Goal: Task Accomplishment & Management: Manage account settings

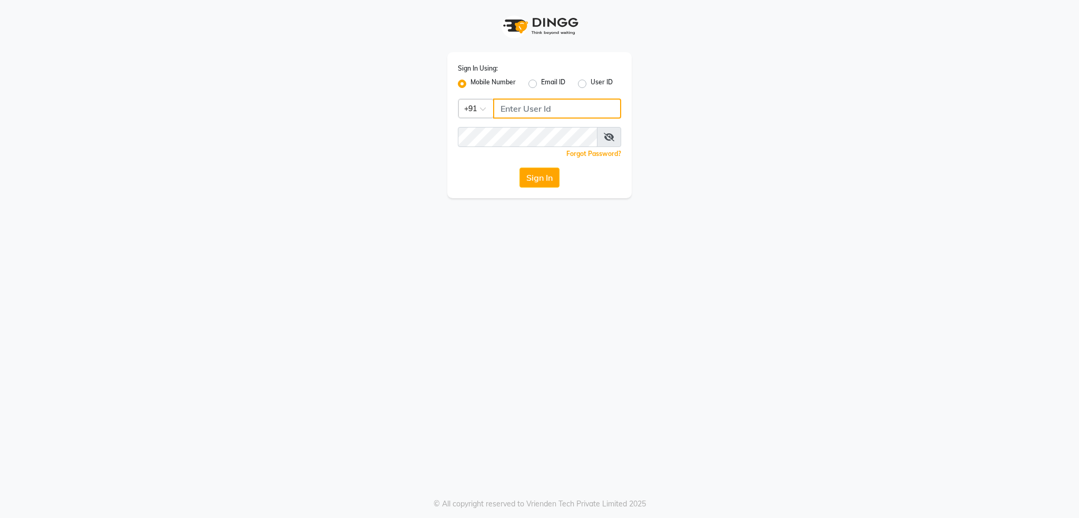
click at [552, 106] on input "Username" at bounding box center [557, 109] width 128 height 20
type input "8879773556"
click at [519, 168] on button "Sign In" at bounding box center [539, 178] width 40 height 20
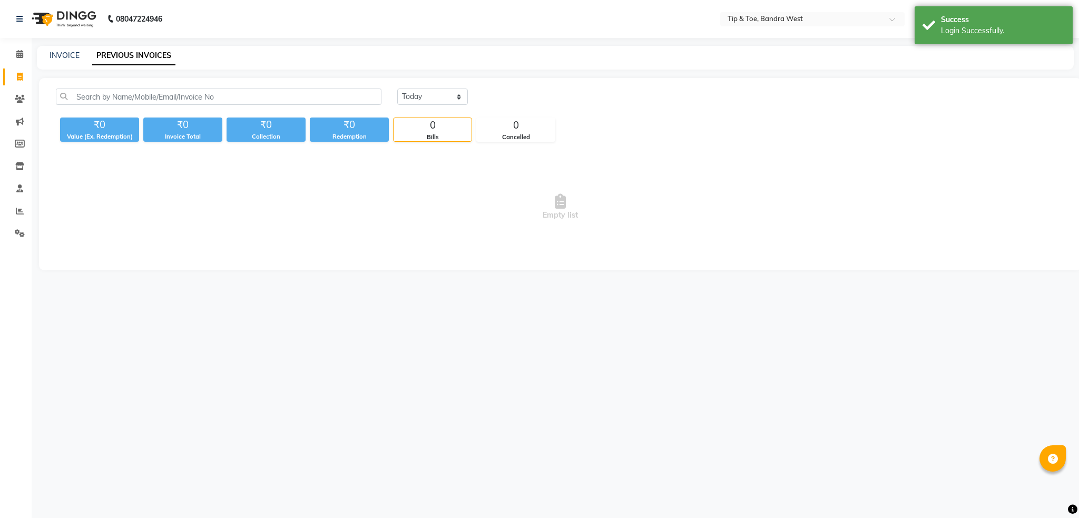
click at [13, 45] on li "Calendar" at bounding box center [16, 54] width 32 height 23
click at [13, 53] on span at bounding box center [20, 54] width 18 height 12
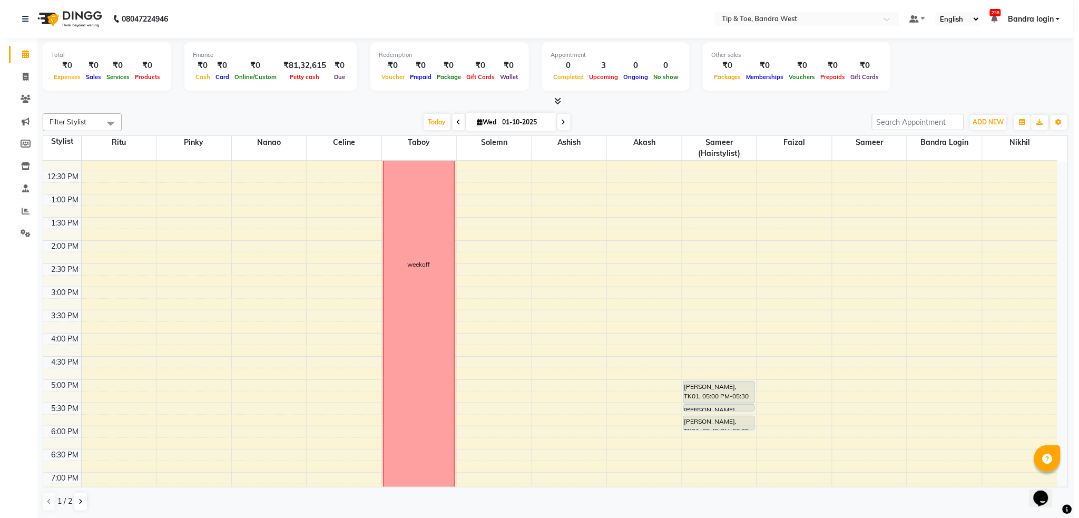
scroll to position [137, 0]
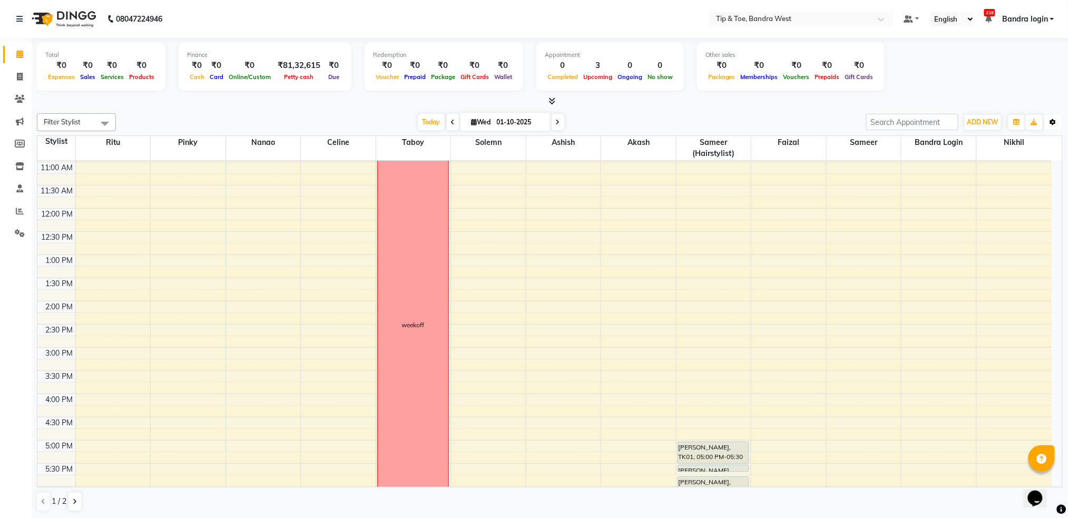
click at [1054, 126] on button "Toggle Dropdown" at bounding box center [1053, 122] width 17 height 15
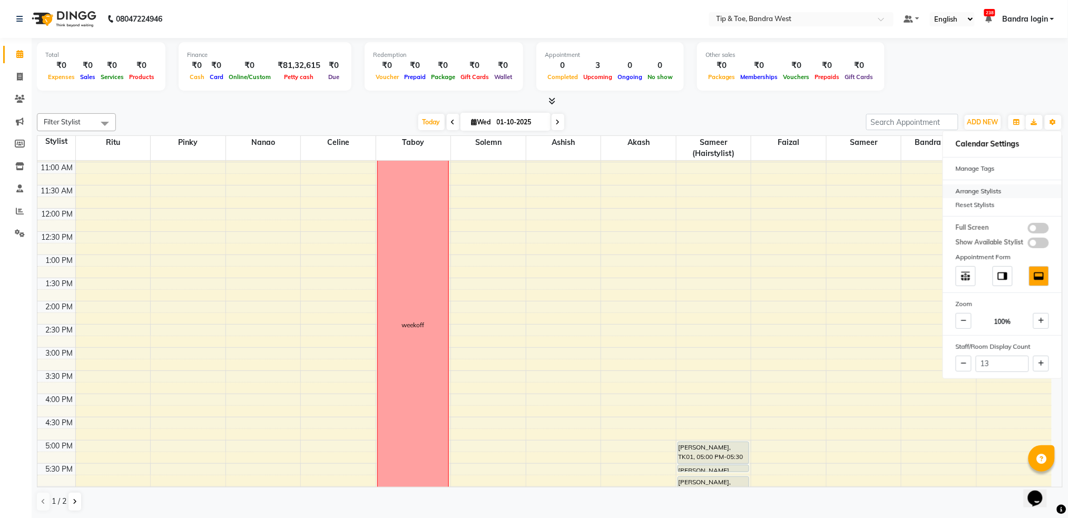
click at [993, 192] on div "Arrange Stylists" at bounding box center [1002, 191] width 119 height 14
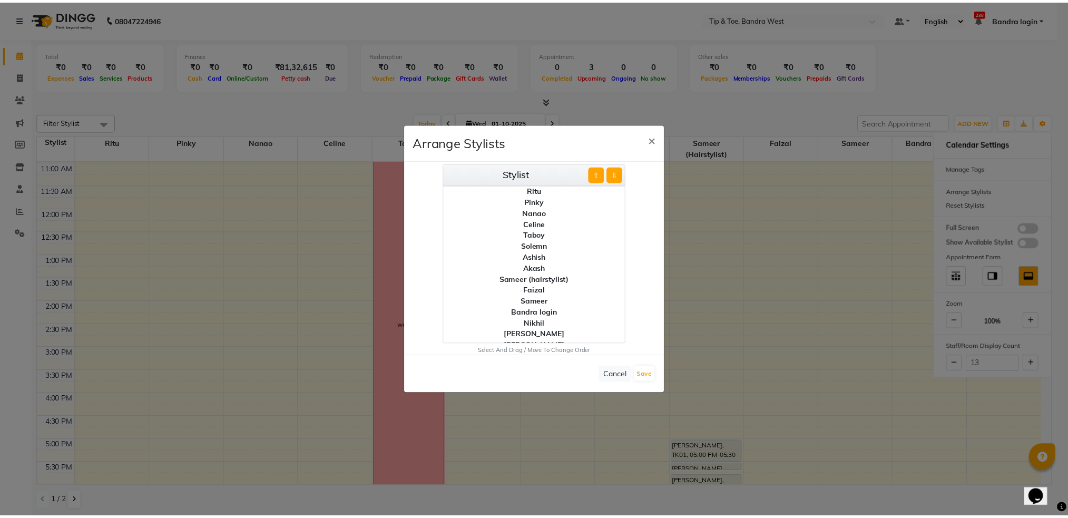
scroll to position [7, 0]
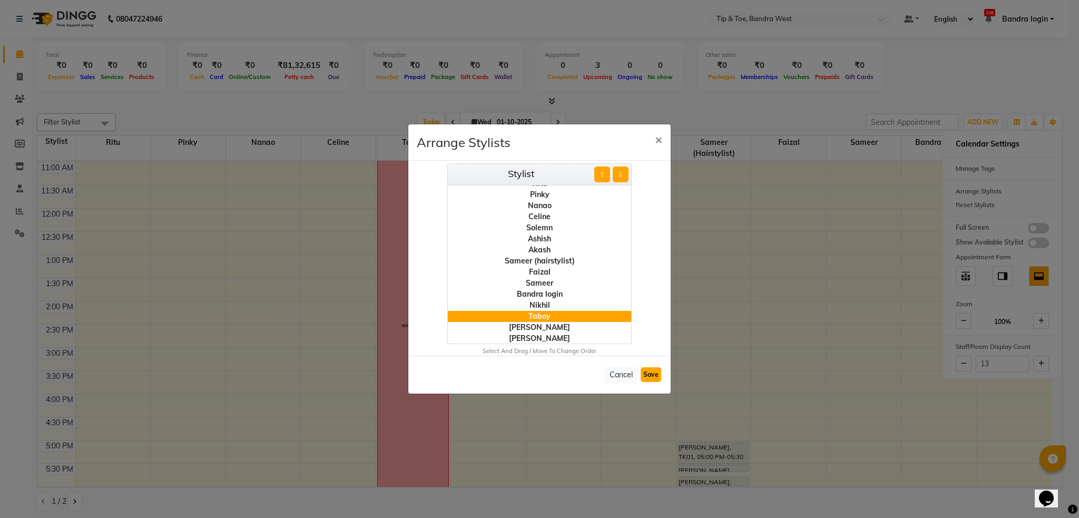
click at [648, 372] on button "Save" at bounding box center [651, 374] width 21 height 15
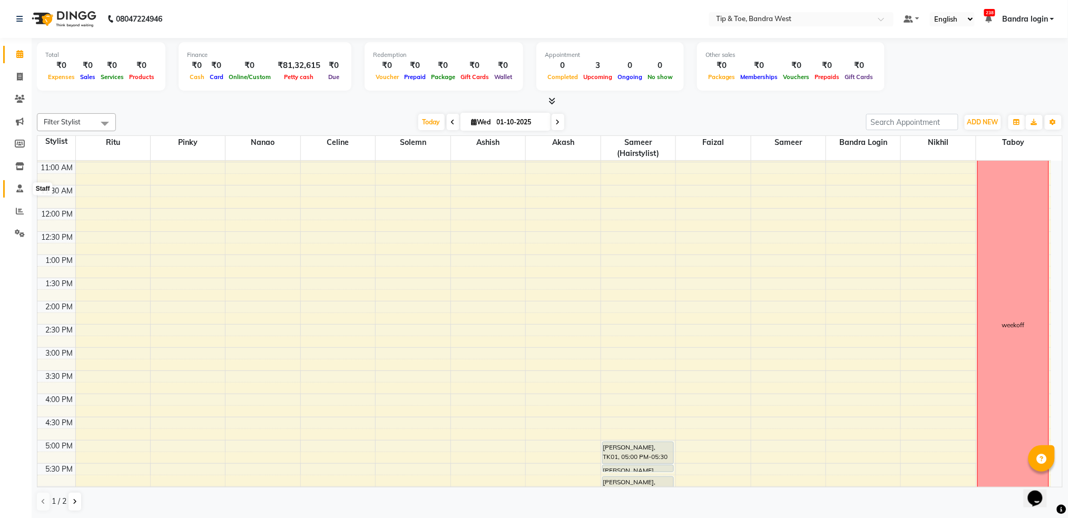
click at [21, 187] on icon at bounding box center [19, 188] width 7 height 8
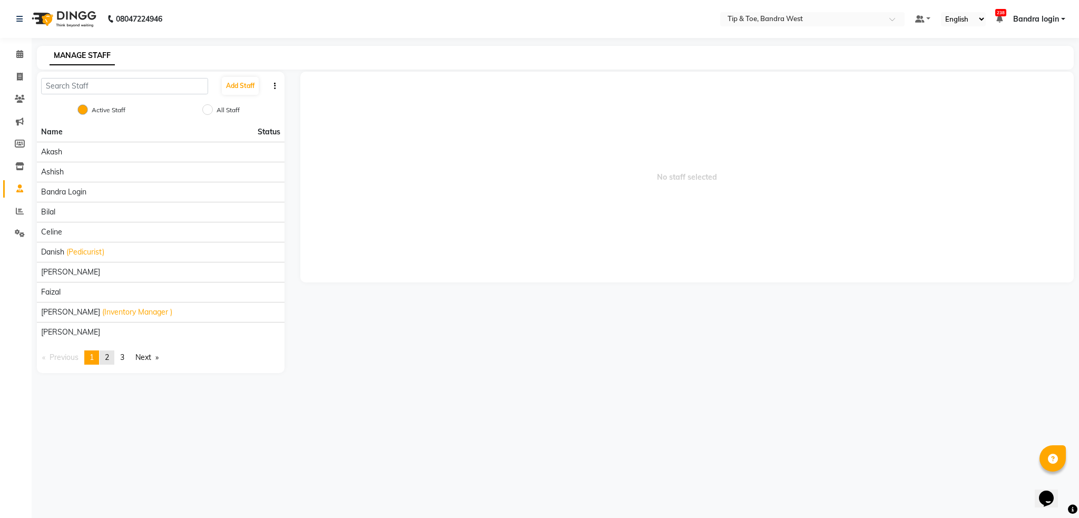
click at [113, 357] on link "page 2" at bounding box center [107, 357] width 15 height 14
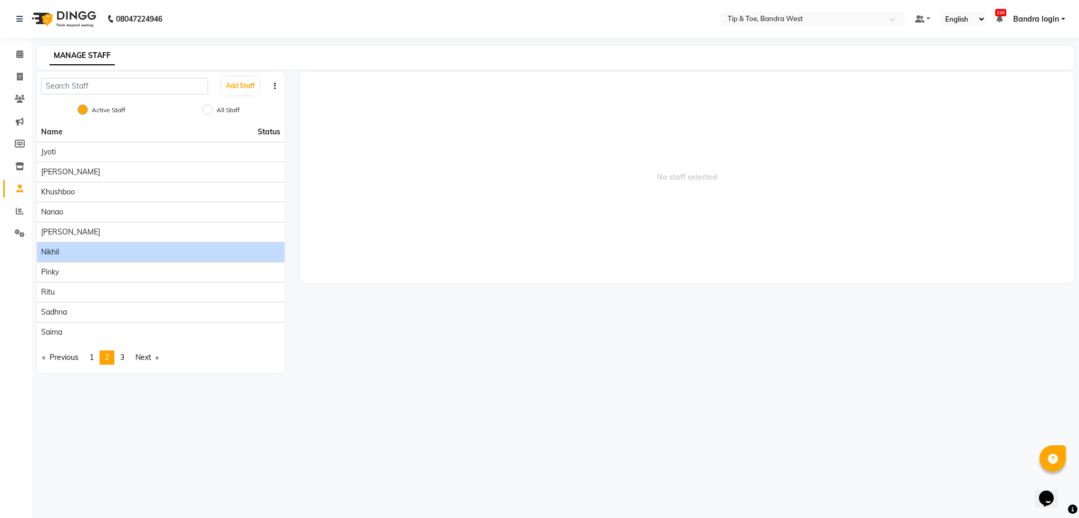
click at [49, 253] on span "Nikhil" at bounding box center [50, 252] width 18 height 11
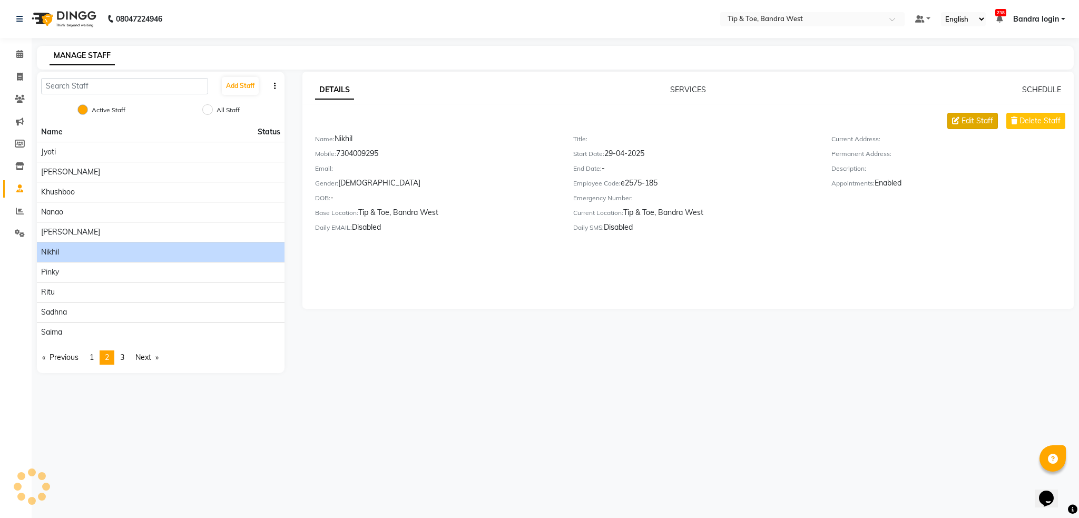
click at [980, 119] on span "Edit Staff" at bounding box center [977, 120] width 32 height 11
select select "male"
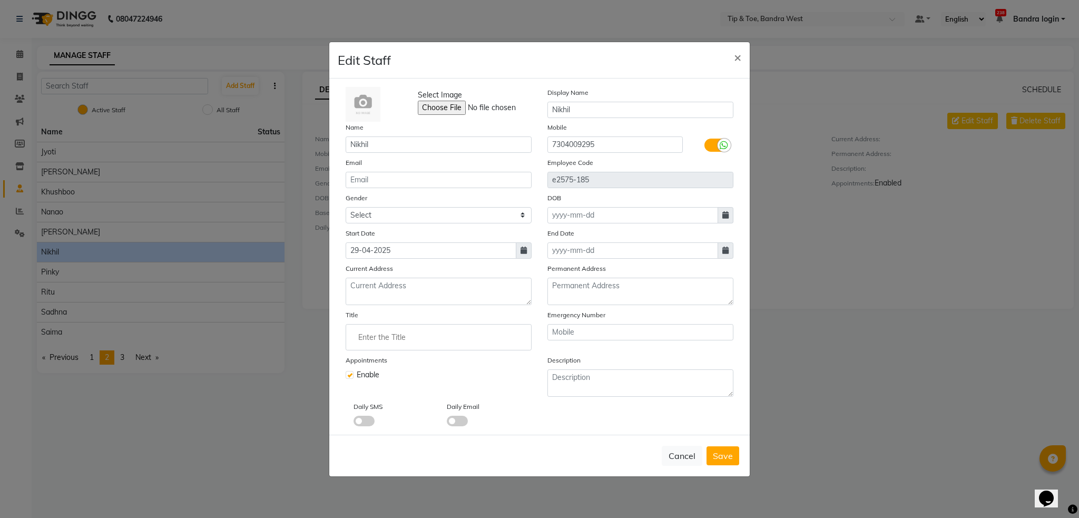
click at [714, 144] on label at bounding box center [716, 145] width 24 height 13
click at [0, 0] on input "checkbox" at bounding box center [0, 0] width 0 height 0
click at [352, 376] on label at bounding box center [350, 375] width 8 height 8
click at [352, 376] on input "checkbox" at bounding box center [349, 373] width 7 height 7
checkbox input "false"
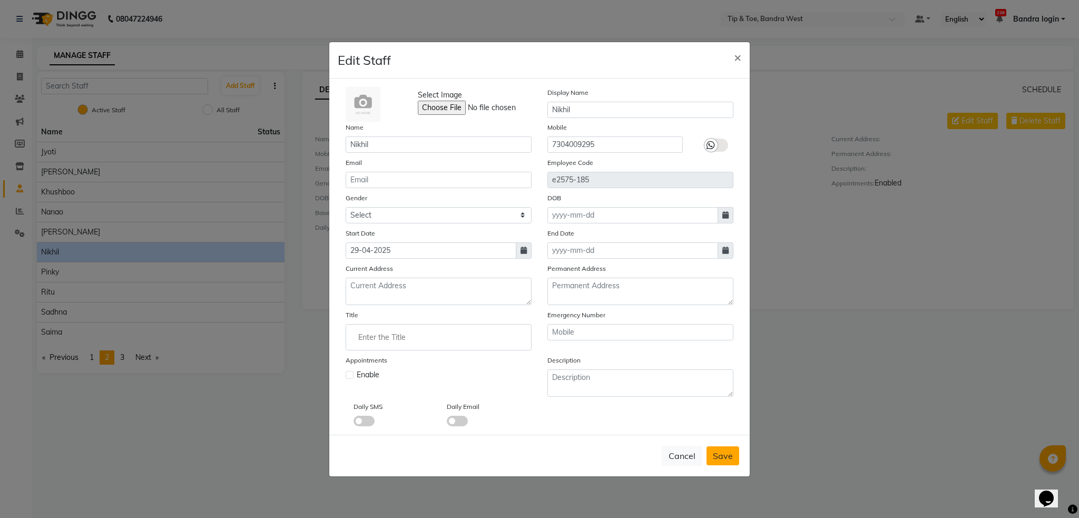
click at [726, 458] on span "Save" at bounding box center [723, 455] width 20 height 11
select select
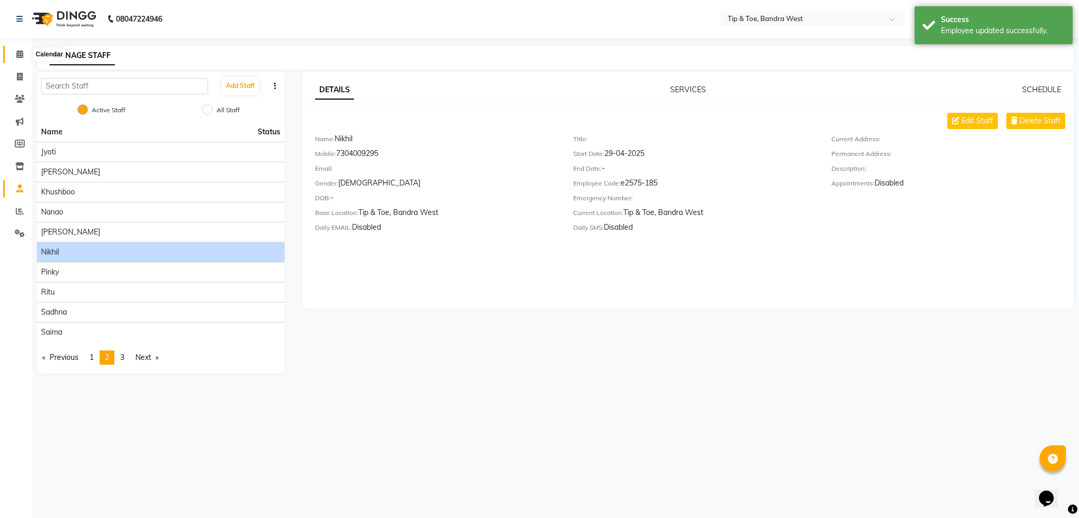
click at [21, 53] on icon at bounding box center [19, 54] width 7 height 8
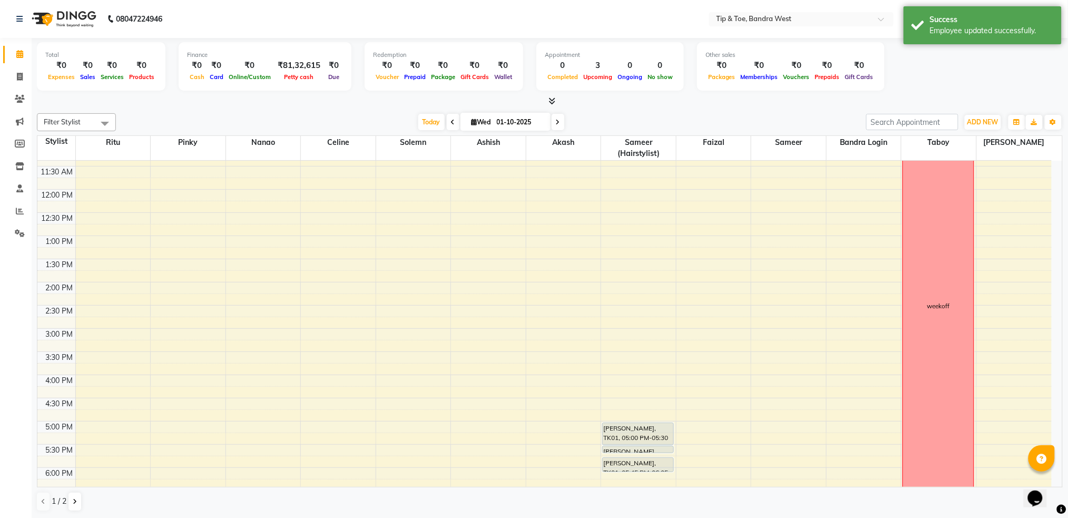
scroll to position [278, 0]
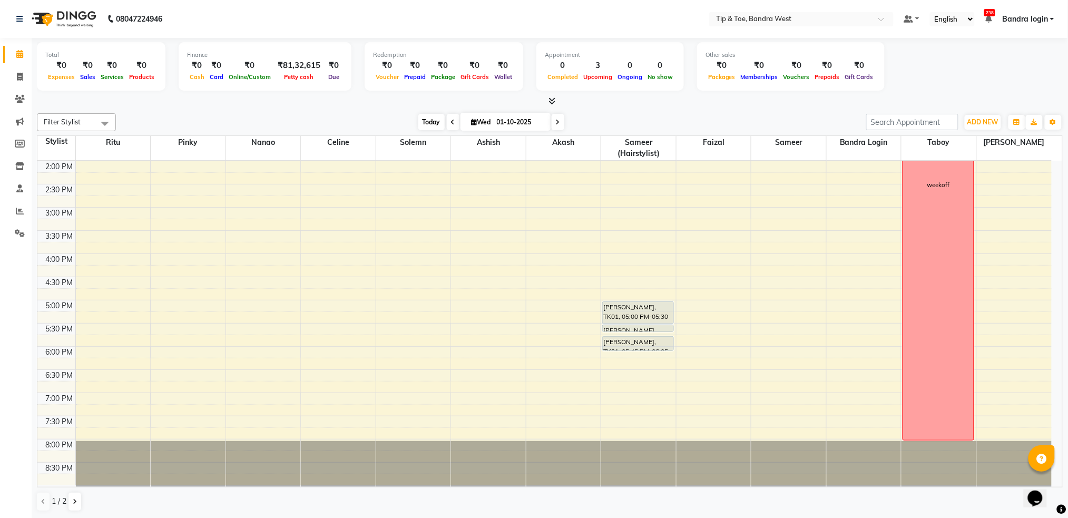
click at [428, 123] on span "Today" at bounding box center [431, 122] width 26 height 16
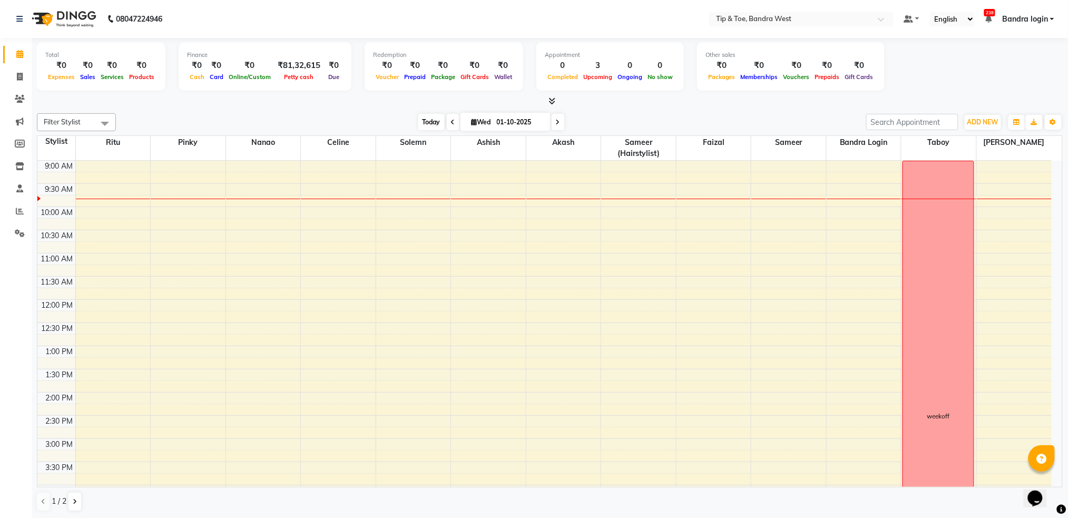
click at [428, 123] on span "Today" at bounding box center [431, 122] width 26 height 16
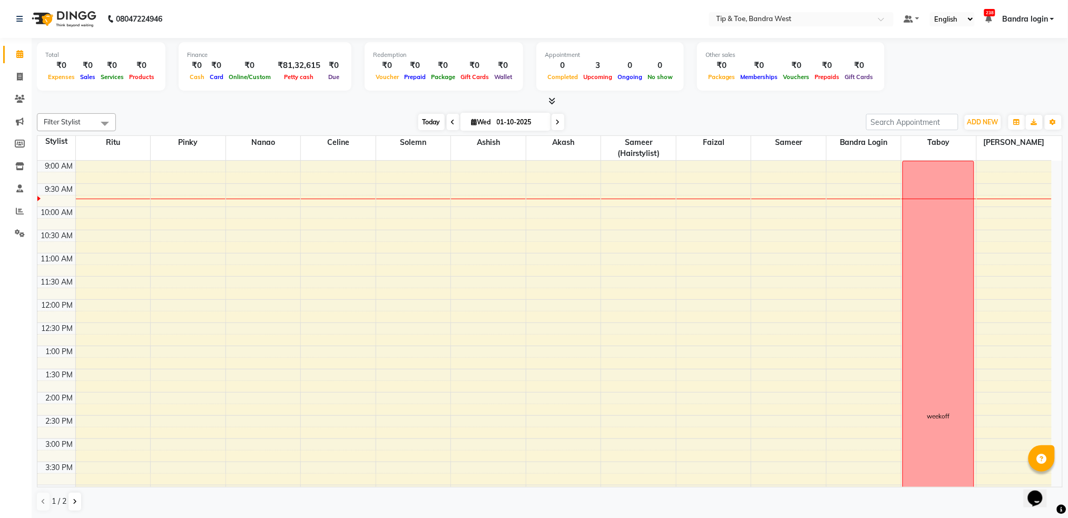
click at [428, 123] on span "Today" at bounding box center [431, 122] width 26 height 16
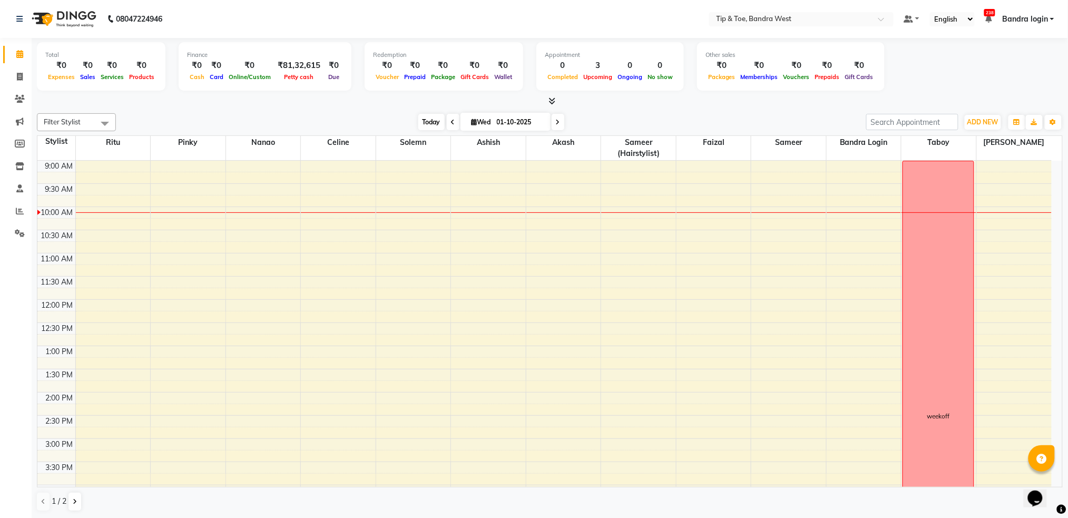
click at [421, 122] on span "Today" at bounding box center [431, 122] width 26 height 16
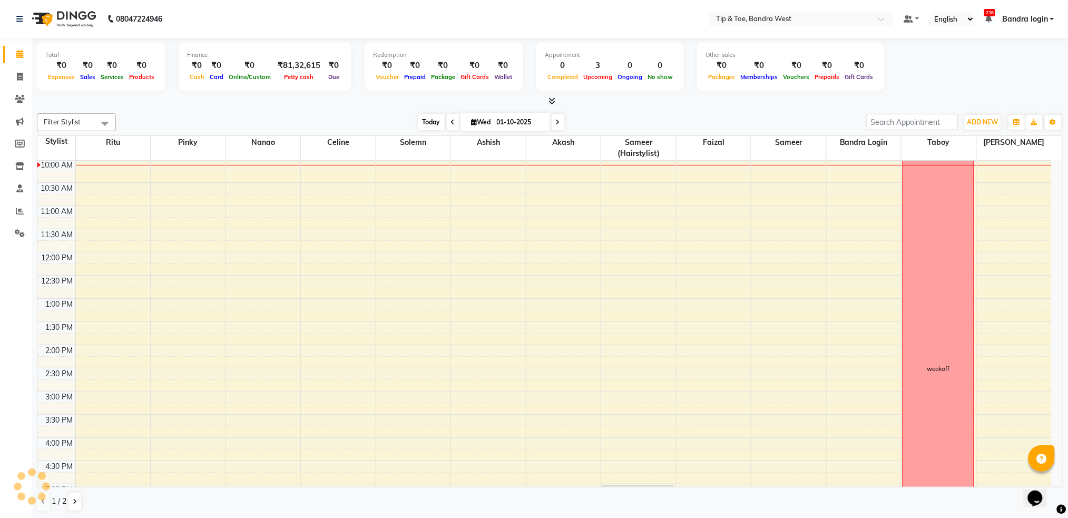
click at [421, 121] on span "Today" at bounding box center [431, 122] width 26 height 16
click at [426, 122] on span "Today" at bounding box center [431, 122] width 26 height 16
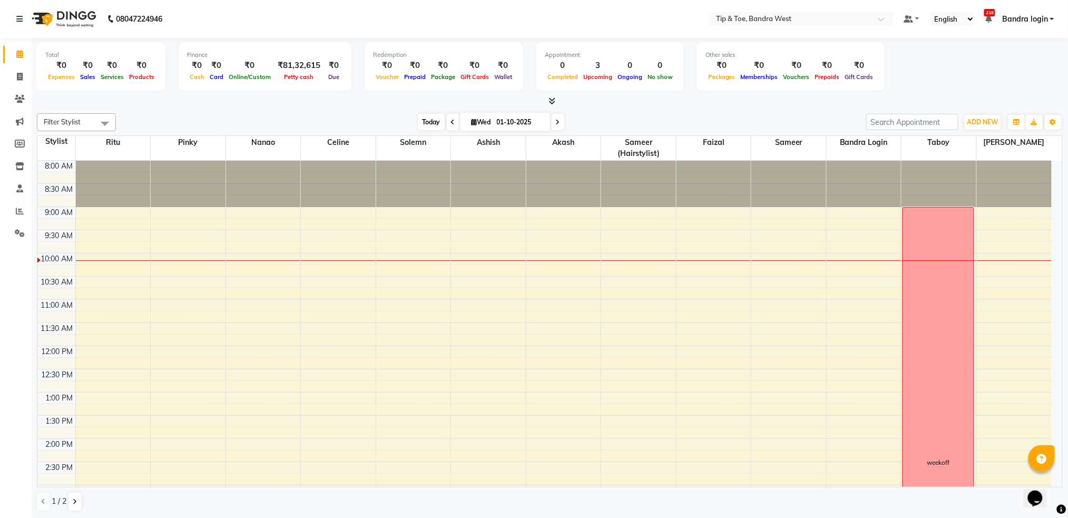
click at [432, 115] on span "Today" at bounding box center [431, 122] width 26 height 16
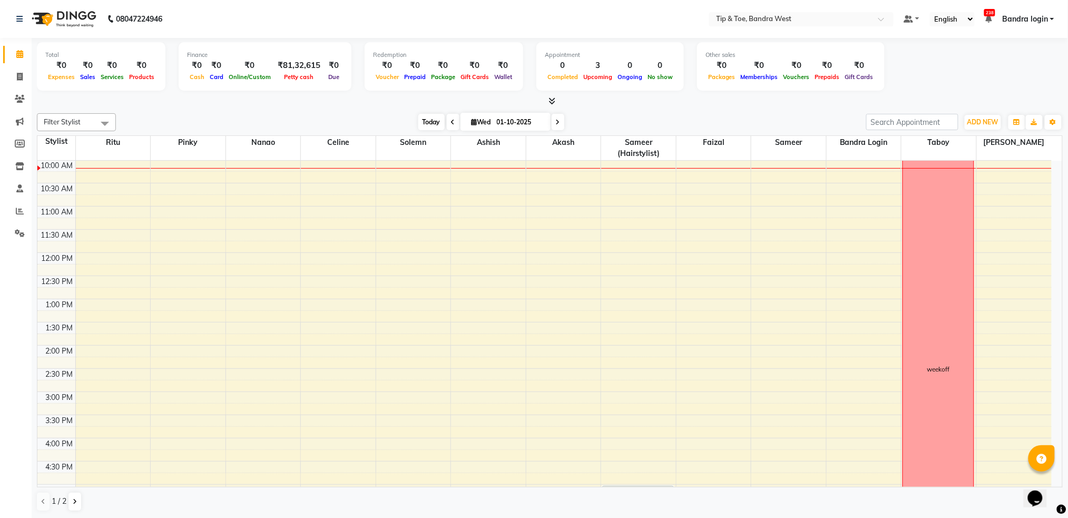
click at [427, 125] on span "Today" at bounding box center [431, 122] width 26 height 16
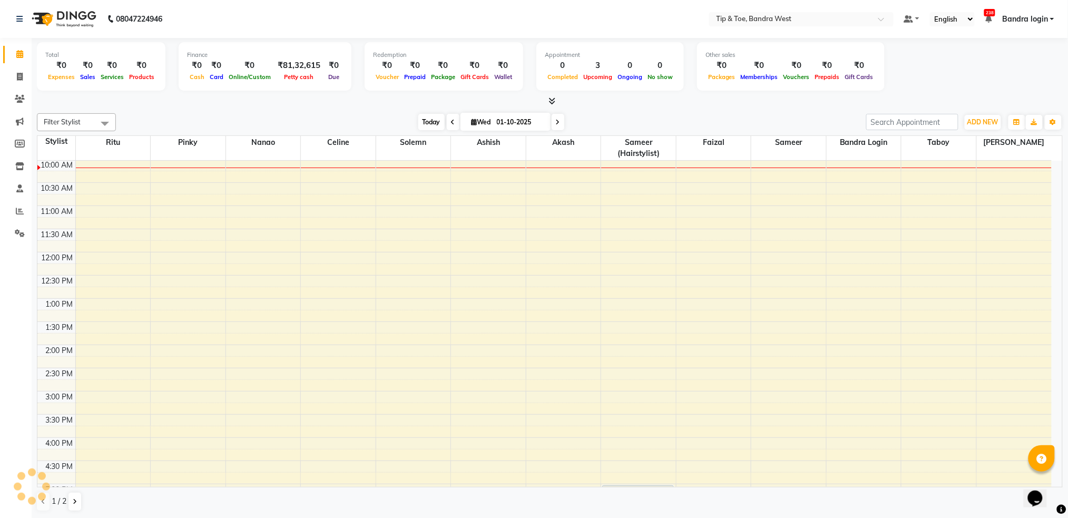
click at [427, 125] on span "Today" at bounding box center [431, 122] width 26 height 16
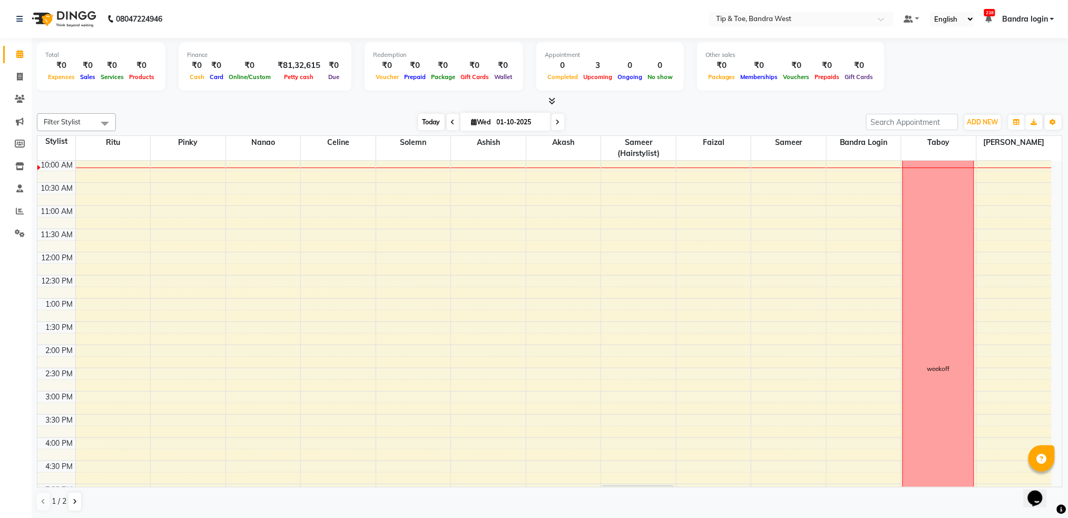
click at [428, 125] on span "Today" at bounding box center [431, 122] width 26 height 16
click at [20, 80] on span at bounding box center [20, 77] width 18 height 12
select select "5957"
select select "service"
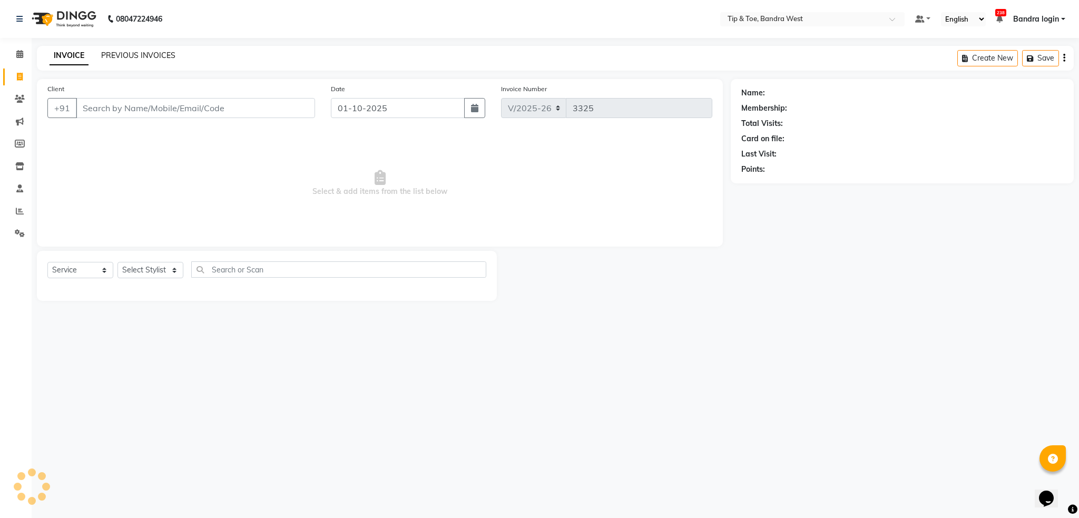
click at [120, 51] on link "PREVIOUS INVOICES" at bounding box center [138, 55] width 74 height 9
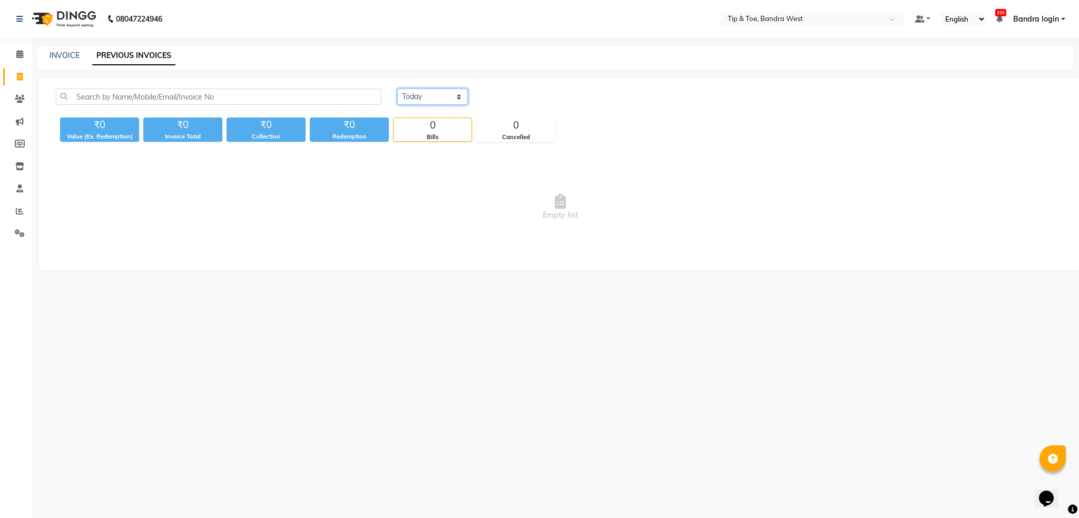
click at [418, 101] on select "Today Yesterday Custom Range" at bounding box center [432, 97] width 71 height 16
select select "range"
click at [397, 89] on select "Today Yesterday Custom Range" at bounding box center [432, 97] width 71 height 16
click at [543, 98] on input "01-10-2025" at bounding box center [518, 97] width 74 height 15
select select "10"
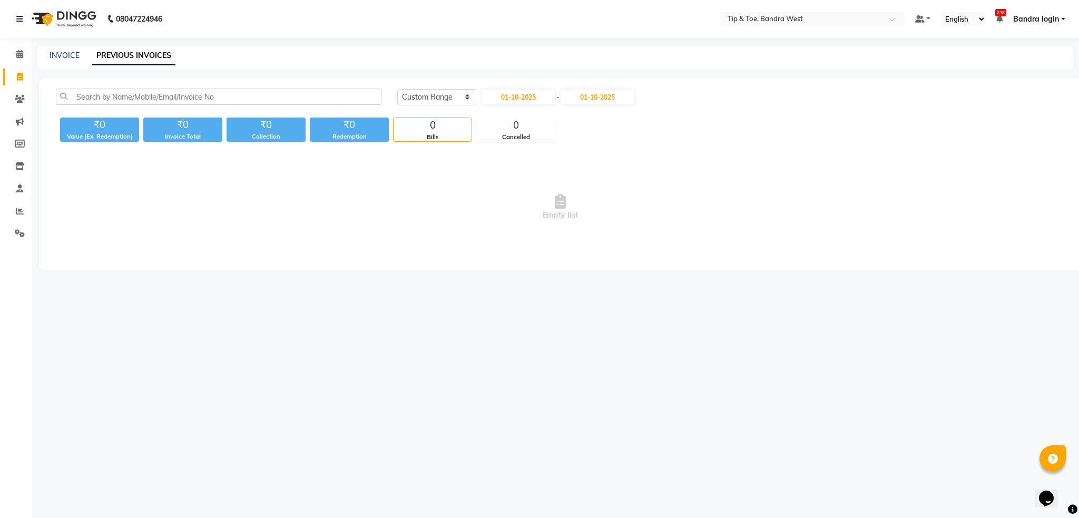
select select "2025"
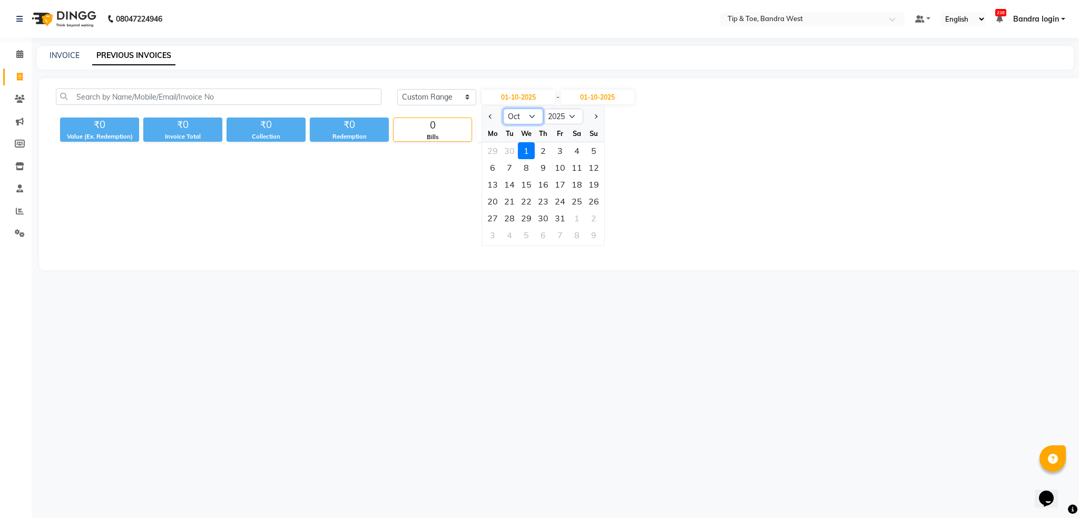
click at [521, 113] on select "Jan Feb Mar Apr May Jun Jul Aug Sep Oct Nov Dec" at bounding box center [523, 117] width 40 height 16
select select "9"
click at [503, 109] on select "Jan Feb Mar Apr May Jun Jul Aug Sep Oct Nov Dec" at bounding box center [523, 117] width 40 height 16
click at [593, 201] on div "28" at bounding box center [593, 201] width 17 height 17
type input "28-09-2025"
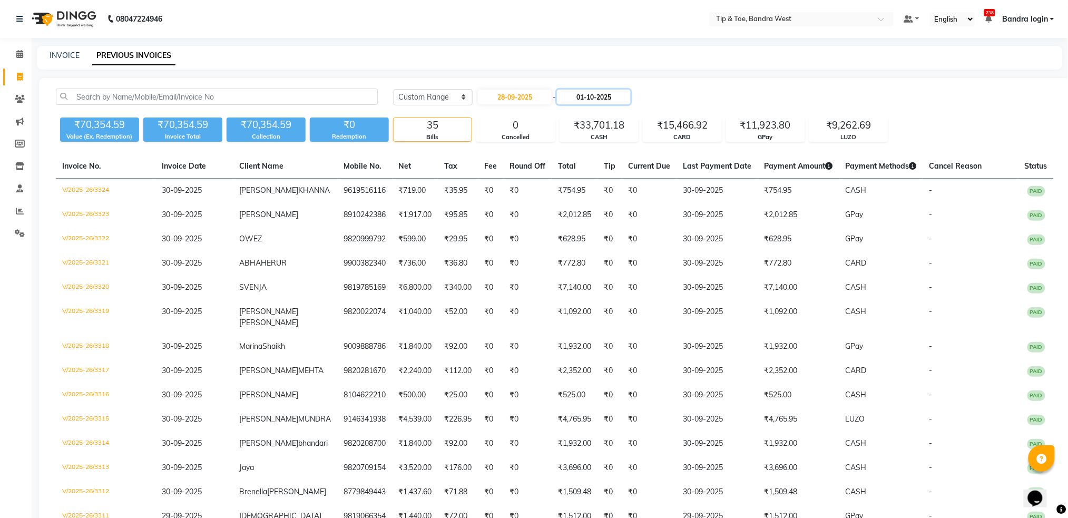
click at [594, 102] on input "01-10-2025" at bounding box center [594, 97] width 74 height 15
select select "10"
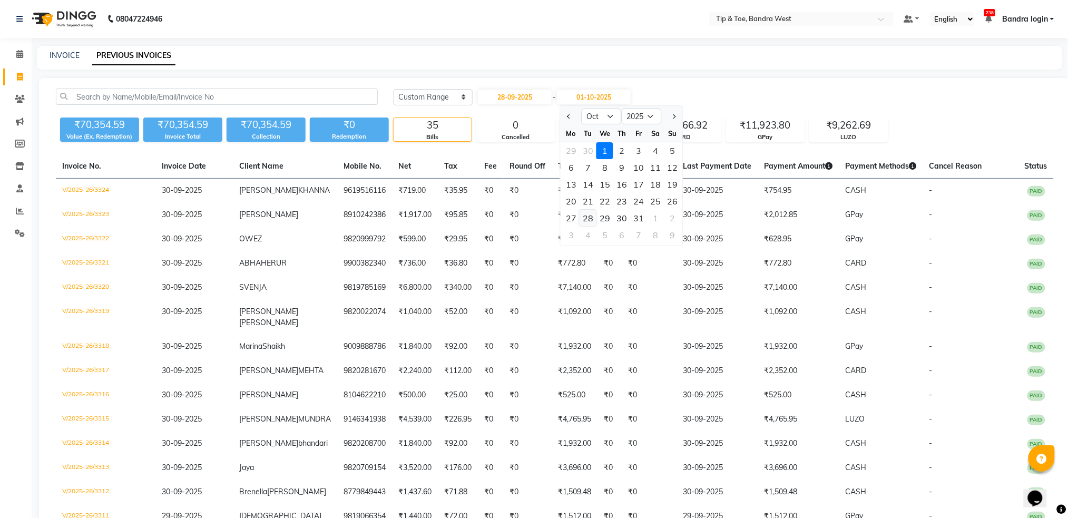
click at [592, 215] on div "28" at bounding box center [587, 218] width 17 height 17
type input "28-10-2025"
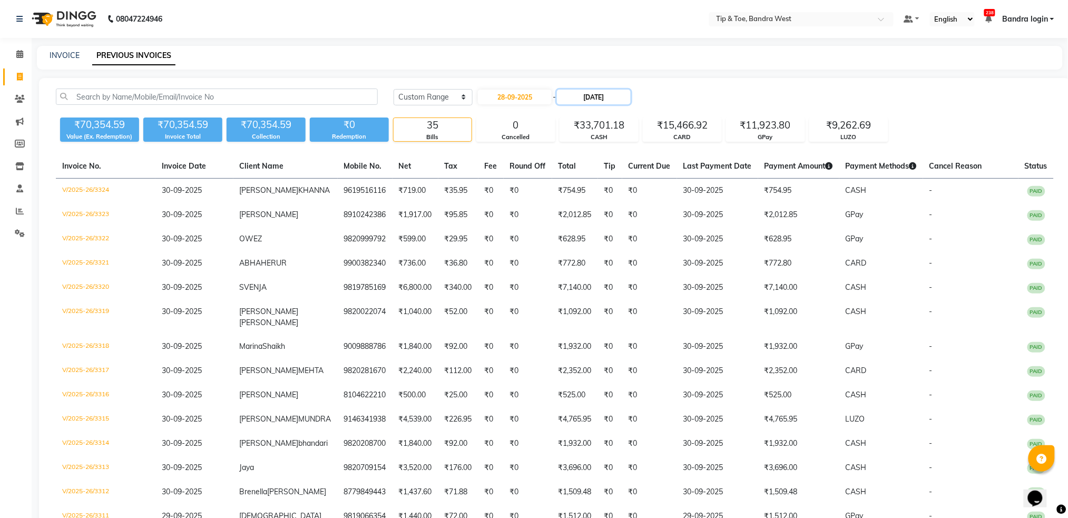
click at [611, 101] on input "28-10-2025" at bounding box center [594, 97] width 74 height 15
select select "10"
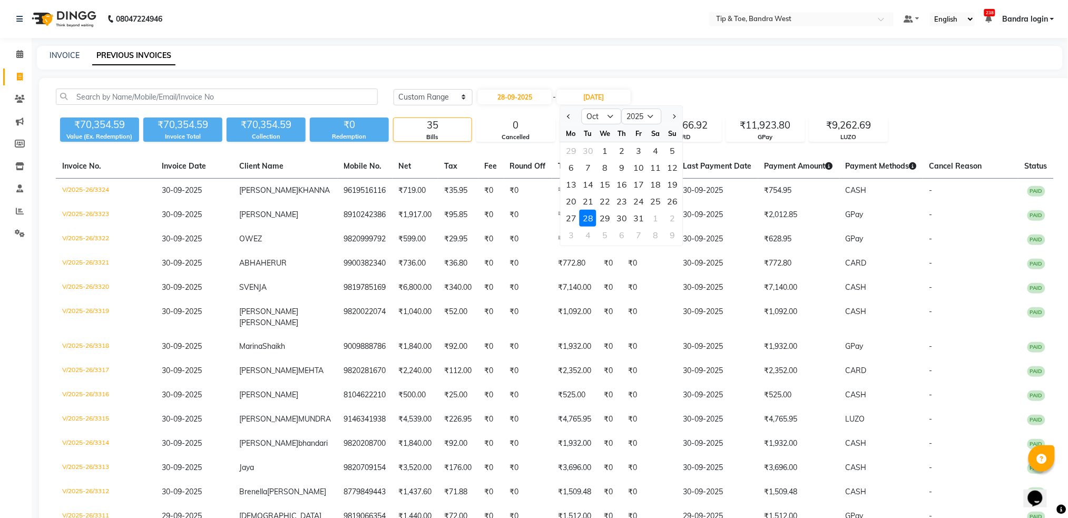
click at [592, 217] on div "28" at bounding box center [587, 218] width 17 height 17
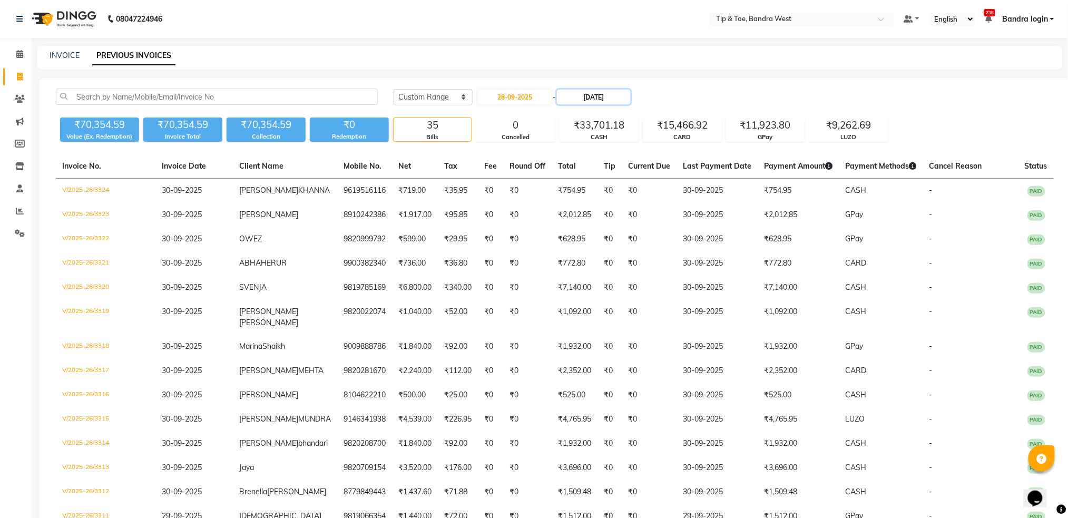
click at [591, 99] on input "28-10-2025" at bounding box center [594, 97] width 74 height 15
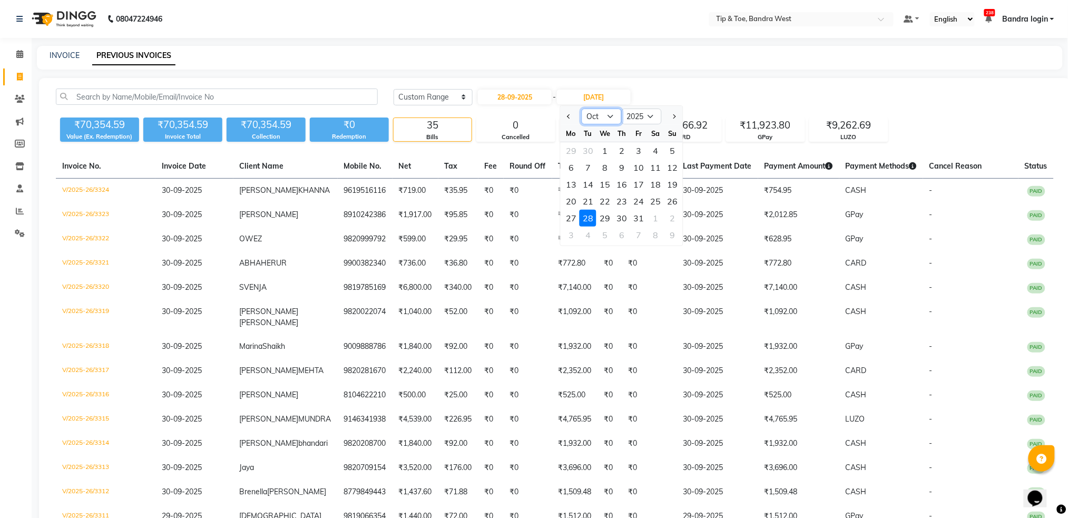
click at [592, 122] on select "Sep Oct Nov Dec" at bounding box center [602, 117] width 40 height 16
click at [582, 109] on select "Sep Oct Nov Dec" at bounding box center [602, 117] width 40 height 16
click at [598, 113] on select "Sep Oct Nov Dec" at bounding box center [602, 117] width 40 height 16
select select "9"
click at [582, 109] on select "Sep Oct Nov Dec" at bounding box center [602, 117] width 40 height 16
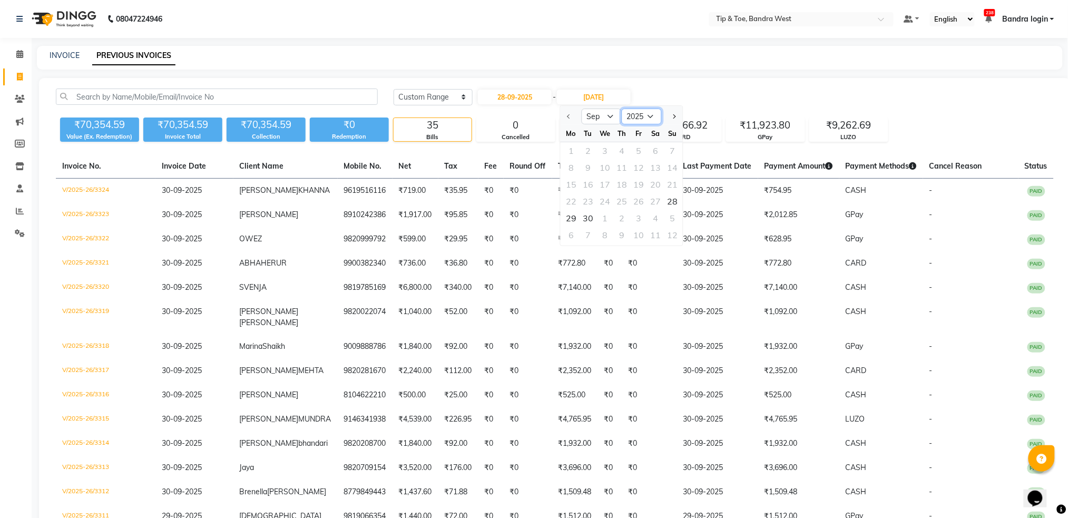
click at [647, 118] on select "2025 2026 2027 2028 2029 2030 2031 2032 2033 2034 2035" at bounding box center [642, 117] width 40 height 16
click at [670, 201] on div "28" at bounding box center [672, 201] width 17 height 17
type input "28-09-2025"
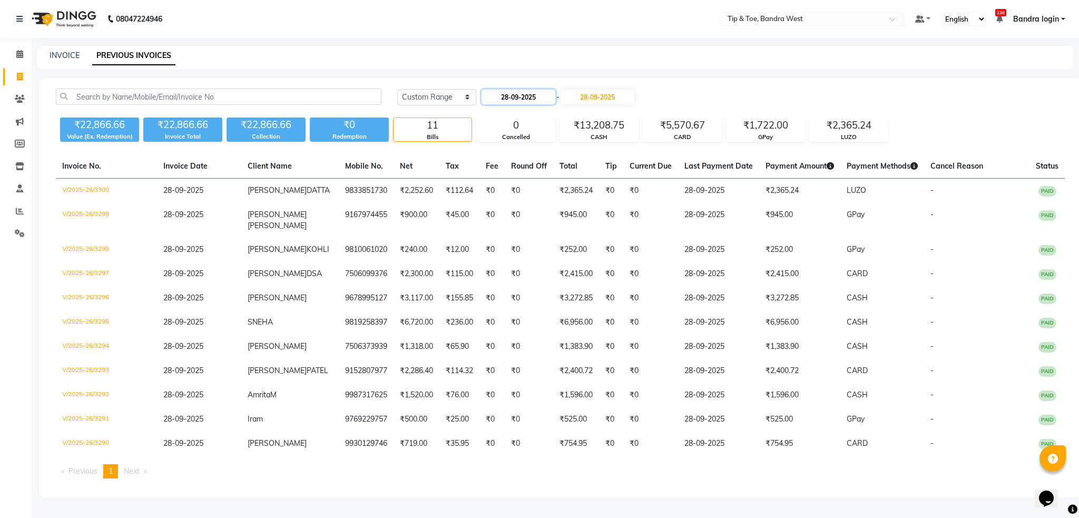
click at [522, 101] on input "28-09-2025" at bounding box center [518, 97] width 74 height 15
select select "9"
select select "2025"
click at [576, 200] on div "27" at bounding box center [576, 201] width 17 height 17
type input "27-09-2025"
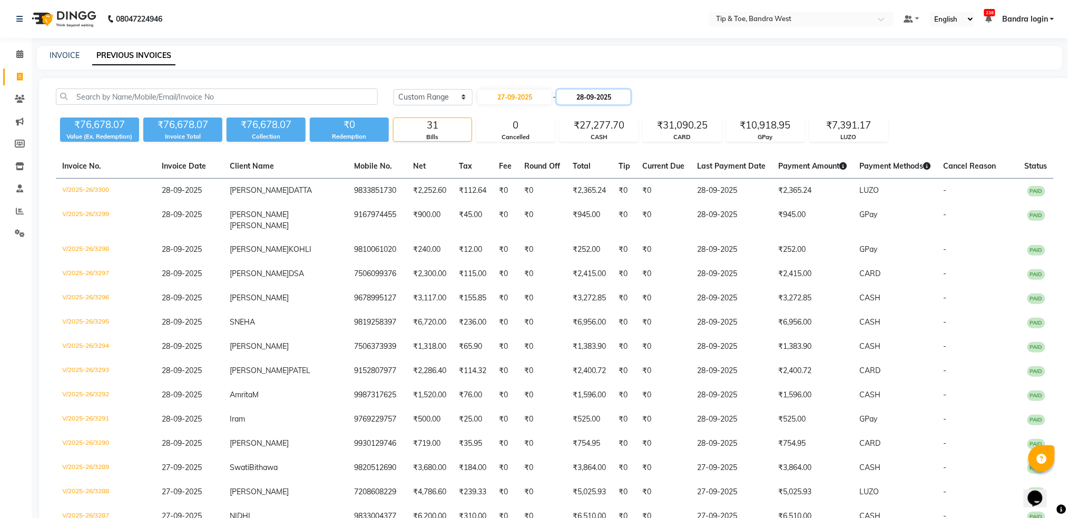
click at [599, 102] on input "28-09-2025" at bounding box center [594, 97] width 74 height 15
click at [653, 200] on div "27" at bounding box center [655, 201] width 17 height 17
type input "27-09-2025"
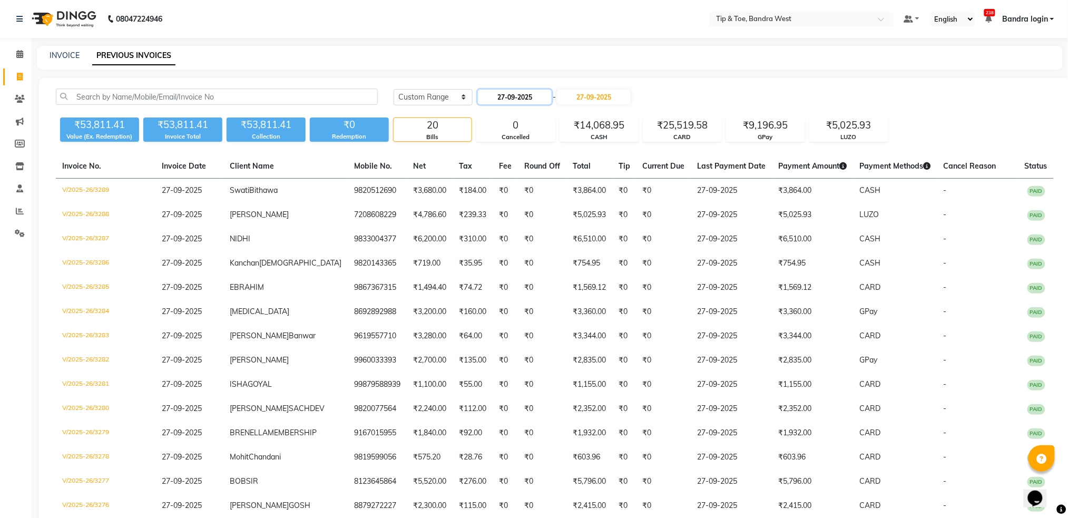
click at [525, 100] on input "27-09-2025" at bounding box center [515, 97] width 74 height 15
select select "9"
select select "2025"
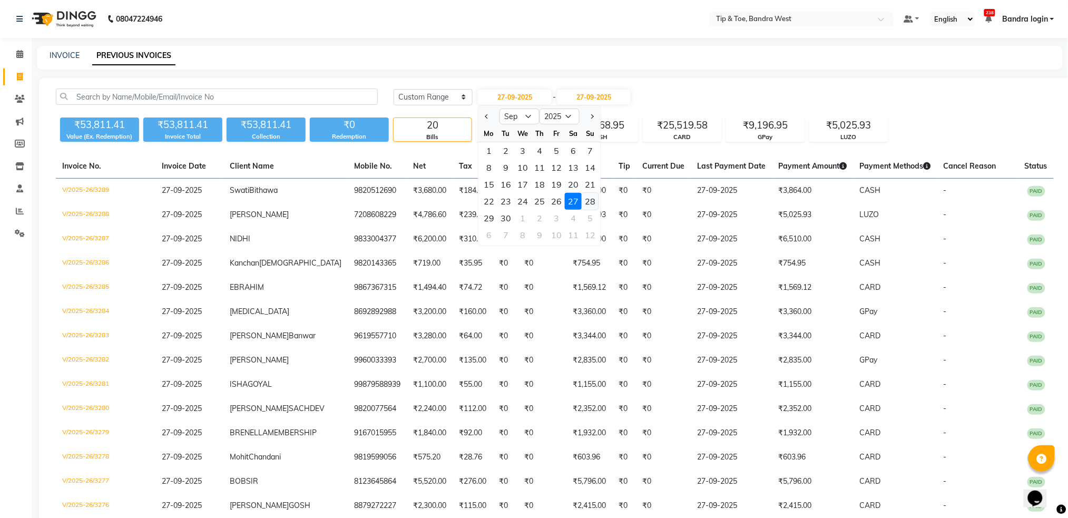
click at [586, 200] on div "28" at bounding box center [590, 201] width 17 height 17
type input "28-09-2025"
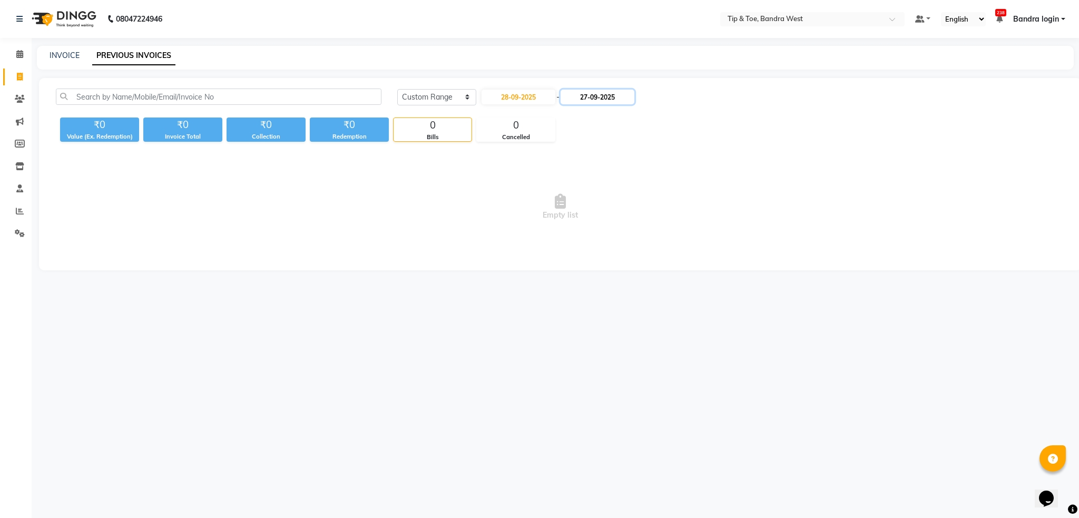
click at [616, 102] on input "27-09-2025" at bounding box center [598, 97] width 74 height 15
click at [677, 201] on div "28" at bounding box center [675, 201] width 17 height 17
type input "28-09-2025"
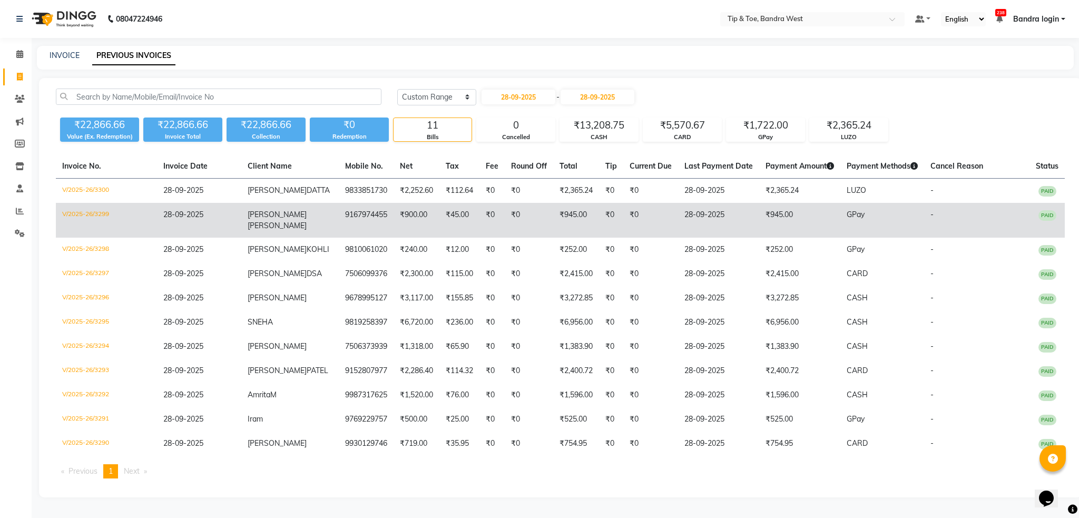
click at [96, 214] on td "V/2025-26/3299" at bounding box center [106, 220] width 101 height 35
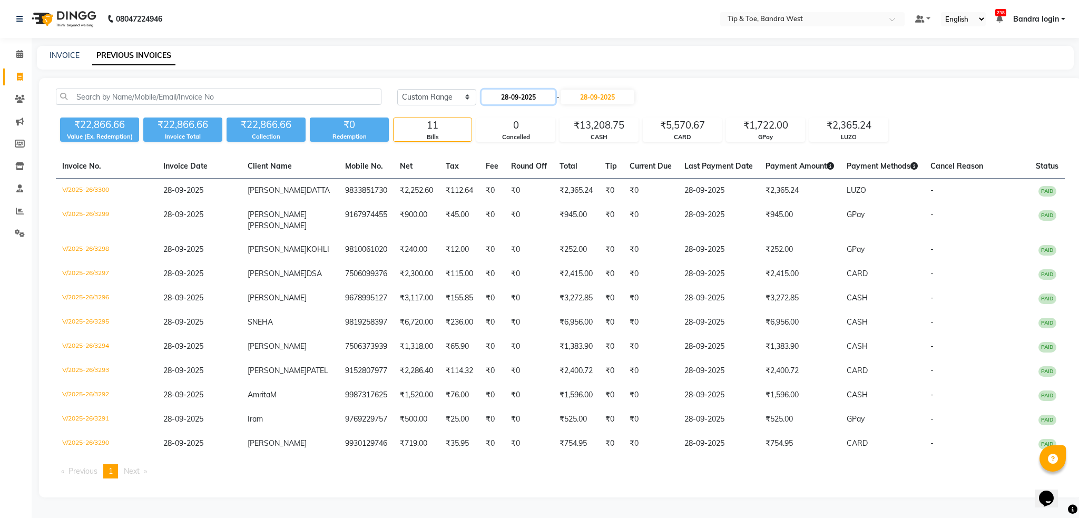
click at [534, 94] on input "28-09-2025" at bounding box center [518, 97] width 74 height 15
select select "9"
select select "2025"
click at [491, 218] on div "29" at bounding box center [492, 218] width 17 height 17
type input "29-09-2025"
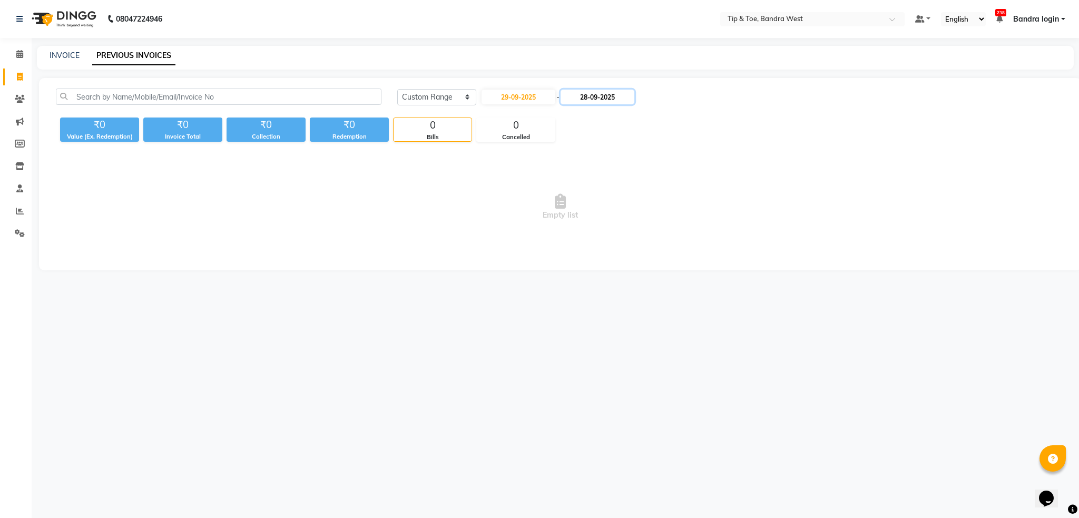
click at [604, 102] on input "28-09-2025" at bounding box center [598, 97] width 74 height 15
click at [576, 224] on div "29" at bounding box center [574, 218] width 17 height 17
type input "29-09-2025"
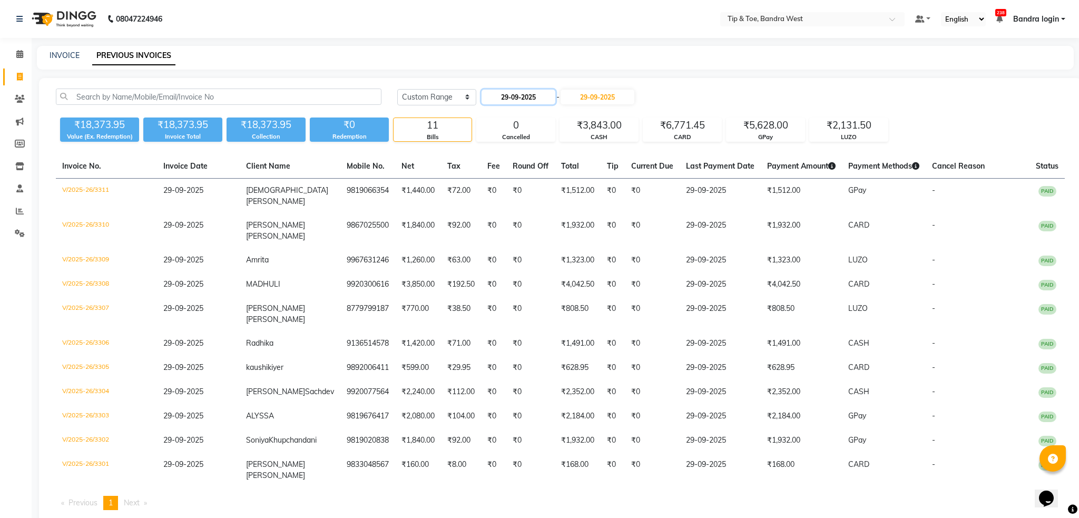
click at [528, 100] on input "29-09-2025" at bounding box center [518, 97] width 74 height 15
select select "9"
select select "2025"
click at [512, 217] on div "30" at bounding box center [509, 218] width 17 height 17
type input "30-09-2025"
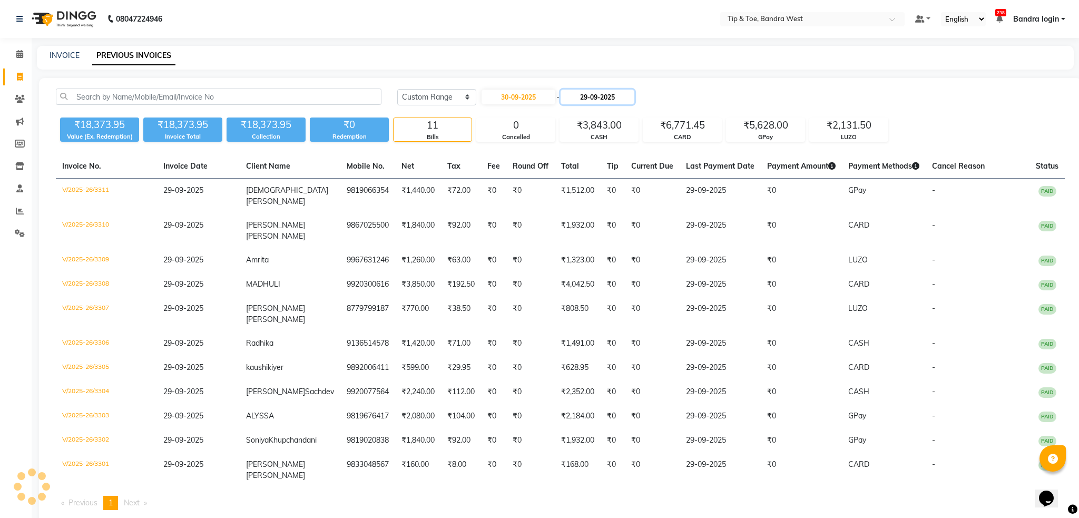
click at [620, 98] on input "29-09-2025" at bounding box center [598, 97] width 74 height 15
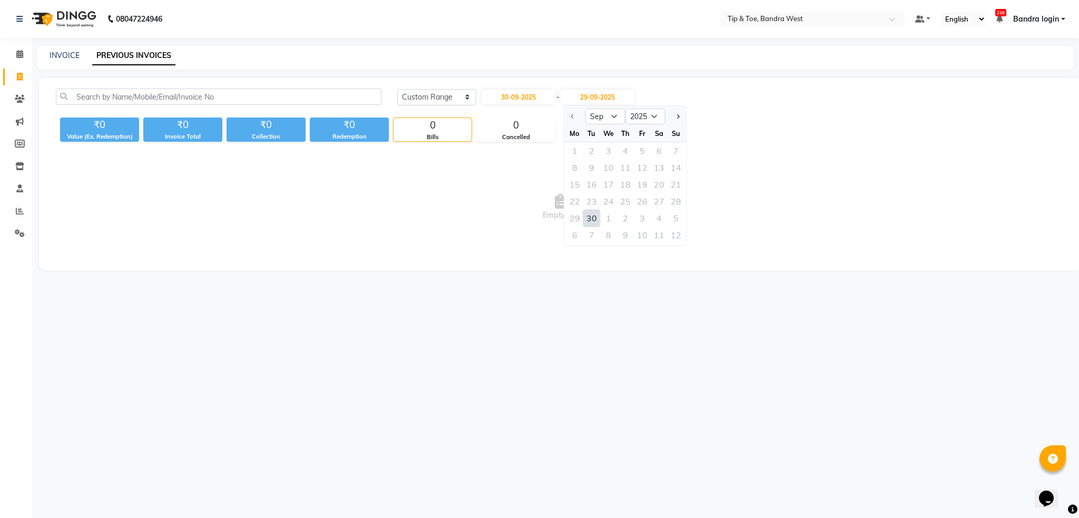
click at [588, 219] on div "30" at bounding box center [591, 218] width 17 height 17
type input "30-09-2025"
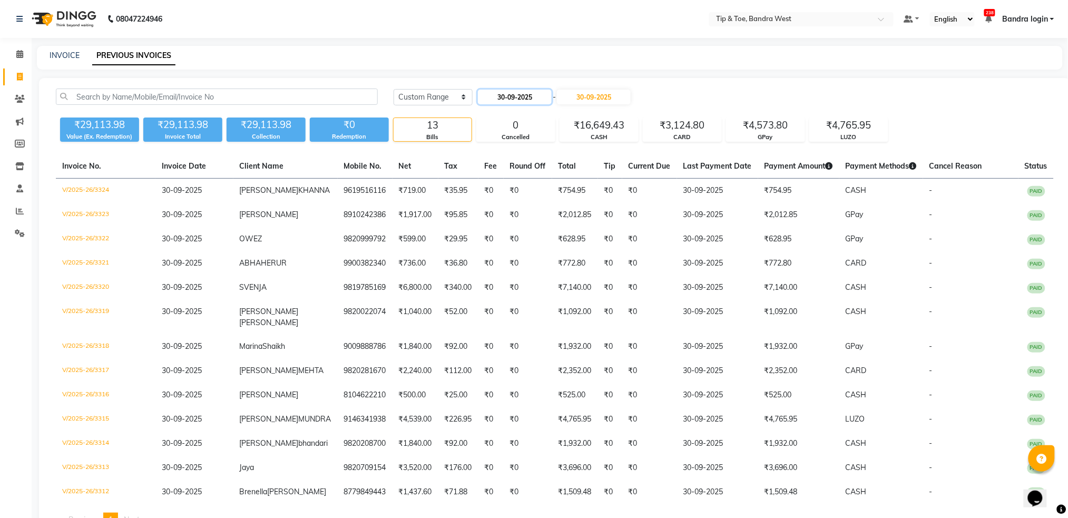
click at [499, 94] on input "30-09-2025" at bounding box center [515, 97] width 74 height 15
select select "9"
select select "2025"
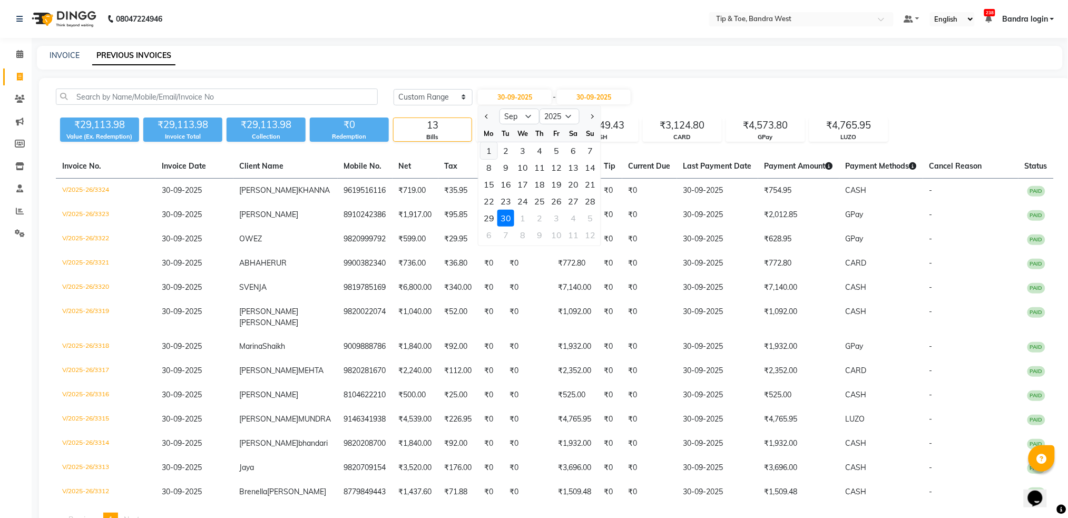
click at [489, 148] on div "1" at bounding box center [488, 150] width 17 height 17
type input "01-09-2025"
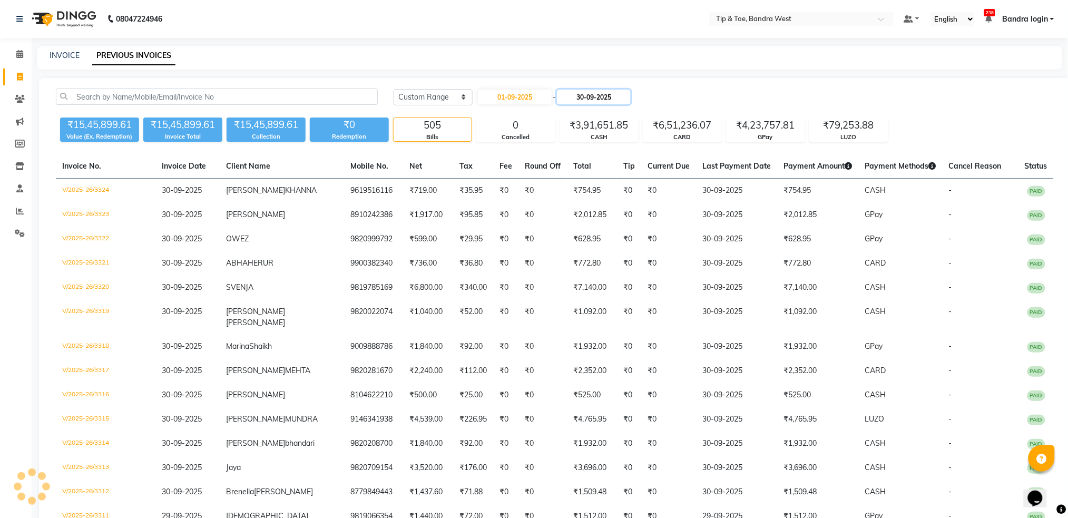
click at [622, 96] on input "30-09-2025" at bounding box center [594, 97] width 74 height 15
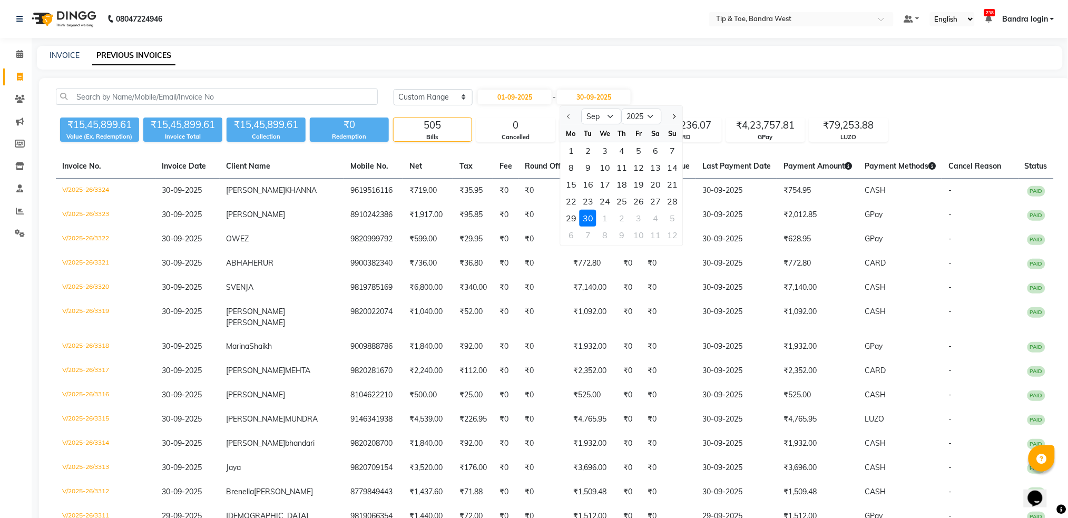
click at [587, 217] on div "30" at bounding box center [587, 218] width 17 height 17
click at [18, 207] on icon at bounding box center [20, 211] width 8 height 8
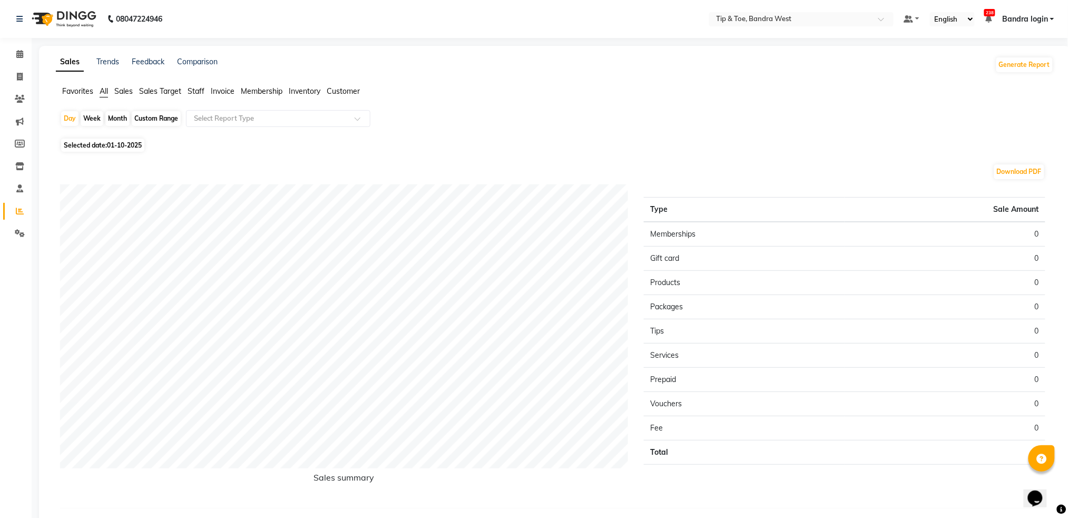
click at [200, 92] on span "Staff" at bounding box center [196, 90] width 17 height 9
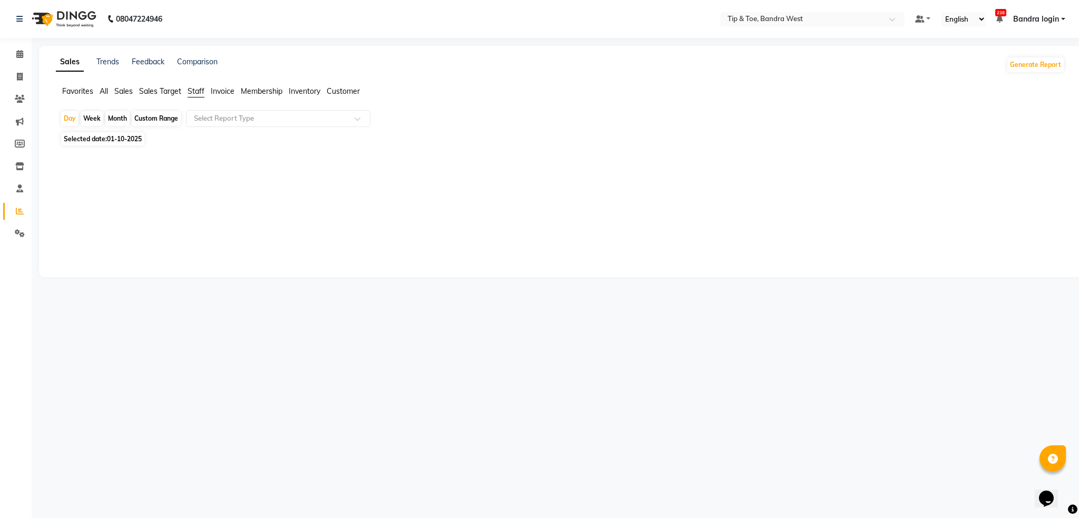
click at [153, 116] on div "Custom Range" at bounding box center [156, 118] width 49 height 15
select select "10"
select select "2025"
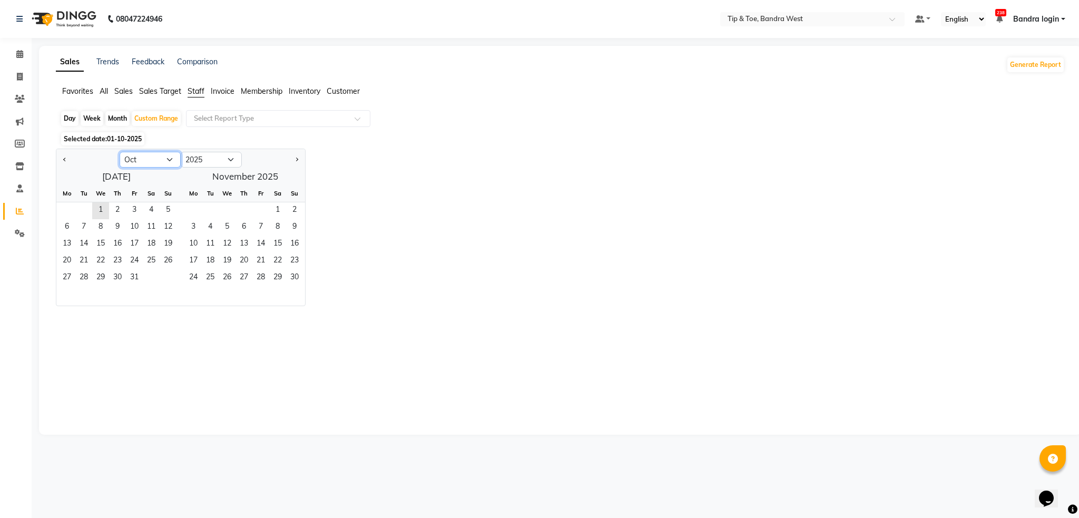
click at [149, 163] on select "Jan Feb Mar Apr May Jun Jul Aug Sep Oct Nov Dec" at bounding box center [150, 160] width 61 height 16
select select "9"
click at [120, 152] on select "Jan Feb Mar Apr May Jun Jul Aug Sep Oct Nov Dec" at bounding box center [150, 160] width 61 height 16
click at [218, 163] on select "2015 2016 2017 2018 2019 2020 2021 2022 2023 2024 2025 2026 2027 2028 2029 2030…" at bounding box center [211, 160] width 61 height 16
click at [181, 152] on select "2015 2016 2017 2018 2019 2020 2021 2022 2023 2024 2025 2026 2027 2028 2029 2030…" at bounding box center [211, 160] width 61 height 16
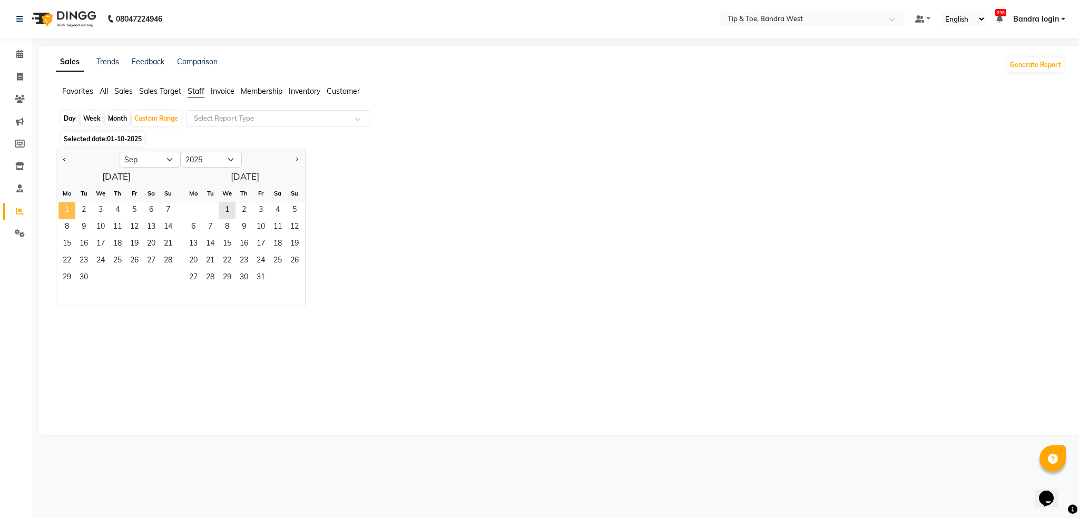
click at [62, 209] on span "1" at bounding box center [66, 210] width 17 height 17
click at [80, 278] on span "30" at bounding box center [83, 278] width 17 height 17
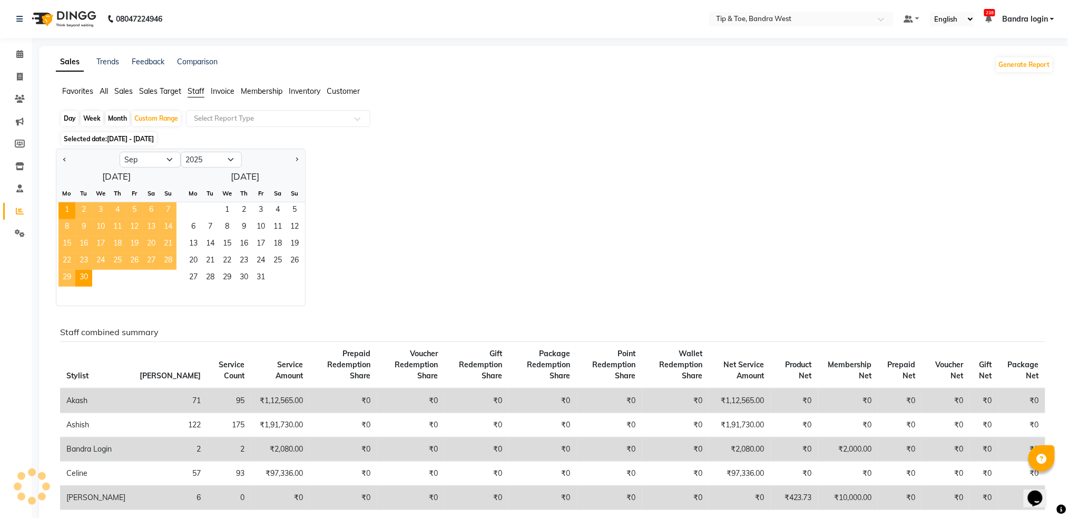
click at [526, 182] on div "Jan Feb Mar Apr May Jun Jul Aug Sep Oct Nov Dec 2015 2016 2017 2018 2019 2020 2…" at bounding box center [555, 228] width 998 height 158
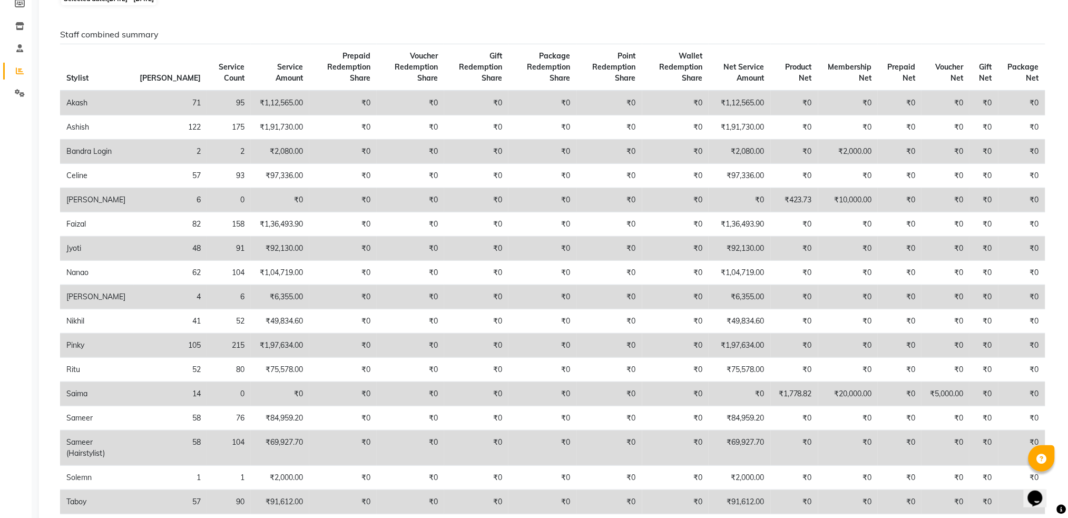
scroll to position [70, 0]
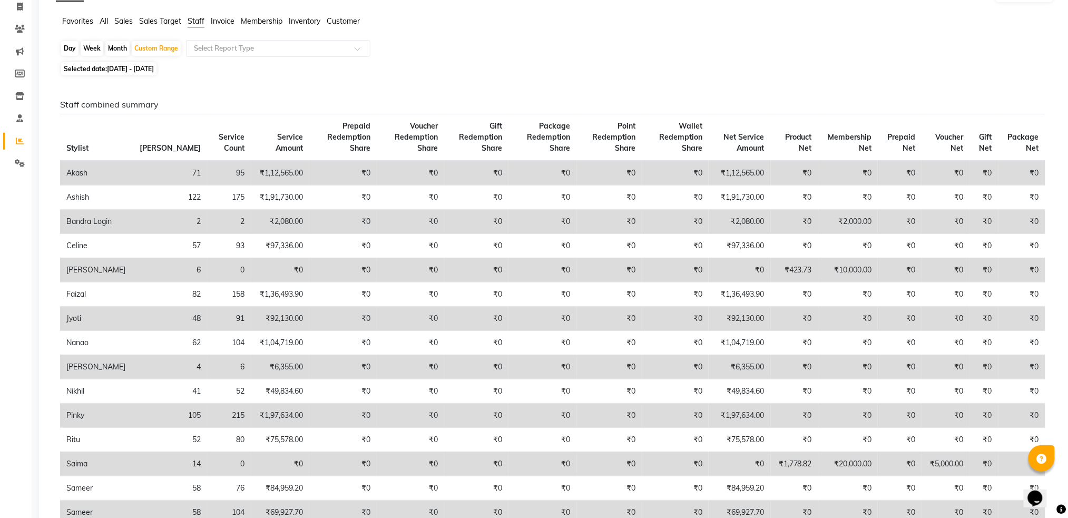
click at [154, 65] on span "01-09-2025 - 30-09-2025" at bounding box center [130, 69] width 47 height 8
select select "9"
select select "2025"
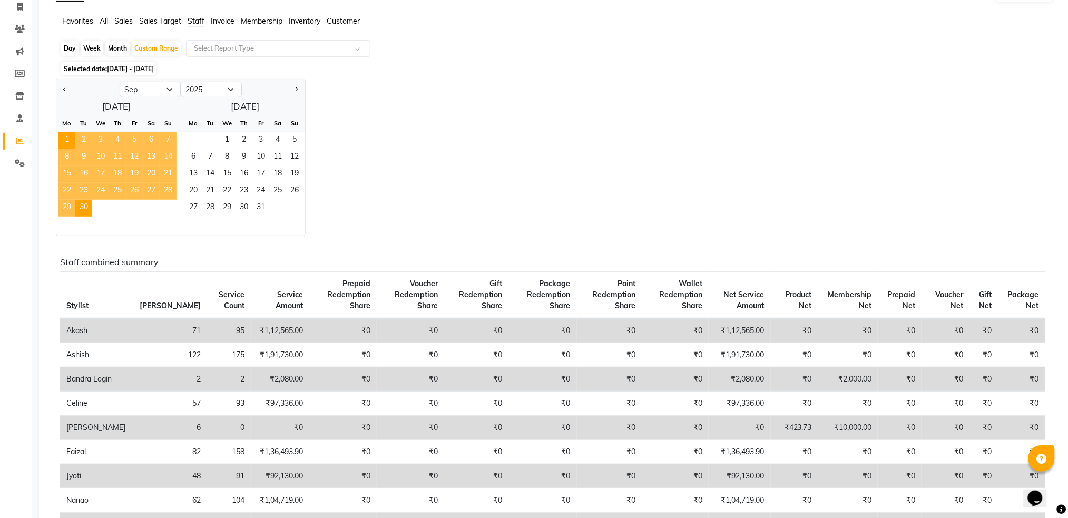
click at [576, 144] on div "Jan Feb Mar Apr May Jun Jul Aug Sep Oct Nov Dec 2015 2016 2017 2018 2019 2020 2…" at bounding box center [555, 157] width 998 height 158
click at [368, 96] on div "Jan Feb Mar Apr May Jun Jul Aug Sep Oct Nov Dec 2015 2016 2017 2018 2019 2020 2…" at bounding box center [555, 157] width 998 height 158
click at [154, 66] on span "01-09-2025 - 30-09-2025" at bounding box center [130, 69] width 47 height 8
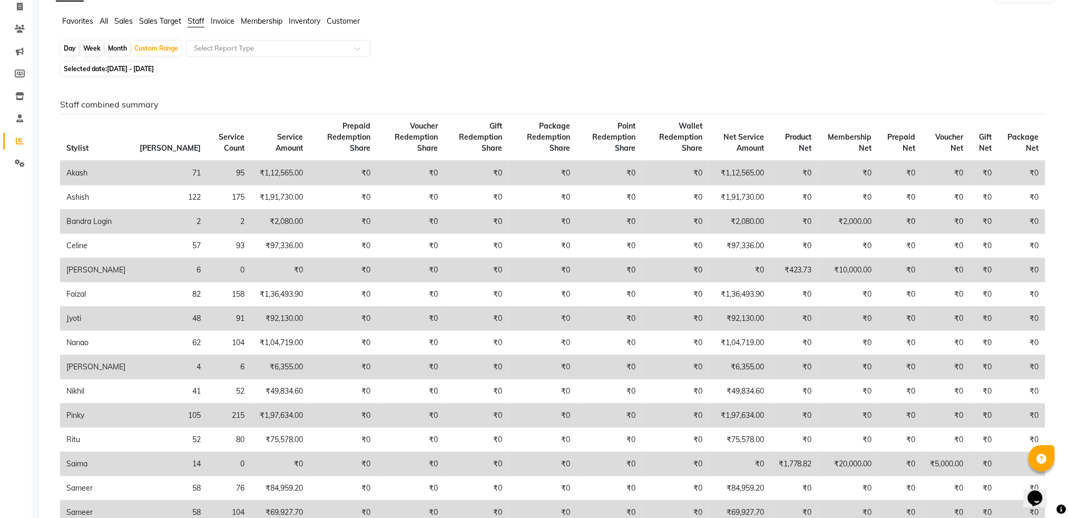
click at [154, 68] on span "01-09-2025 - 30-09-2025" at bounding box center [130, 69] width 47 height 8
select select "9"
select select "2025"
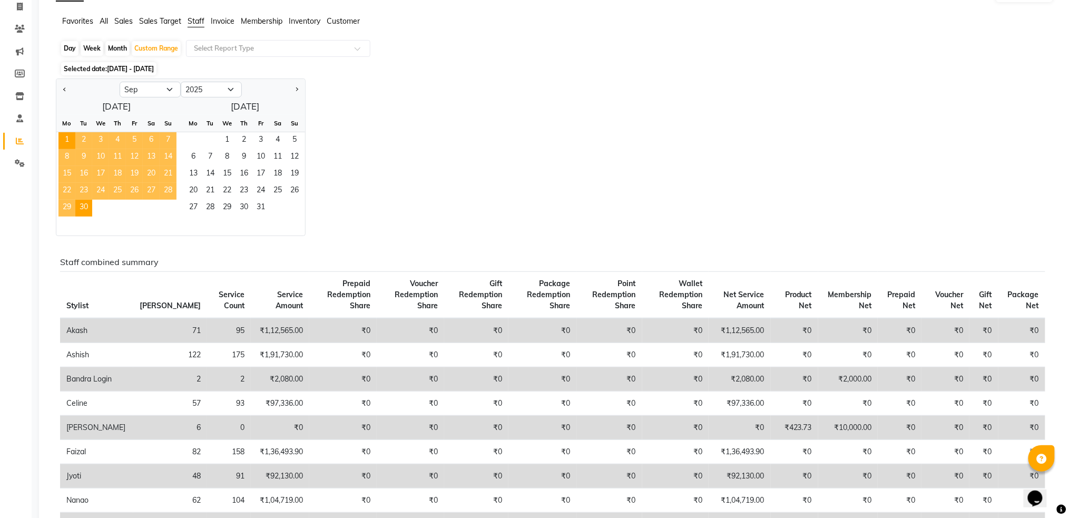
click at [440, 162] on div "Jan Feb Mar Apr May Jun Jul Aug Sep Oct Nov Dec 2015 2016 2017 2018 2019 2020 2…" at bounding box center [555, 157] width 998 height 158
click at [443, 112] on div "Jan Feb Mar Apr May Jun Jul Aug Sep Oct Nov Dec 2015 2016 2017 2018 2019 2020 2…" at bounding box center [555, 157] width 998 height 158
click at [148, 46] on div "Custom Range" at bounding box center [156, 48] width 49 height 15
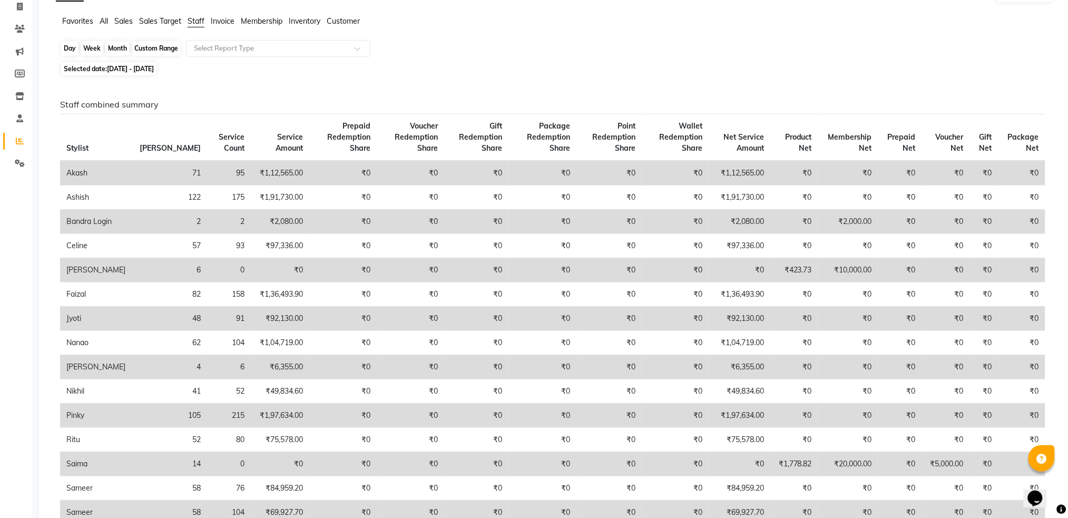
click at [159, 48] on div "Custom Range" at bounding box center [156, 48] width 49 height 15
select select "9"
select select "2025"
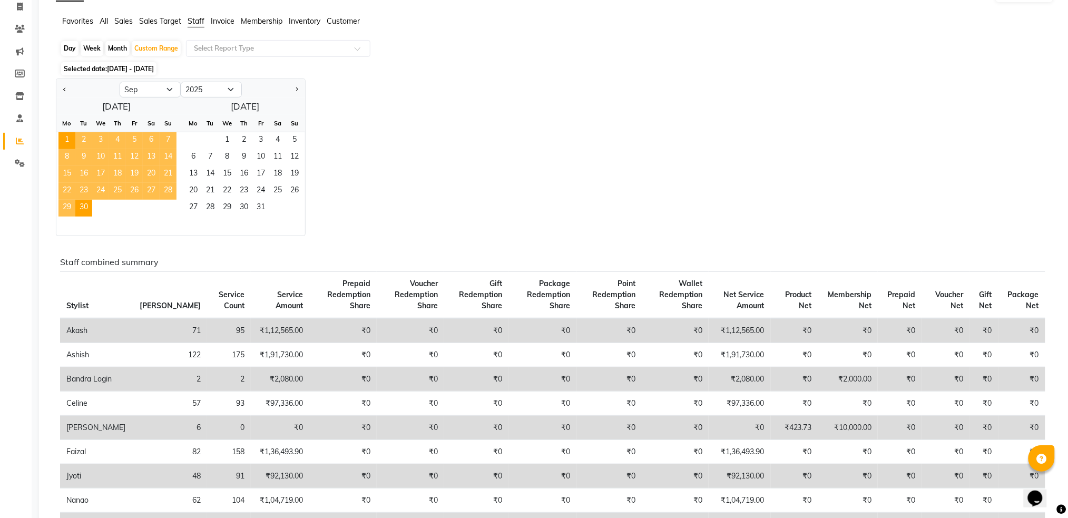
click at [154, 65] on span "01-09-2025 - 30-09-2025" at bounding box center [130, 69] width 47 height 8
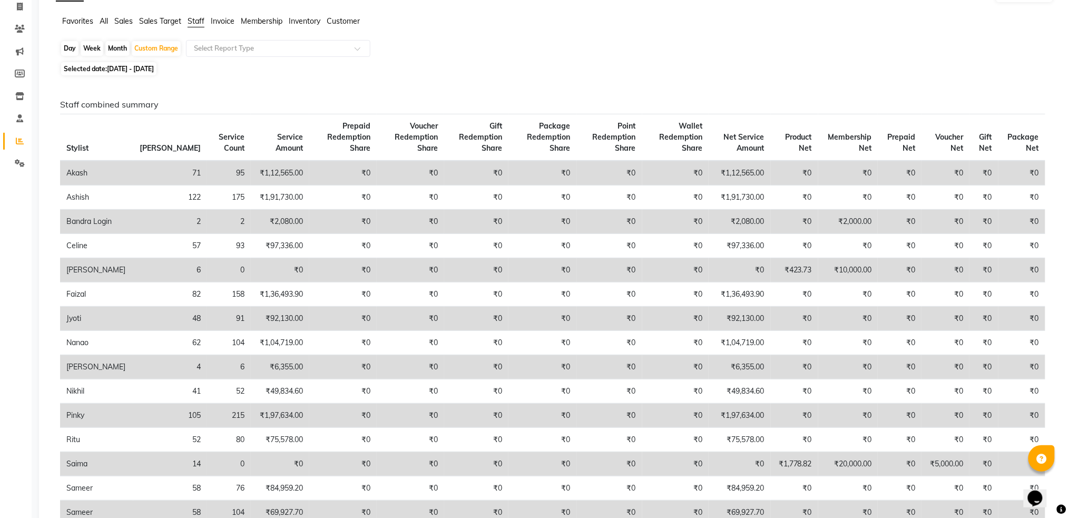
click at [154, 65] on span "01-09-2025 - 30-09-2025" at bounding box center [130, 69] width 47 height 8
select select "9"
select select "2025"
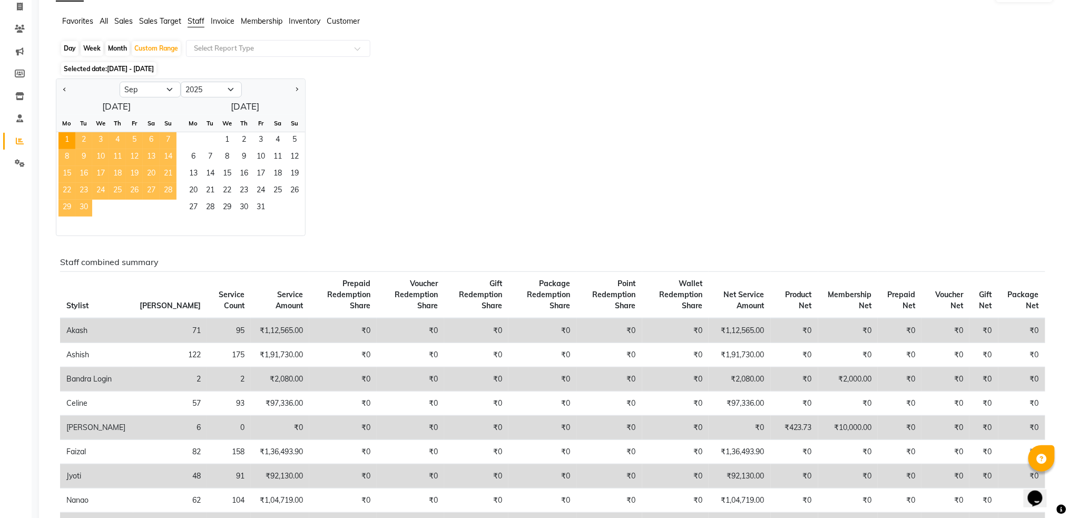
click at [85, 207] on span "30" at bounding box center [83, 208] width 17 height 17
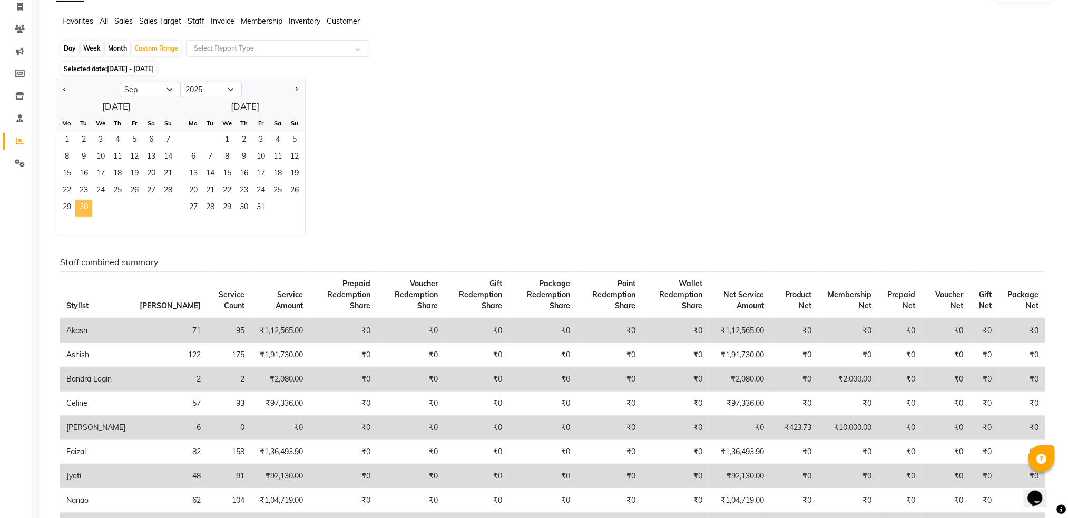
click at [85, 207] on span "30" at bounding box center [83, 208] width 17 height 17
click at [404, 135] on div "Jan Feb Mar Apr May Jun Jul Aug Sep Oct Nov Dec 2015 2016 2017 2018 2019 2020 2…" at bounding box center [555, 157] width 998 height 158
click at [65, 50] on div "Day" at bounding box center [69, 48] width 17 height 15
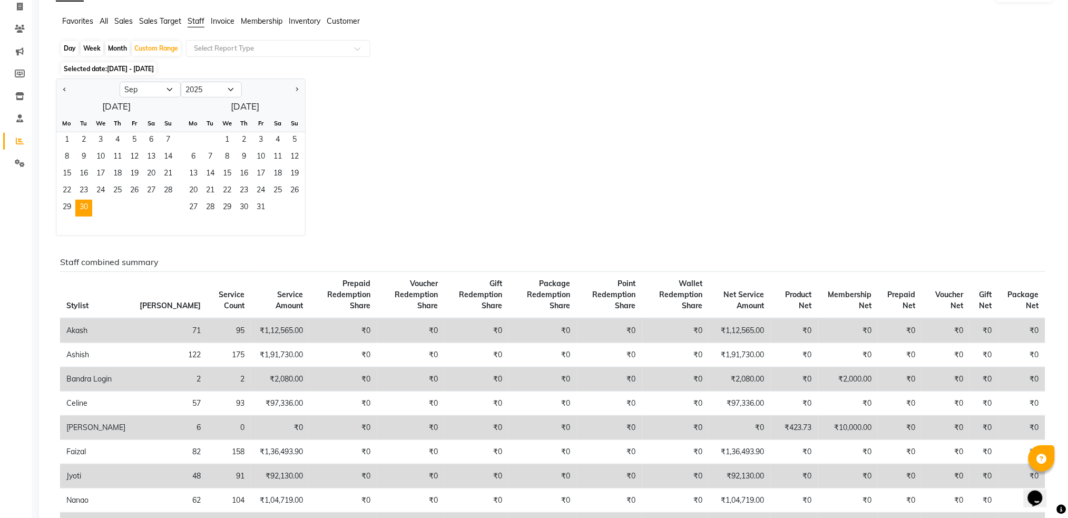
select select "9"
select select "2025"
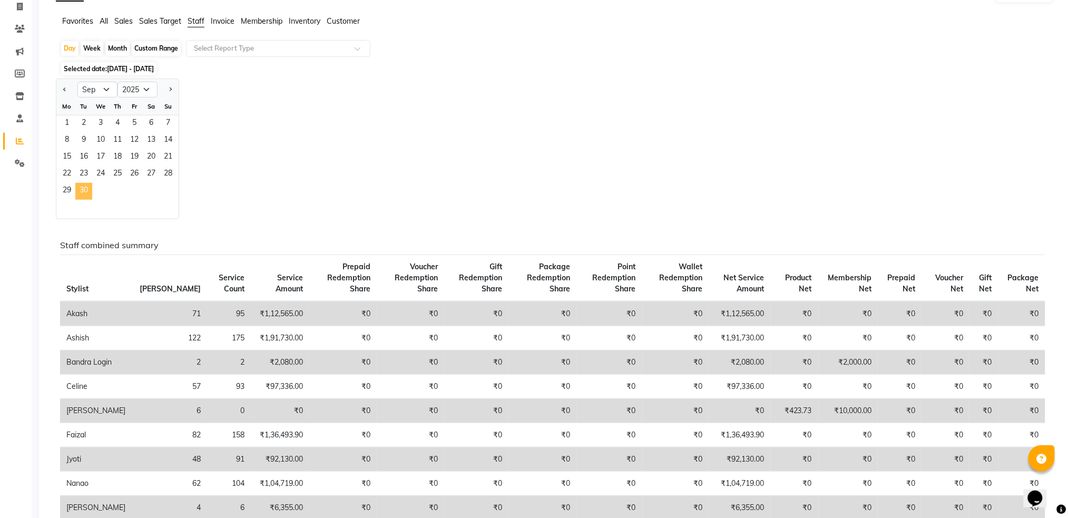
click at [86, 189] on span "30" at bounding box center [83, 191] width 17 height 17
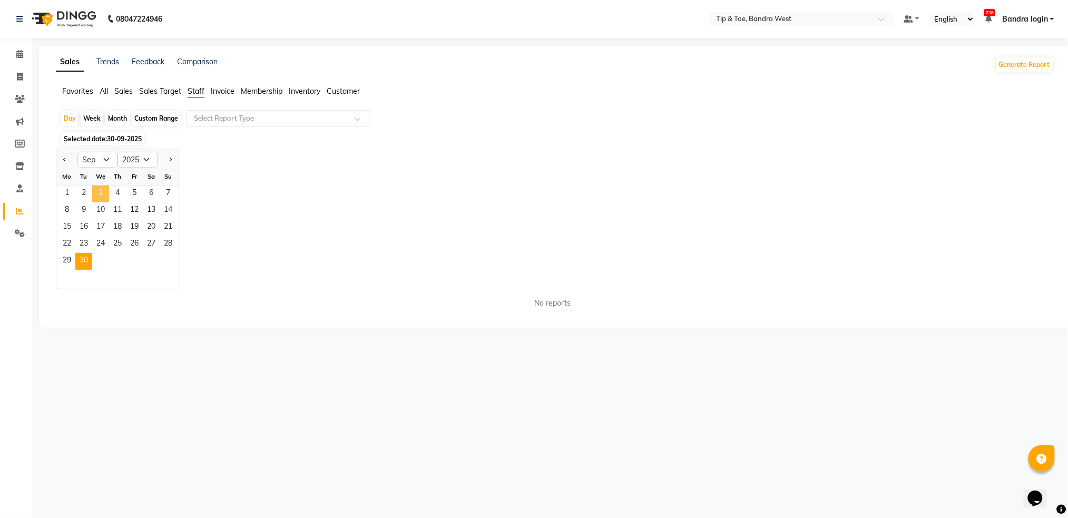
scroll to position [0, 0]
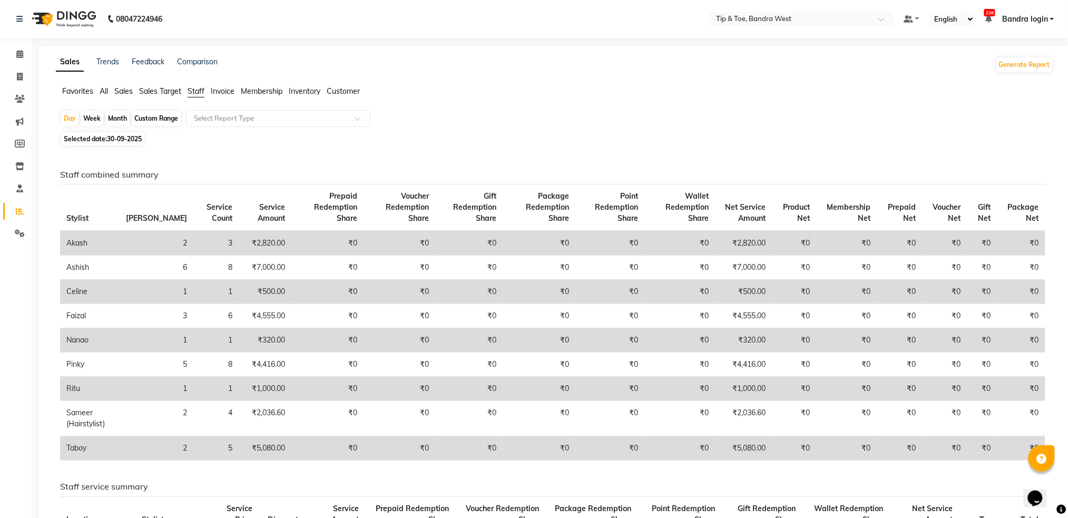
click at [119, 135] on span "30-09-2025" at bounding box center [124, 139] width 35 height 8
select select "9"
select select "2025"
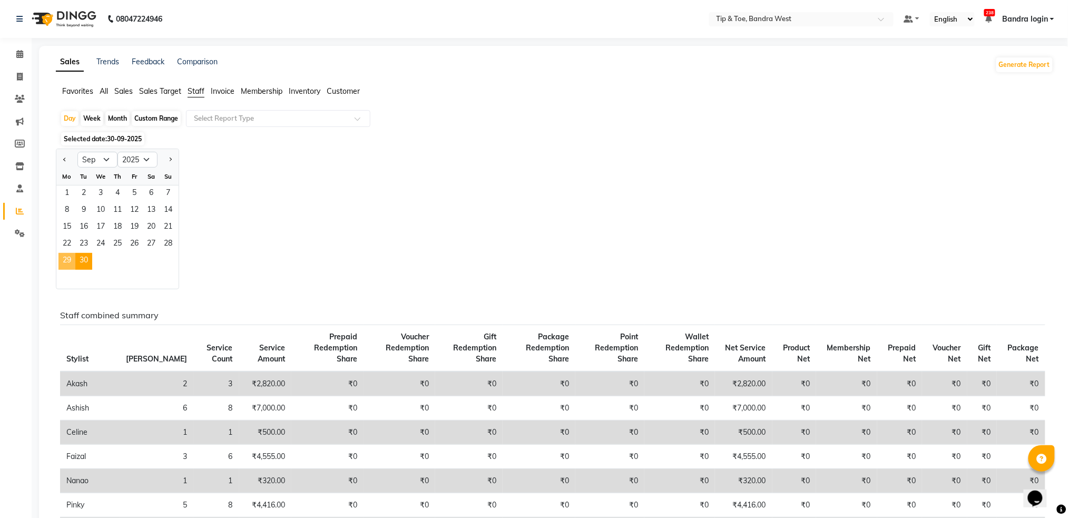
click at [67, 257] on span "29" at bounding box center [66, 261] width 17 height 17
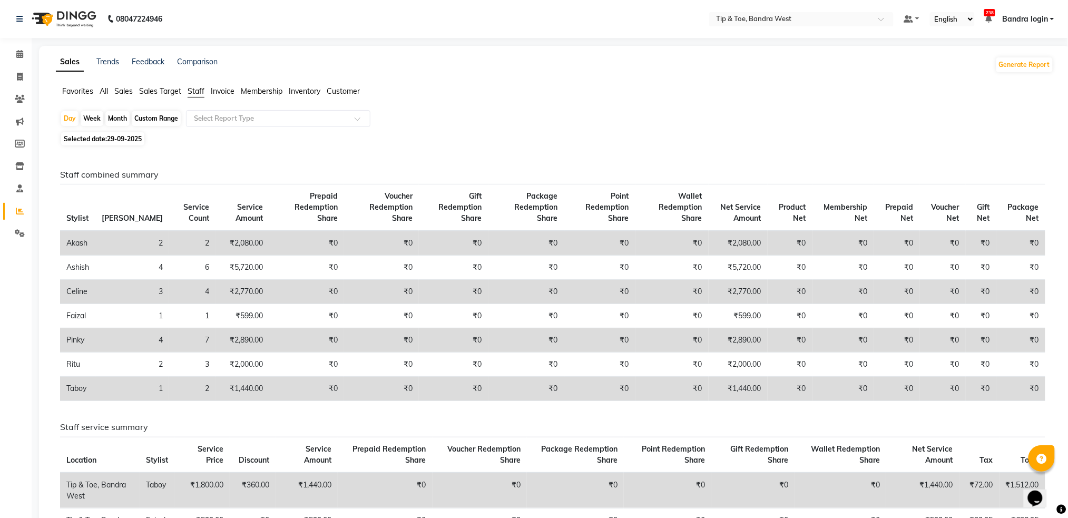
click at [126, 137] on span "29-09-2025" at bounding box center [124, 139] width 35 height 8
select select "9"
select select "2025"
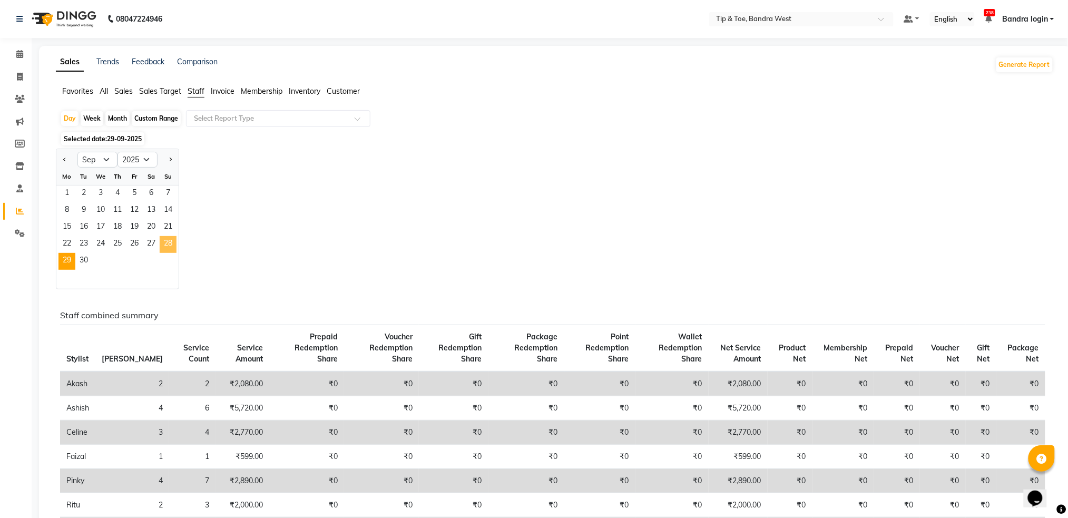
click at [165, 240] on span "28" at bounding box center [168, 244] width 17 height 17
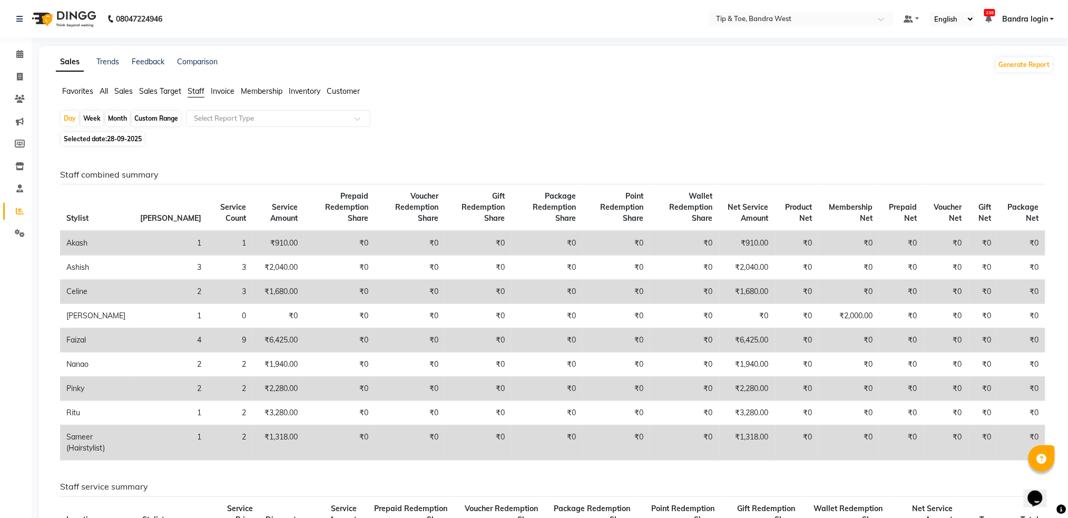
click at [134, 140] on span "28-09-2025" at bounding box center [124, 139] width 35 height 8
select select "9"
select select "2025"
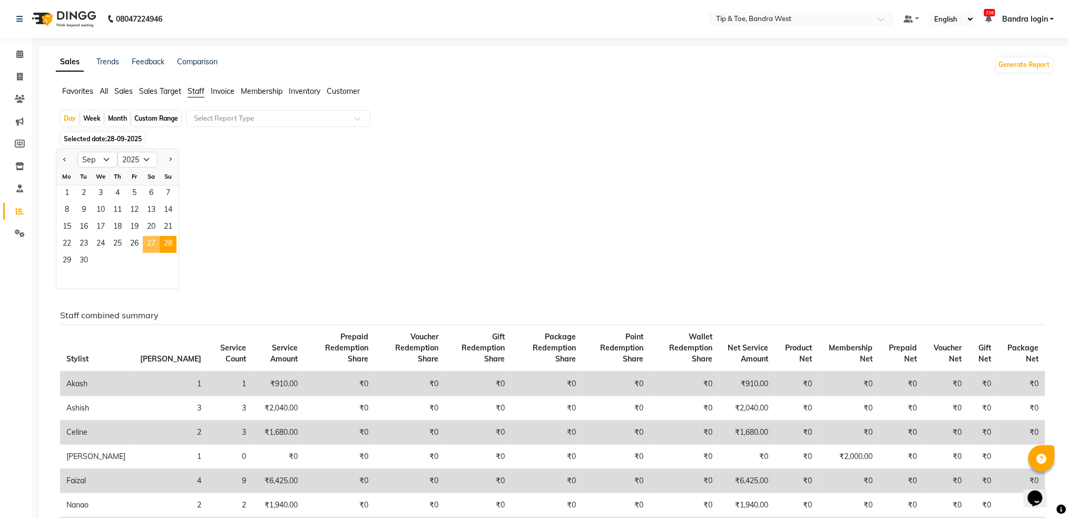
click at [152, 247] on span "27" at bounding box center [151, 244] width 17 height 17
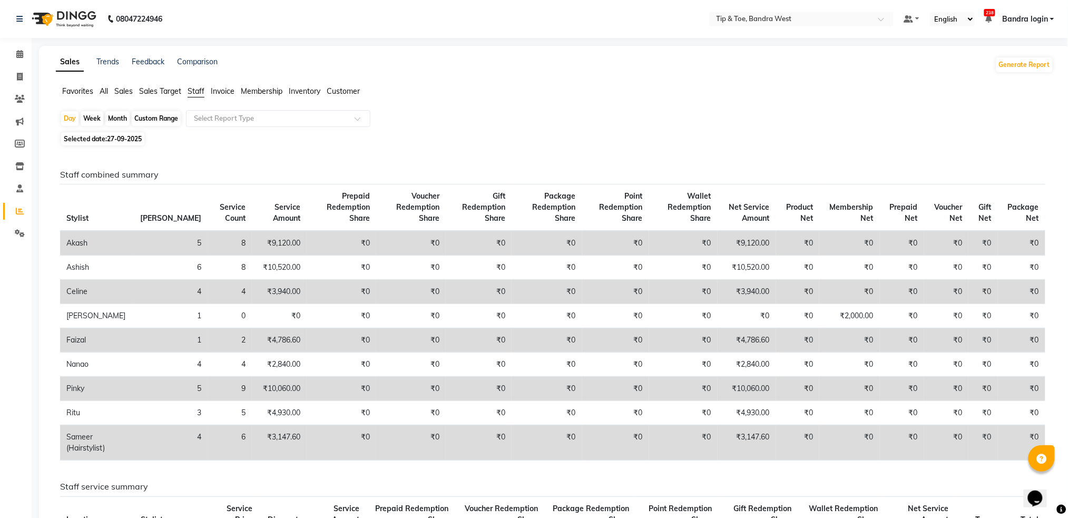
click at [132, 141] on span "27-09-2025" at bounding box center [124, 139] width 35 height 8
select select "9"
select select "2025"
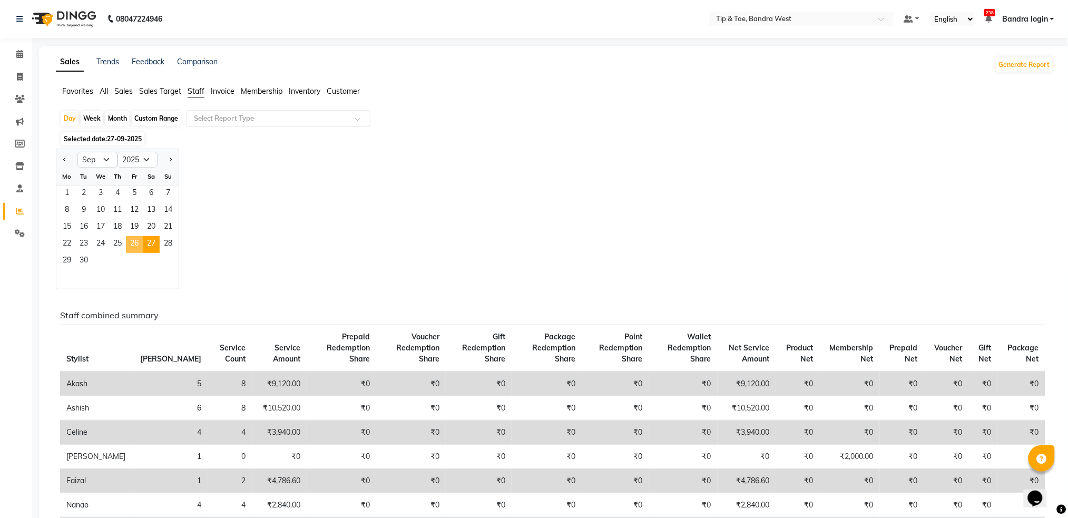
drag, startPoint x: 129, startPoint y: 244, endPoint x: 339, endPoint y: 266, distance: 210.7
click at [130, 244] on span "26" at bounding box center [134, 244] width 17 height 17
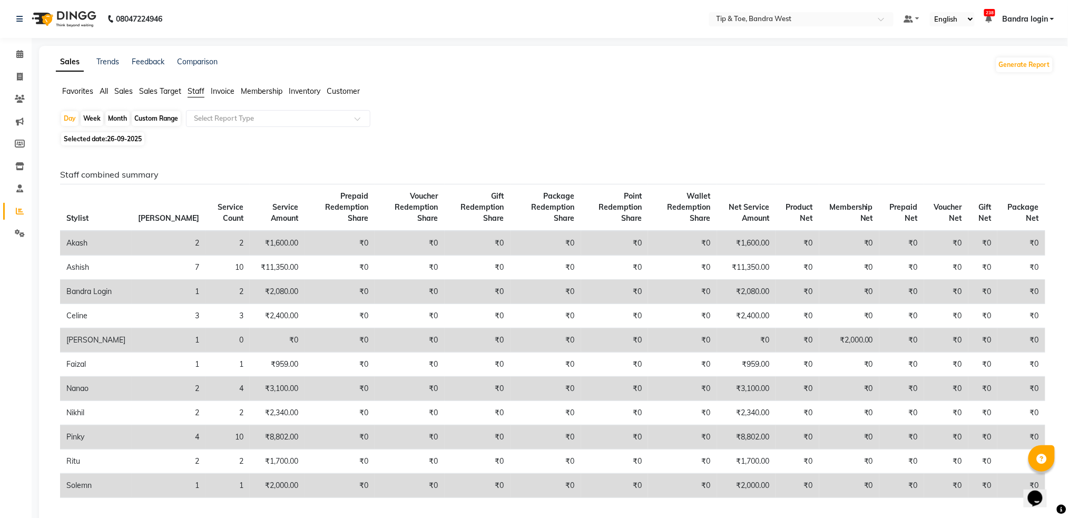
click at [110, 137] on span "26-09-2025" at bounding box center [124, 139] width 35 height 8
select select "9"
select select "2025"
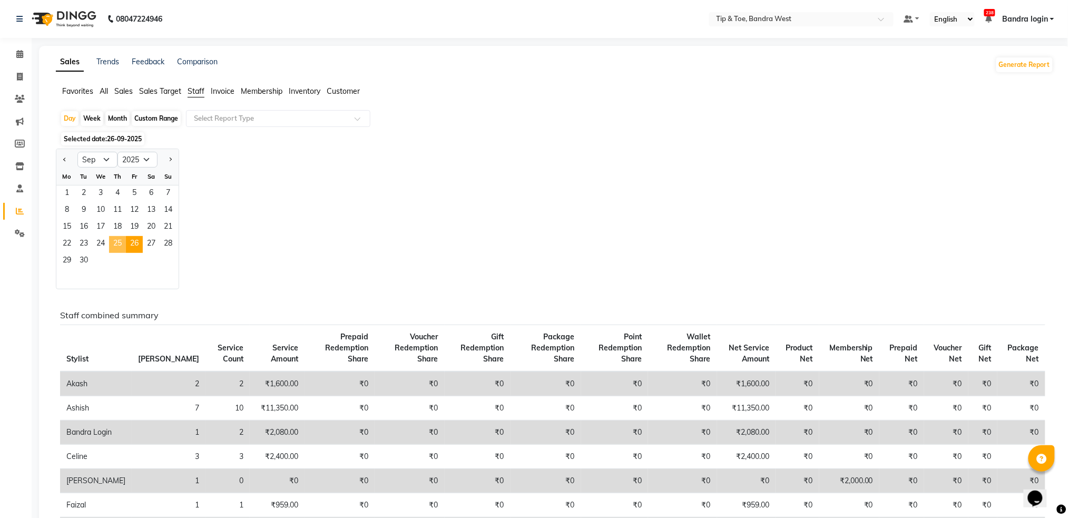
click at [121, 244] on span "25" at bounding box center [117, 244] width 17 height 17
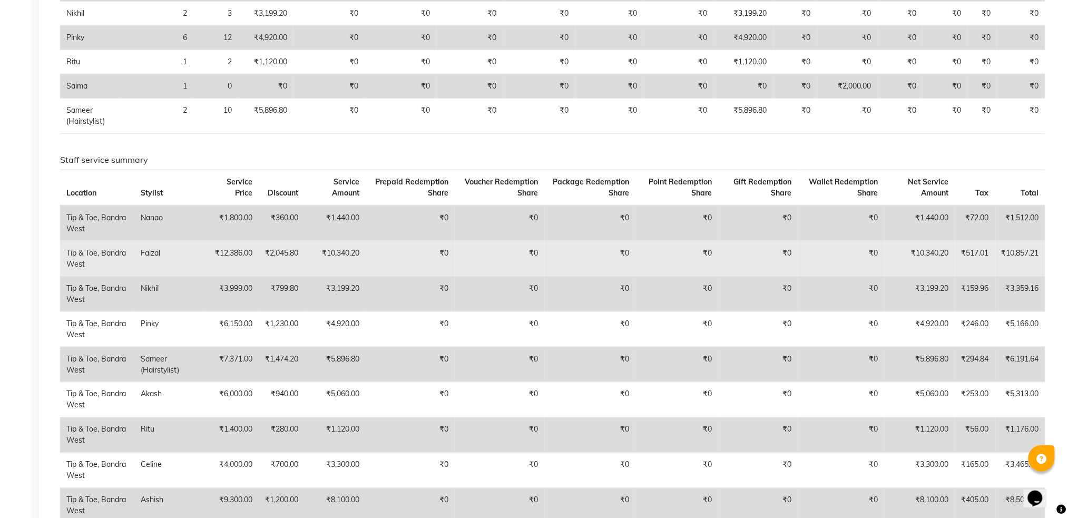
scroll to position [70, 0]
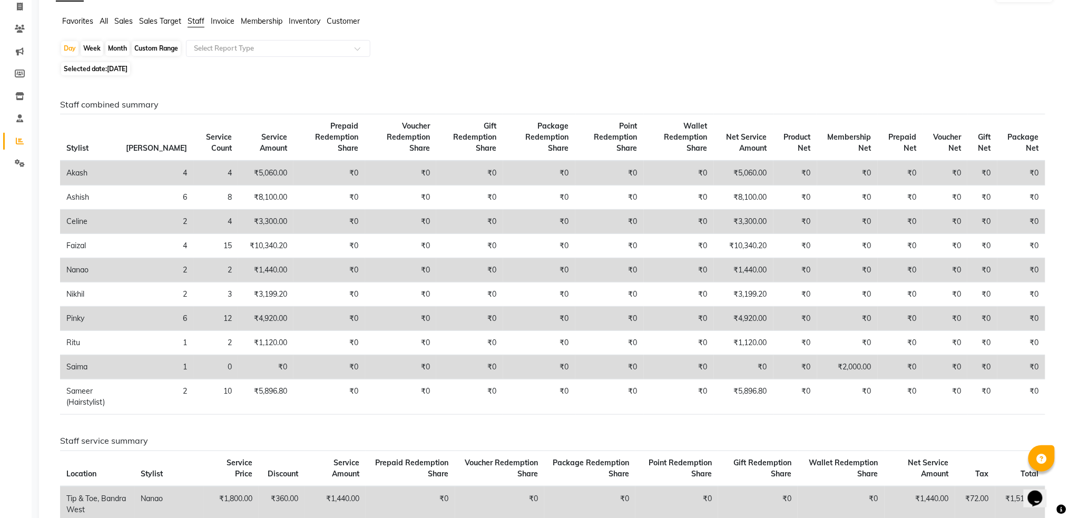
click at [123, 66] on span "25-09-2025" at bounding box center [117, 69] width 21 height 8
select select "9"
select select "2025"
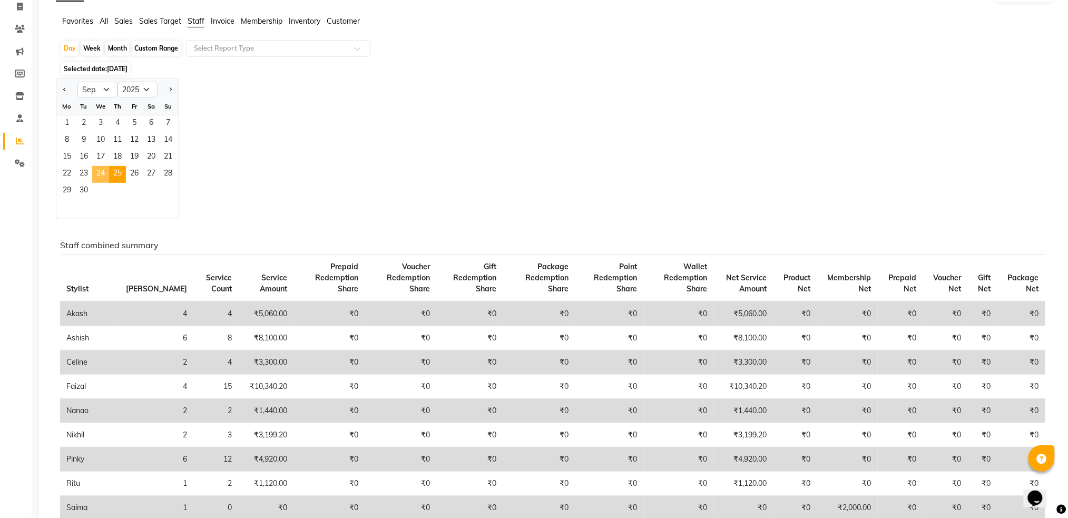
click at [103, 170] on span "24" at bounding box center [100, 174] width 17 height 17
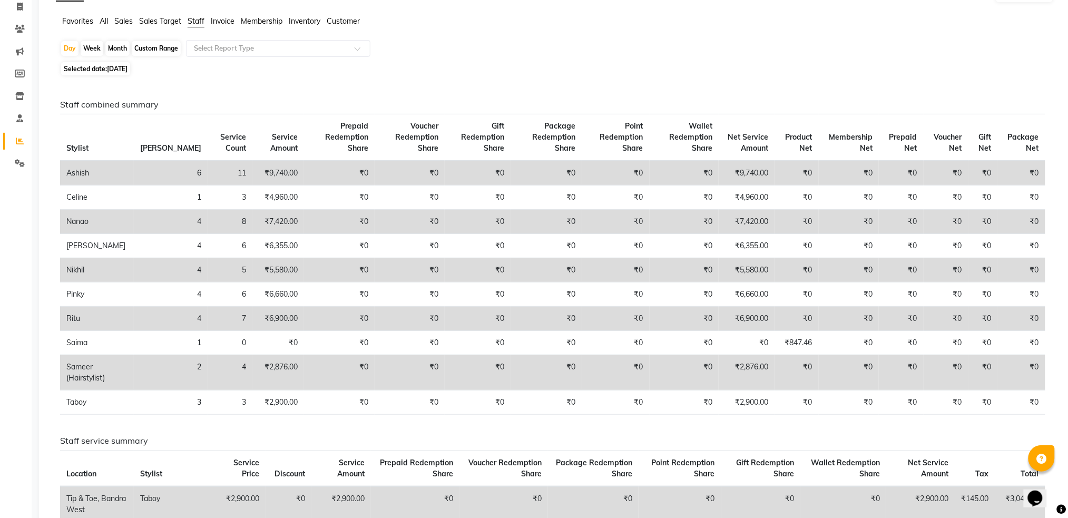
click at [119, 62] on span "Selected date: 24-09-2025" at bounding box center [95, 68] width 69 height 13
select select "9"
select select "2025"
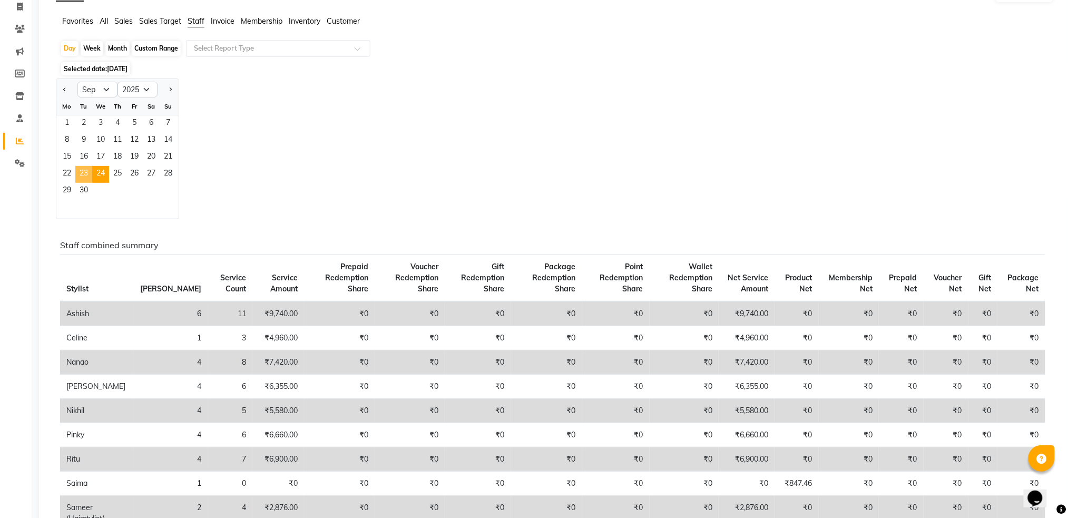
click at [81, 174] on span "23" at bounding box center [83, 174] width 17 height 17
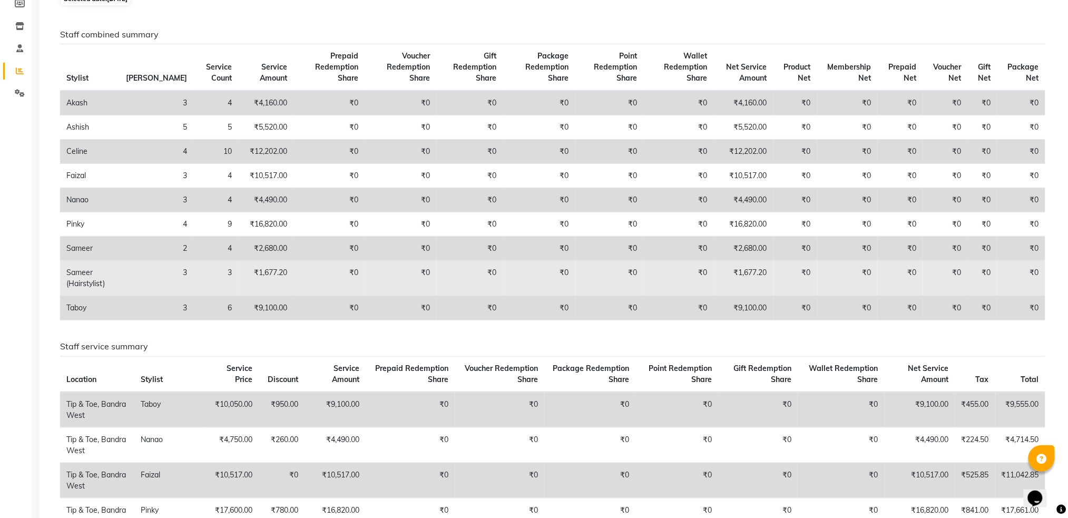
scroll to position [0, 0]
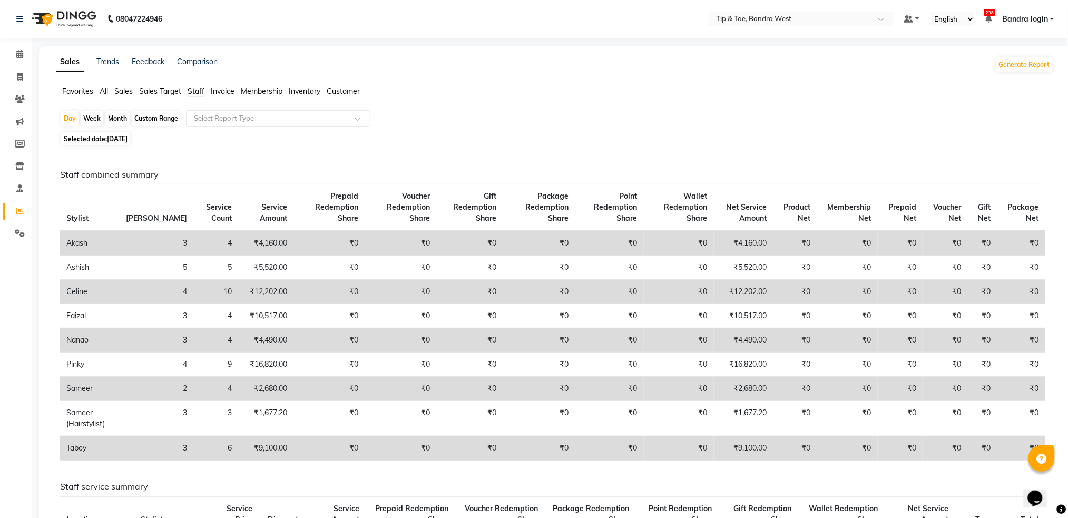
click at [127, 140] on span "23-09-2025" at bounding box center [117, 139] width 21 height 8
select select "9"
select select "2025"
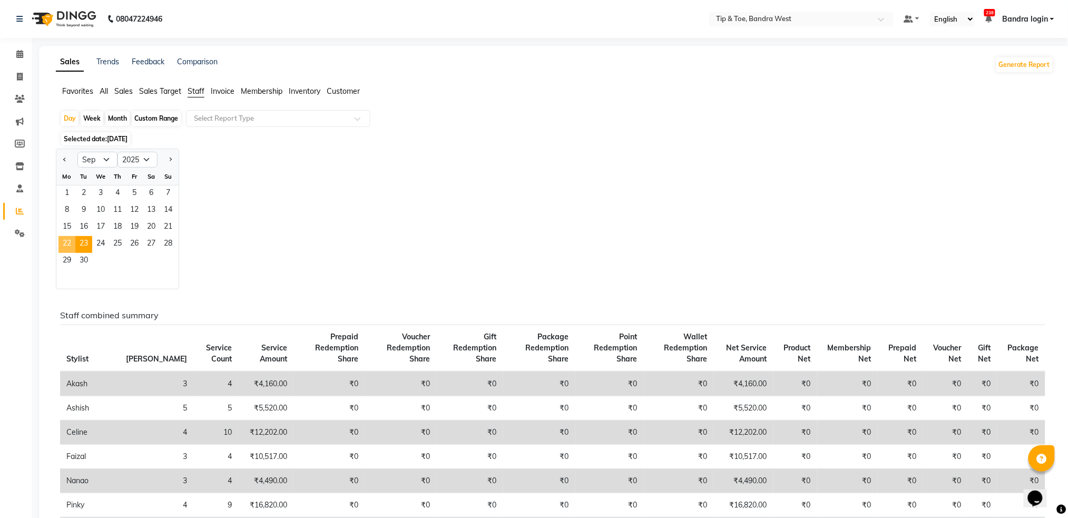
click at [69, 237] on span "22" at bounding box center [66, 244] width 17 height 17
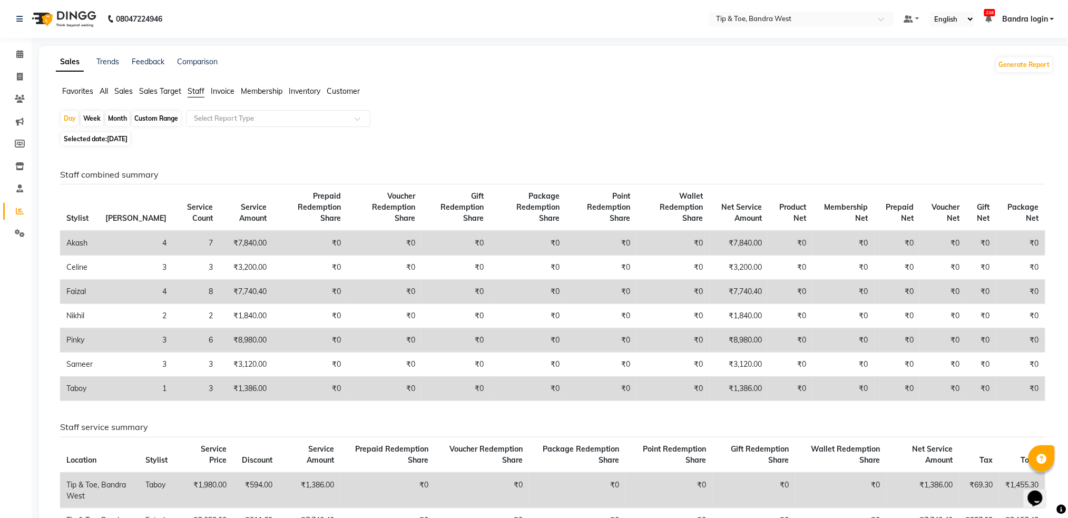
click at [127, 138] on span "22-09-2025" at bounding box center [117, 139] width 21 height 8
select select "9"
select select "2025"
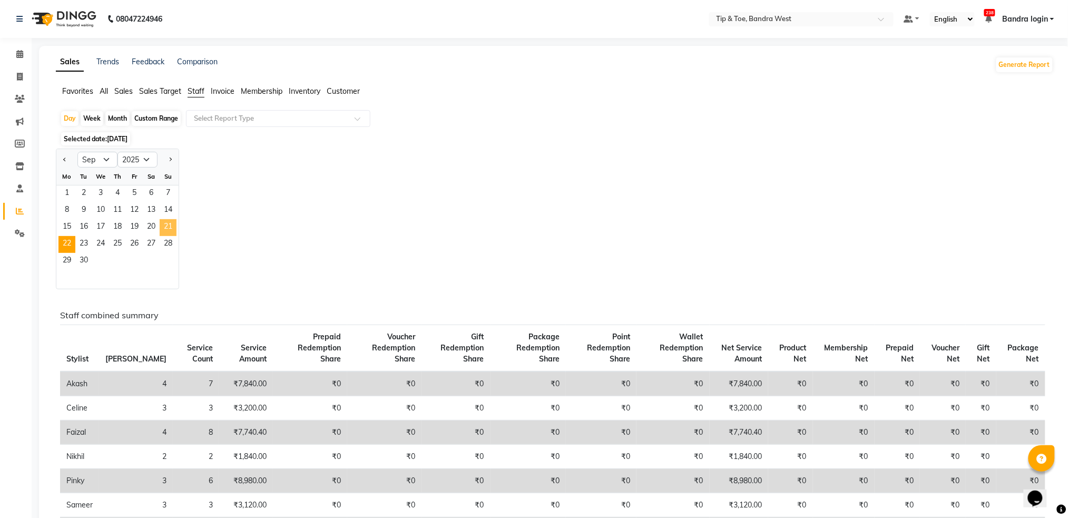
click at [173, 227] on span "21" at bounding box center [168, 227] width 17 height 17
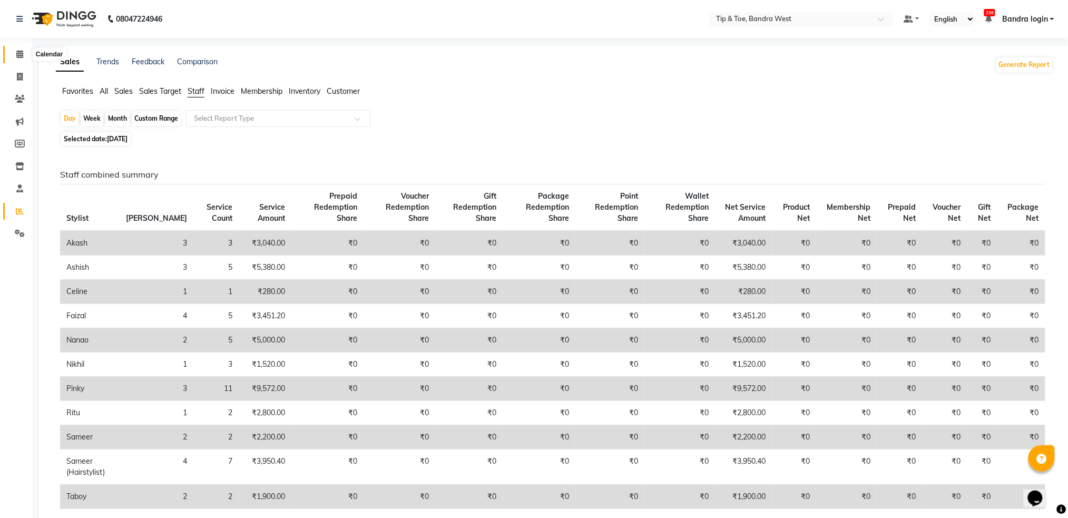
click at [18, 54] on icon at bounding box center [19, 54] width 7 height 8
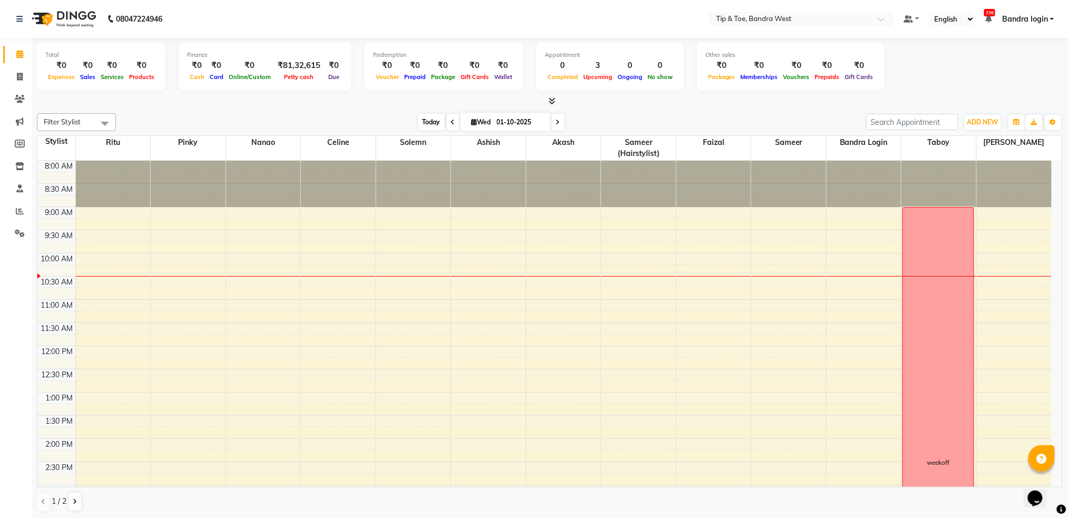
click at [426, 123] on span "Today" at bounding box center [431, 122] width 26 height 16
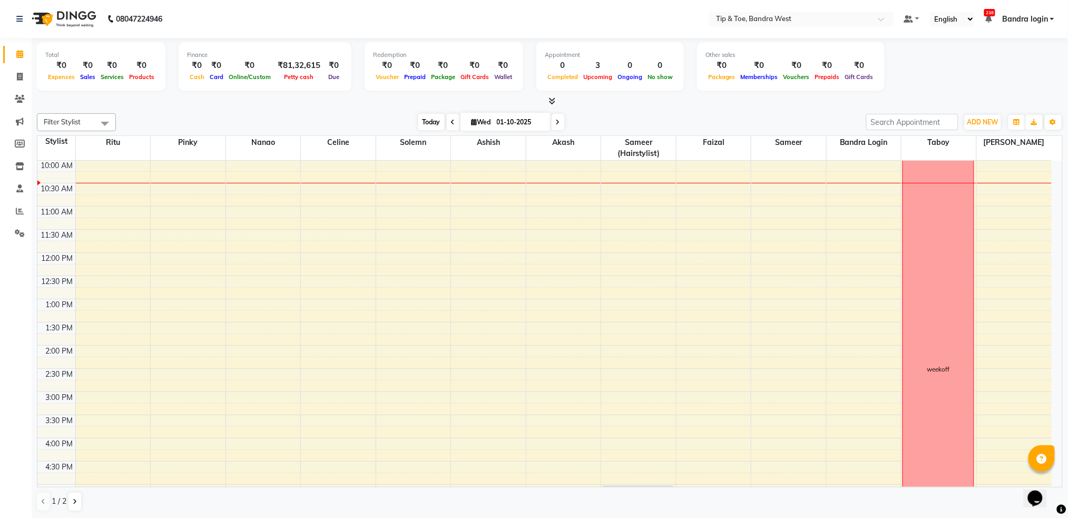
click at [426, 123] on span "Today" at bounding box center [431, 122] width 26 height 16
click at [422, 120] on span "Today" at bounding box center [431, 122] width 26 height 16
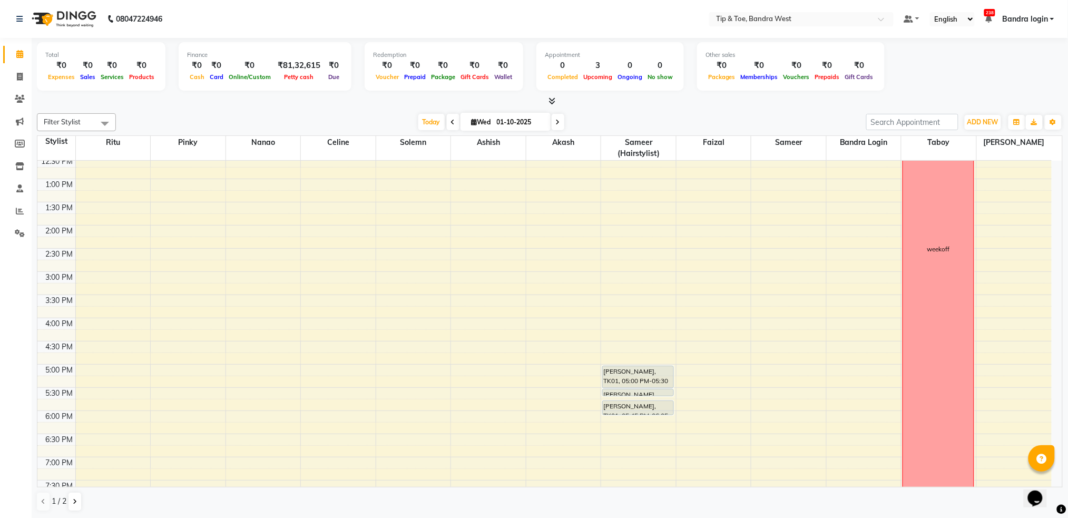
scroll to position [137, 0]
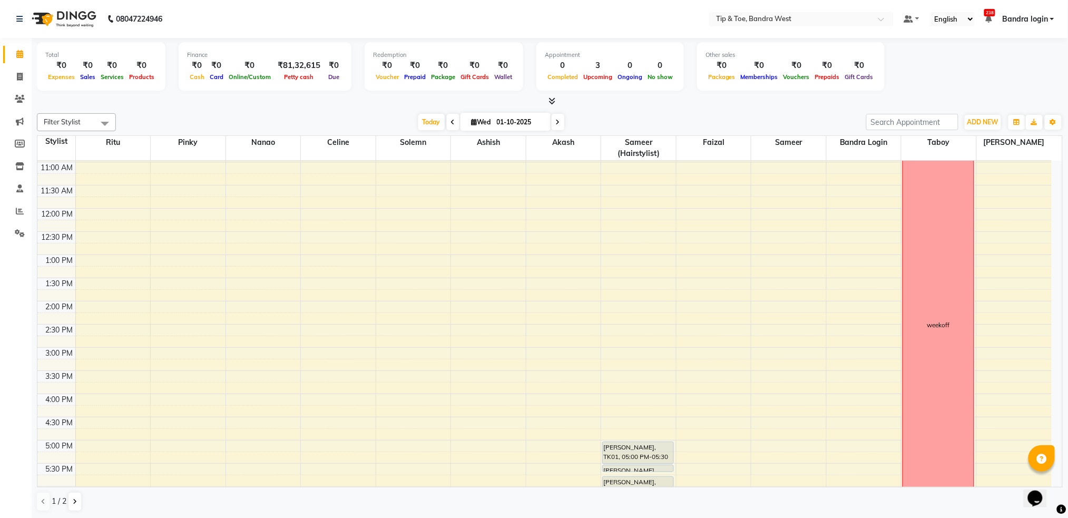
click at [246, 374] on div "8:00 AM 8:30 AM 9:00 AM 9:30 AM 10:00 AM 10:30 AM 11:00 AM 11:30 AM 12:00 PM 12…" at bounding box center [544, 324] width 1014 height 602
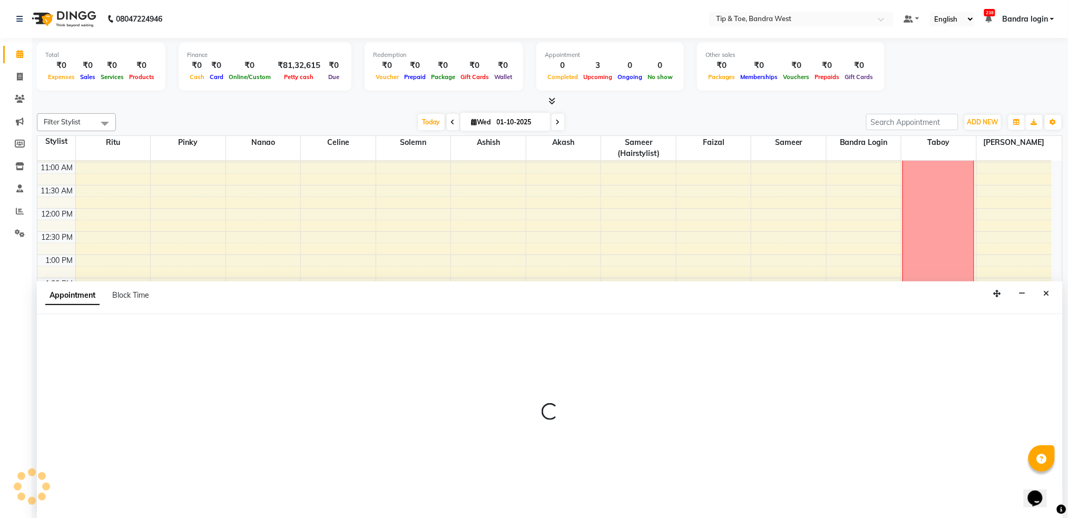
scroll to position [1, 0]
select select "42385"
select select "930"
select select "tentative"
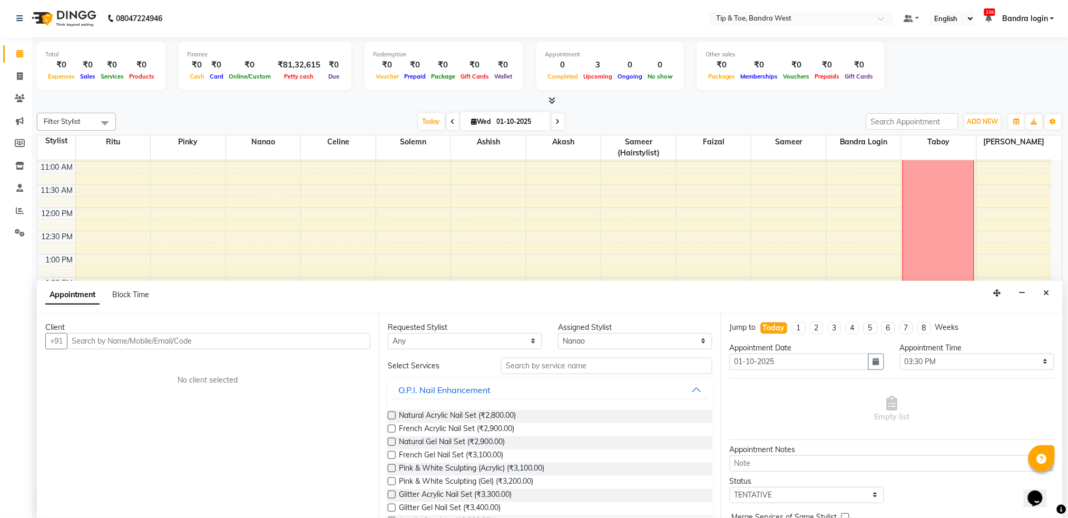
click at [259, 343] on input "text" at bounding box center [218, 341] width 303 height 16
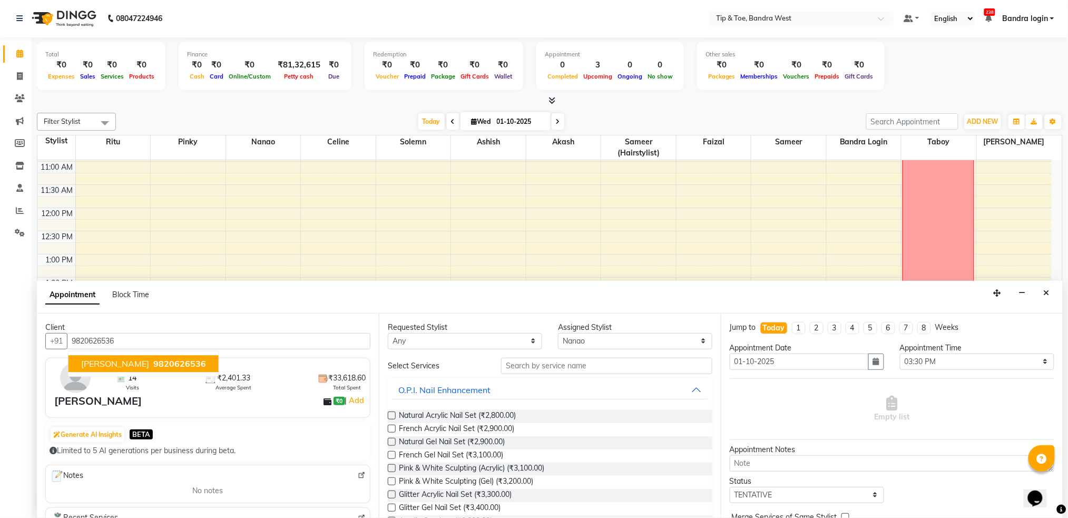
click at [117, 362] on span "[PERSON_NAME]" at bounding box center [115, 363] width 68 height 11
type input "9820626536"
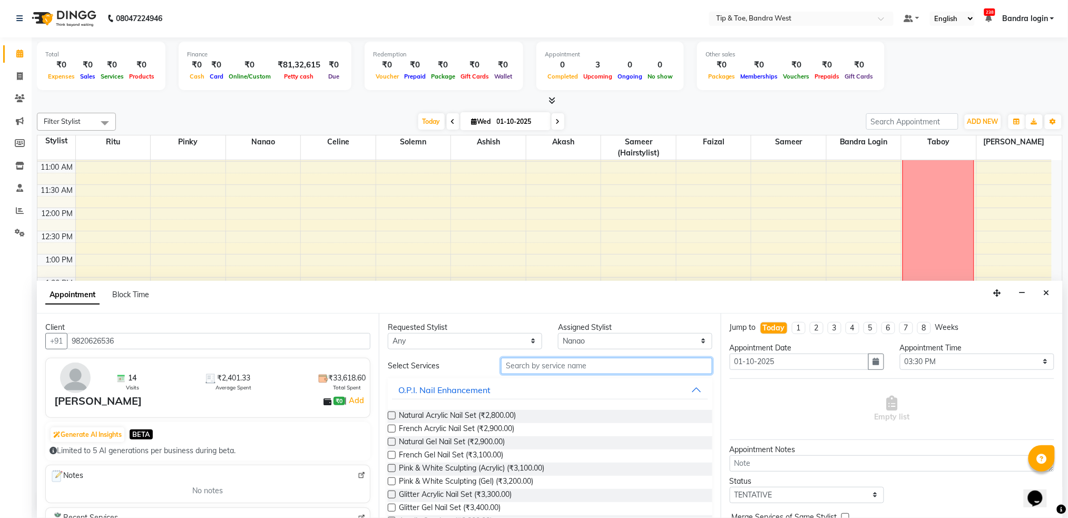
click at [549, 367] on input "text" at bounding box center [606, 366] width 211 height 16
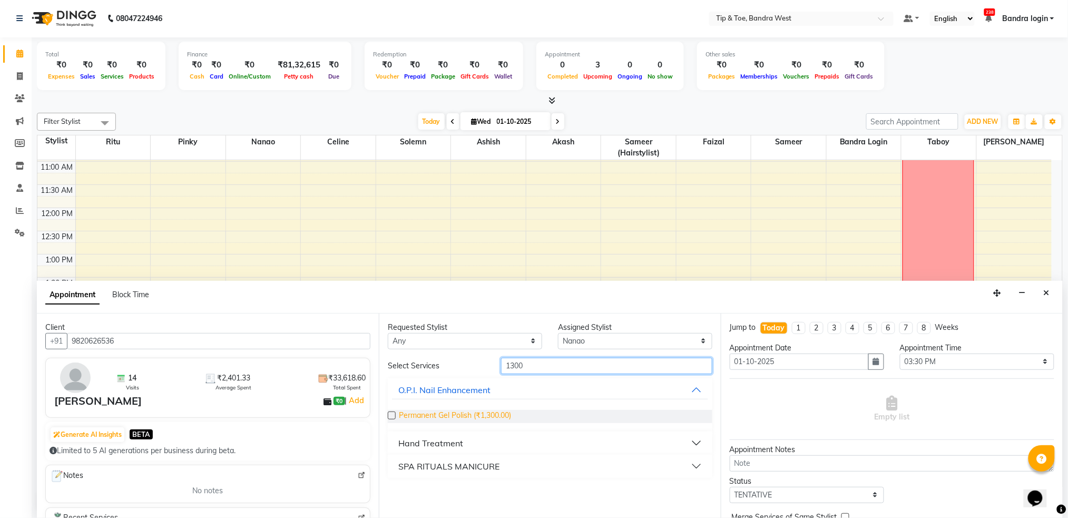
type input "1300"
drag, startPoint x: 470, startPoint y: 417, endPoint x: 512, endPoint y: 389, distance: 50.1
click at [470, 418] on span "Permanent Gel Polish (₹1,300.00)" at bounding box center [455, 416] width 112 height 13
checkbox input "false"
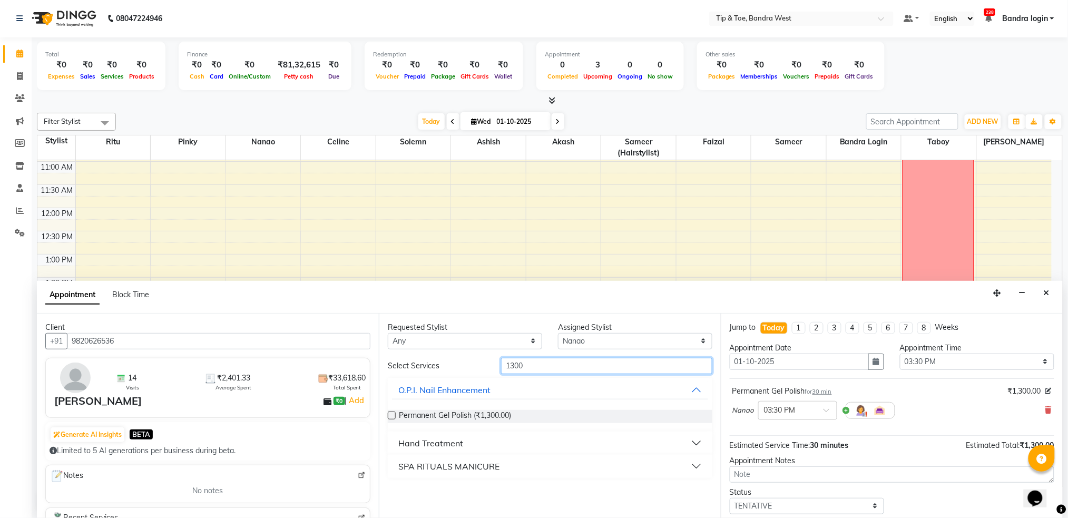
click at [558, 368] on input "1300" at bounding box center [606, 366] width 211 height 16
type input "ess"
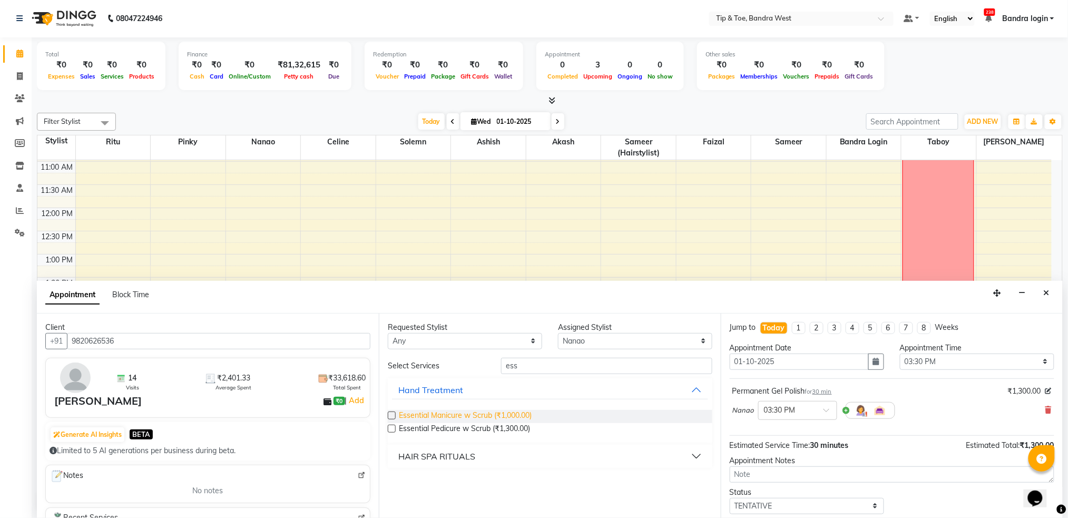
click at [433, 414] on span "Essential Manicure w Scrub (₹1,000.00)" at bounding box center [465, 416] width 133 height 13
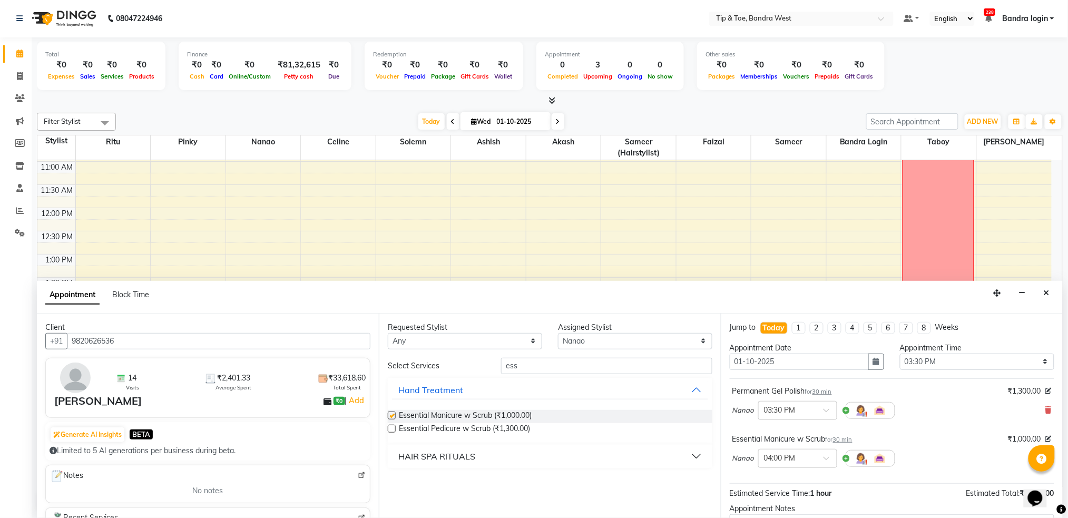
checkbox input "false"
click at [616, 337] on select "Select Akash Ashish Bandra login Celine Faizal Jigna Nanao Nihal Pinky Ritu Sam…" at bounding box center [635, 341] width 154 height 16
select select "42304"
click at [558, 333] on select "Select Akash Ashish Bandra login Celine Faizal Jigna Nanao Nihal Pinky Ritu Sam…" at bounding box center [635, 341] width 154 height 16
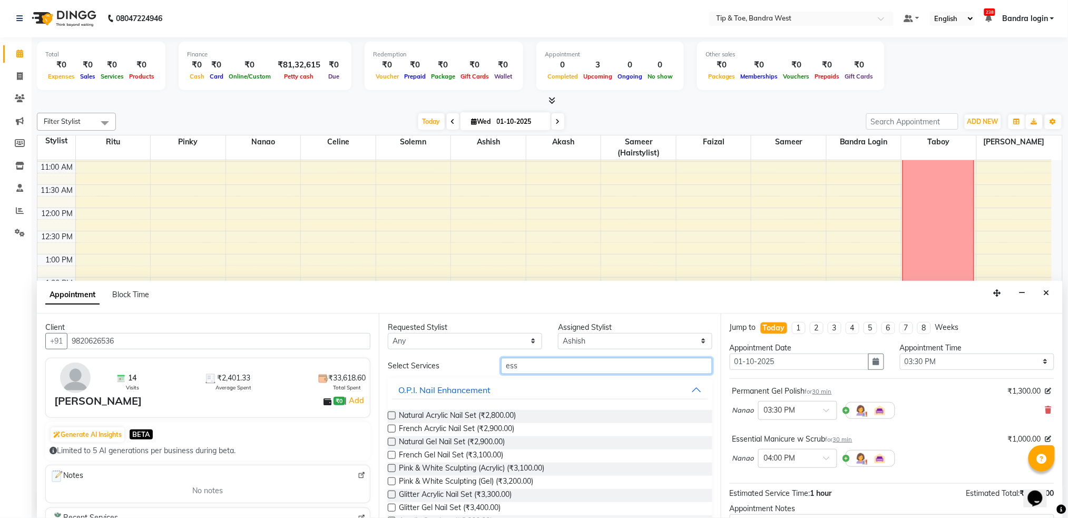
click at [525, 370] on input "ess" at bounding box center [606, 366] width 211 height 16
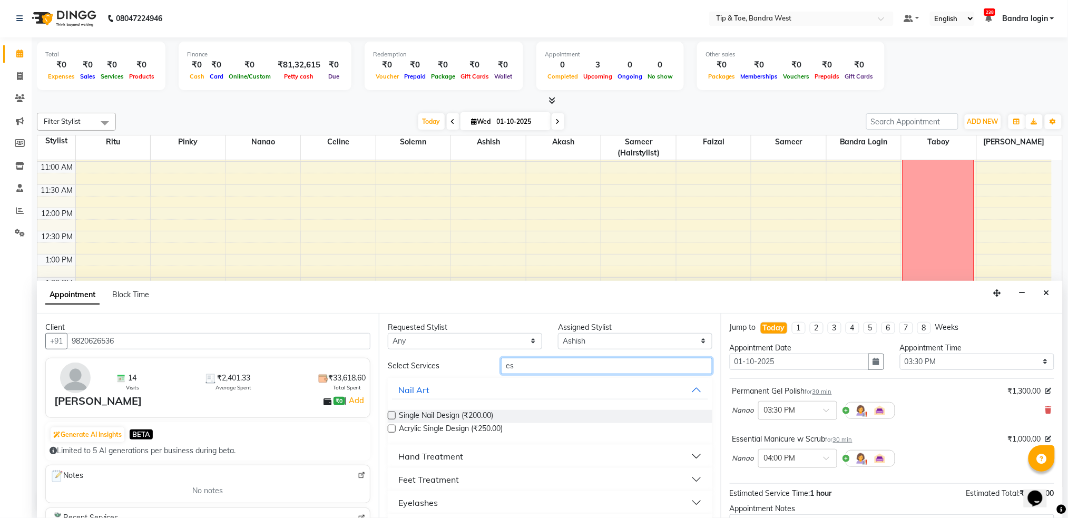
type input "ess"
click at [495, 428] on span "Essential Pedicure w Scrub (₹1,300.00)" at bounding box center [464, 429] width 131 height 13
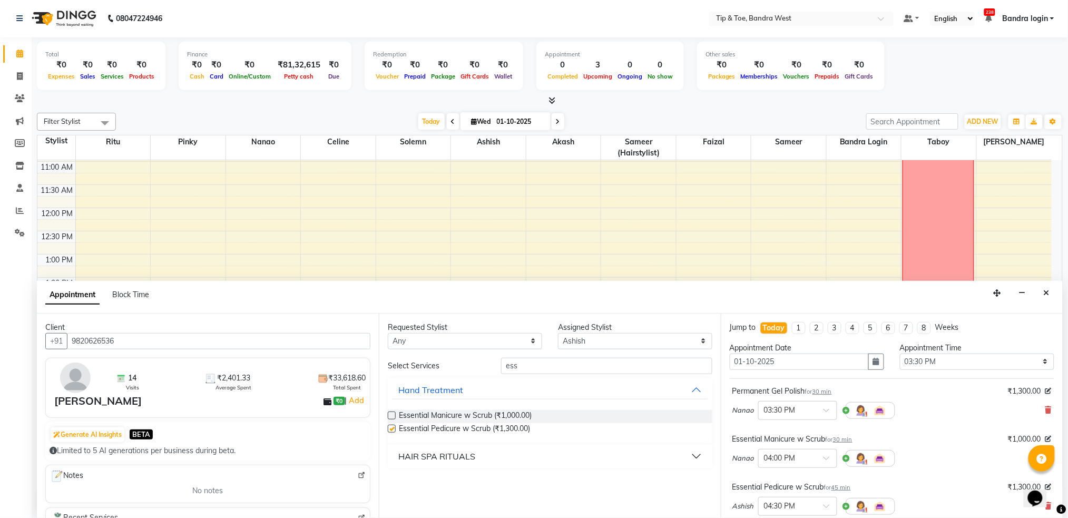
checkbox input "false"
click at [580, 342] on select "Select Akash Ashish Bandra login Celine Faizal Jigna Nanao Nihal Pinky Ritu Sam…" at bounding box center [635, 341] width 154 height 16
select select "42316"
click at [558, 333] on select "Select Akash Ashish Bandra login Celine Faizal Jigna Nanao Nihal Pinky Ritu Sam…" at bounding box center [635, 341] width 154 height 16
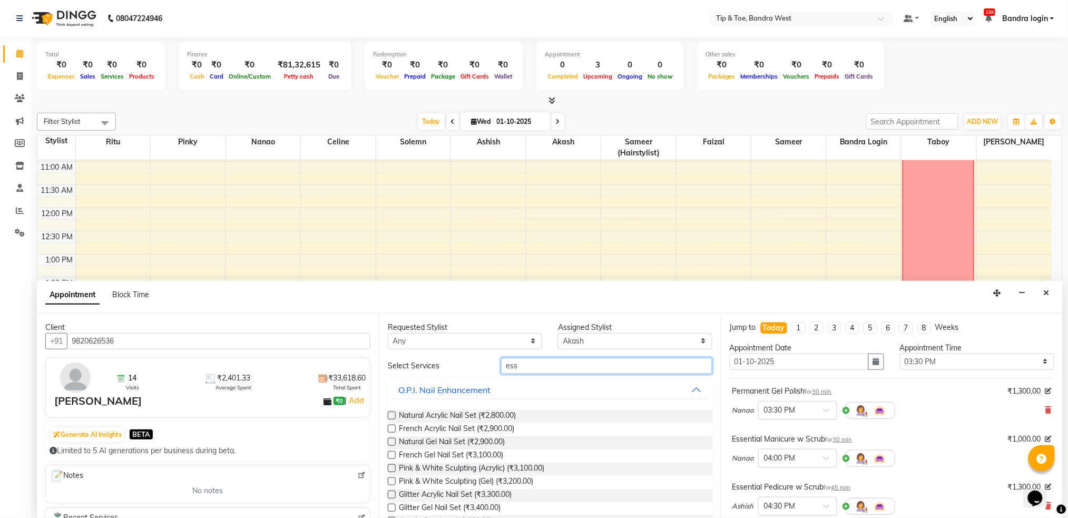
click at [547, 361] on input "ess" at bounding box center [606, 366] width 211 height 16
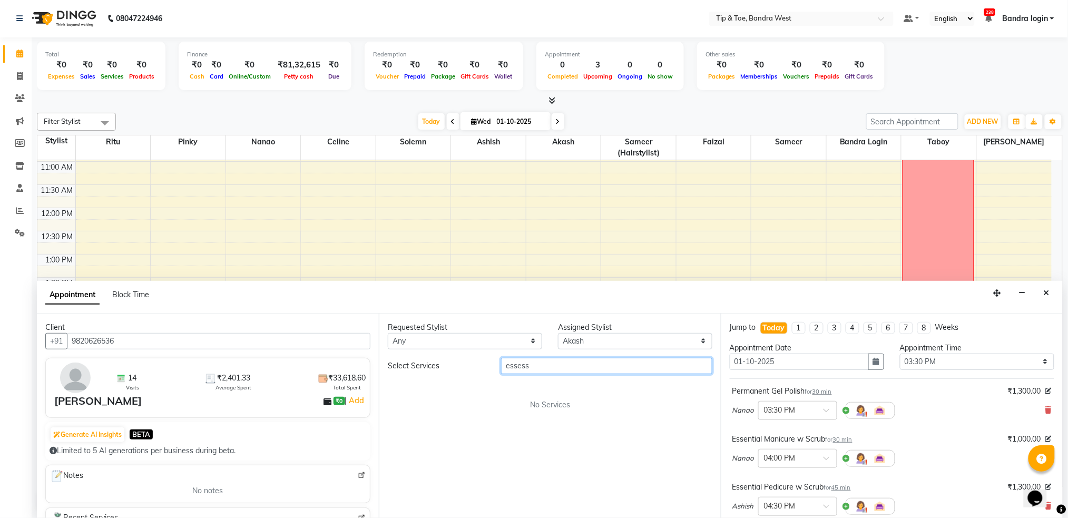
drag, startPoint x: 544, startPoint y: 369, endPoint x: 474, endPoint y: 361, distance: 70.5
click at [466, 361] on div "Select Services essess" at bounding box center [550, 366] width 340 height 16
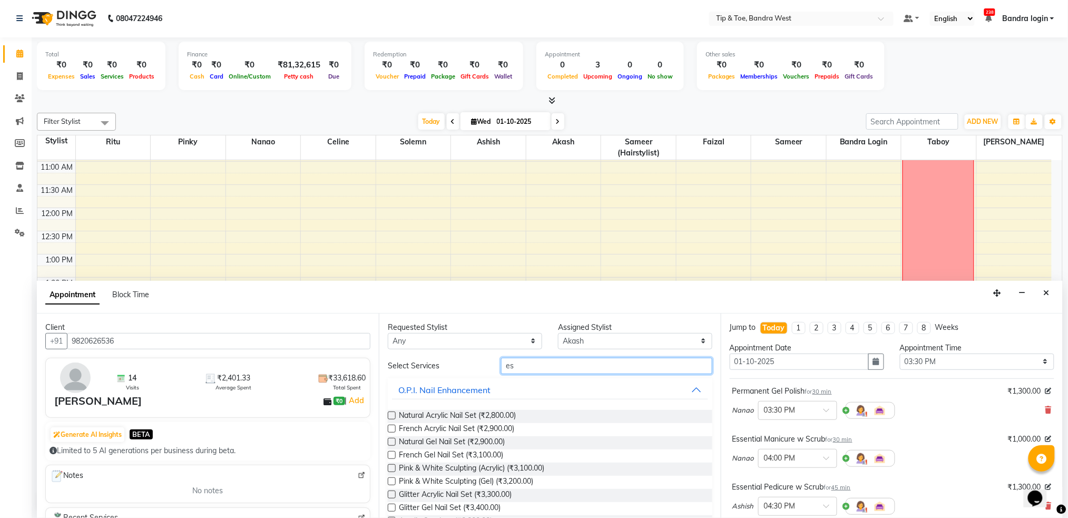
type input "ess"
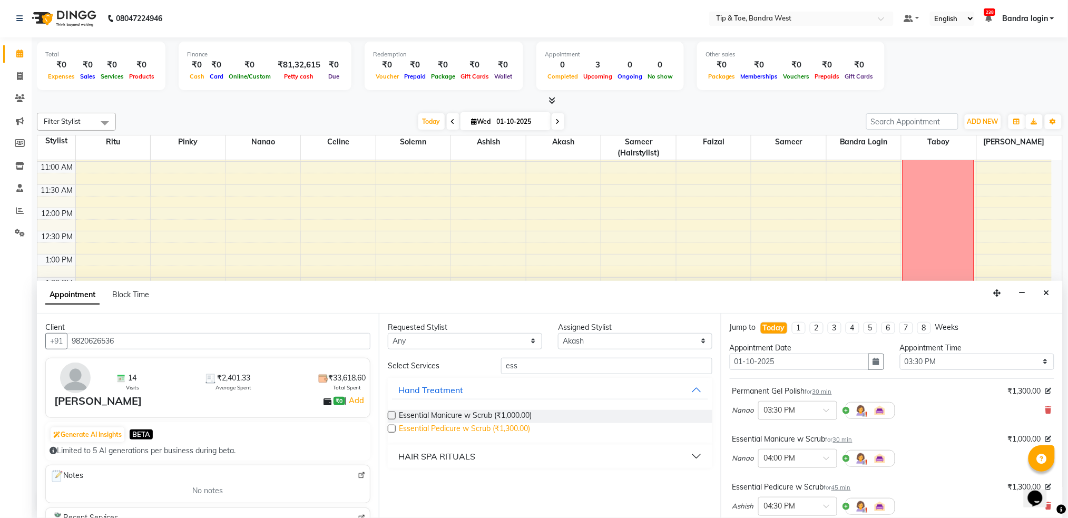
click at [474, 427] on span "Essential Pedicure w Scrub (₹1,300.00)" at bounding box center [464, 429] width 131 height 13
checkbox input "false"
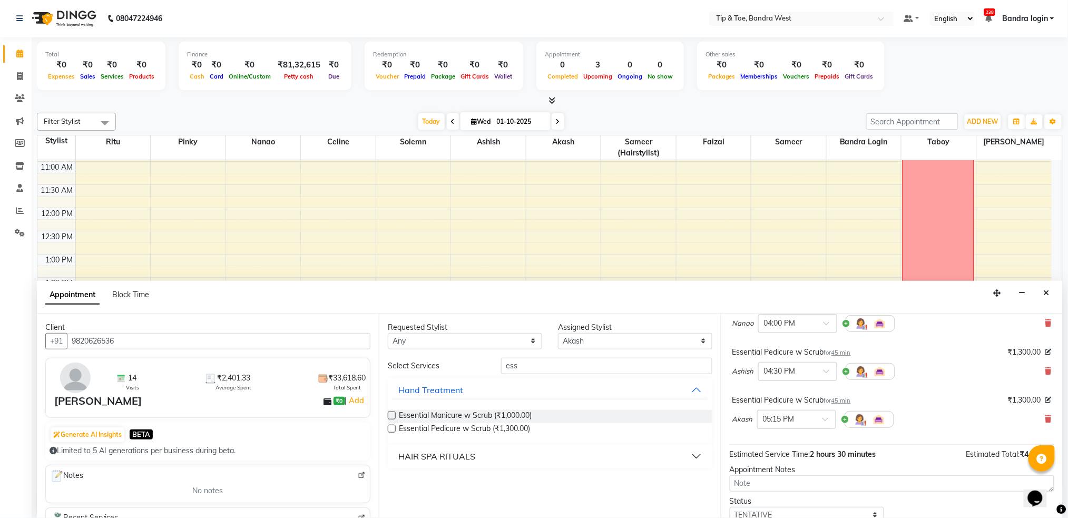
scroll to position [207, 0]
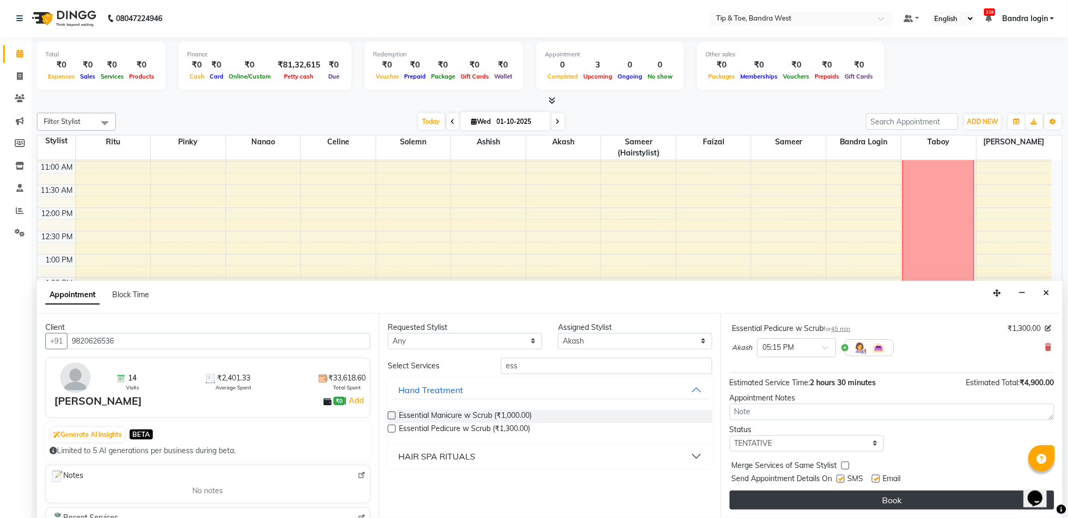
click at [905, 502] on button "Book" at bounding box center [892, 499] width 325 height 19
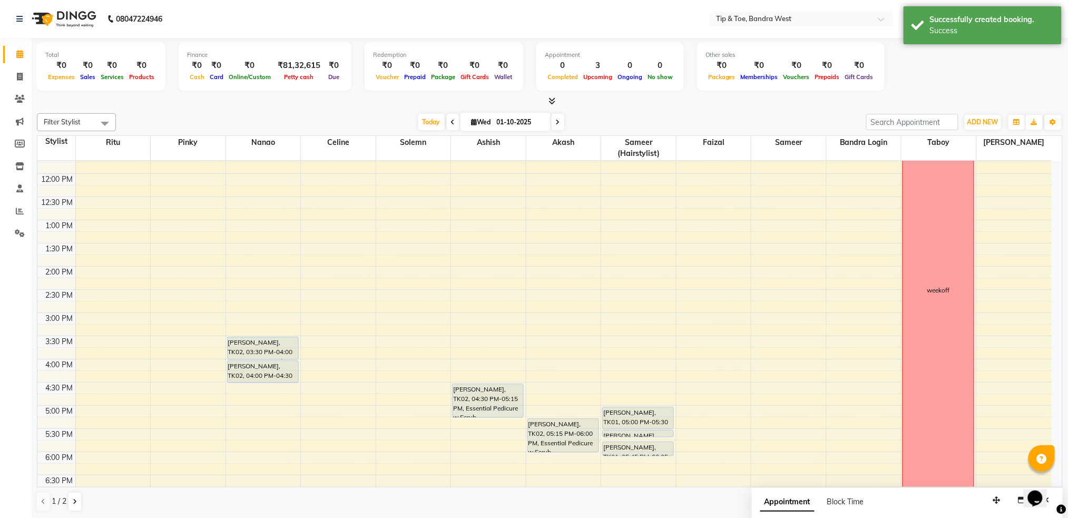
scroll to position [137, 0]
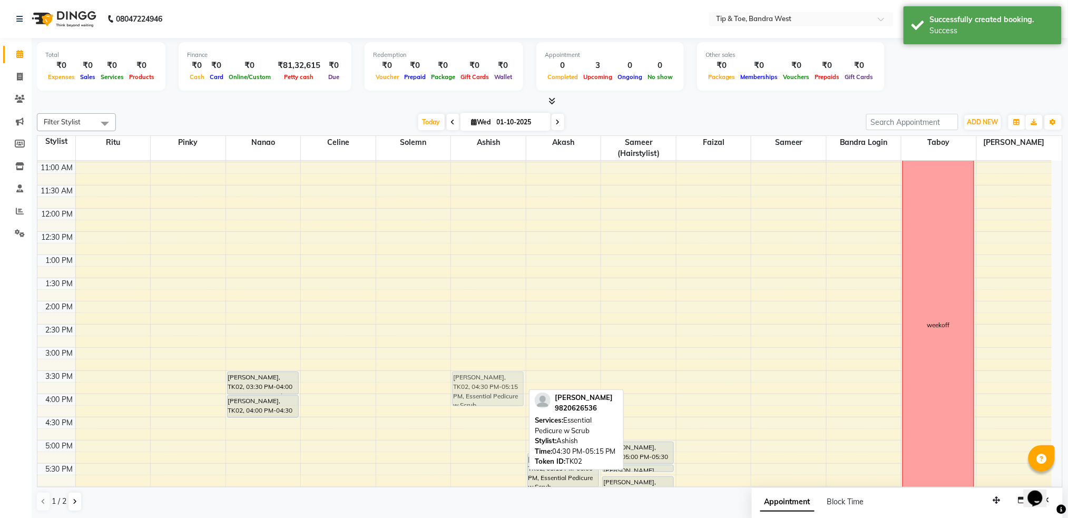
drag, startPoint x: 485, startPoint y: 432, endPoint x: 487, endPoint y: 382, distance: 50.6
click at [487, 382] on div "Ridhi Telreja, TK02, 04:30 PM-05:15 PM, Essential Pedicure w Scrub Ridhi Telrej…" at bounding box center [488, 324] width 75 height 602
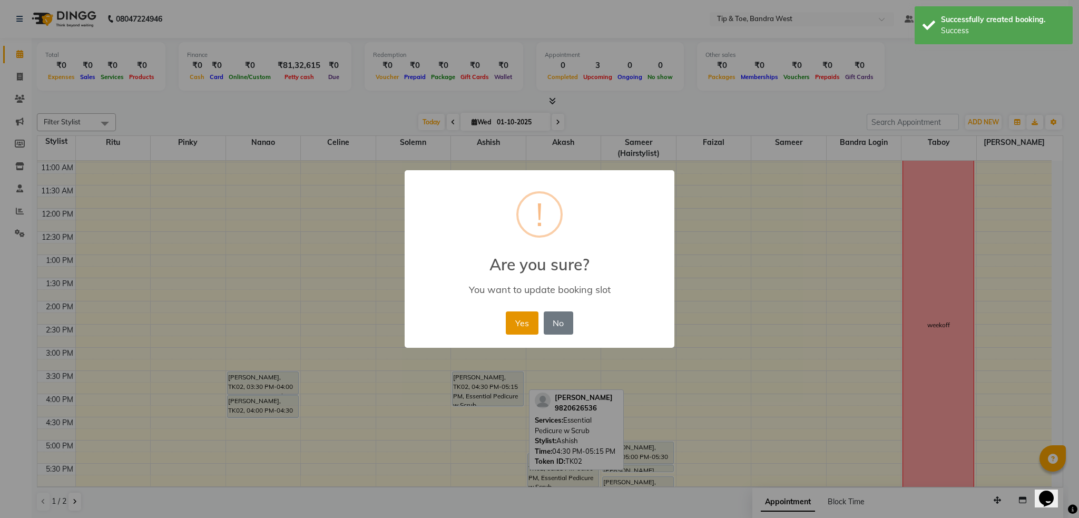
drag, startPoint x: 518, startPoint y: 320, endPoint x: 579, endPoint y: 361, distance: 73.9
click at [520, 320] on button "Yes" at bounding box center [522, 322] width 32 height 23
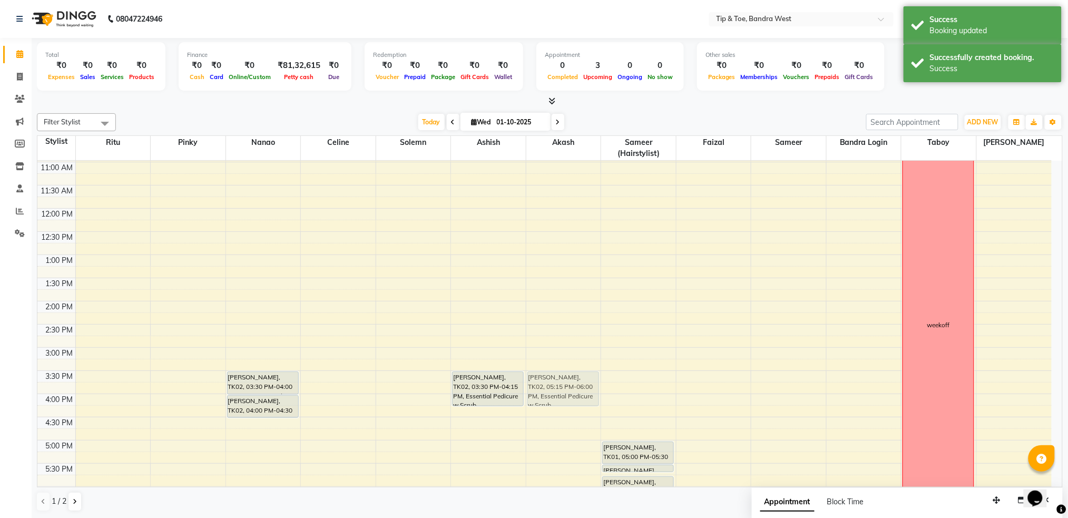
drag, startPoint x: 565, startPoint y: 462, endPoint x: 569, endPoint y: 386, distance: 76.5
click at [569, 386] on div "Ridhi Telreja, TK02, 05:15 PM-06:00 PM, Essential Pedicure w Scrub Ridhi Telrej…" at bounding box center [563, 324] width 75 height 602
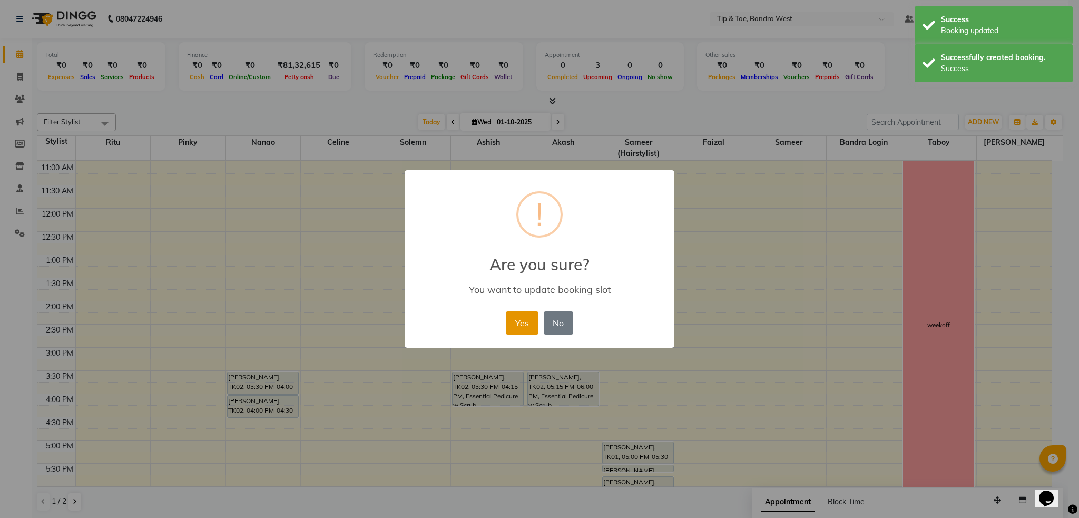
click at [532, 327] on button "Yes" at bounding box center [522, 322] width 32 height 23
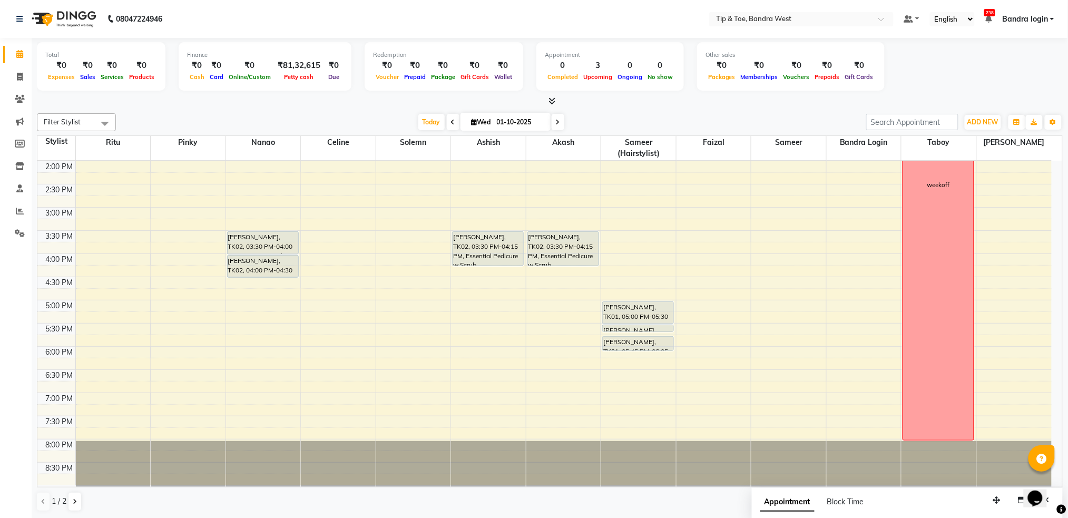
scroll to position [0, 0]
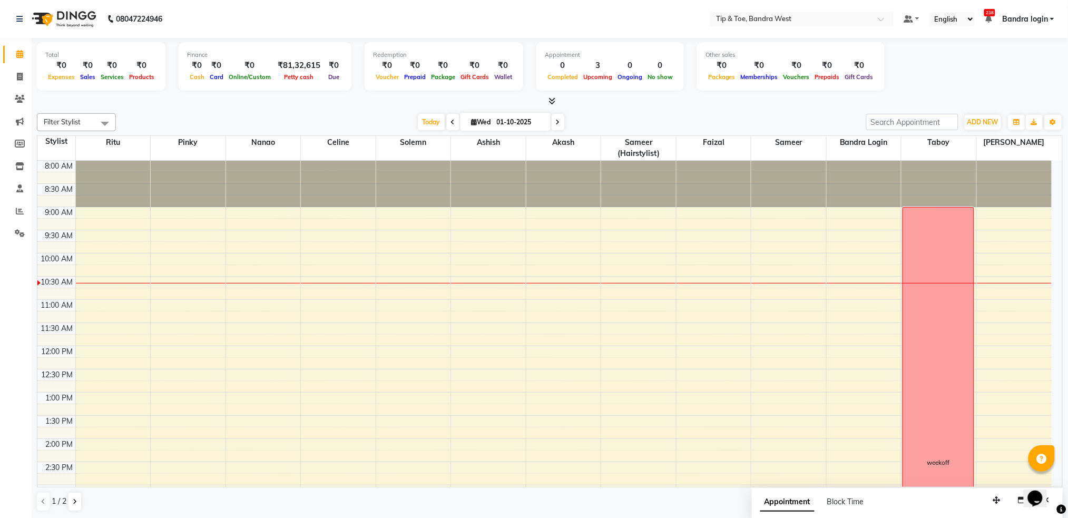
click at [560, 123] on span at bounding box center [558, 122] width 13 height 16
type input "02-10-2025"
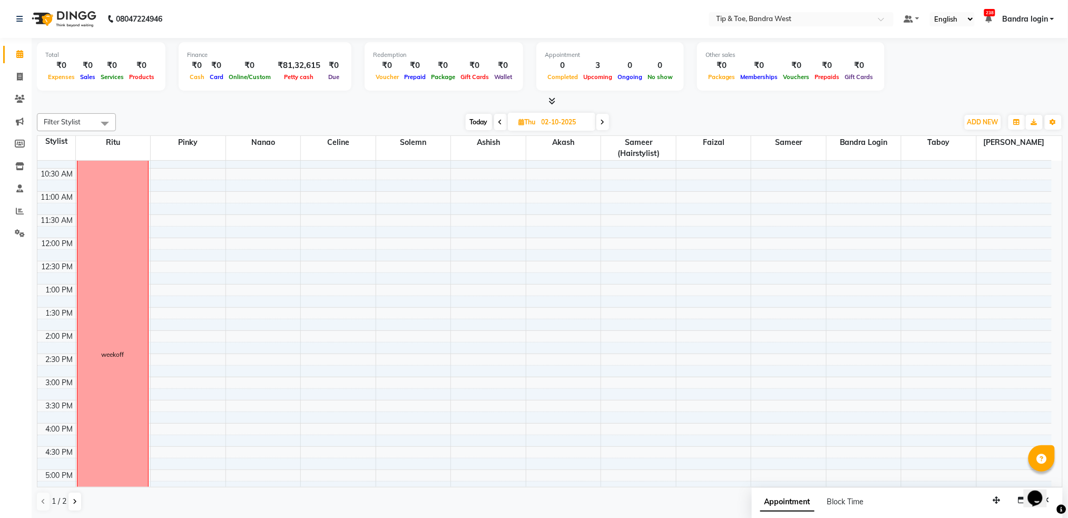
scroll to position [278, 0]
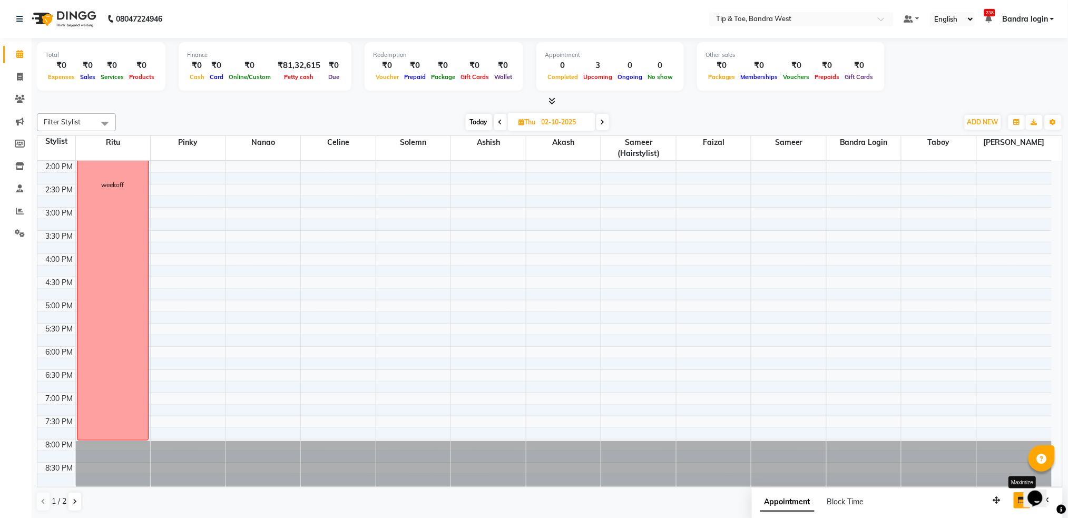
click at [1018, 500] on button "button" at bounding box center [1022, 500] width 17 height 16
select select "tentative"
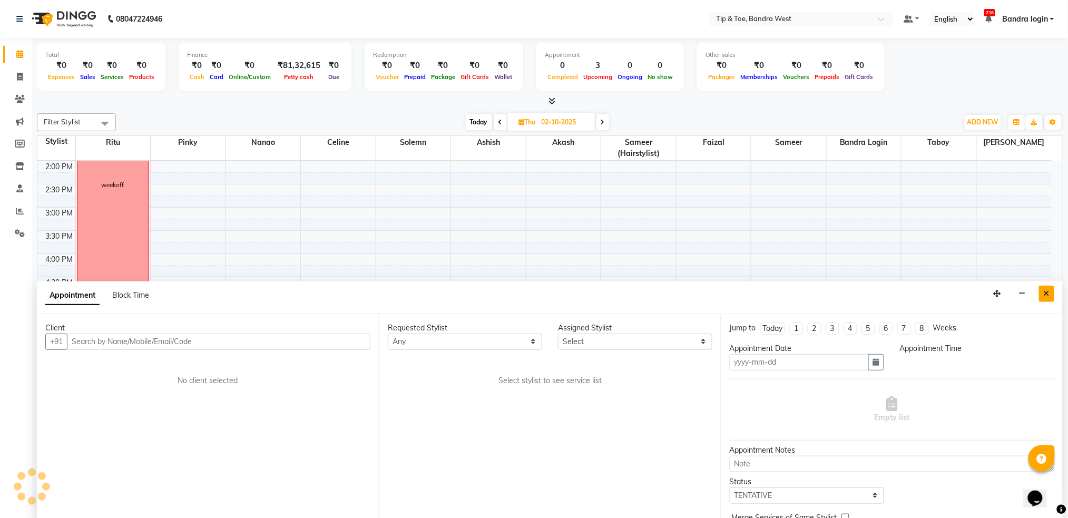
type input "01-10-2025"
select select
click at [1054, 294] on button "Close" at bounding box center [1046, 294] width 15 height 16
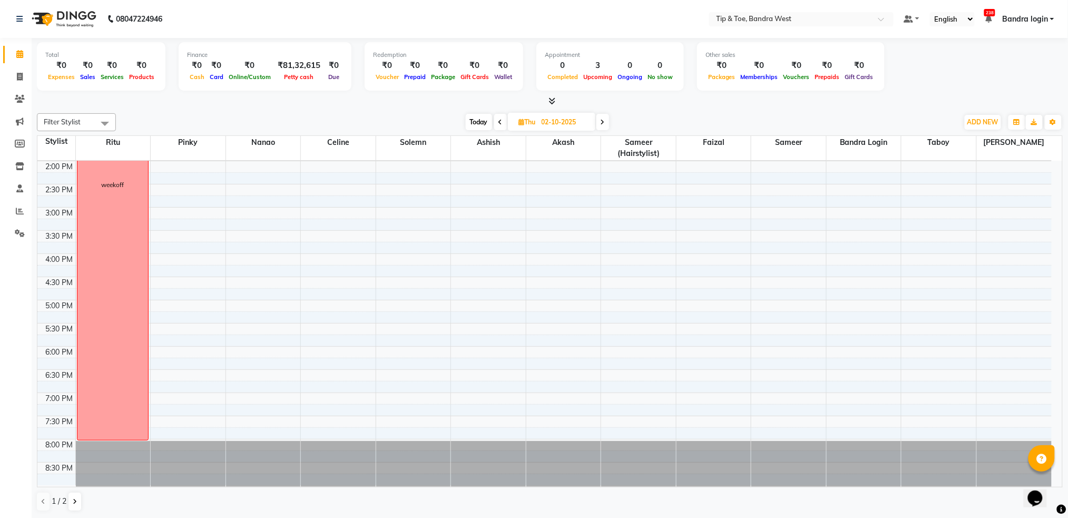
click at [498, 126] on span at bounding box center [500, 122] width 13 height 16
type input "01-10-2025"
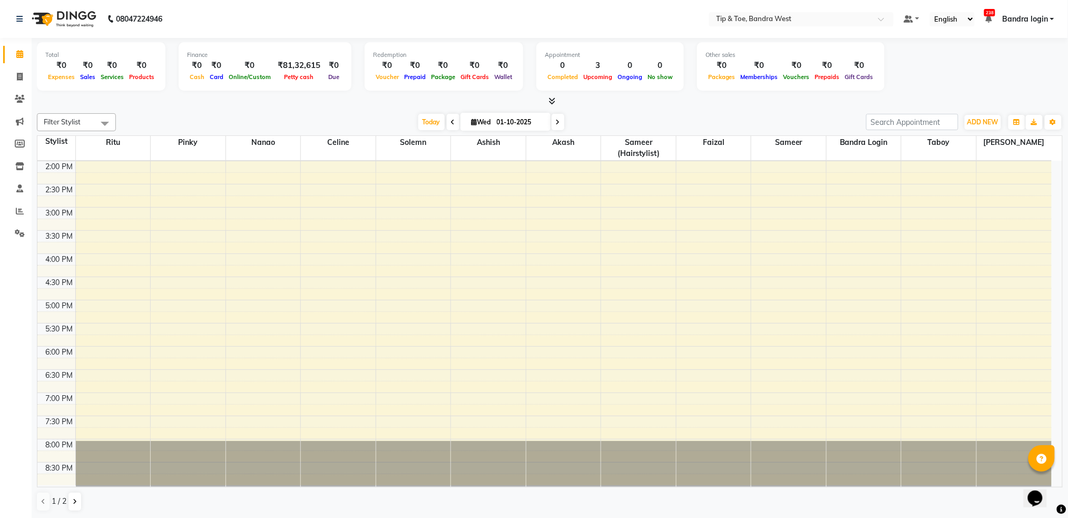
scroll to position [94, 0]
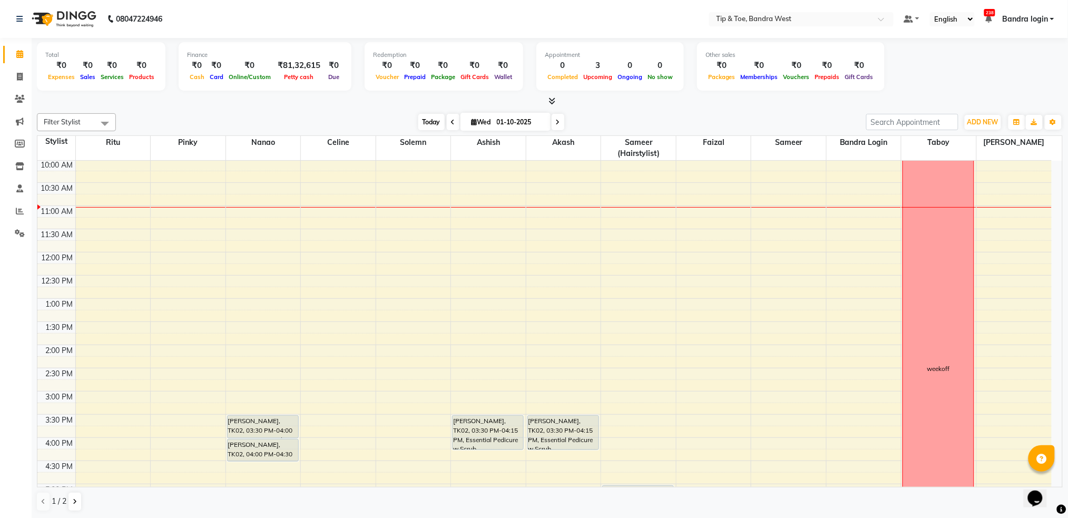
click at [420, 121] on span "Today" at bounding box center [431, 122] width 26 height 16
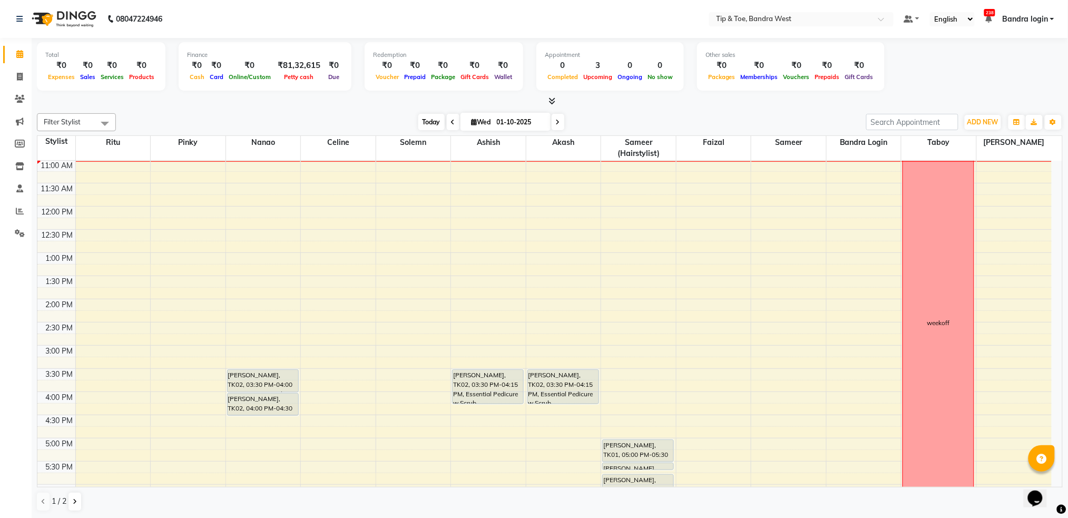
click at [421, 122] on span "Today" at bounding box center [431, 122] width 26 height 16
click at [424, 121] on span "Today" at bounding box center [431, 122] width 26 height 16
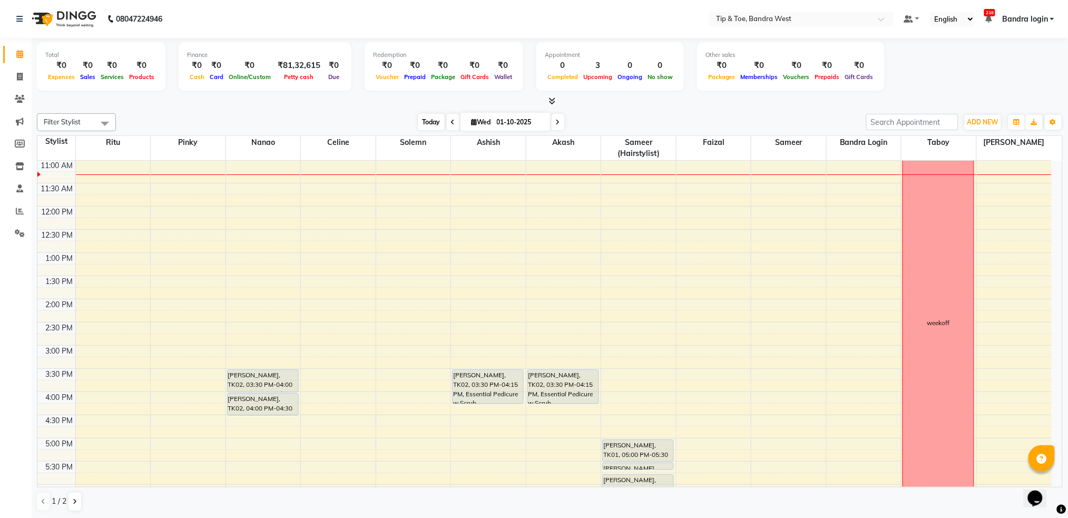
click at [424, 121] on span "Today" at bounding box center [431, 122] width 26 height 16
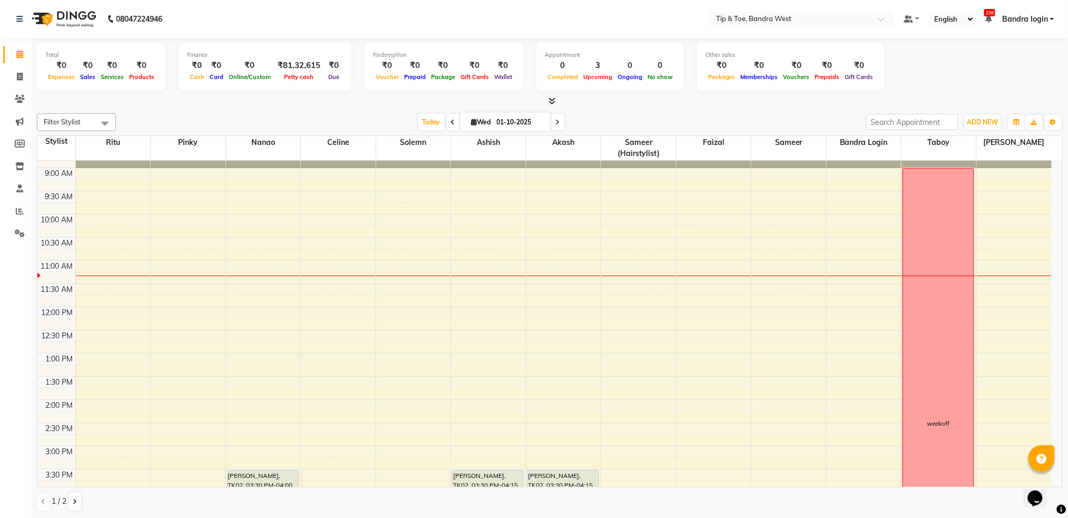
scroll to position [70, 0]
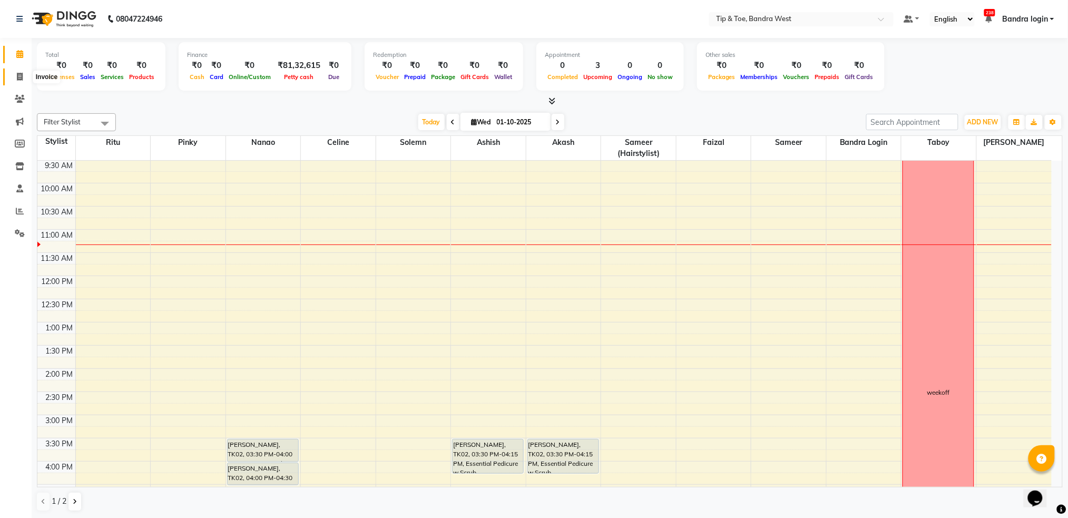
click at [15, 77] on span at bounding box center [20, 77] width 18 height 12
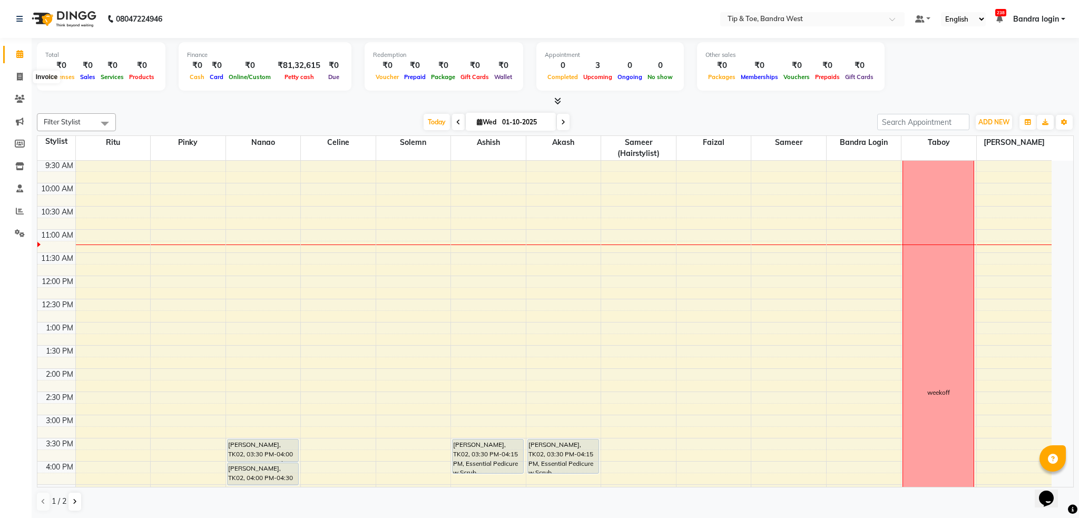
select select "5957"
select select "service"
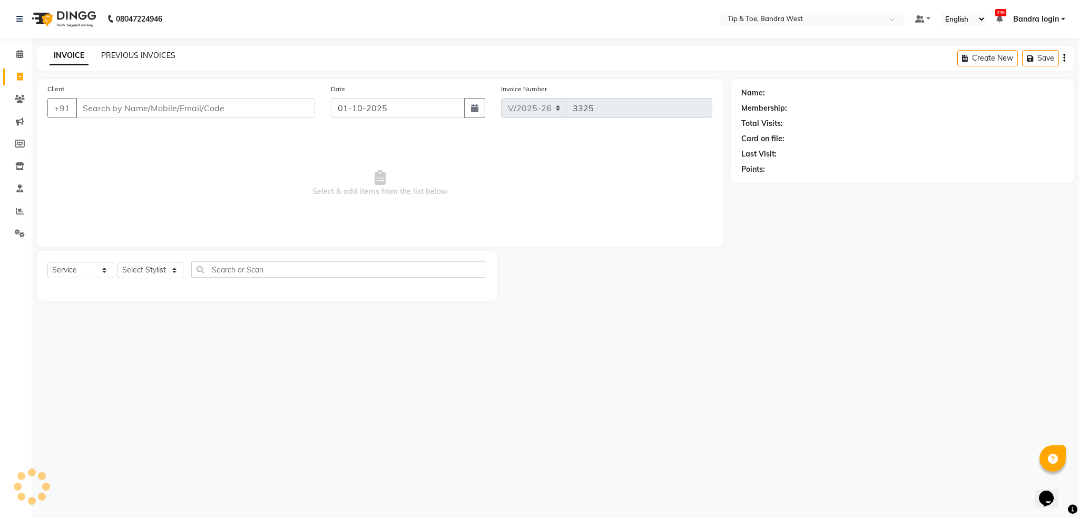
click at [133, 56] on link "PREVIOUS INVOICES" at bounding box center [138, 55] width 74 height 9
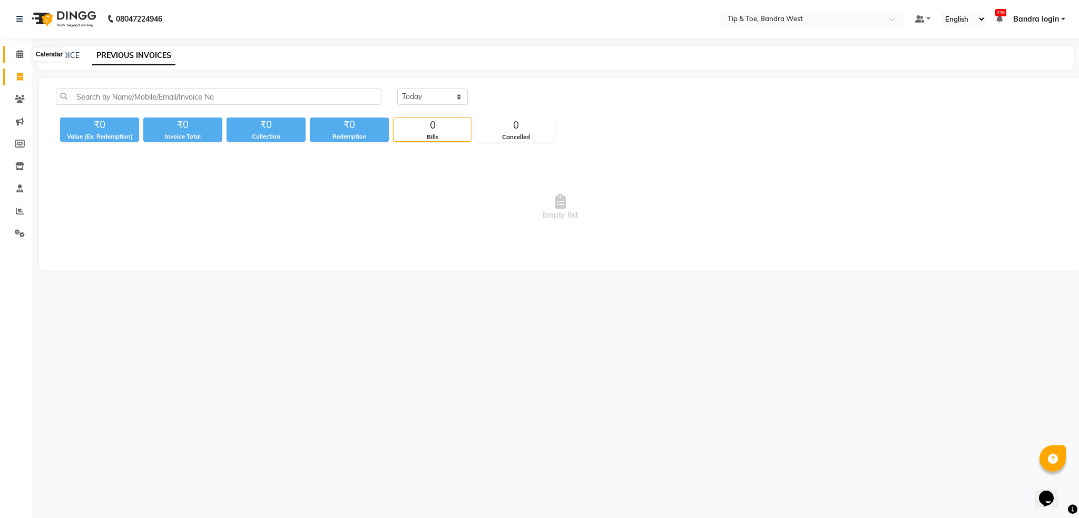
click at [14, 55] on span at bounding box center [20, 54] width 18 height 12
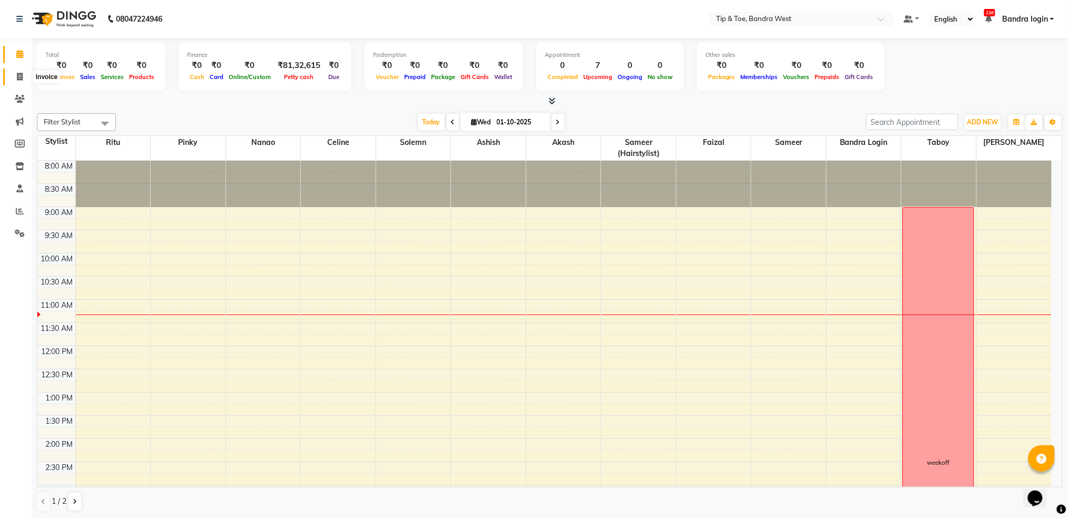
click at [18, 80] on span at bounding box center [20, 77] width 18 height 12
select select "5957"
select select "service"
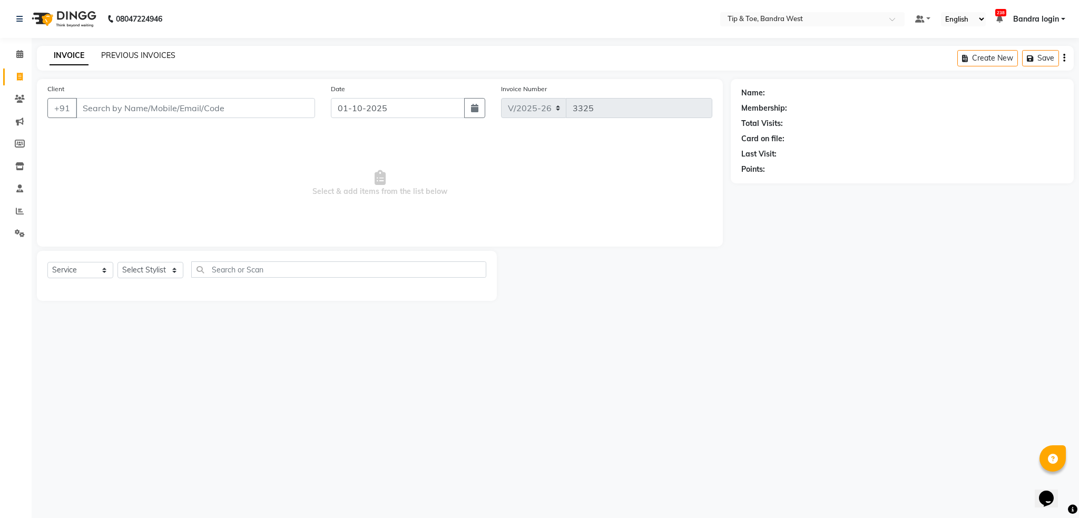
click at [135, 55] on link "PREVIOUS INVOICES" at bounding box center [138, 55] width 74 height 9
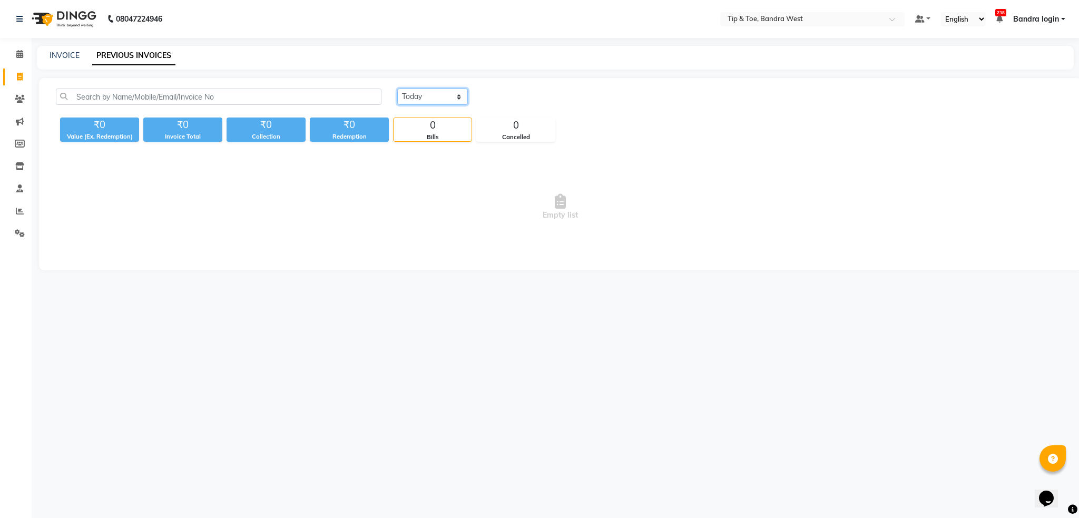
click at [429, 90] on select "Today Yesterday Custom Range" at bounding box center [432, 97] width 71 height 16
select select "range"
click at [397, 89] on select "Today Yesterday Custom Range" at bounding box center [432, 97] width 71 height 16
click at [517, 96] on input "01-10-2025" at bounding box center [518, 97] width 74 height 15
select select "10"
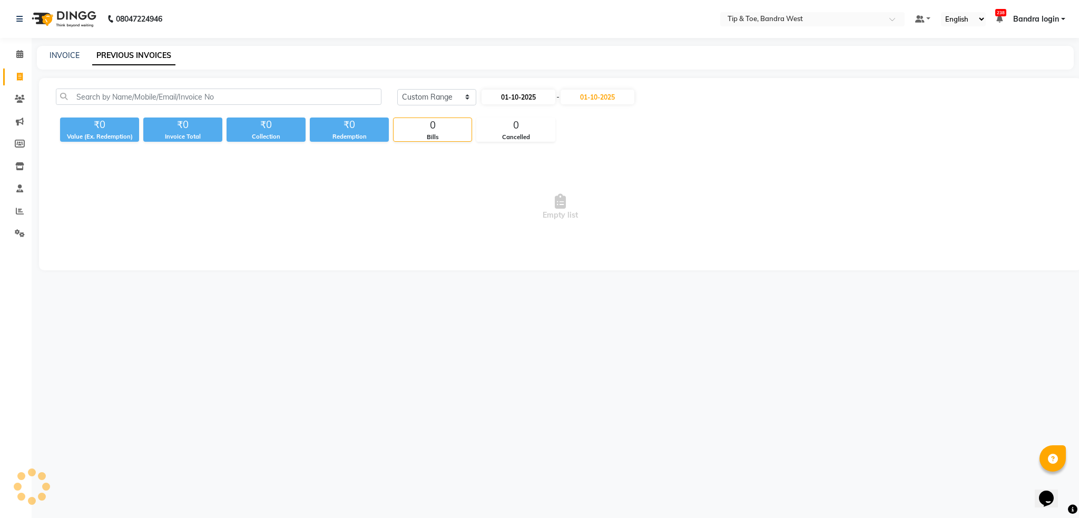
select select "2025"
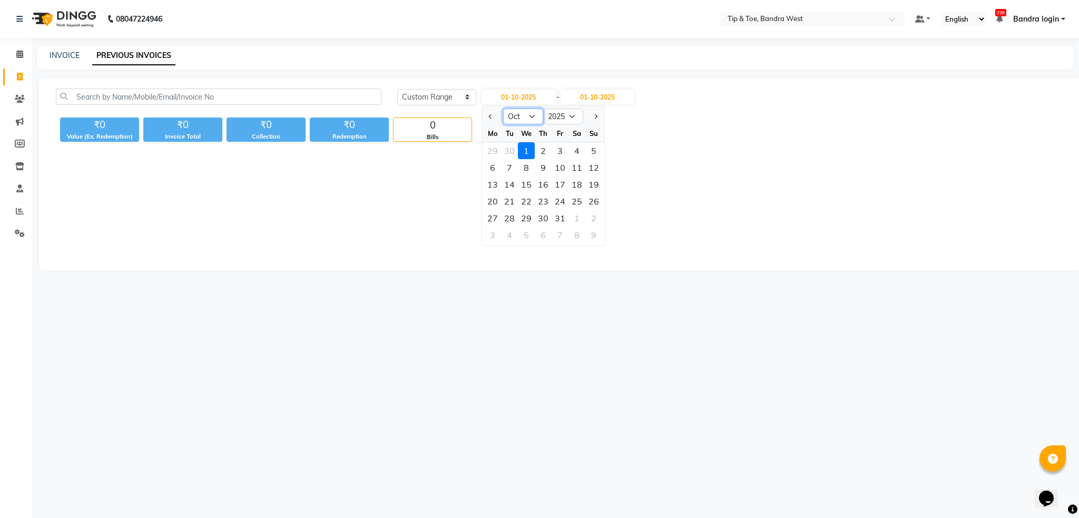
click at [532, 117] on select "Jan Feb Mar Apr May Jun Jul Aug Sep Oct Nov Dec" at bounding box center [523, 117] width 40 height 16
select select "9"
click at [503, 109] on select "Jan Feb Mar Apr May Jun Jul Aug Sep Oct Nov Dec" at bounding box center [523, 117] width 40 height 16
click at [596, 96] on input "01-10-2025" at bounding box center [598, 97] width 74 height 15
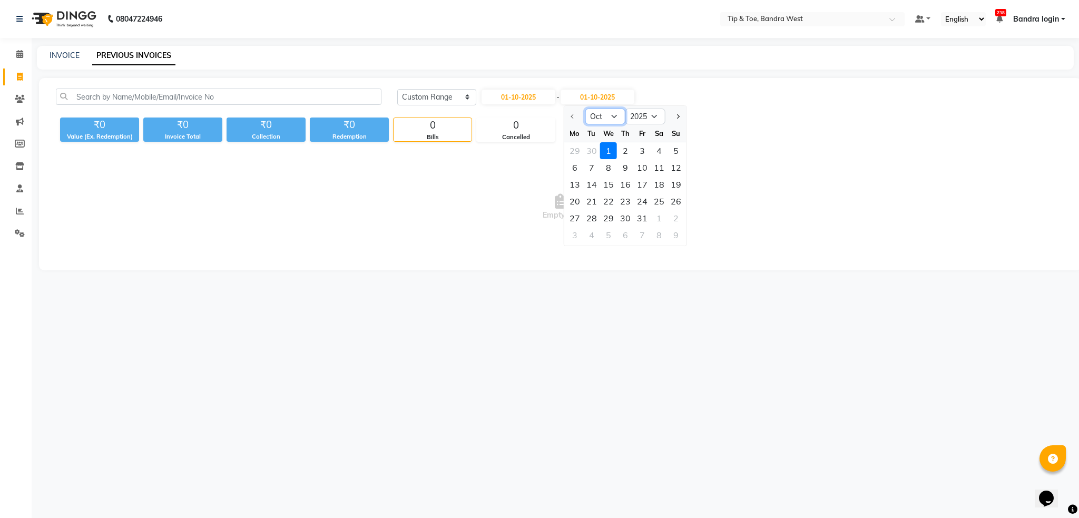
click at [599, 118] on select "Oct Nov Dec" at bounding box center [605, 117] width 40 height 16
click at [585, 109] on select "Oct Nov Dec" at bounding box center [605, 117] width 40 height 16
click at [539, 100] on input "01-10-2025" at bounding box center [518, 97] width 74 height 15
select select "10"
select select "2025"
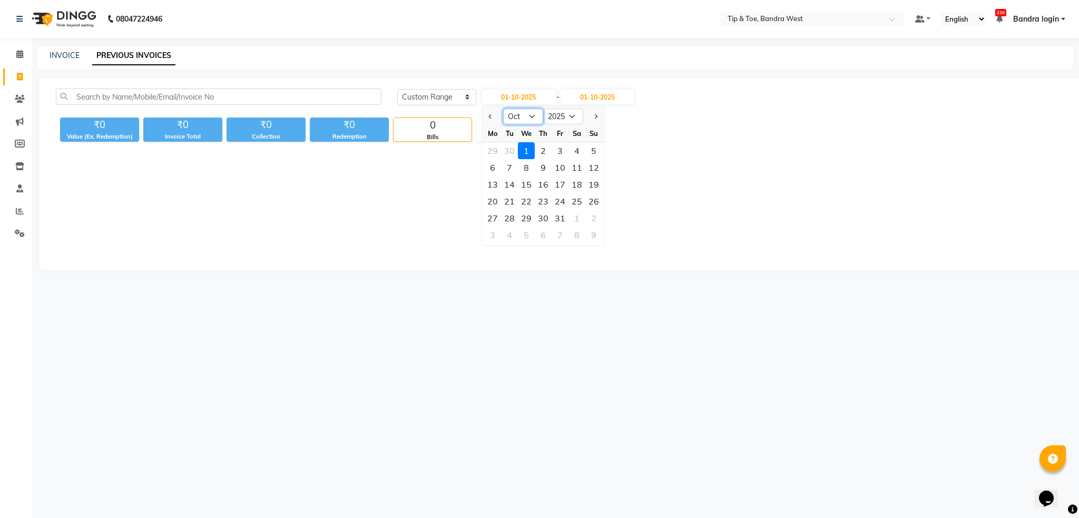
click at [534, 122] on select "Jan Feb Mar Apr May Jun Jul Aug Sep Oct Nov Dec" at bounding box center [523, 117] width 40 height 16
select select "9"
click at [503, 109] on select "Jan Feb Mar Apr May Jun Jul Aug Sep Oct Nov Dec" at bounding box center [523, 117] width 40 height 16
click at [594, 93] on input "01-10-2025" at bounding box center [598, 97] width 74 height 15
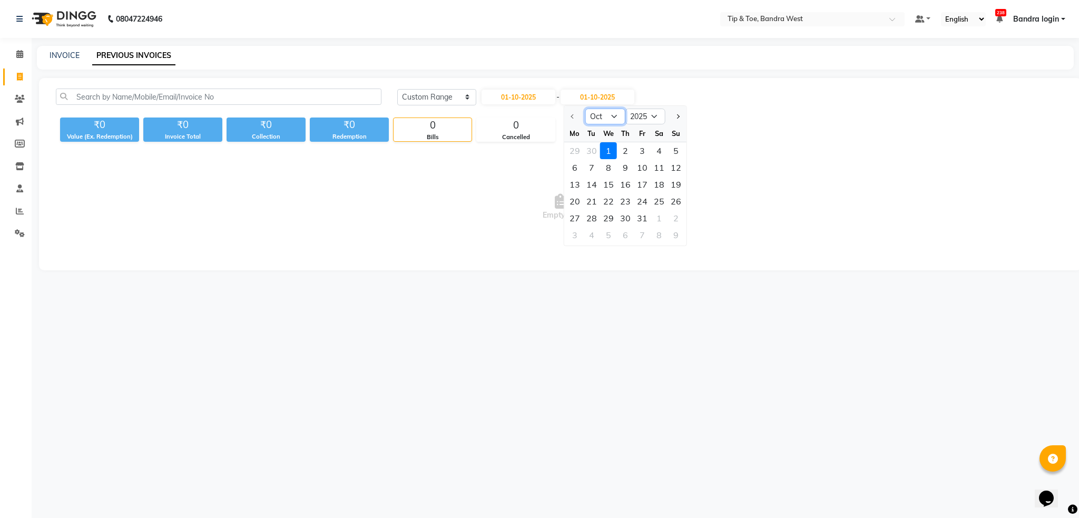
click at [597, 116] on select "Oct Nov Dec" at bounding box center [605, 117] width 40 height 16
click at [533, 99] on input "01-10-2025" at bounding box center [518, 97] width 74 height 15
select select "10"
select select "2025"
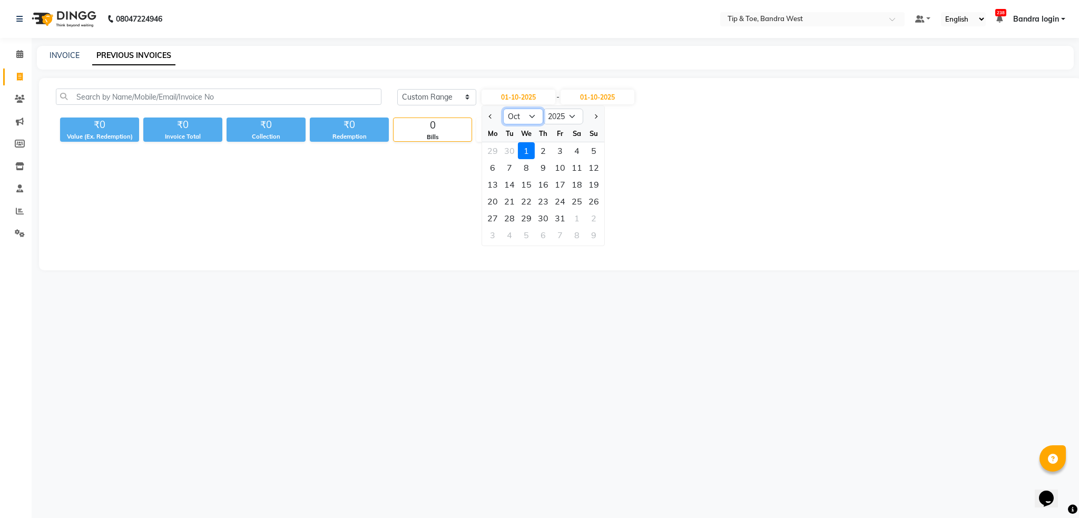
click at [523, 118] on select "Jan Feb Mar Apr May Jun Jul Aug Sep Oct Nov Dec" at bounding box center [523, 117] width 40 height 16
select select "9"
click at [503, 109] on select "Jan Feb Mar Apr May Jun Jul Aug Sep Oct Nov Dec" at bounding box center [523, 117] width 40 height 16
click at [494, 152] on div "1" at bounding box center [492, 150] width 17 height 17
type input "01-09-2025"
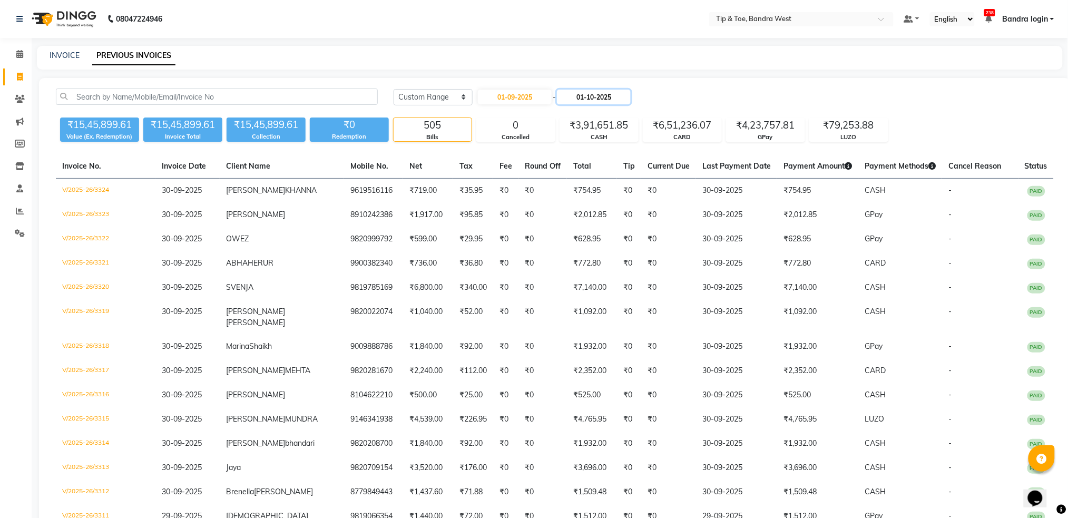
click at [602, 97] on input "01-10-2025" at bounding box center [594, 97] width 74 height 15
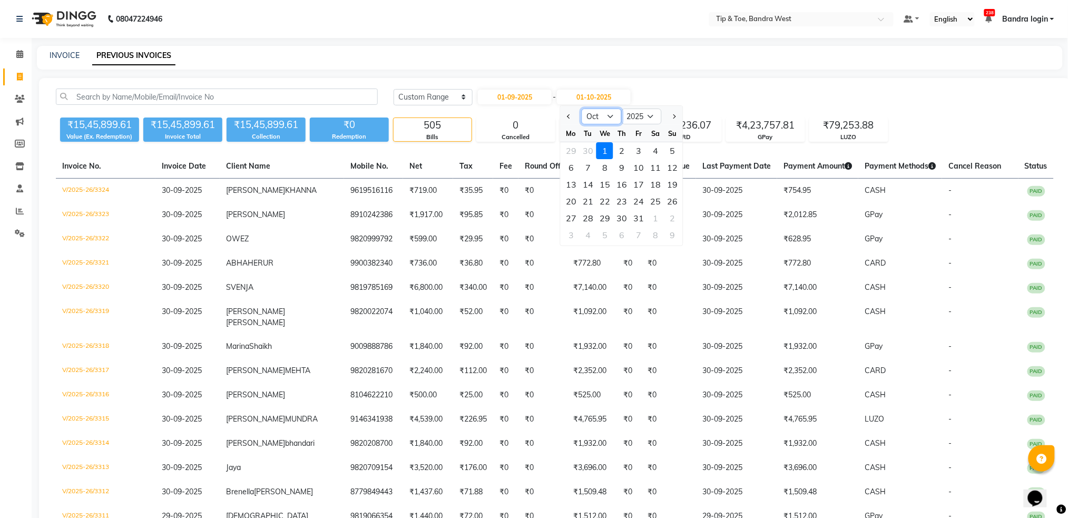
click at [595, 119] on select "Sep Oct Nov Dec" at bounding box center [602, 117] width 40 height 16
select select "9"
click at [582, 109] on select "Sep Oct Nov Dec" at bounding box center [602, 117] width 40 height 16
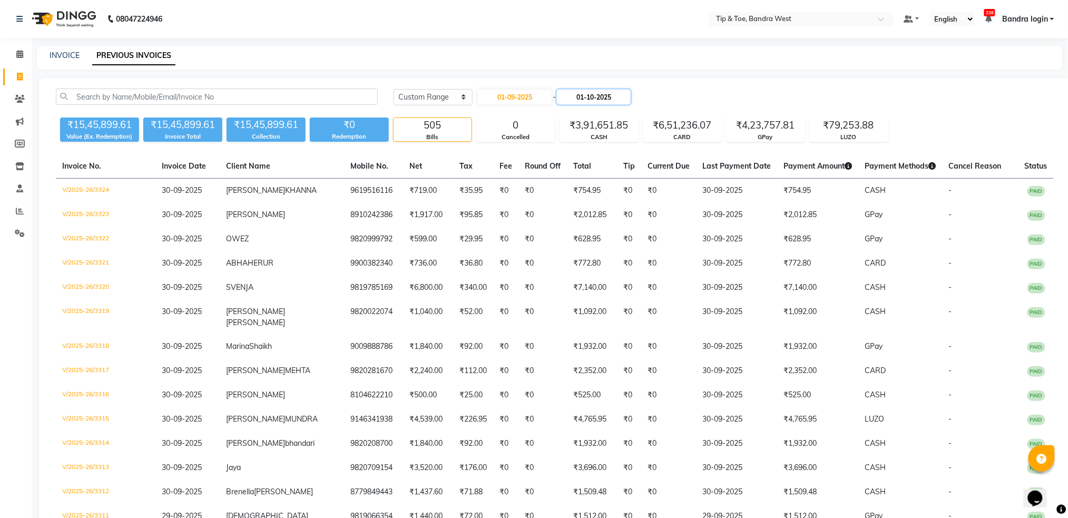
click at [585, 97] on input "01-10-2025" at bounding box center [594, 97] width 74 height 15
select select "10"
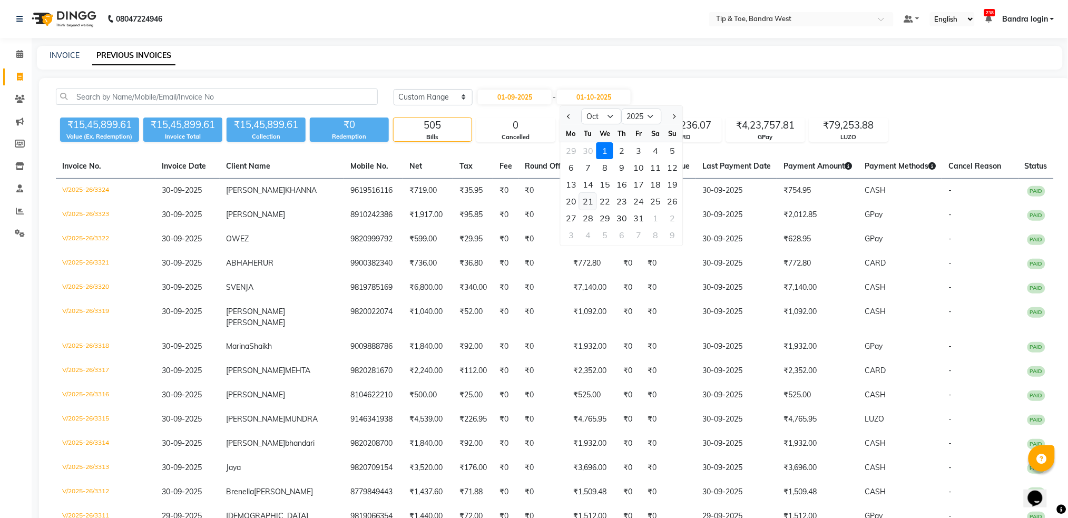
click at [591, 199] on div "21" at bounding box center [587, 201] width 17 height 17
type input "21-10-2025"
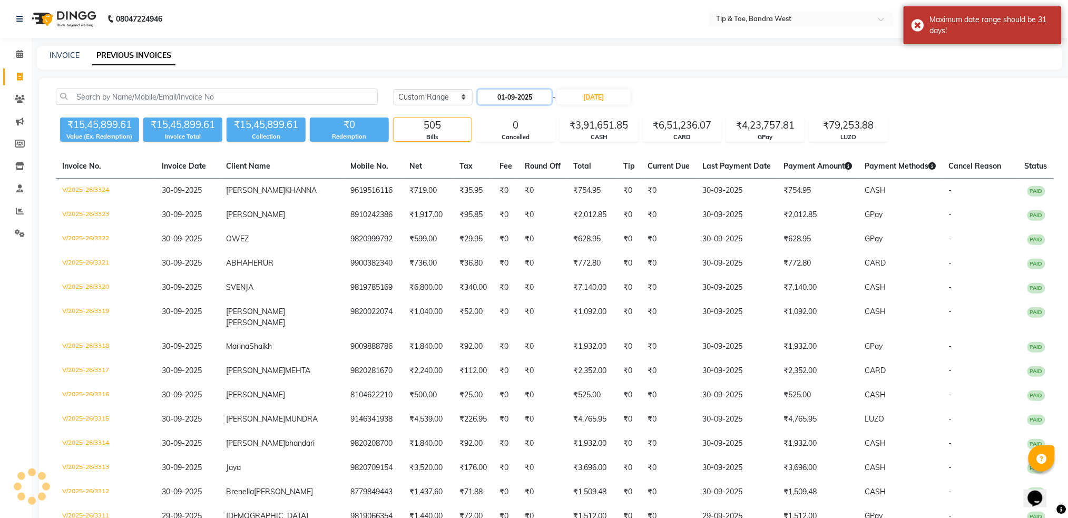
click at [528, 100] on input "01-09-2025" at bounding box center [515, 97] width 74 height 15
select select "9"
select select "2025"
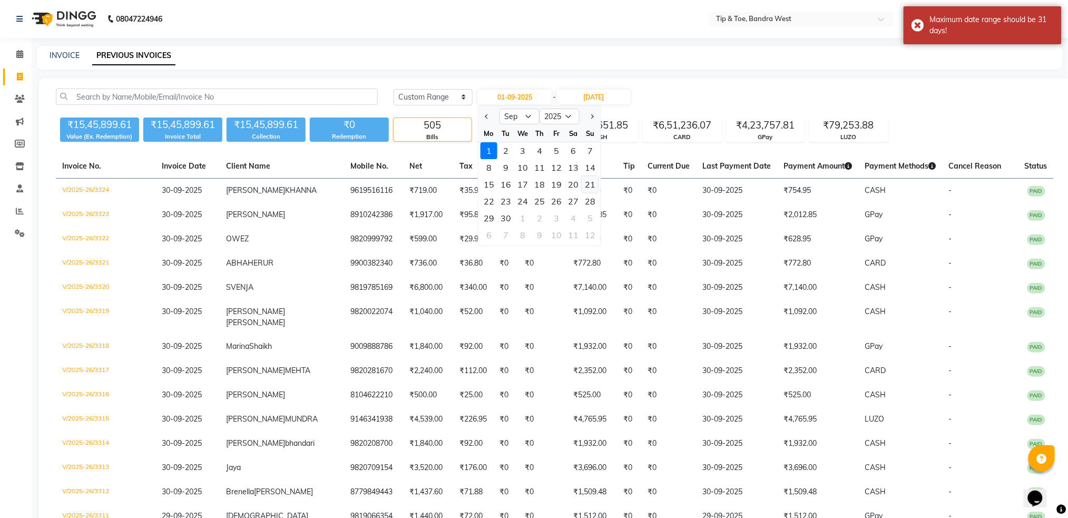
click at [587, 182] on div "21" at bounding box center [590, 184] width 17 height 17
type input "21-09-2025"
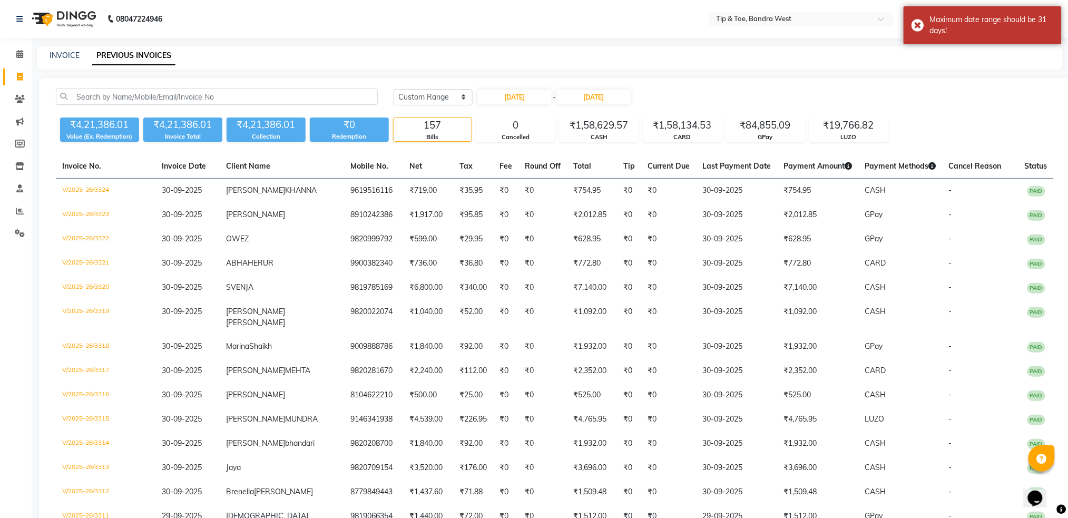
click at [651, 97] on div "Today Yesterday Custom Range 21-09-2025 - 21-10-2025" at bounding box center [724, 97] width 660 height 17
click at [618, 97] on input "21-10-2025" at bounding box center [594, 97] width 74 height 15
drag, startPoint x: 585, startPoint y: 115, endPoint x: 587, endPoint y: 120, distance: 5.5
click at [585, 115] on select "Sep Oct Nov Dec" at bounding box center [602, 117] width 40 height 16
select select "9"
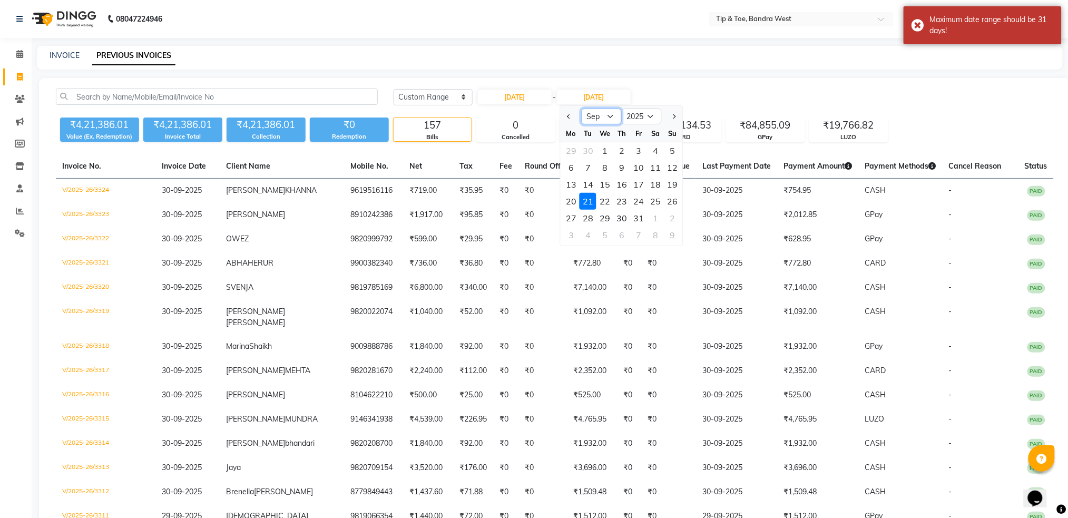
click at [582, 109] on select "Sep Oct Nov Dec" at bounding box center [602, 117] width 40 height 16
click at [628, 116] on select "2025 2026 2027 2028 2029 2030 2031 2032 2033 2034 2035" at bounding box center [642, 117] width 40 height 16
click at [613, 178] on div "15 16 17 18 19 20 21" at bounding box center [622, 184] width 122 height 17
click at [673, 186] on div "21" at bounding box center [672, 184] width 17 height 17
type input "21-09-2025"
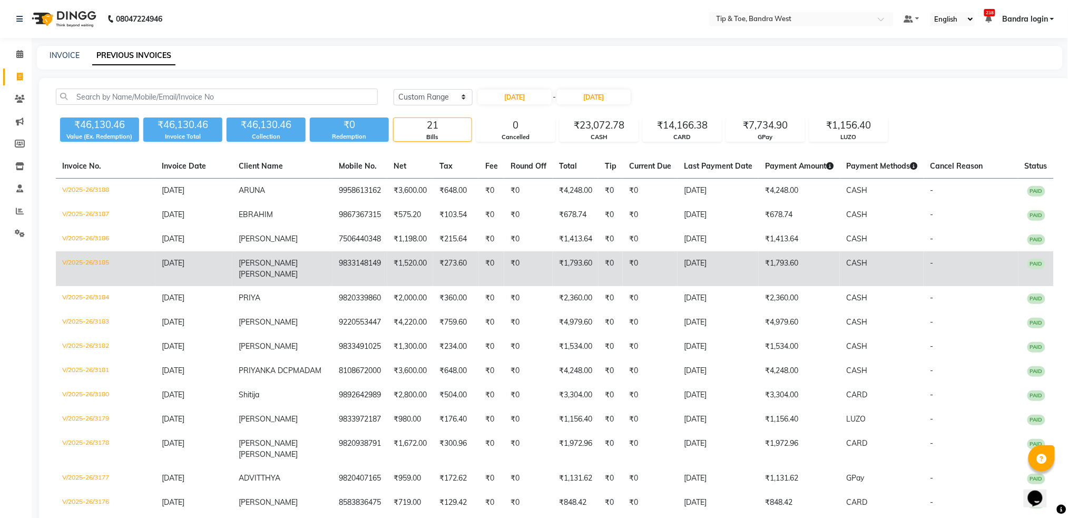
click at [86, 263] on td "V/2025-26/3185" at bounding box center [106, 268] width 100 height 35
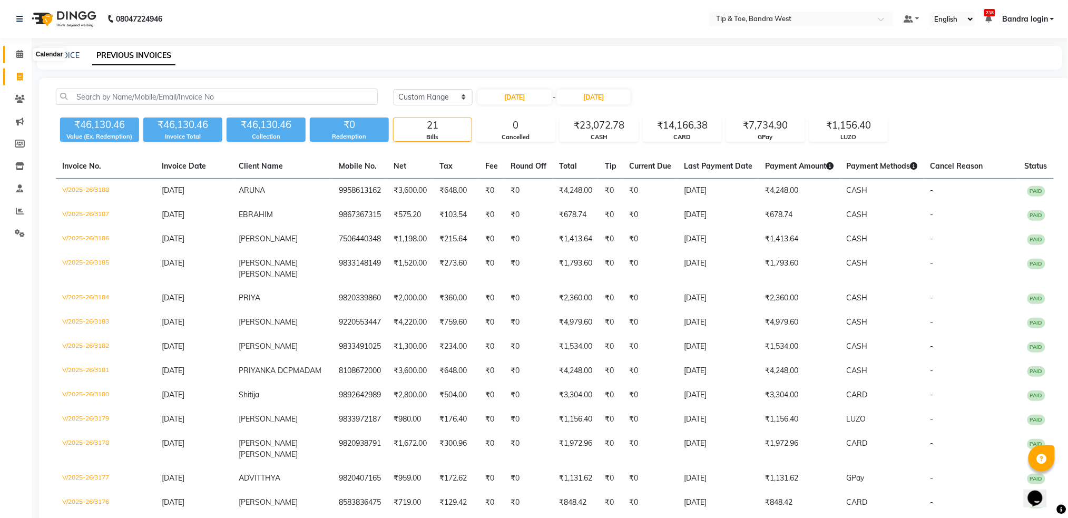
click at [19, 54] on icon at bounding box center [19, 54] width 7 height 8
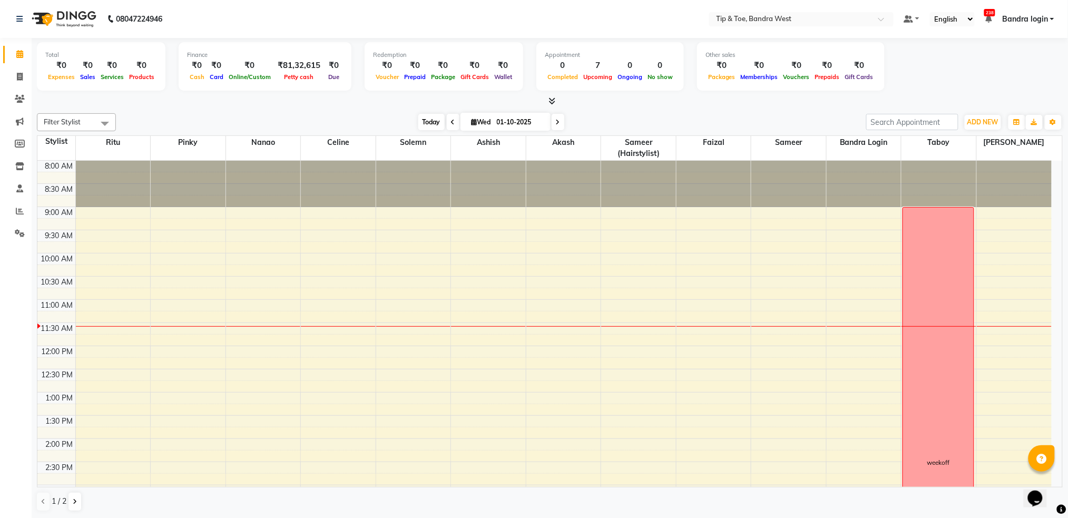
click at [425, 117] on span "Today" at bounding box center [431, 122] width 26 height 16
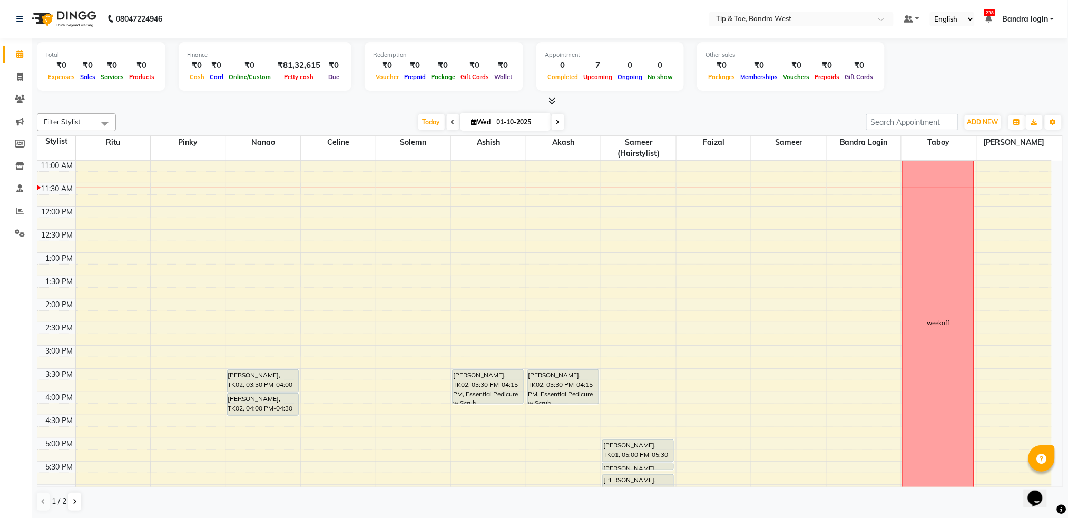
click at [198, 210] on div "8:00 AM 8:30 AM 9:00 AM 9:30 AM 10:00 AM 10:30 AM 11:00 AM 11:30 AM 12:00 PM 12…" at bounding box center [544, 322] width 1014 height 602
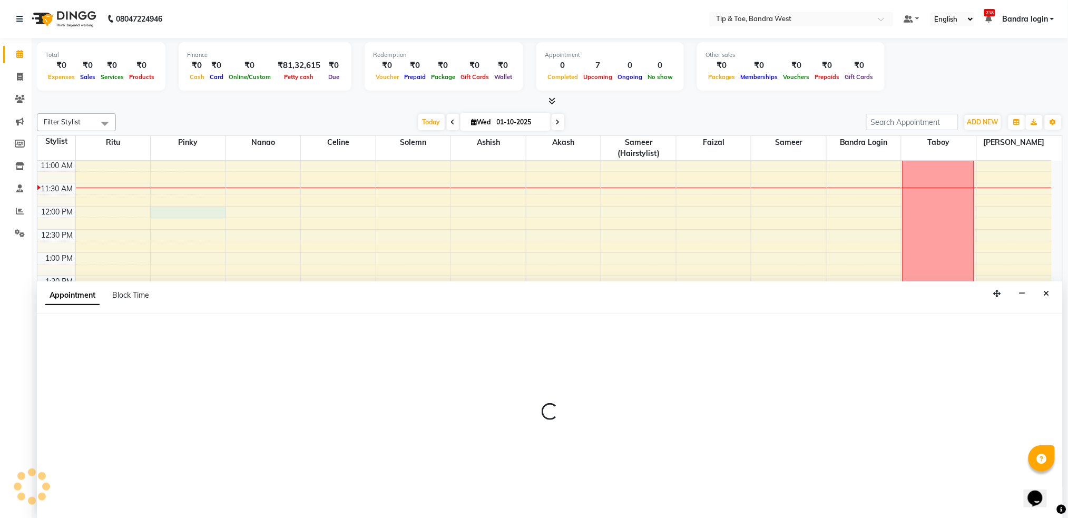
scroll to position [1, 0]
select select "42340"
select select "tentative"
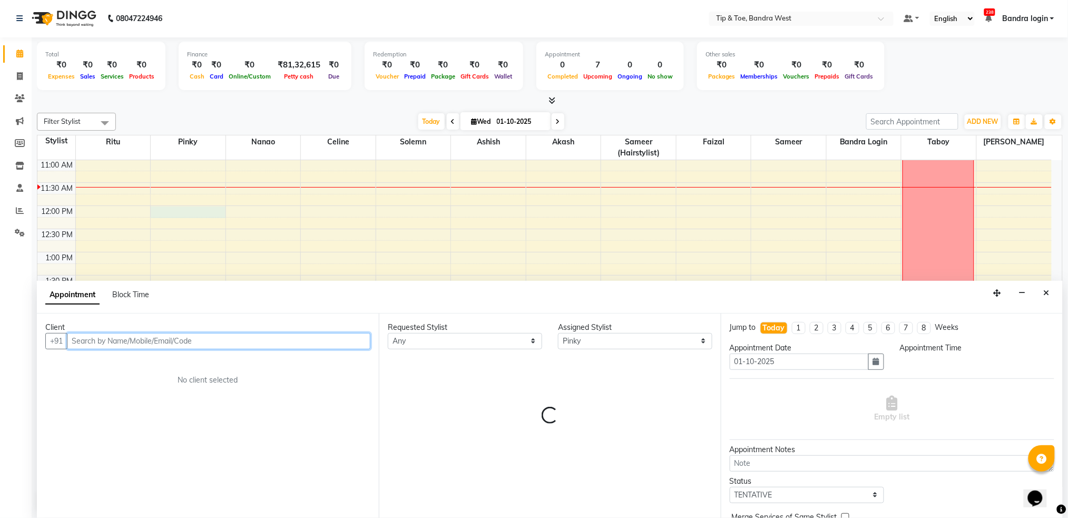
select select "720"
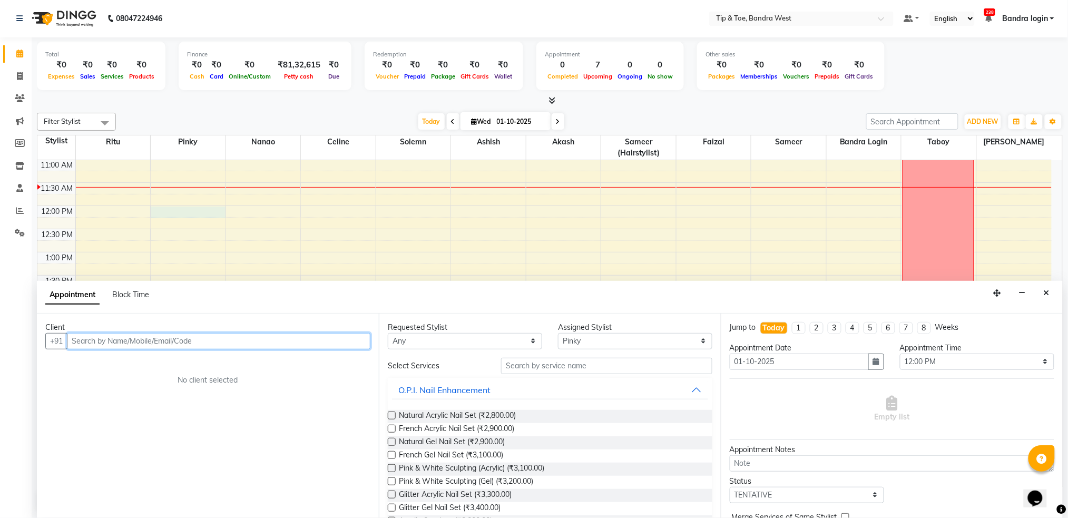
click at [151, 339] on input "text" at bounding box center [218, 341] width 303 height 16
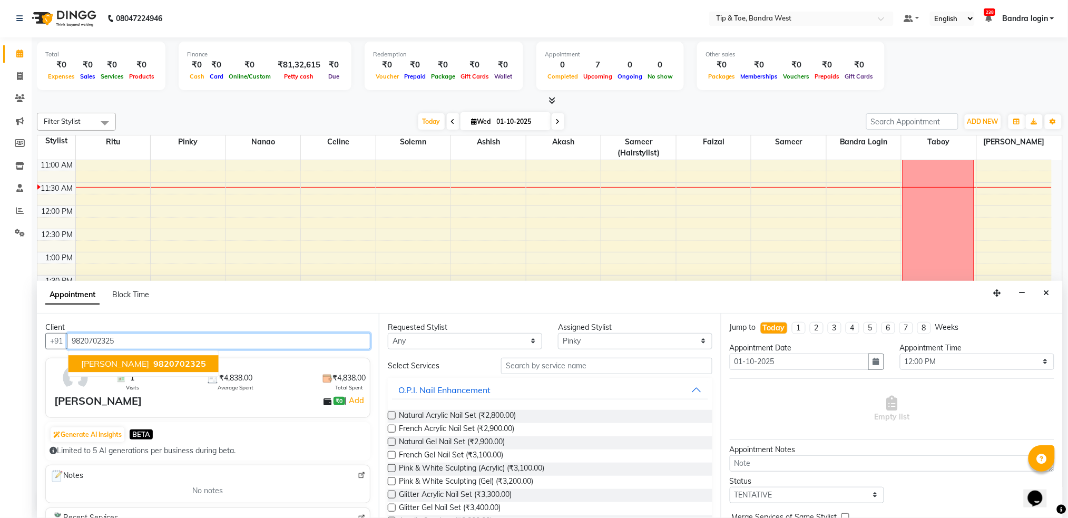
click at [159, 363] on span "9820702325" at bounding box center [179, 363] width 53 height 11
type input "9820702325"
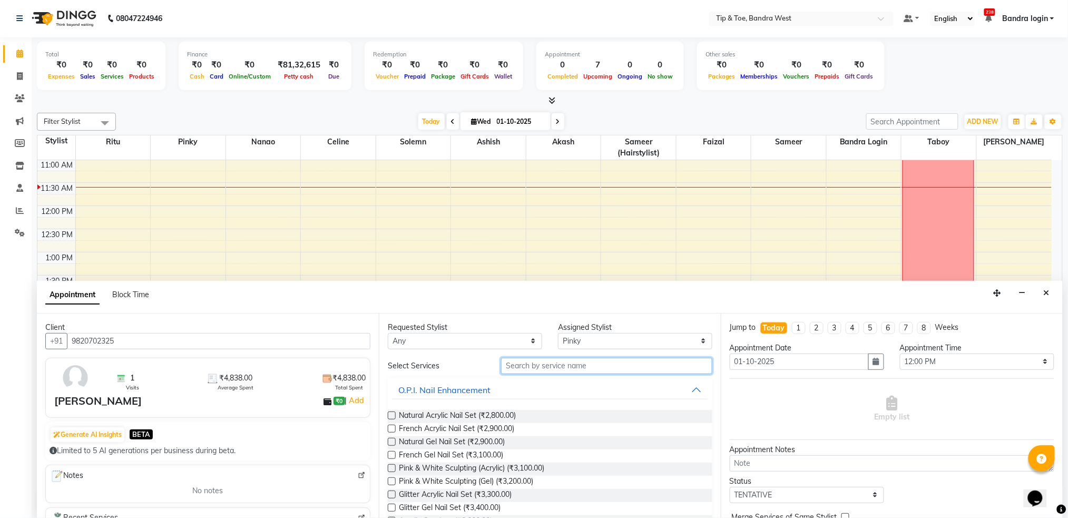
click at [557, 367] on input "text" at bounding box center [606, 366] width 211 height 16
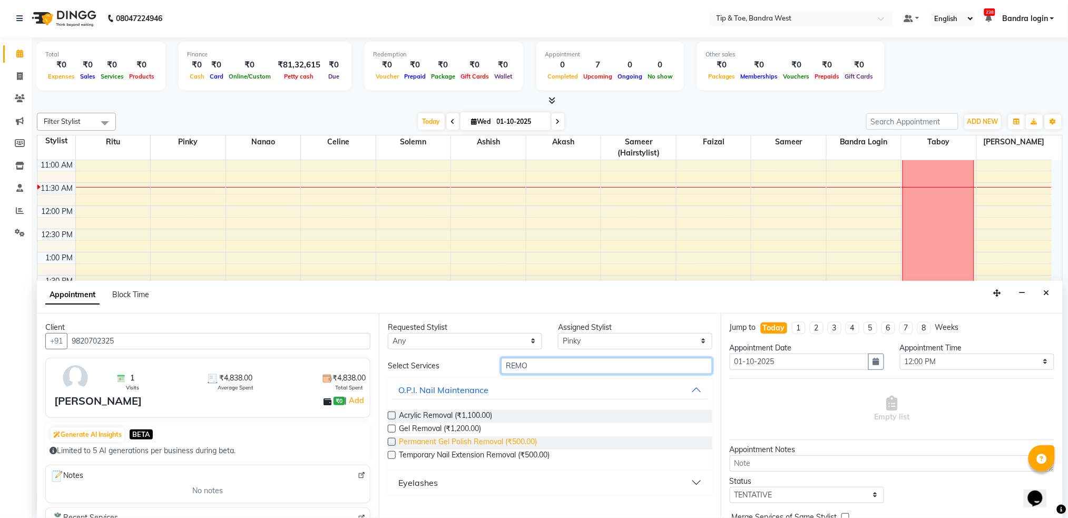
type input "REMO"
click at [496, 441] on span "Permanent Gel Polish Removal (₹500.00)" at bounding box center [468, 442] width 138 height 13
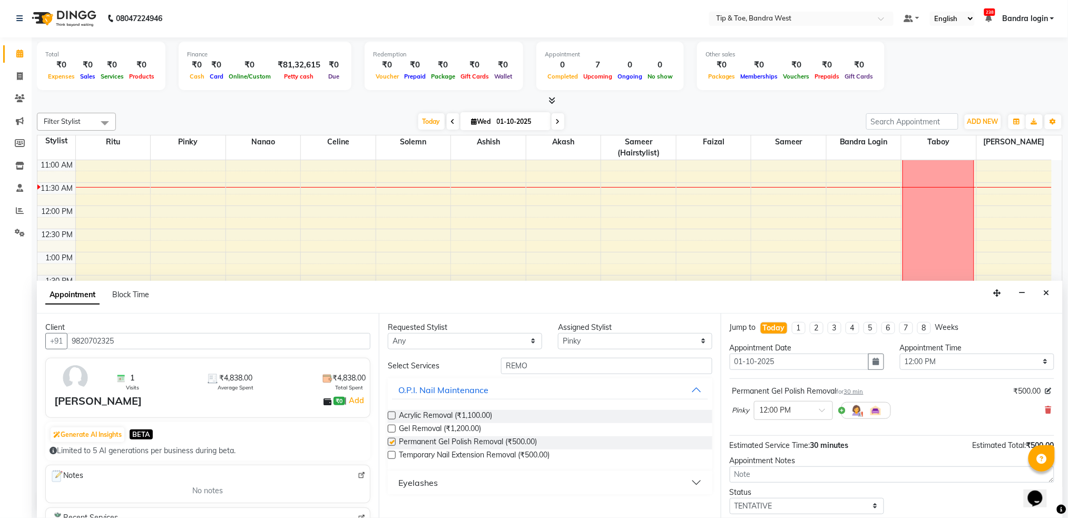
checkbox input "false"
click at [553, 360] on input "REMO" at bounding box center [606, 366] width 211 height 16
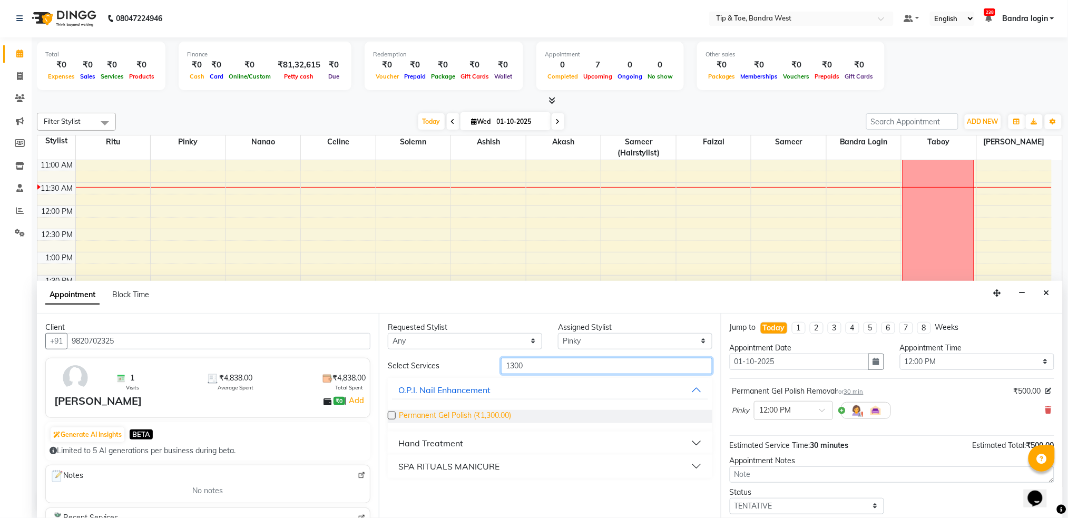
type input "1300"
click at [494, 417] on span "Permanent Gel Polish (₹1,300.00)" at bounding box center [455, 416] width 112 height 13
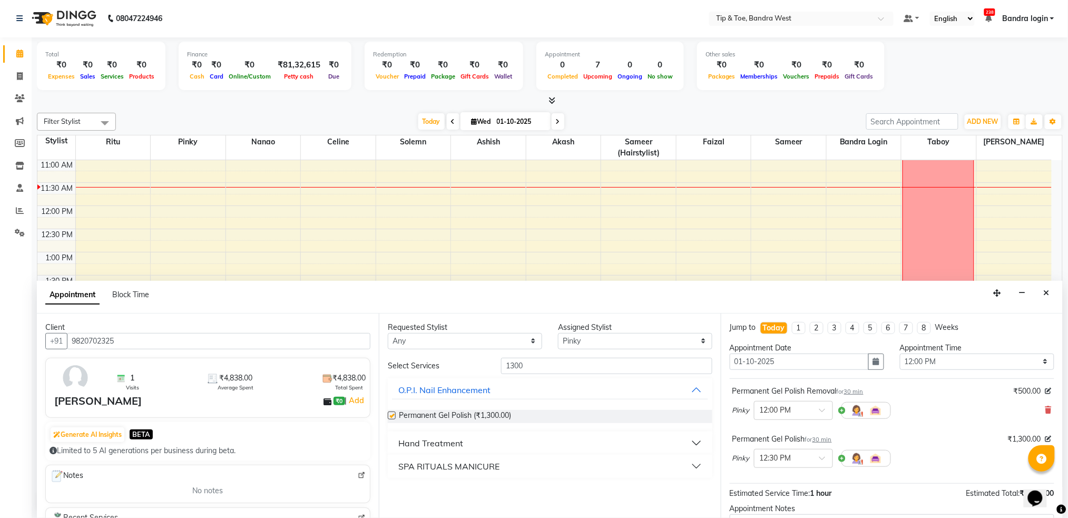
checkbox input "false"
click at [519, 340] on select "Any Akash Ashish Bandra login Celine Faizal Jigna Nanao Nihal Pinky Ritu Sameer…" at bounding box center [465, 341] width 154 height 16
click at [628, 337] on select "Select Akash Ashish Bandra login Celine Faizal Jigna Nanao Nihal Pinky Ritu Sam…" at bounding box center [635, 341] width 154 height 16
select select "42304"
click at [558, 333] on select "Select Akash Ashish Bandra login Celine Faizal Jigna Nanao Nihal Pinky Ritu Sam…" at bounding box center [635, 341] width 154 height 16
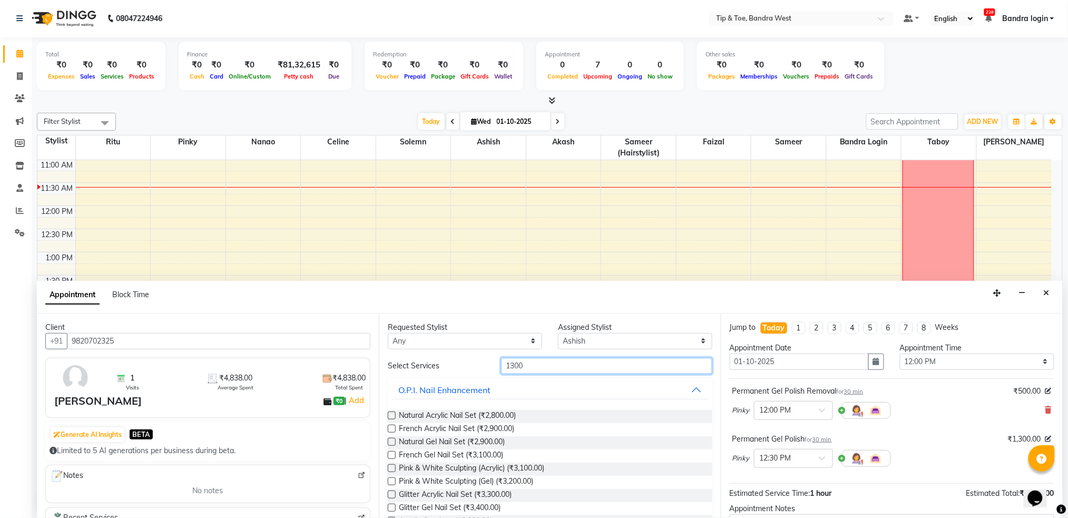
click at [540, 369] on input "1300" at bounding box center [606, 366] width 211 height 16
click at [543, 368] on input "1300" at bounding box center [606, 366] width 211 height 16
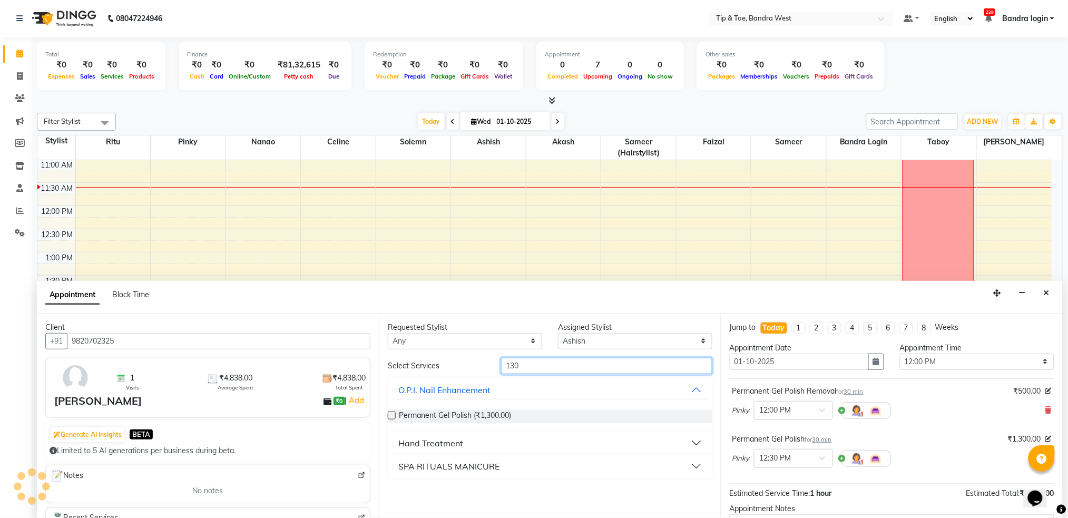
type input "1300"
click at [491, 416] on span "Permanent Gel Polish (₹1,300.00)" at bounding box center [455, 416] width 112 height 13
checkbox input "false"
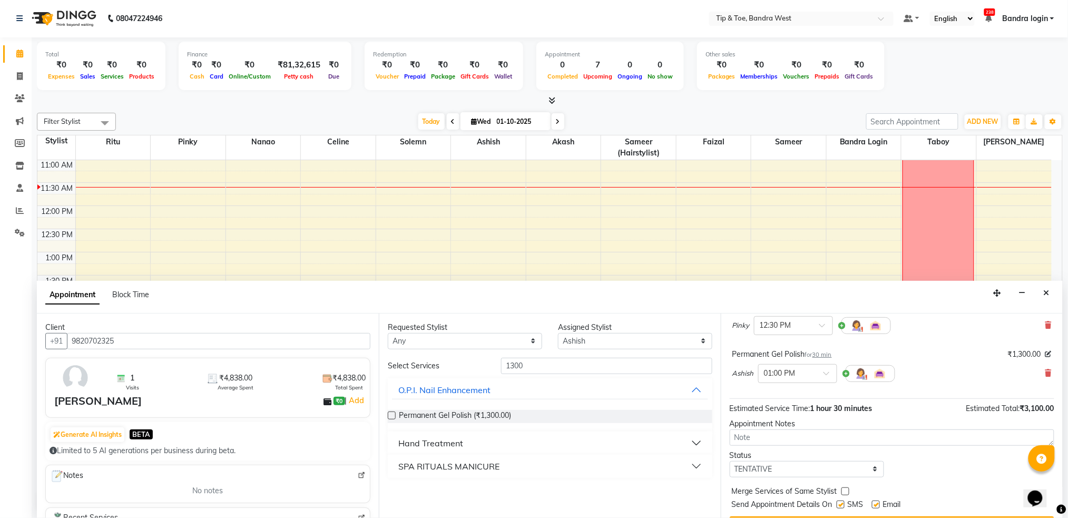
scroll to position [158, 0]
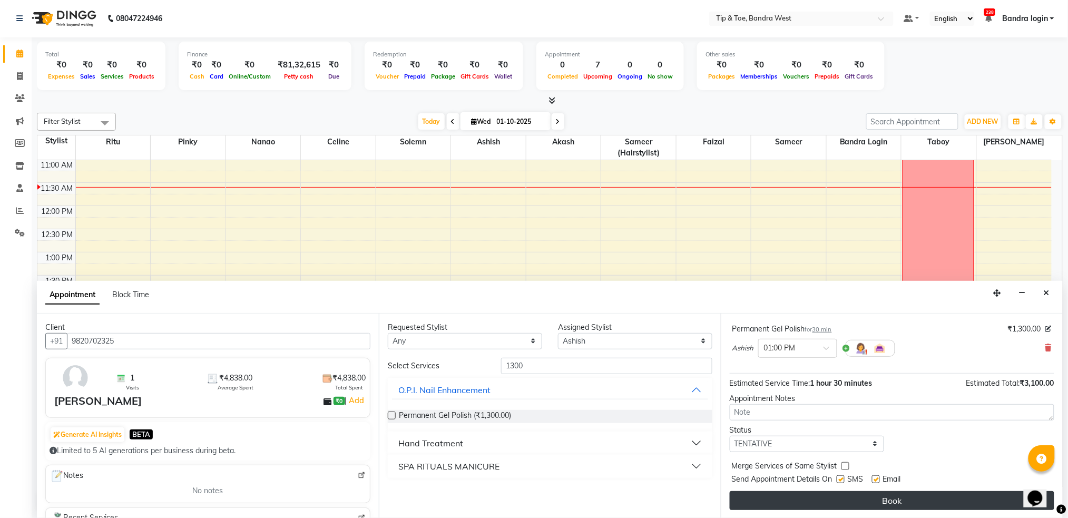
click at [860, 504] on button "Book" at bounding box center [892, 500] width 325 height 19
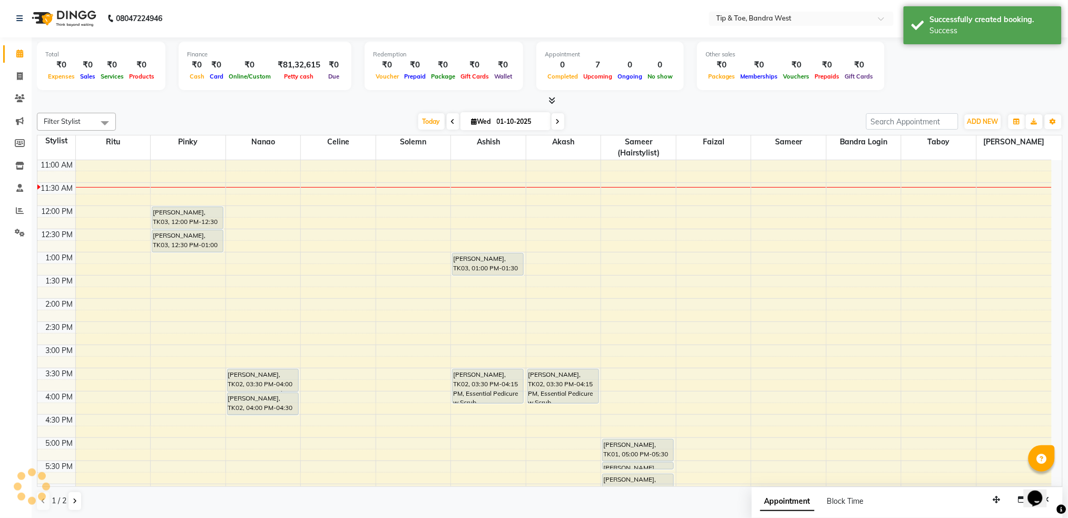
scroll to position [0, 0]
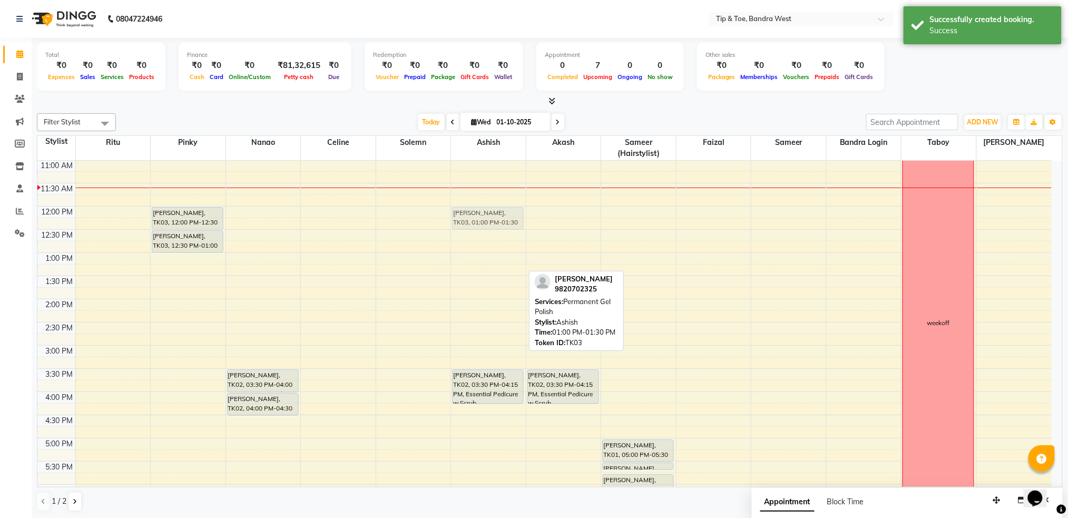
drag, startPoint x: 508, startPoint y: 264, endPoint x: 508, endPoint y: 223, distance: 41.1
click at [508, 223] on div "NIVEDITA, TK03, 01:00 PM-01:30 PM, Permanent Gel Polish Ridhi Telreja, TK02, 03…" at bounding box center [488, 322] width 75 height 602
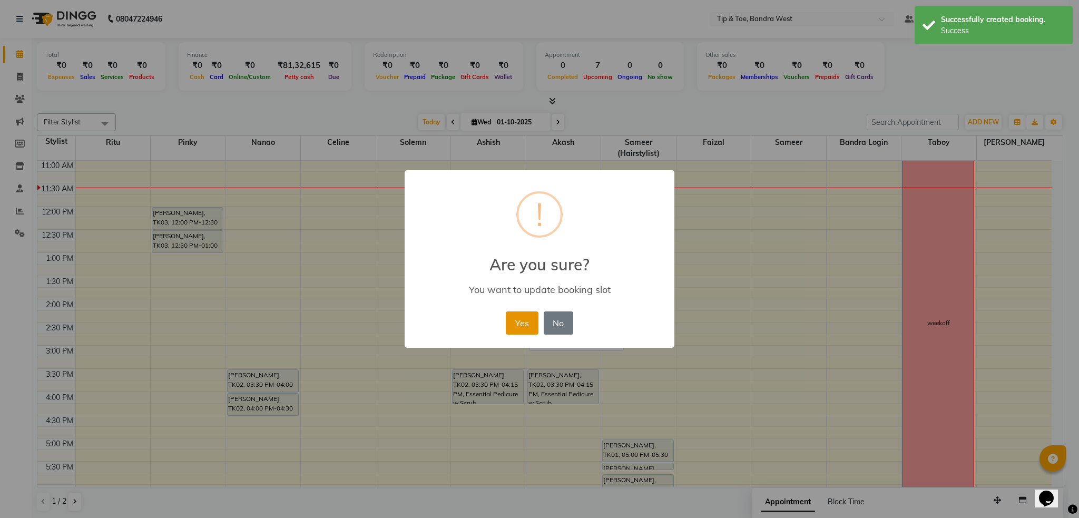
click at [518, 321] on button "Yes" at bounding box center [522, 322] width 32 height 23
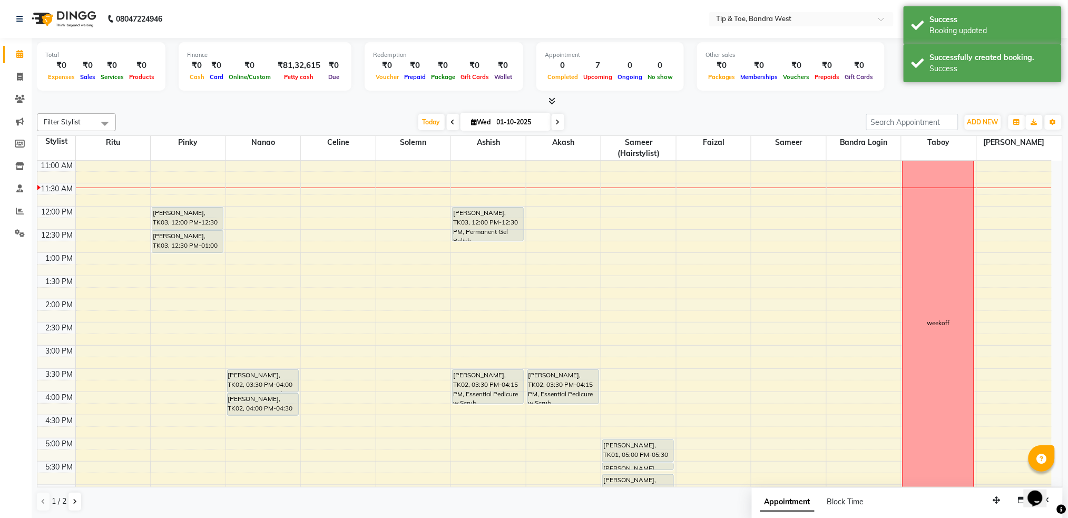
click at [486, 231] on div "NIVEDITA, TK03, 12:00 PM-12:30 PM, Permanent Gel Polish Ridhi Telreja, TK02, 03…" at bounding box center [488, 322] width 75 height 602
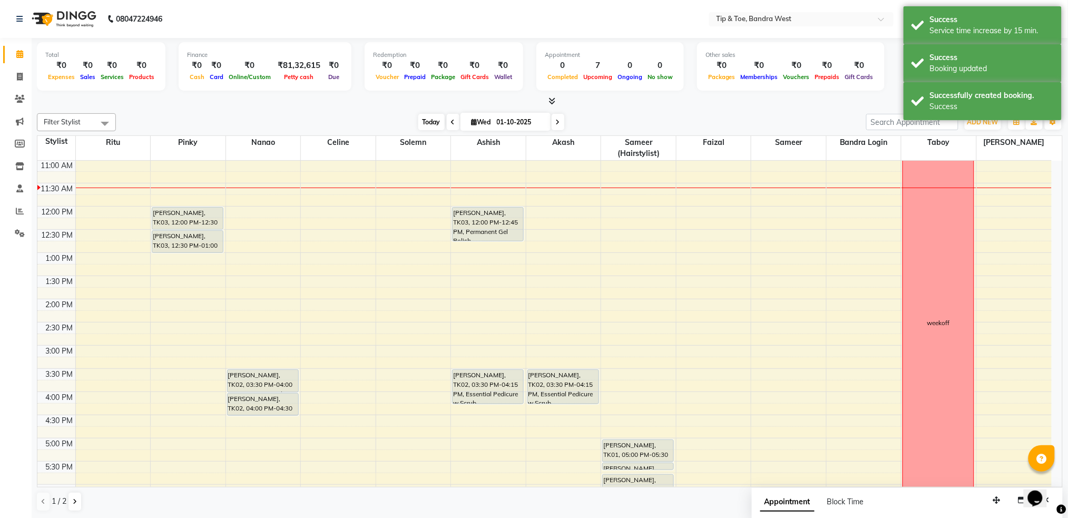
click at [432, 116] on span "Today" at bounding box center [431, 122] width 26 height 16
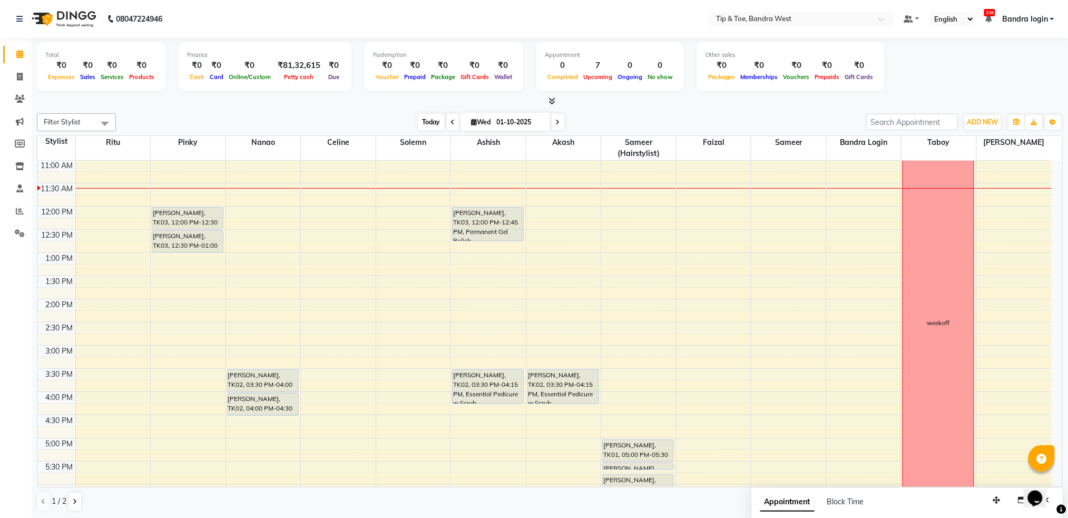
click at [427, 119] on span "Today" at bounding box center [431, 122] width 26 height 16
click at [426, 120] on span "Today" at bounding box center [431, 122] width 26 height 16
click at [428, 123] on span "Today" at bounding box center [431, 122] width 26 height 16
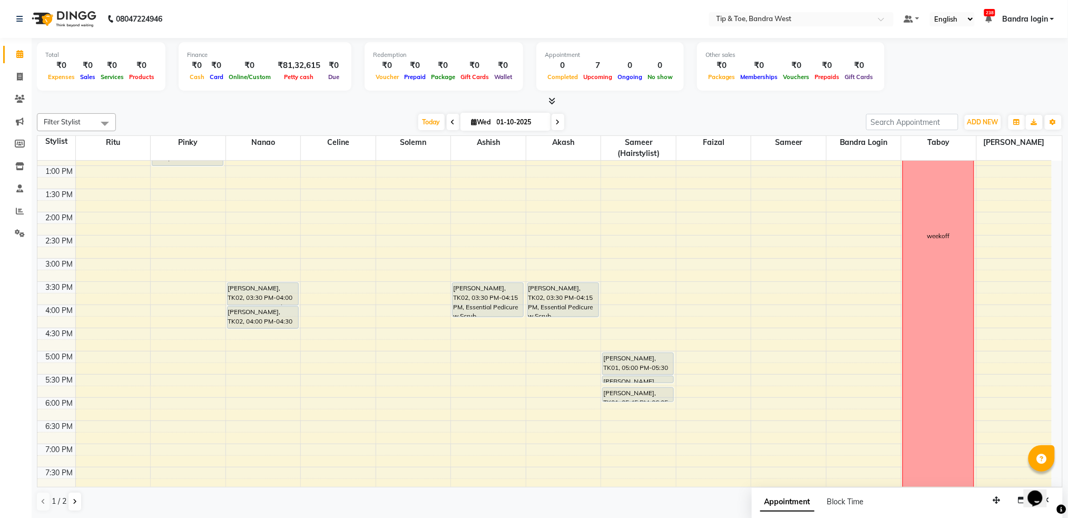
scroll to position [278, 0]
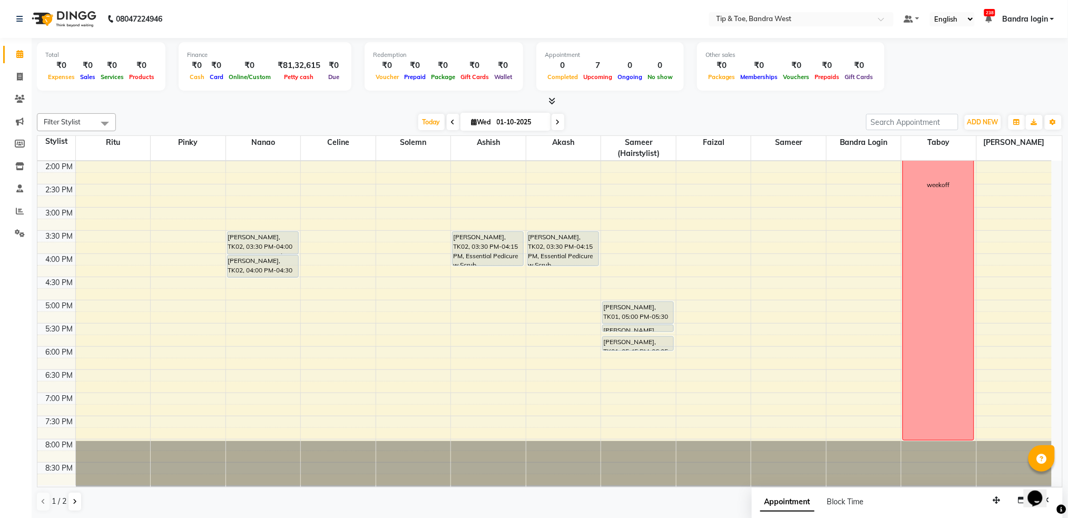
click at [246, 418] on div "8:00 AM 8:30 AM 9:00 AM 9:30 AM 10:00 AM 10:30 AM 11:00 AM 11:30 AM 12:00 PM 12…" at bounding box center [544, 184] width 1014 height 602
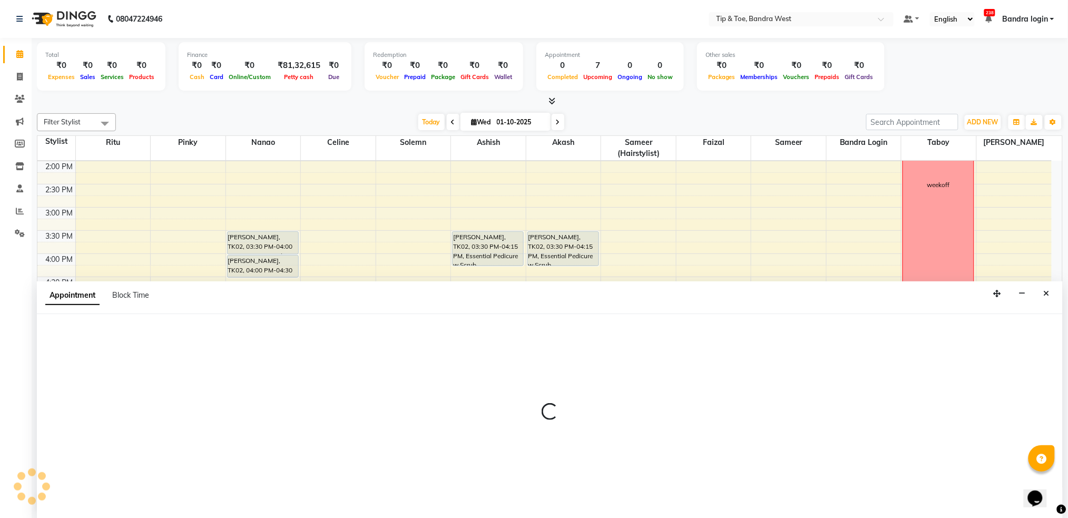
scroll to position [1, 0]
select select "42385"
select select "tentative"
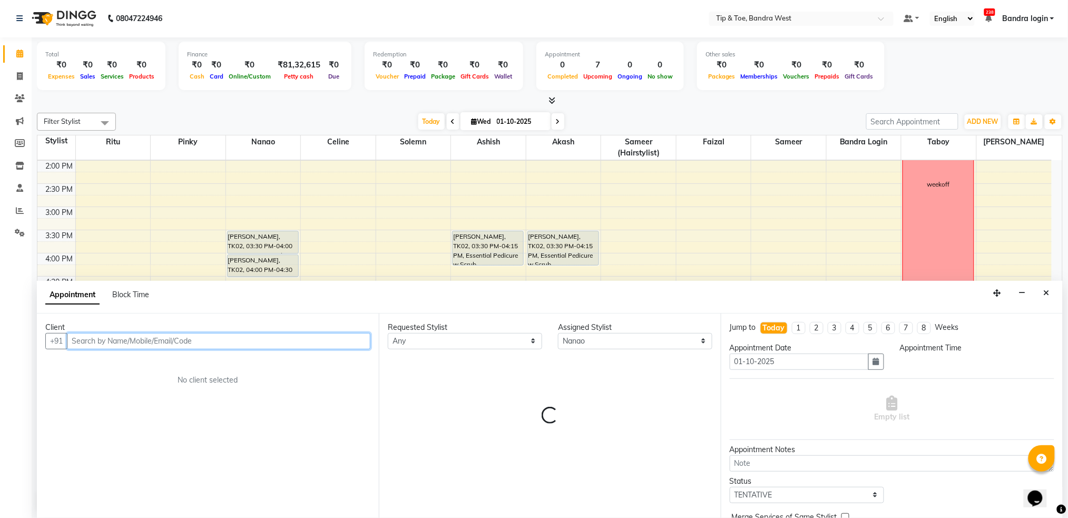
select select "1170"
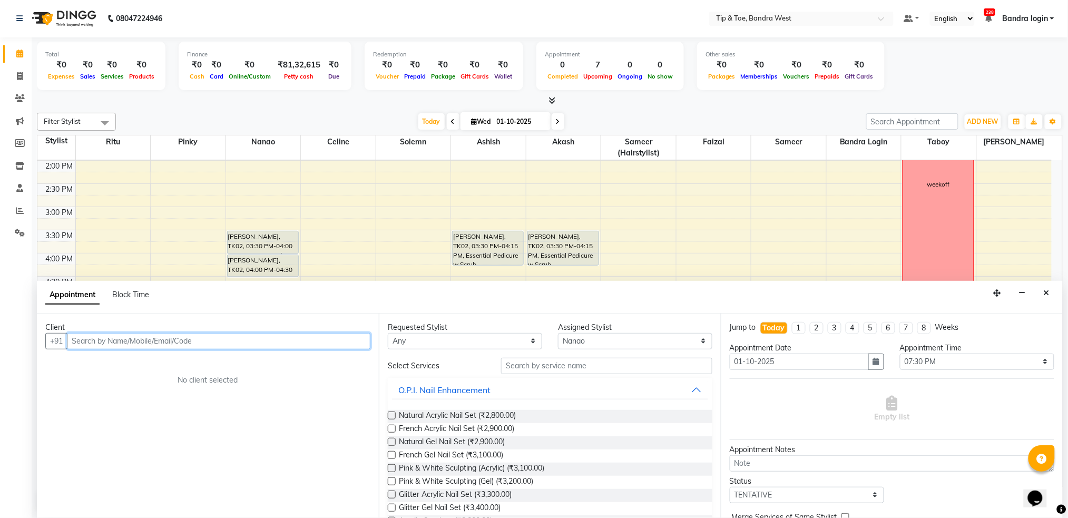
click at [128, 345] on input "text" at bounding box center [218, 341] width 303 height 16
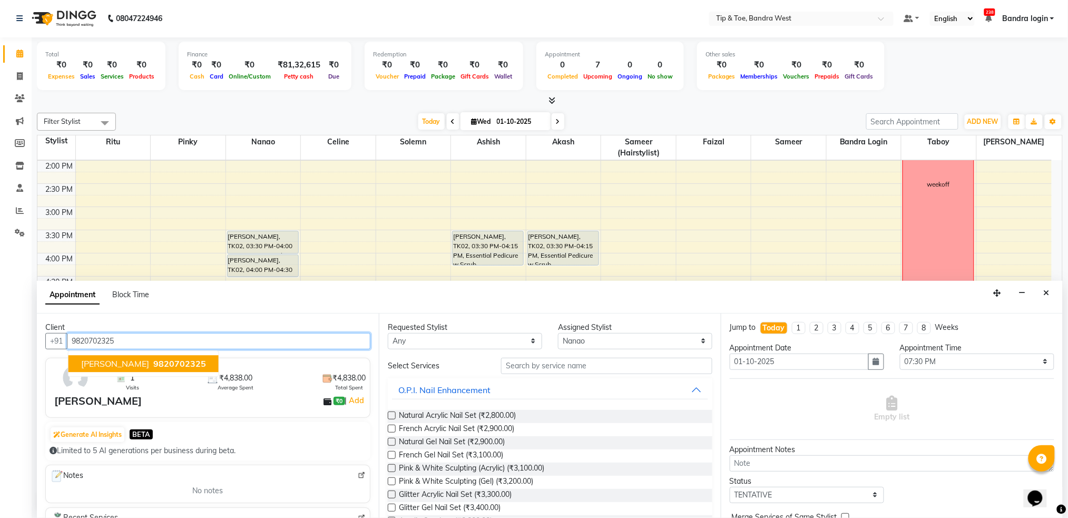
click at [152, 348] on input "9820702325" at bounding box center [218, 341] width 303 height 16
click at [175, 363] on span "9867828678" at bounding box center [179, 363] width 53 height 11
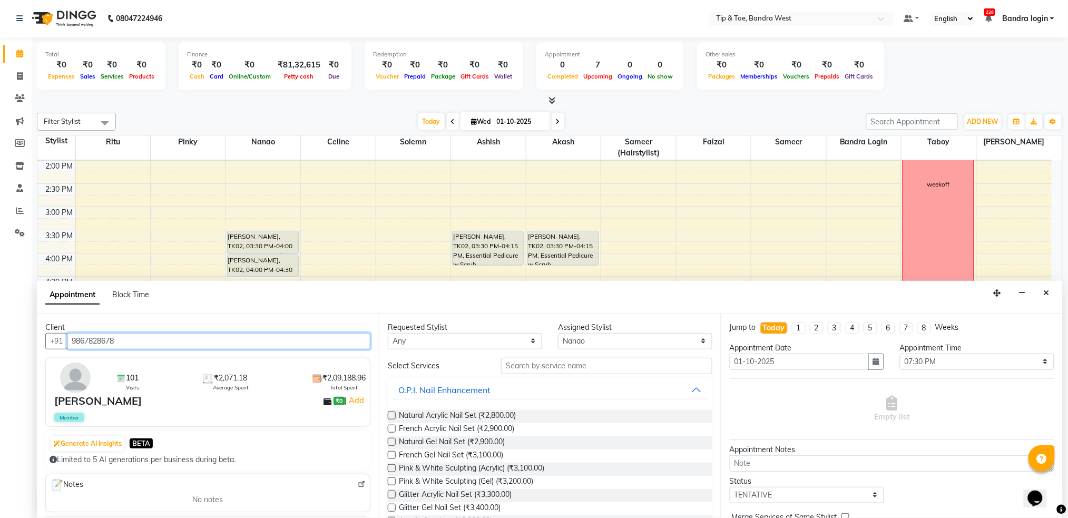
type input "9867828678"
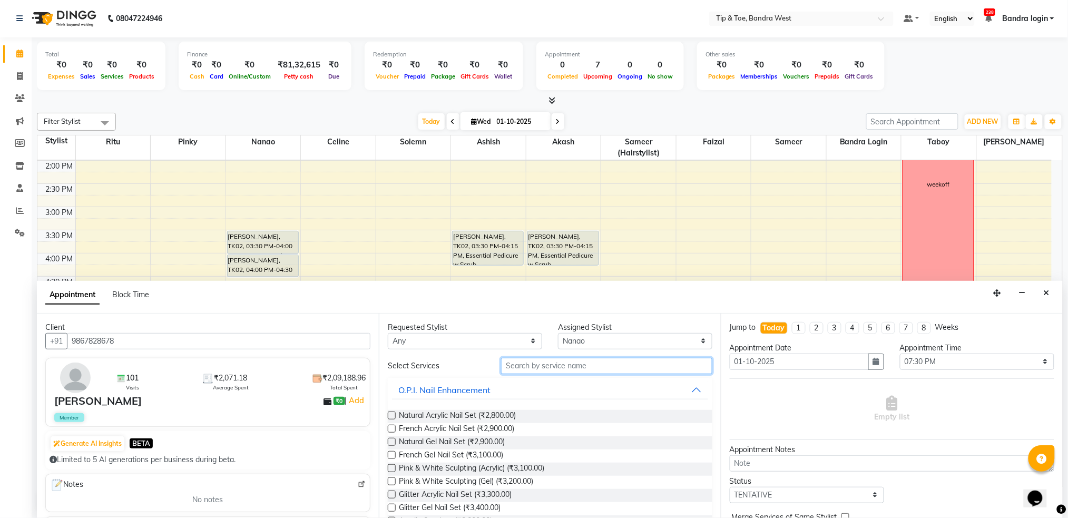
click at [576, 370] on input "text" at bounding box center [606, 366] width 211 height 16
click at [518, 332] on div "Requested Stylist" at bounding box center [465, 327] width 154 height 11
drag, startPoint x: 517, startPoint y: 342, endPoint x: 516, endPoint y: 333, distance: 9.0
click at [517, 342] on select "Any Akash Ashish Bandra login Celine Faizal Jigna Nanao Nihal Pinky Ritu Sameer…" at bounding box center [465, 341] width 154 height 16
select select "42385"
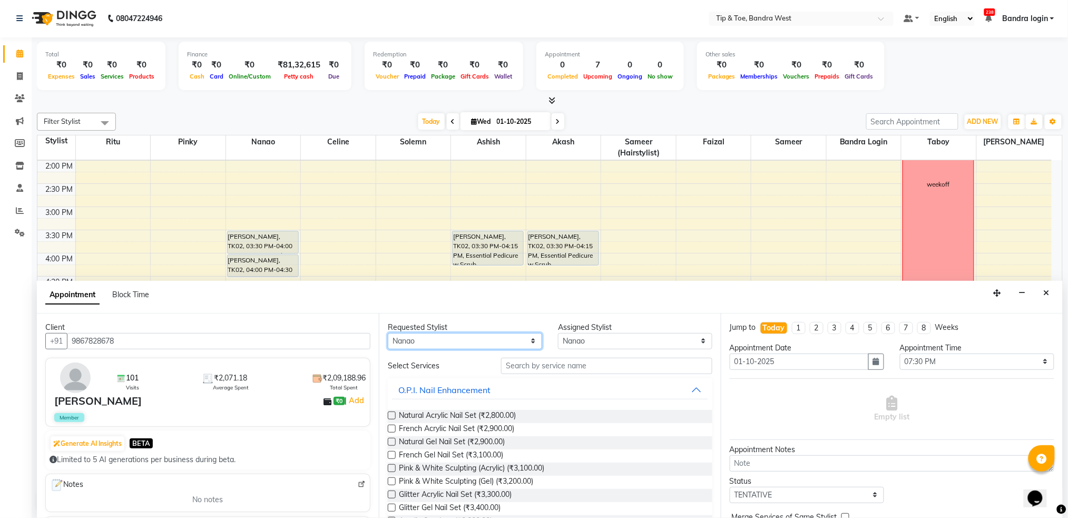
click at [388, 333] on select "Any Akash Ashish Bandra login Celine Faizal Jigna Nanao Nihal Pinky Ritu Sameer…" at bounding box center [465, 341] width 154 height 16
click at [552, 367] on input "text" at bounding box center [606, 366] width 211 height 16
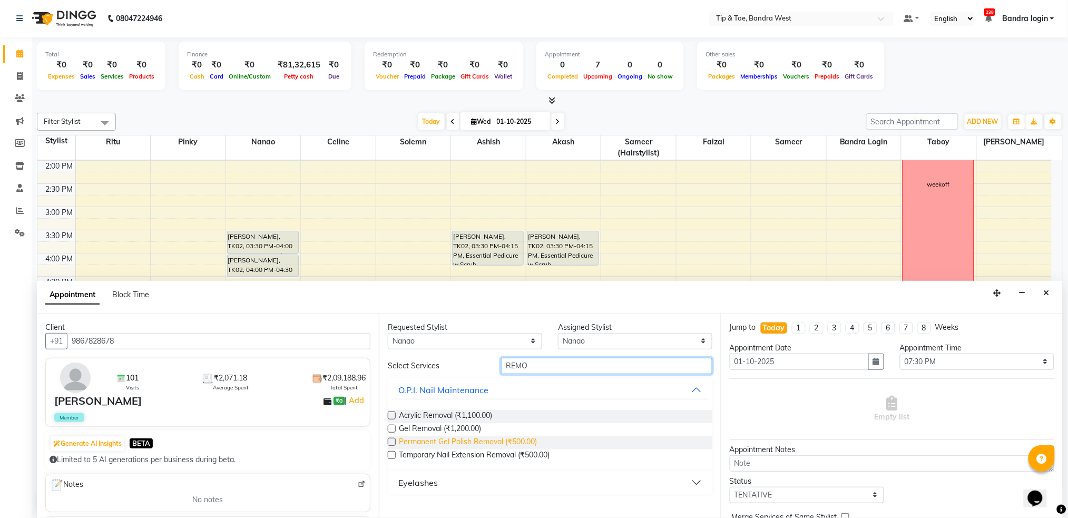
type input "REMO"
click at [525, 438] on span "Permanent Gel Polish Removal (₹500.00)" at bounding box center [468, 442] width 138 height 13
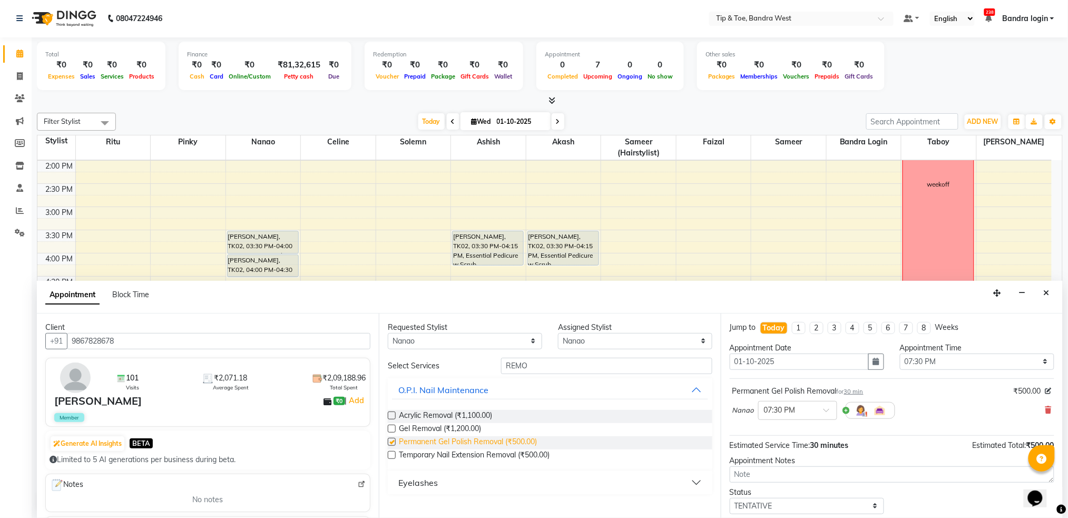
checkbox input "false"
click at [542, 365] on input "REMO" at bounding box center [606, 366] width 211 height 16
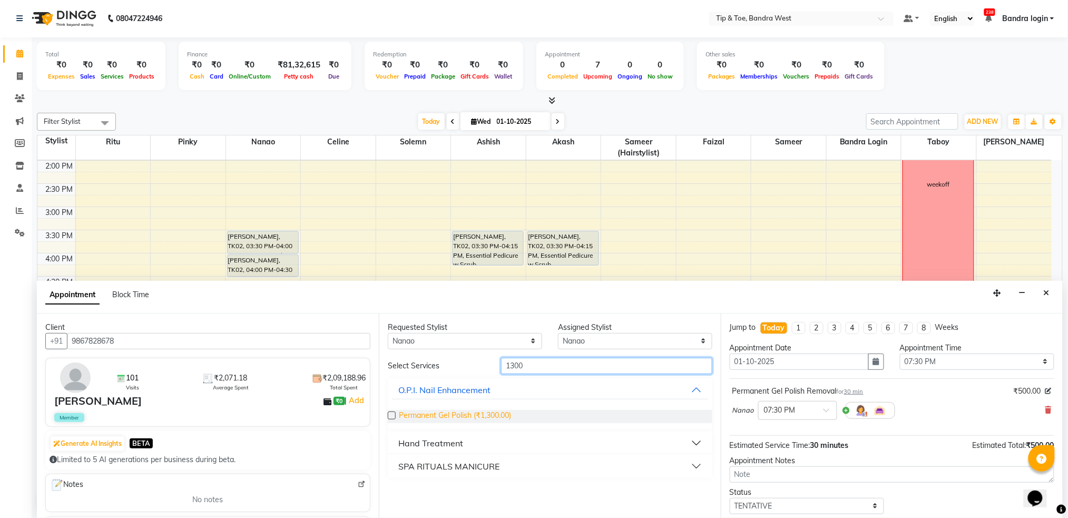
type input "1300"
click at [502, 418] on span "Permanent Gel Polish (₹1,300.00)" at bounding box center [455, 416] width 112 height 13
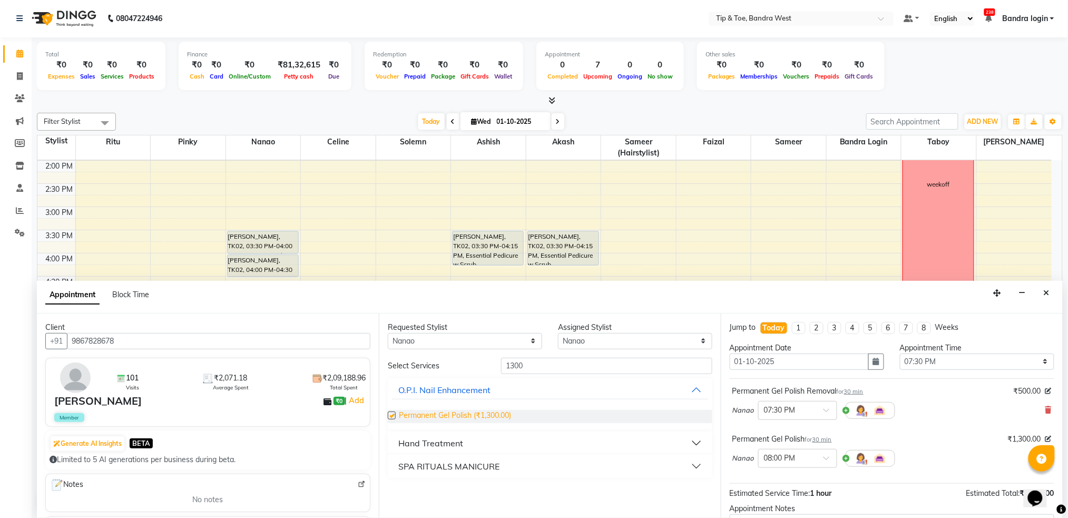
checkbox input "false"
click at [525, 345] on select "Any Akash Ashish Bandra login Celine Faizal Jigna Nanao Nihal Pinky Ritu Sameer…" at bounding box center [465, 341] width 154 height 16
select select "null"
click at [388, 333] on select "Any Akash Ashish Bandra login Celine Faizal Jigna Nanao Nihal Pinky Ritu Sameer…" at bounding box center [465, 341] width 154 height 16
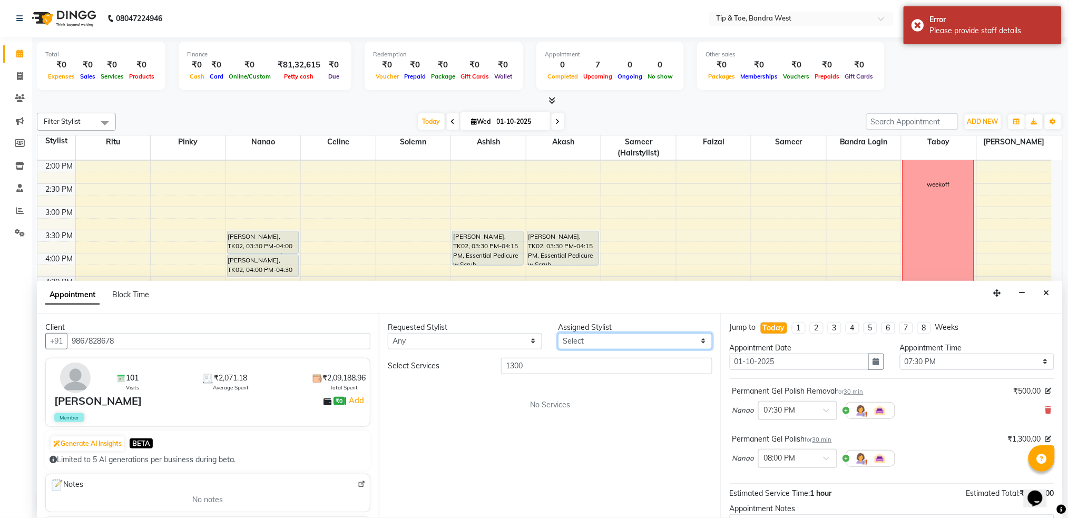
drag, startPoint x: 618, startPoint y: 341, endPoint x: 616, endPoint y: 334, distance: 7.3
click at [618, 341] on select "Select Akash Ashish Bandra login Celine Faizal Jigna Nanao Nihal Pinky Ritu Sam…" at bounding box center [635, 341] width 154 height 16
select select "42316"
click at [558, 333] on select "Select Akash Ashish Bandra login Celine Faizal Jigna Nanao Nihal Pinky Ritu Sam…" at bounding box center [635, 341] width 154 height 16
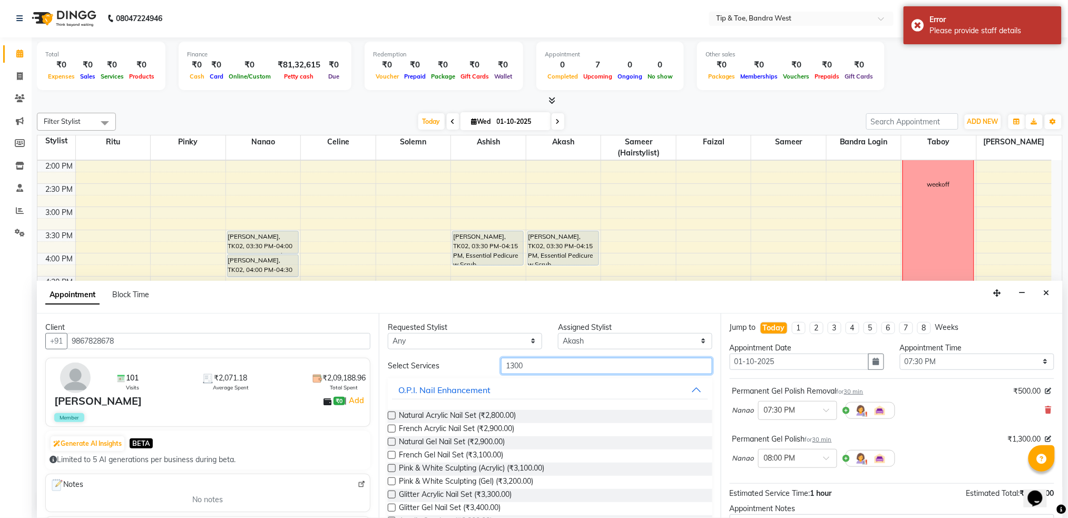
click at [557, 366] on input "1300" at bounding box center [606, 366] width 211 height 16
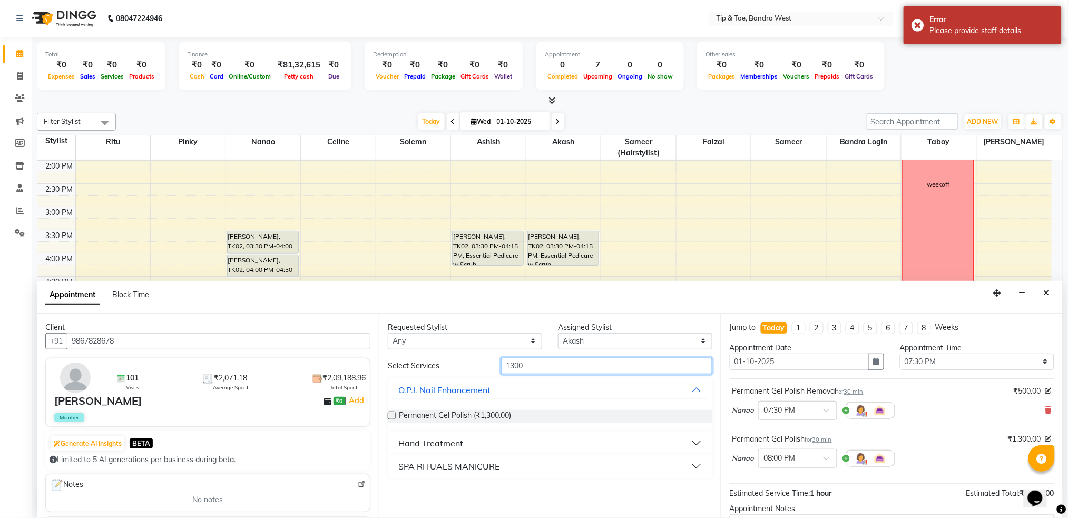
drag, startPoint x: 542, startPoint y: 367, endPoint x: 436, endPoint y: 367, distance: 106.4
click at [437, 367] on div "Select Services 1300" at bounding box center [550, 366] width 340 height 16
type input "ESS"
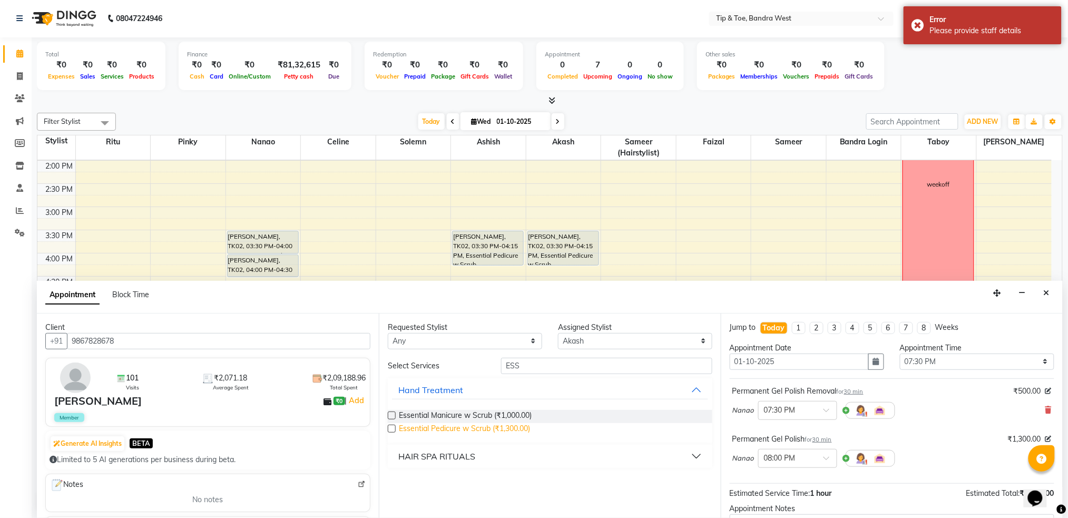
click at [468, 429] on span "Essential Pedicure w Scrub (₹1,300.00)" at bounding box center [464, 429] width 131 height 13
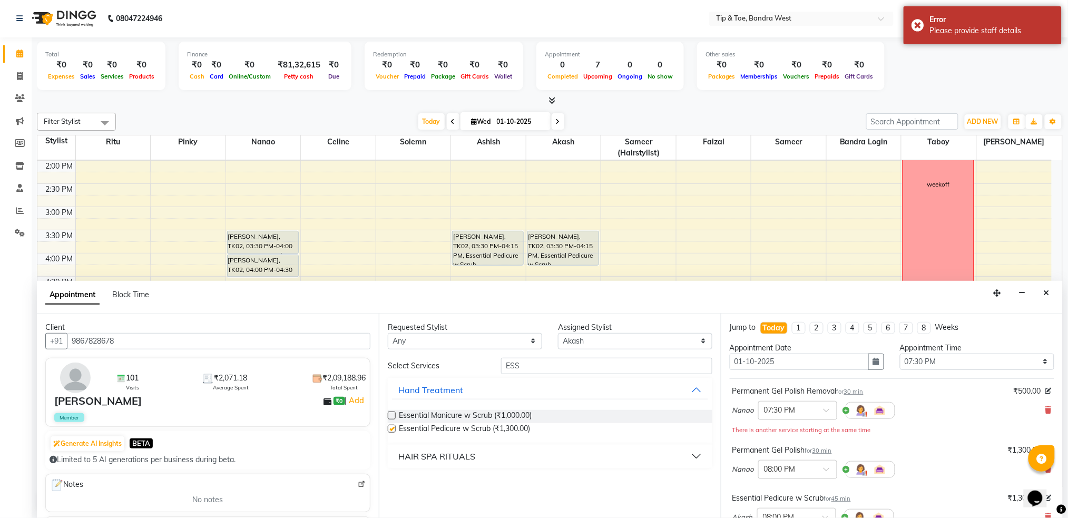
checkbox input "false"
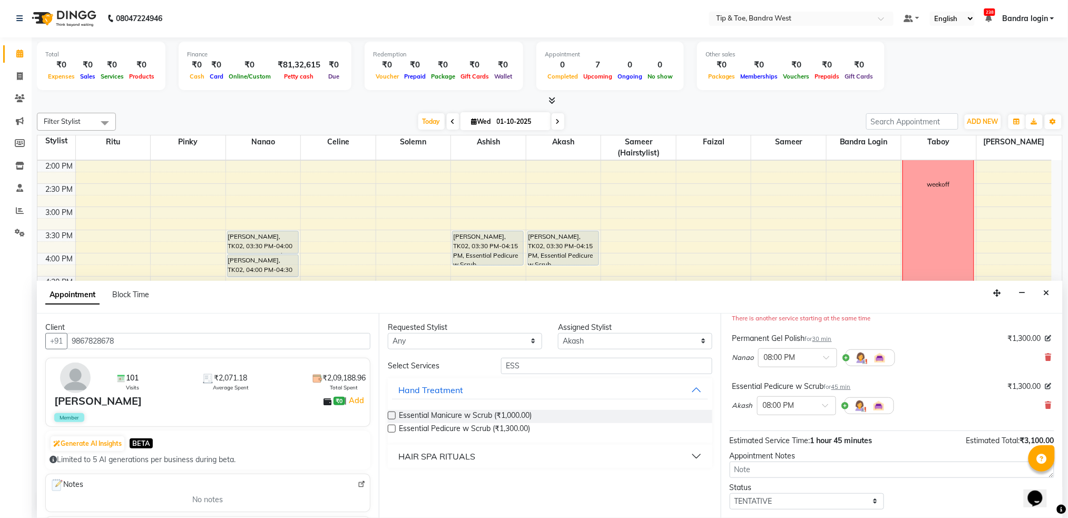
scroll to position [170, 0]
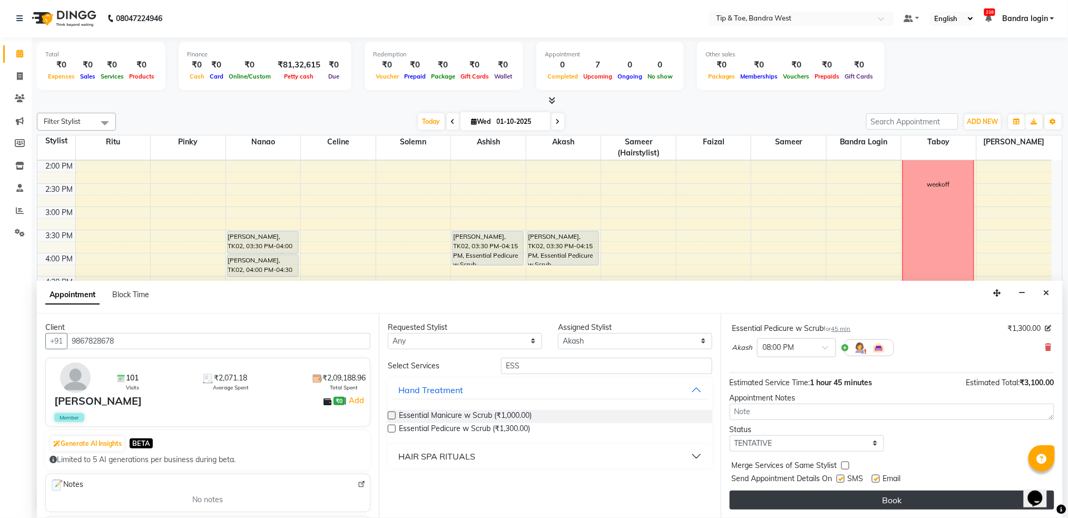
click at [860, 501] on button "Book" at bounding box center [892, 499] width 325 height 19
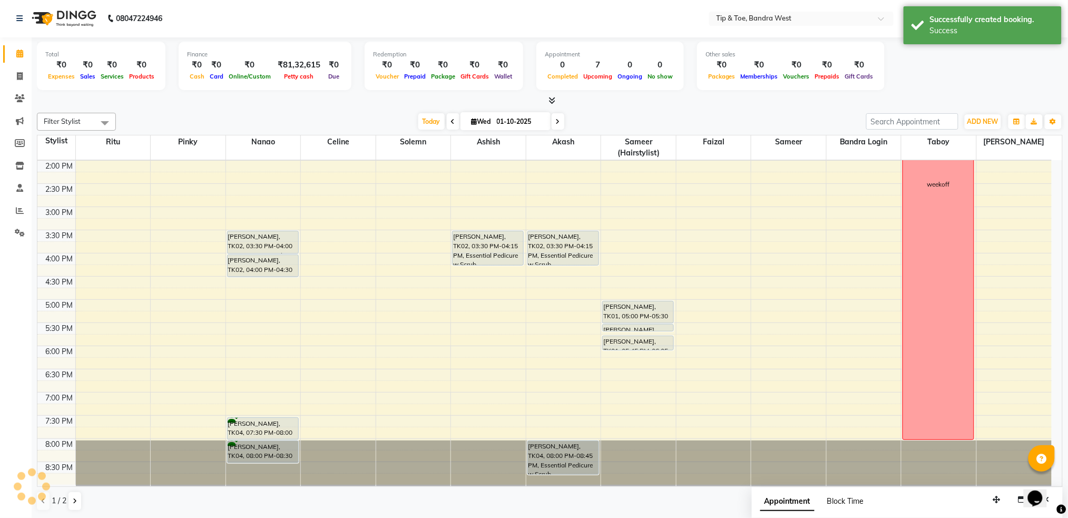
scroll to position [0, 0]
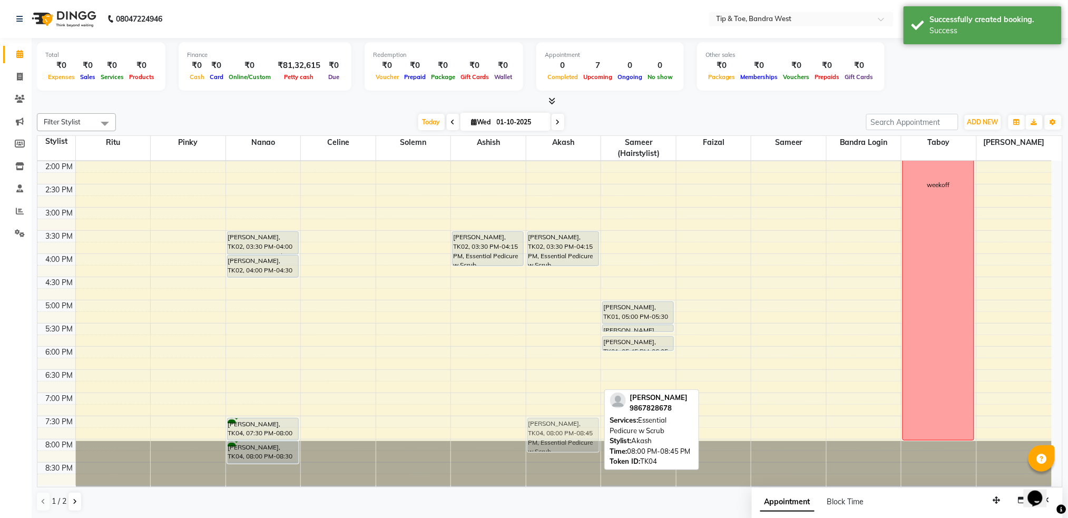
drag, startPoint x: 567, startPoint y: 451, endPoint x: 569, endPoint y: 430, distance: 20.7
click at [569, 430] on div "Ridhi Telreja, TK02, 03:30 PM-04:15 PM, Essential Pedicure w Scrub Uzma Khan, T…" at bounding box center [563, 184] width 75 height 602
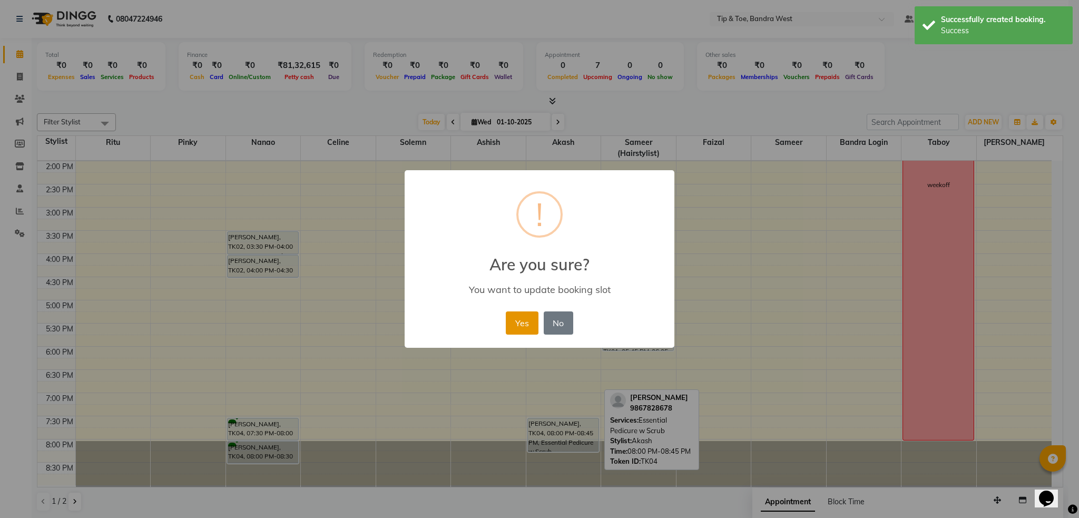
click at [523, 320] on button "Yes" at bounding box center [522, 322] width 32 height 23
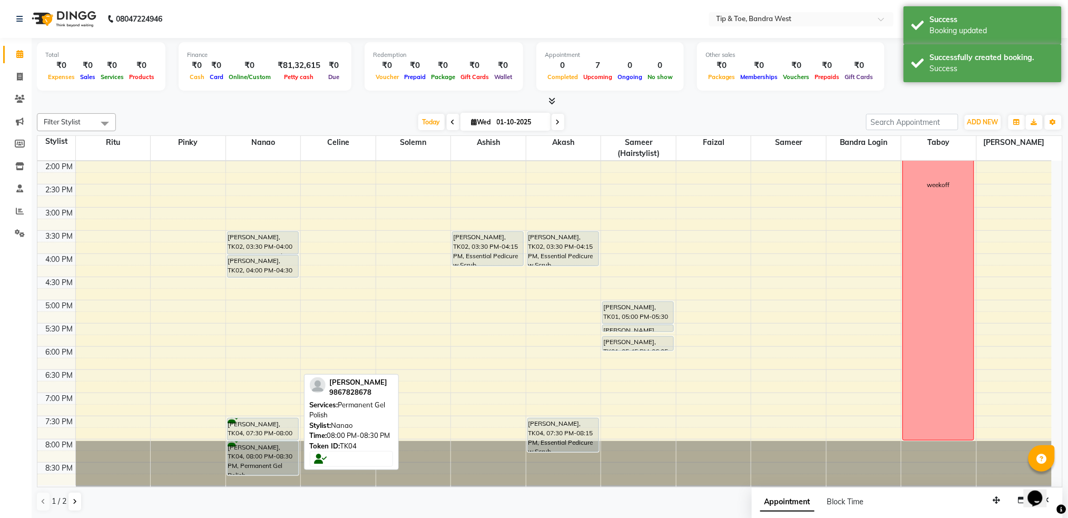
drag, startPoint x: 278, startPoint y: 460, endPoint x: 281, endPoint y: 475, distance: 14.5
click at [281, 475] on div "Ridhi Telreja, TK02, 03:30 PM-04:00 PM, Permanent Gel Polish Ridhi Telreja, TK0…" at bounding box center [263, 184] width 75 height 602
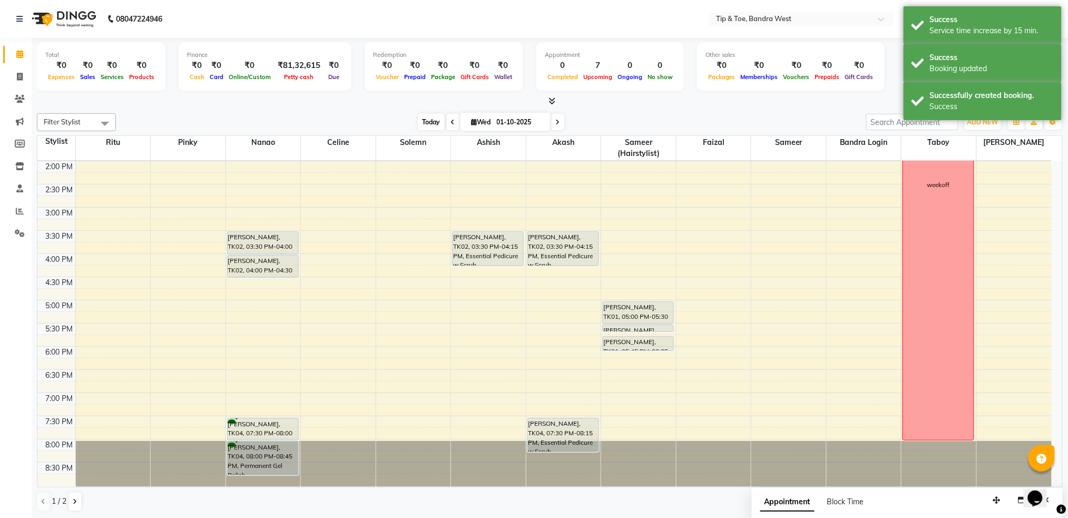
click at [419, 123] on span "Today" at bounding box center [431, 122] width 26 height 16
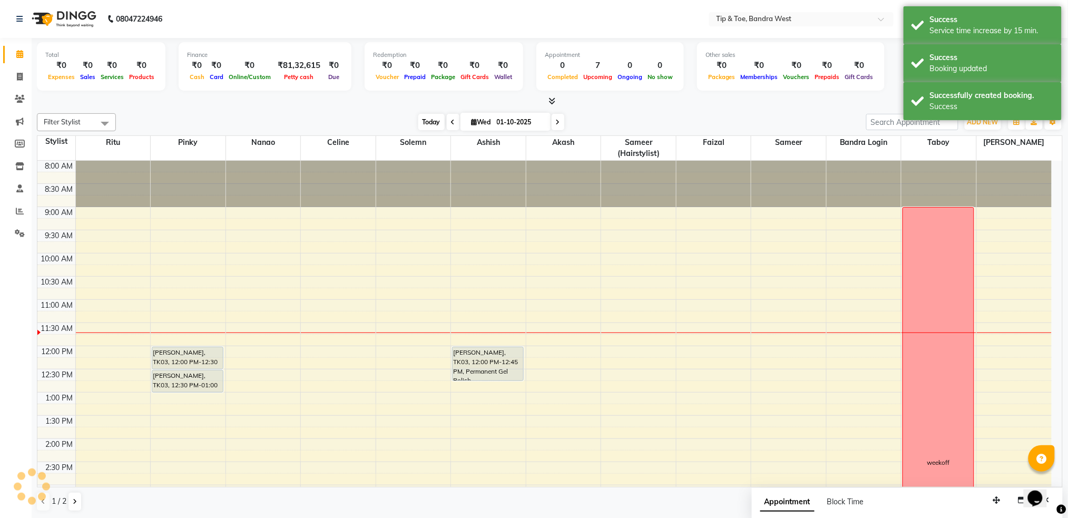
scroll to position [140, 0]
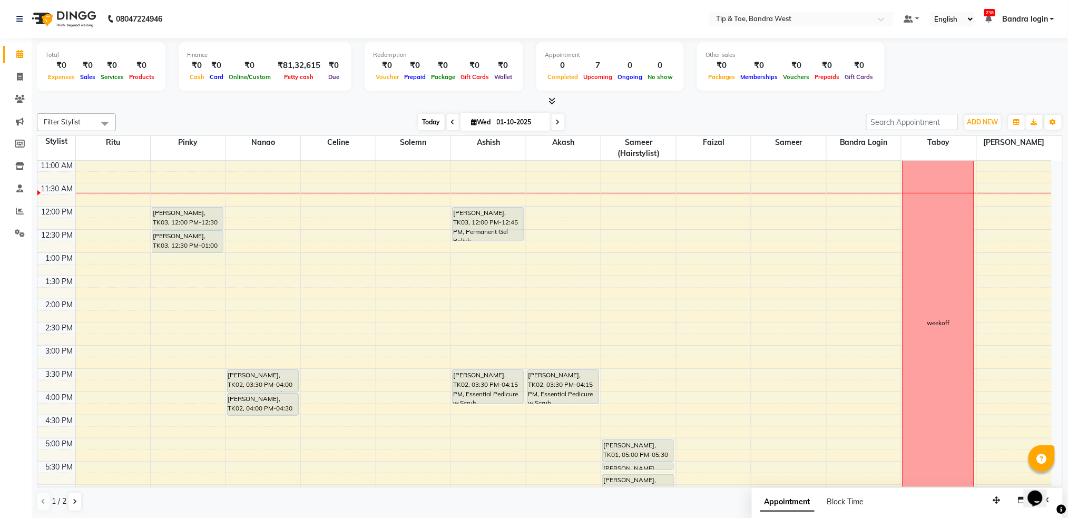
click at [431, 117] on span "Today" at bounding box center [431, 122] width 26 height 16
click at [431, 121] on span "Today" at bounding box center [431, 122] width 26 height 16
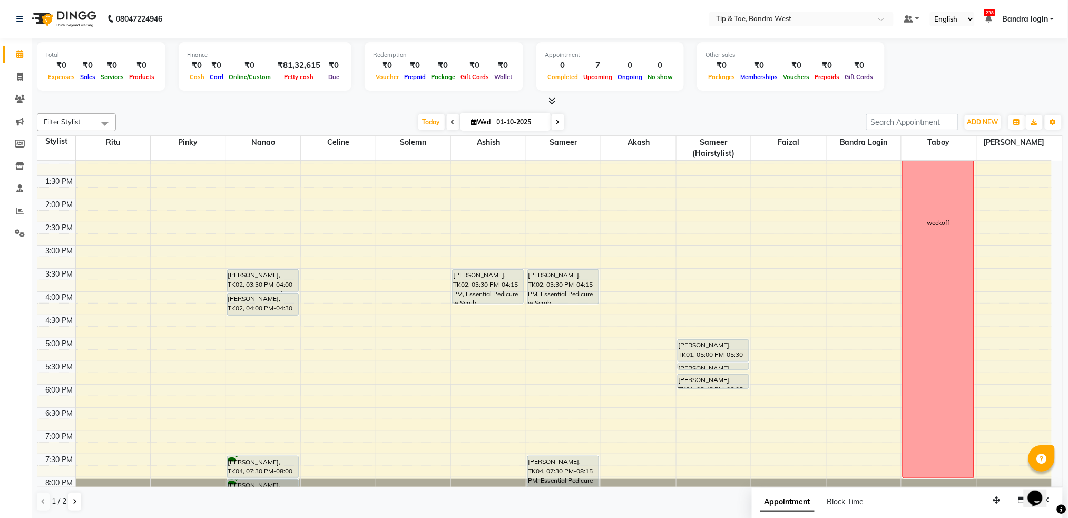
scroll to position [208, 0]
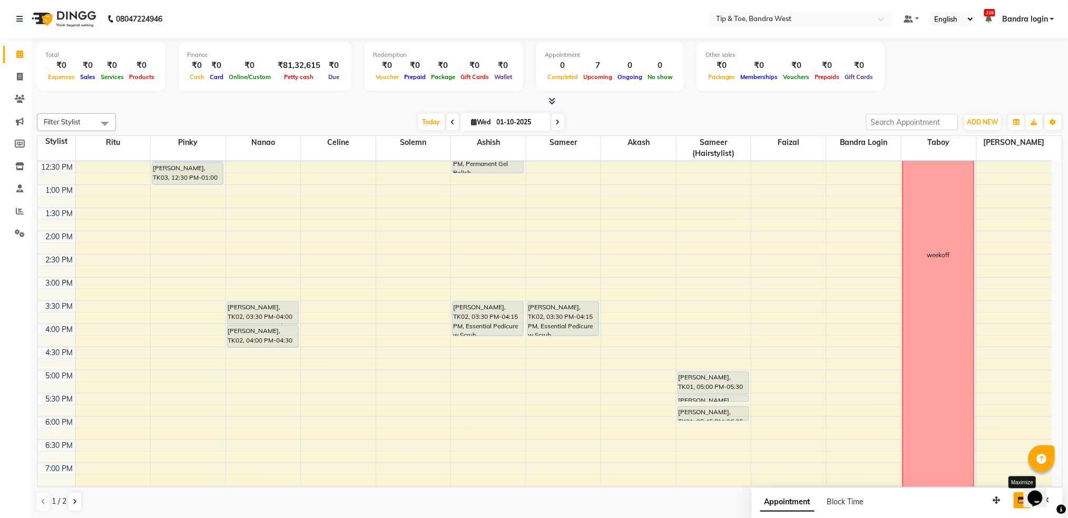
click at [1022, 494] on button "button" at bounding box center [1022, 500] width 17 height 16
select select "tentative"
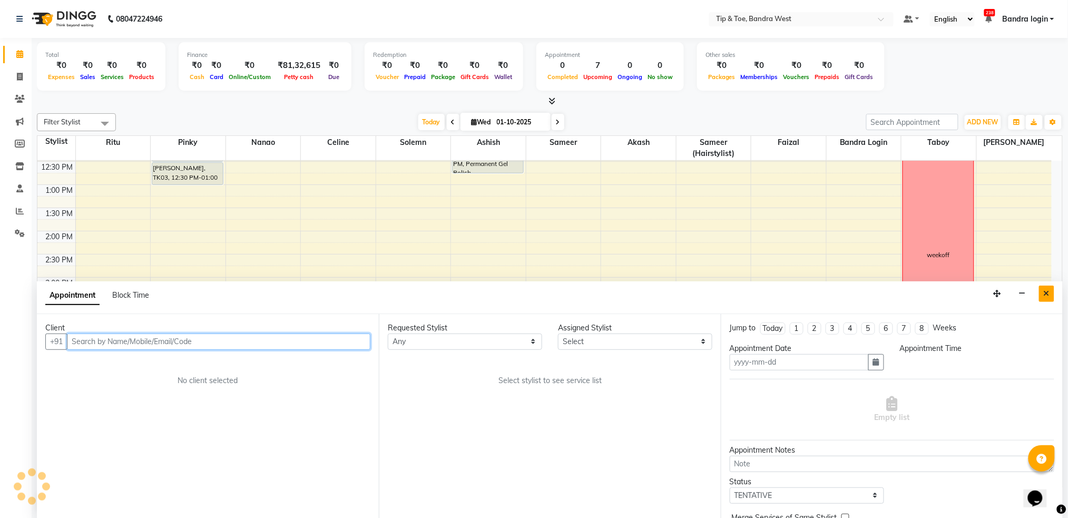
type input "01-10-2025"
select select
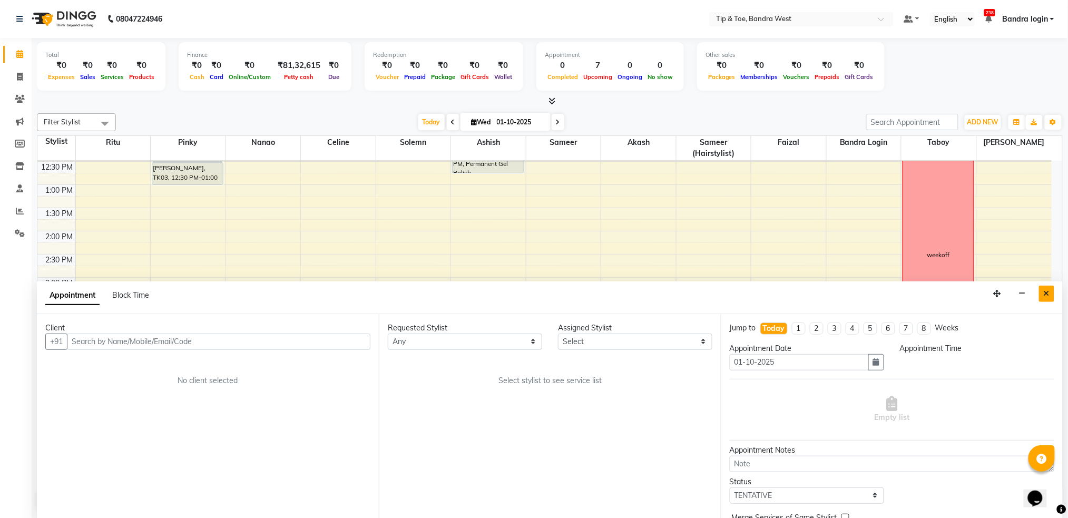
click at [1050, 296] on button "Close" at bounding box center [1046, 294] width 15 height 16
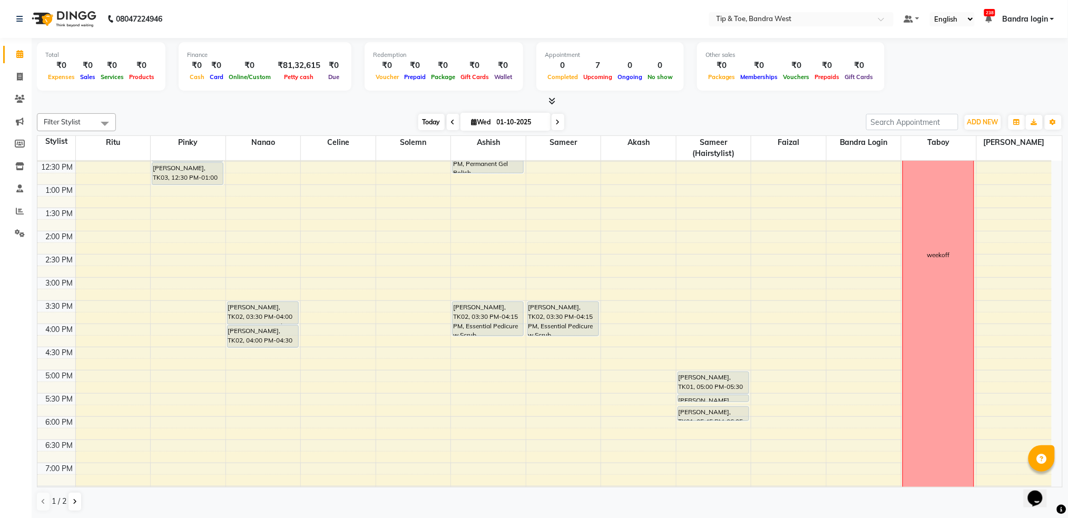
click at [424, 120] on span "Today" at bounding box center [431, 122] width 26 height 16
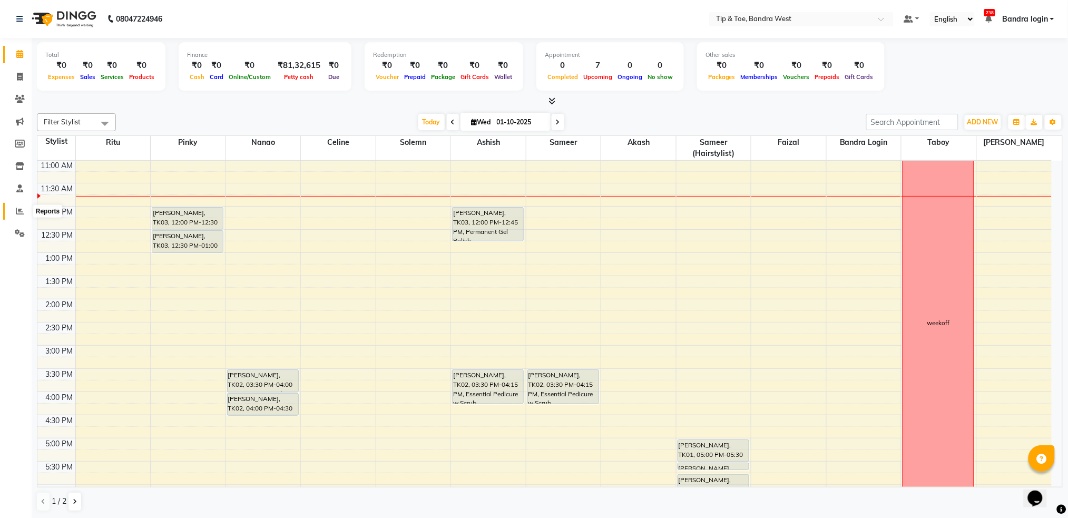
click at [23, 213] on span at bounding box center [20, 211] width 18 height 12
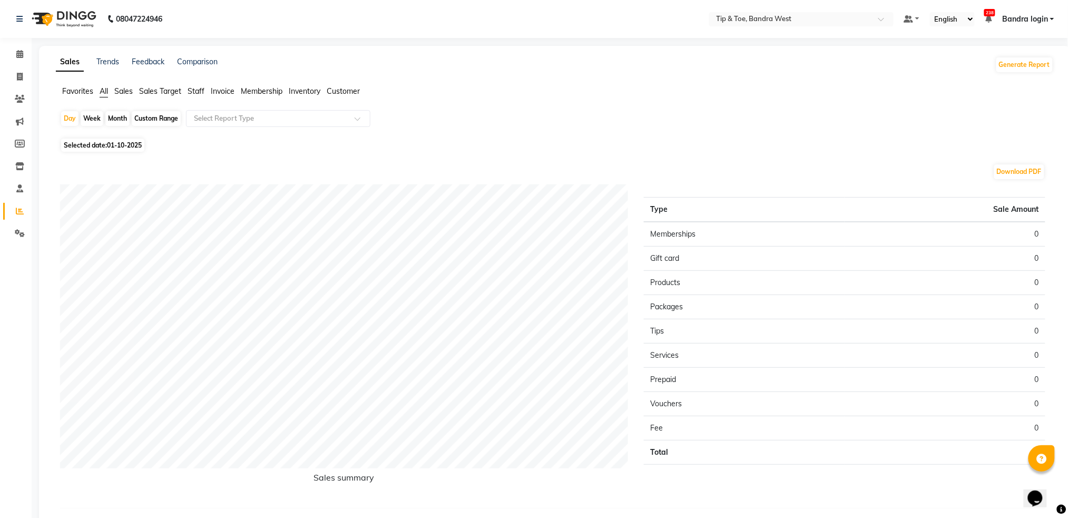
click at [127, 144] on span "01-10-2025" at bounding box center [124, 145] width 35 height 8
select select "10"
select select "2025"
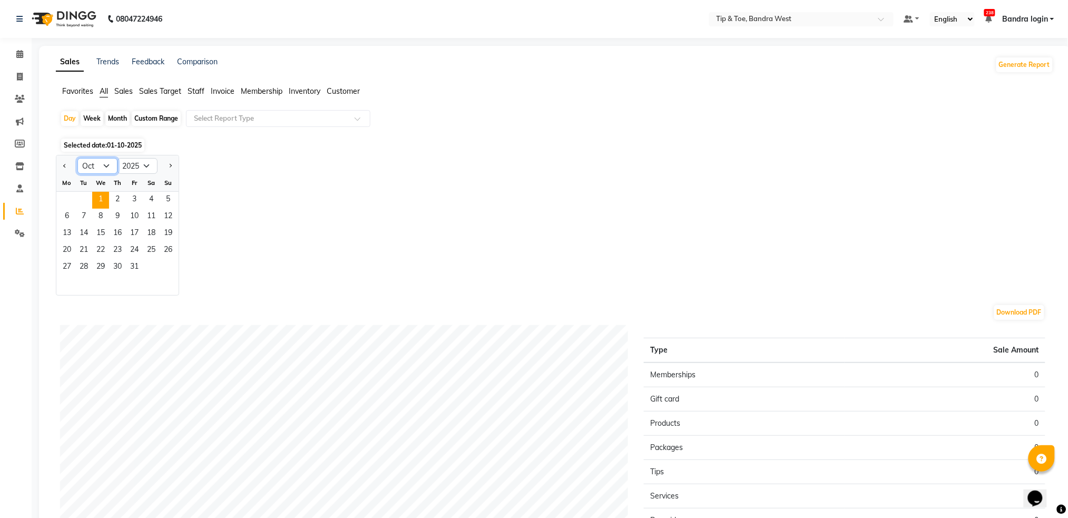
click at [103, 163] on select "Jan Feb Mar Apr May Jun Jul Aug Sep Oct Nov Dec" at bounding box center [97, 166] width 40 height 16
select select "9"
click at [77, 158] on select "Jan Feb Mar Apr May Jun Jul Aug Sep Oct Nov Dec" at bounding box center [97, 166] width 40 height 16
click at [65, 262] on span "29" at bounding box center [66, 267] width 17 height 17
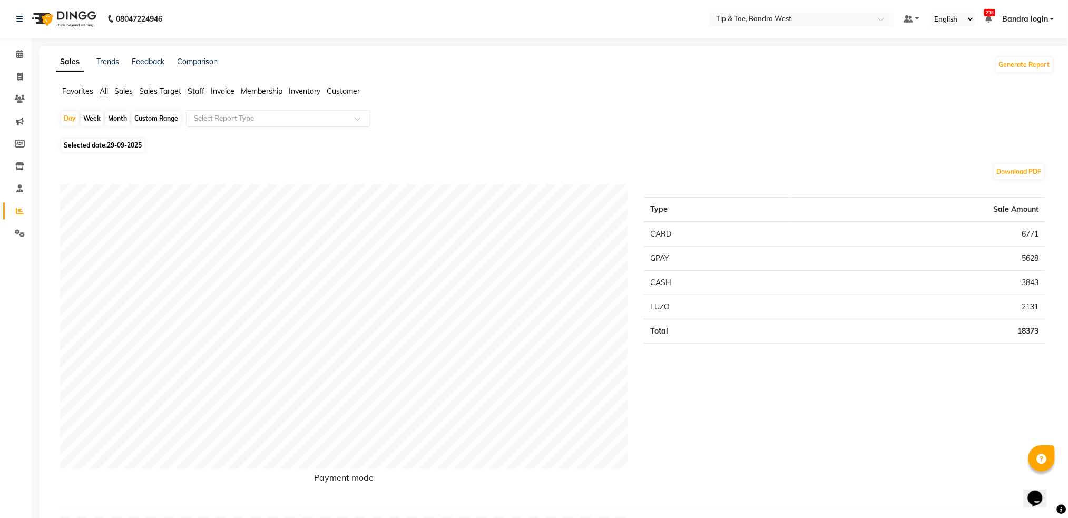
click at [195, 88] on span "Staff" at bounding box center [196, 90] width 17 height 9
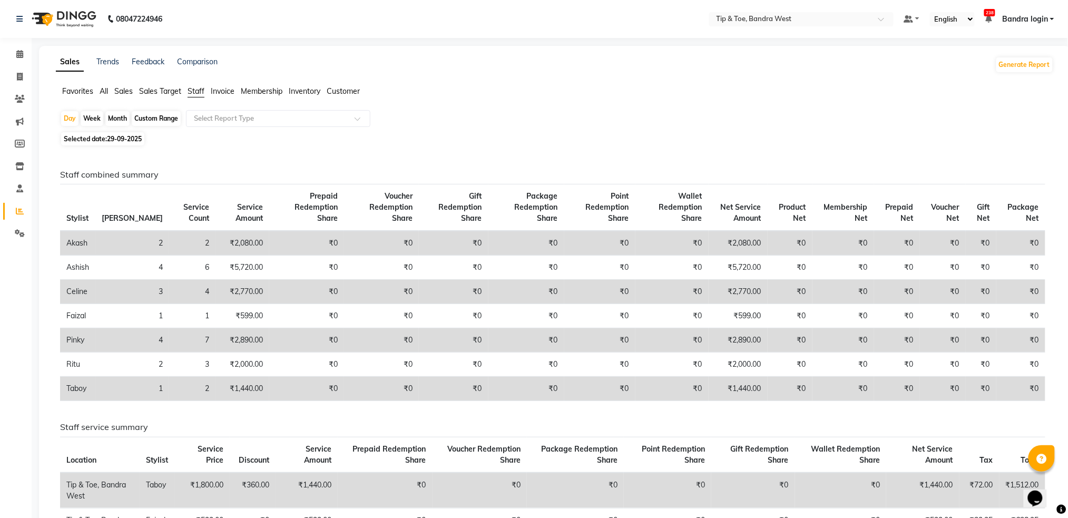
click at [132, 138] on span "29-09-2025" at bounding box center [124, 139] width 35 height 8
select select "9"
select select "2025"
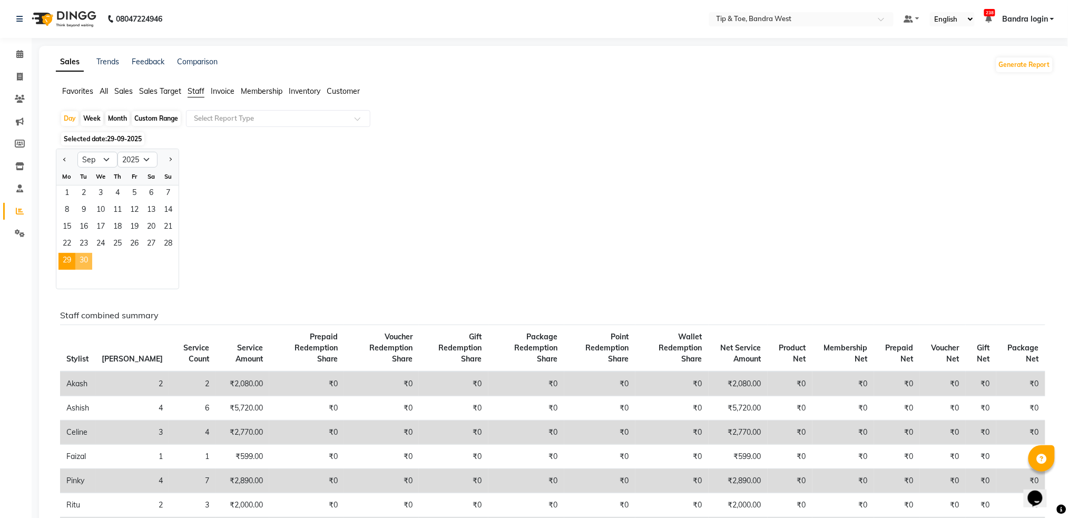
click at [81, 263] on span "30" at bounding box center [83, 261] width 17 height 17
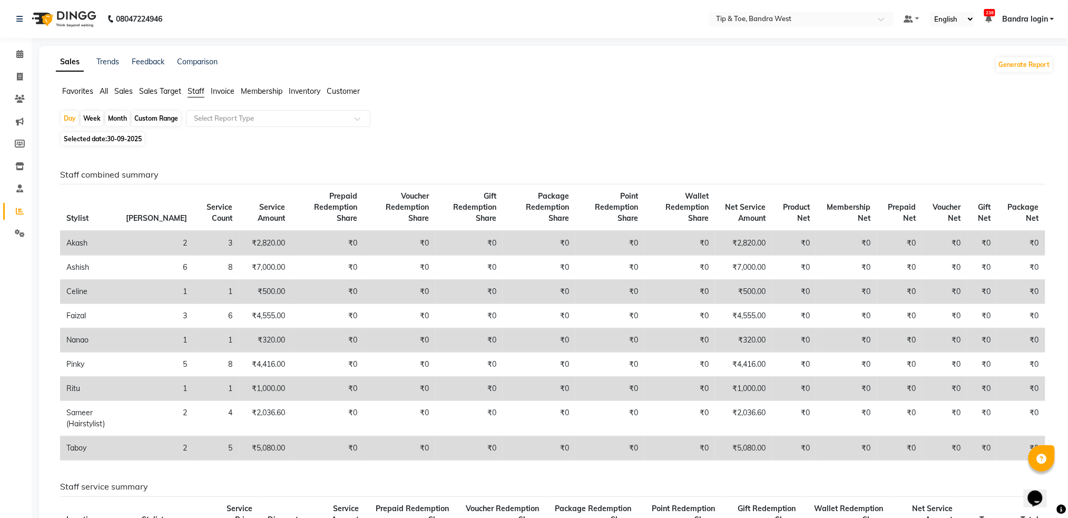
click at [473, 16] on nav "08047224946 Select Location × Tip & Toe, Bandra West Default Panel My Panel Eng…" at bounding box center [534, 19] width 1068 height 38
click at [16, 53] on icon at bounding box center [19, 54] width 7 height 8
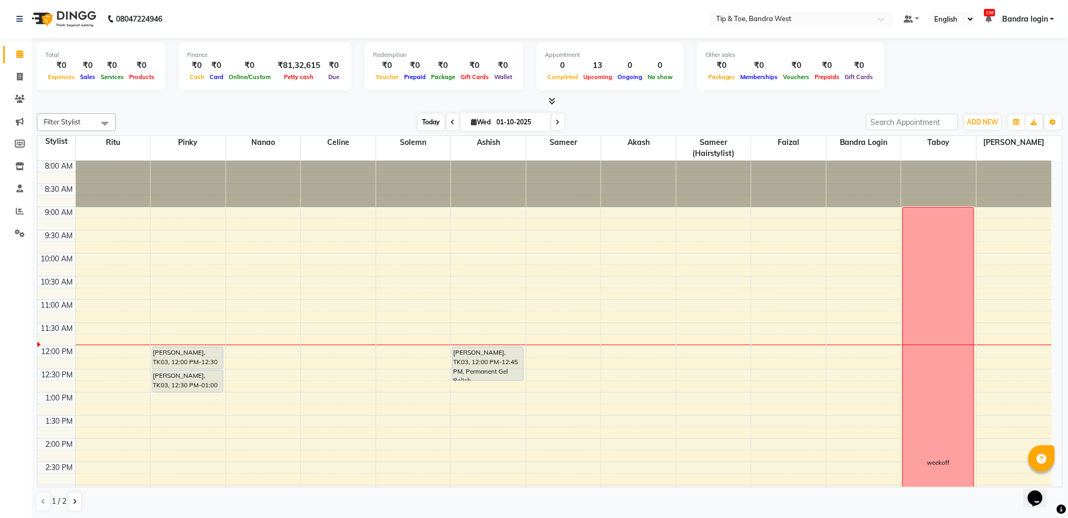
click at [435, 120] on span "Today" at bounding box center [431, 122] width 26 height 16
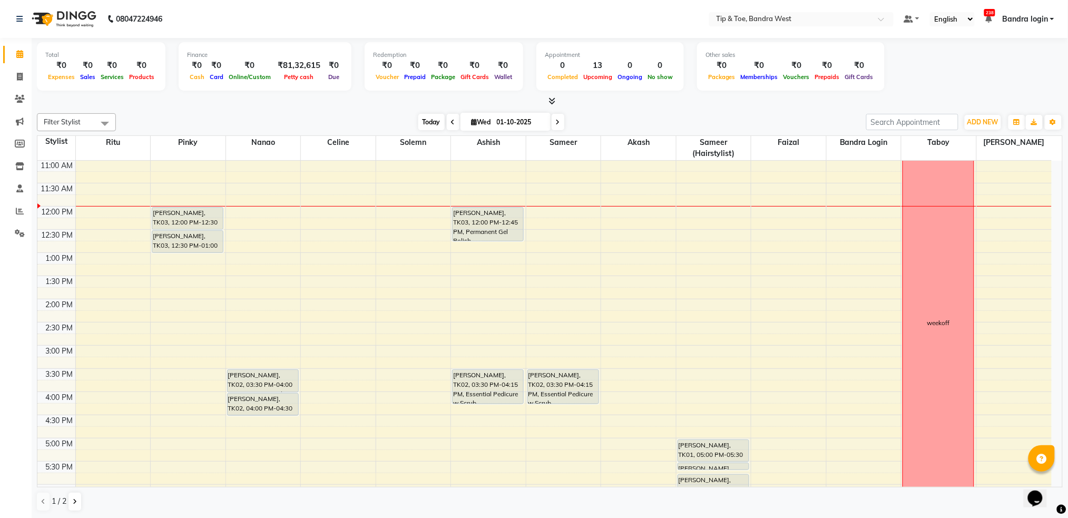
click at [440, 121] on span "Today" at bounding box center [431, 122] width 26 height 16
click at [421, 117] on span "Today" at bounding box center [431, 122] width 26 height 16
click at [424, 123] on span "Today" at bounding box center [431, 122] width 26 height 16
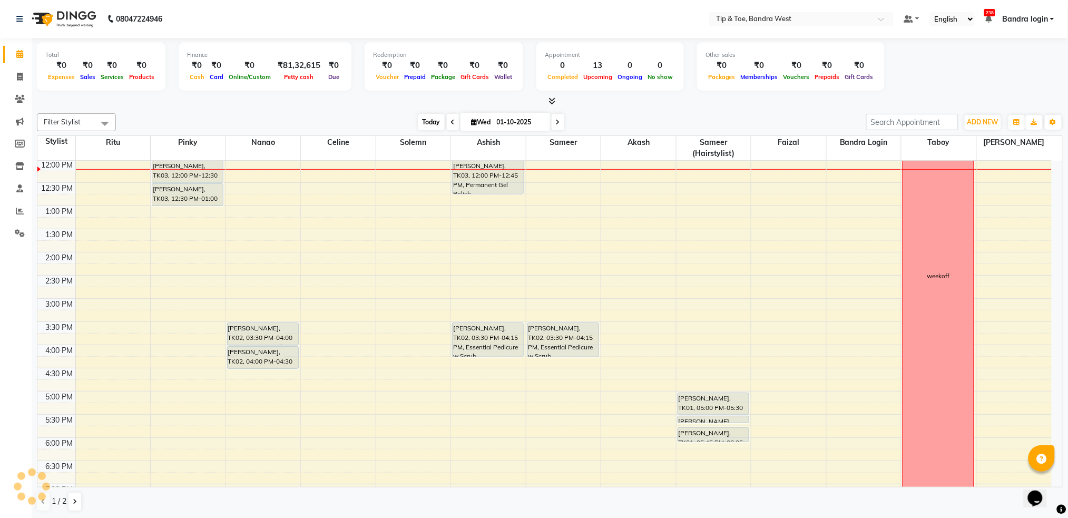
click at [424, 122] on span "Today" at bounding box center [431, 122] width 26 height 16
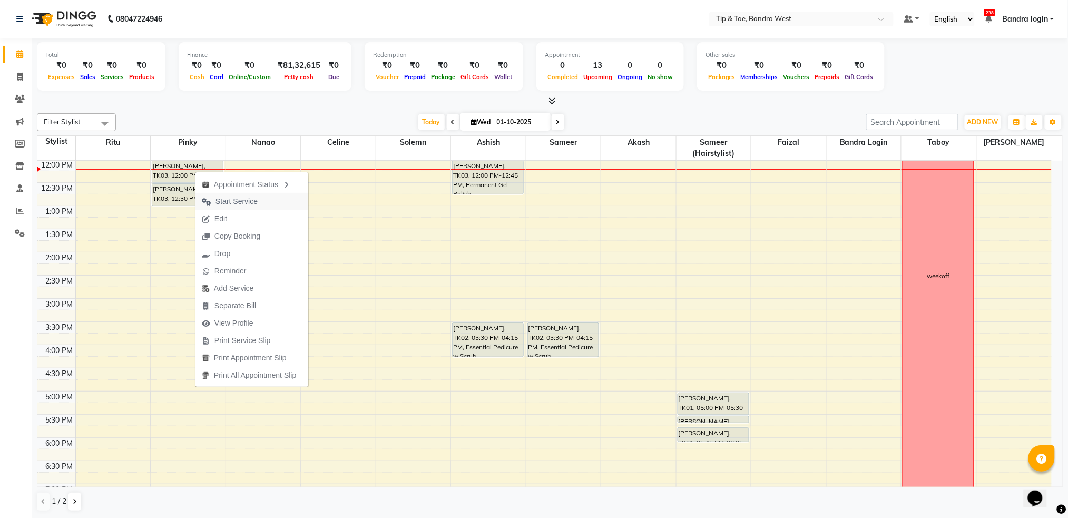
click at [230, 203] on span "Start Service" at bounding box center [236, 201] width 42 height 11
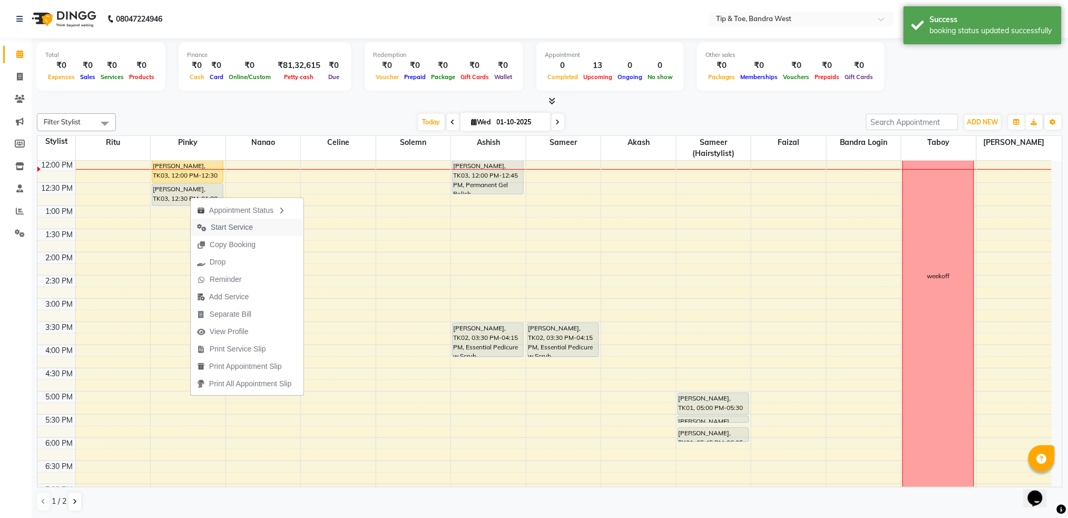
click at [209, 227] on span "Start Service" at bounding box center [225, 227] width 68 height 17
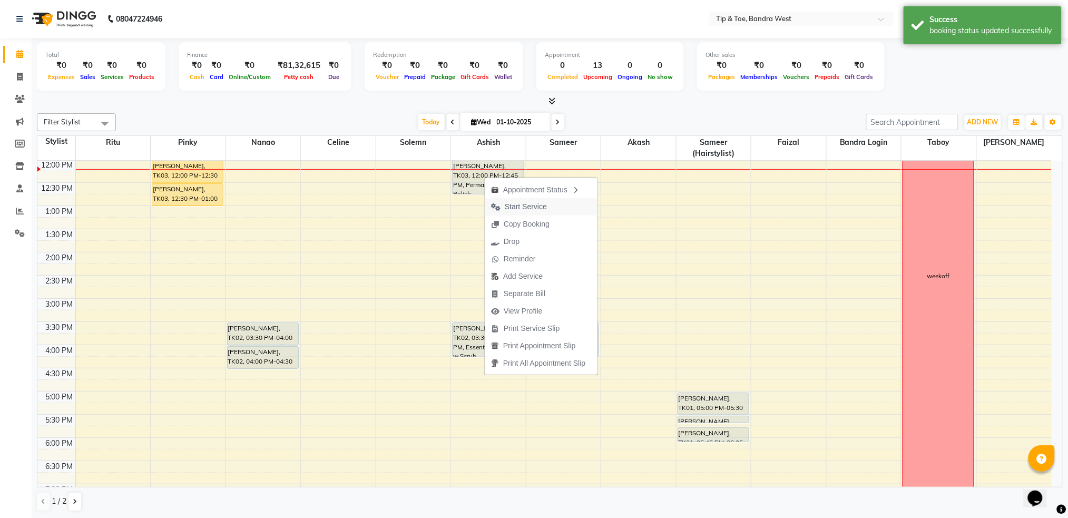
click at [495, 203] on icon "button" at bounding box center [495, 206] width 9 height 7
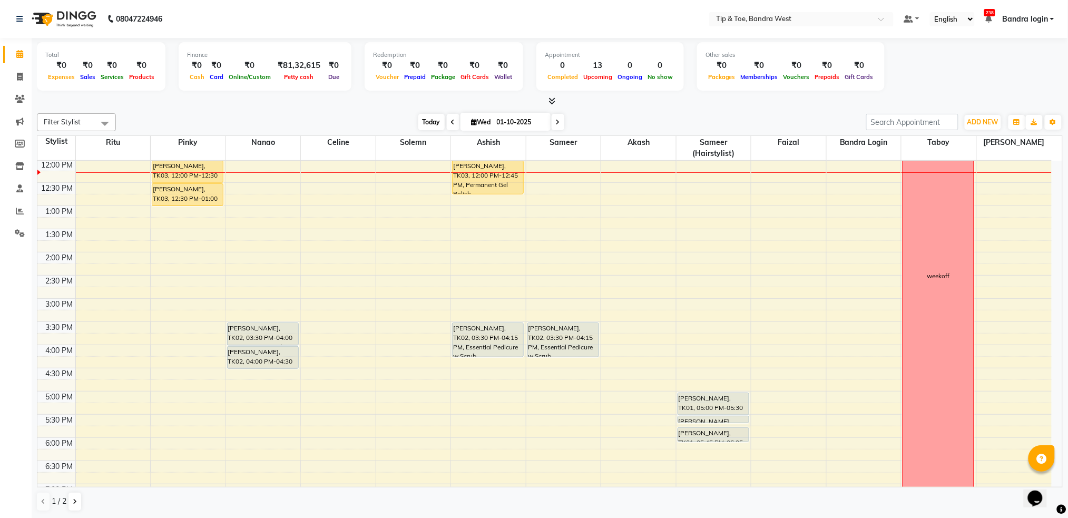
click at [419, 122] on span "Today" at bounding box center [431, 122] width 26 height 16
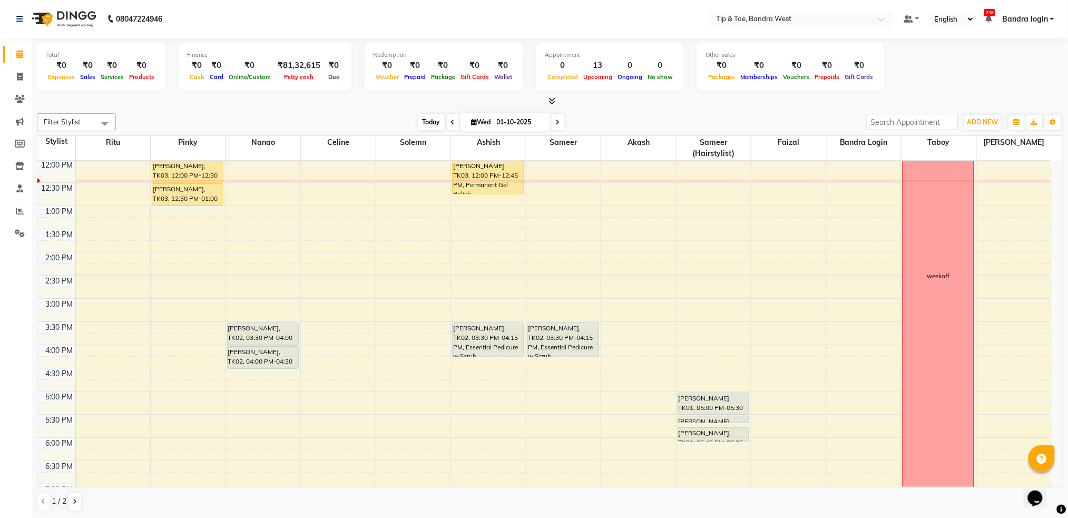
click at [430, 120] on span "Today" at bounding box center [431, 122] width 26 height 16
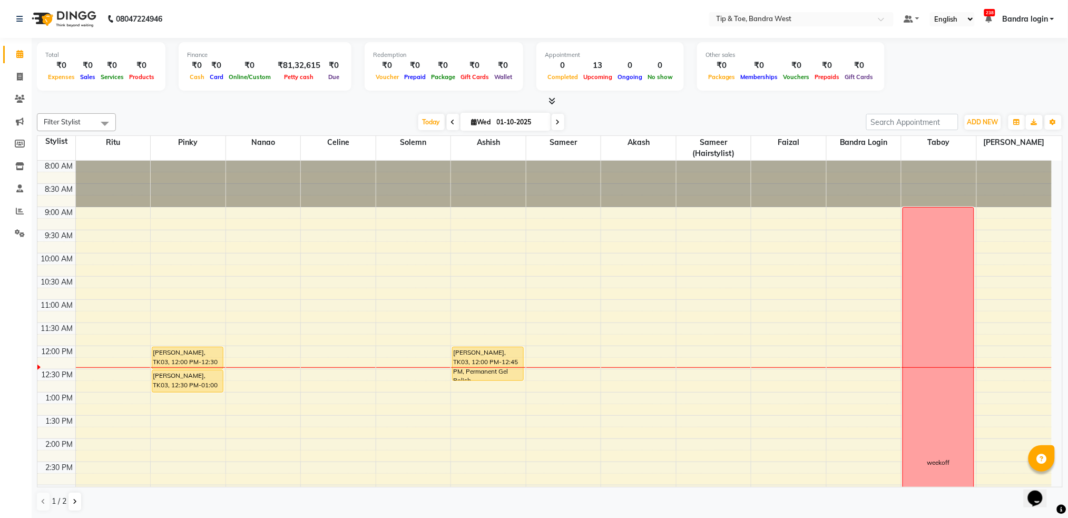
scroll to position [278, 0]
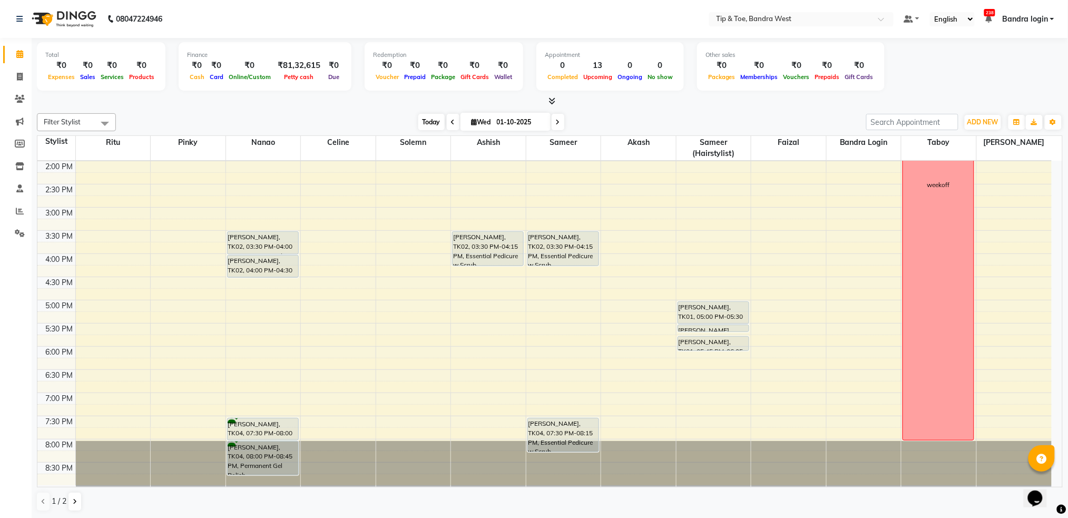
click at [425, 121] on span "Today" at bounding box center [431, 122] width 26 height 16
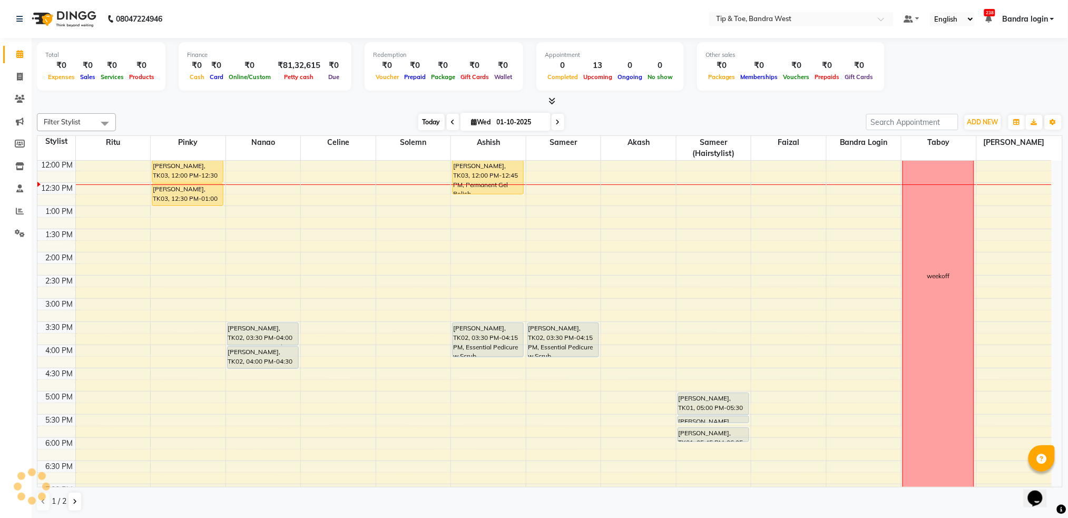
click at [425, 121] on span "Today" at bounding box center [431, 122] width 26 height 16
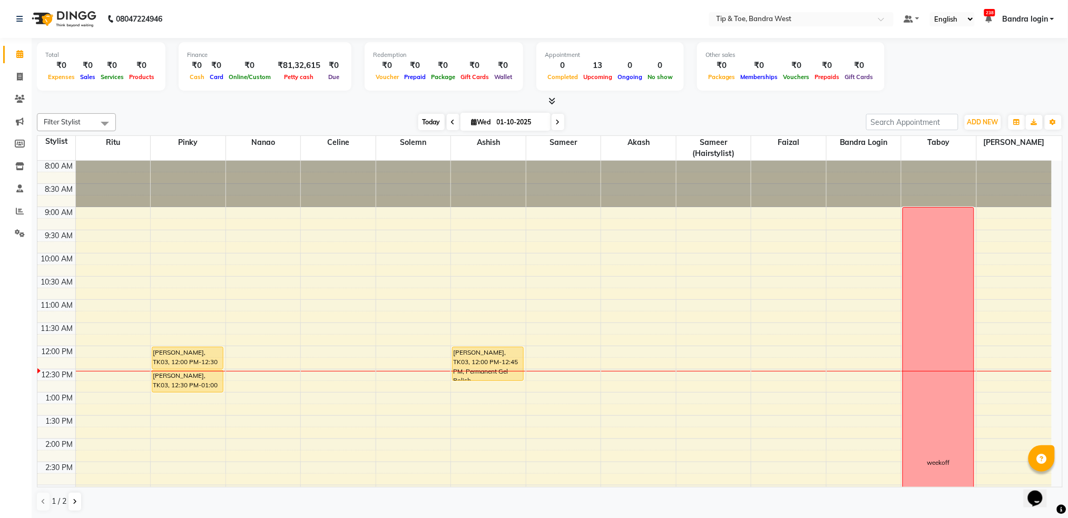
click at [425, 121] on span "Today" at bounding box center [431, 122] width 26 height 16
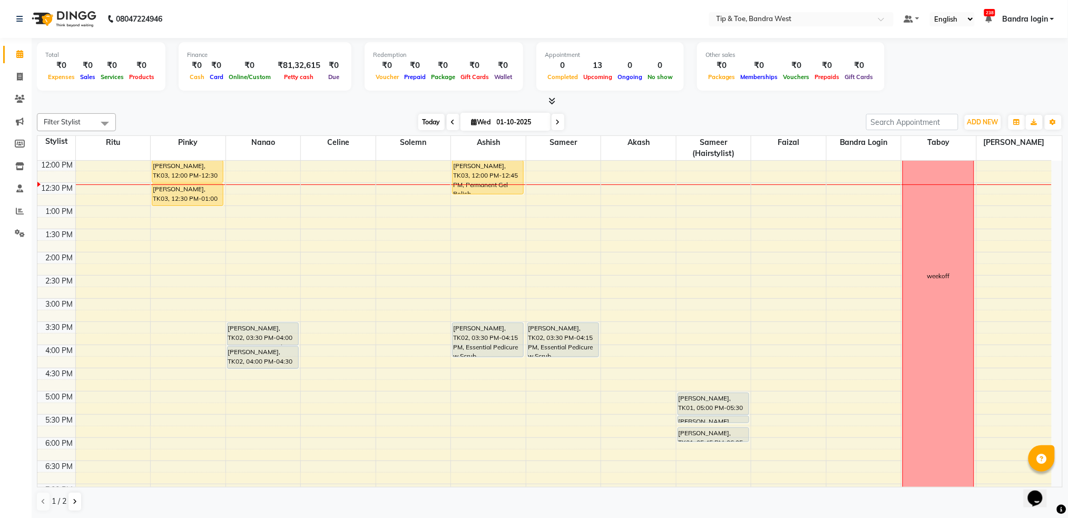
click at [425, 121] on span "Today" at bounding box center [431, 122] width 26 height 16
click at [431, 122] on span "Today" at bounding box center [431, 122] width 26 height 16
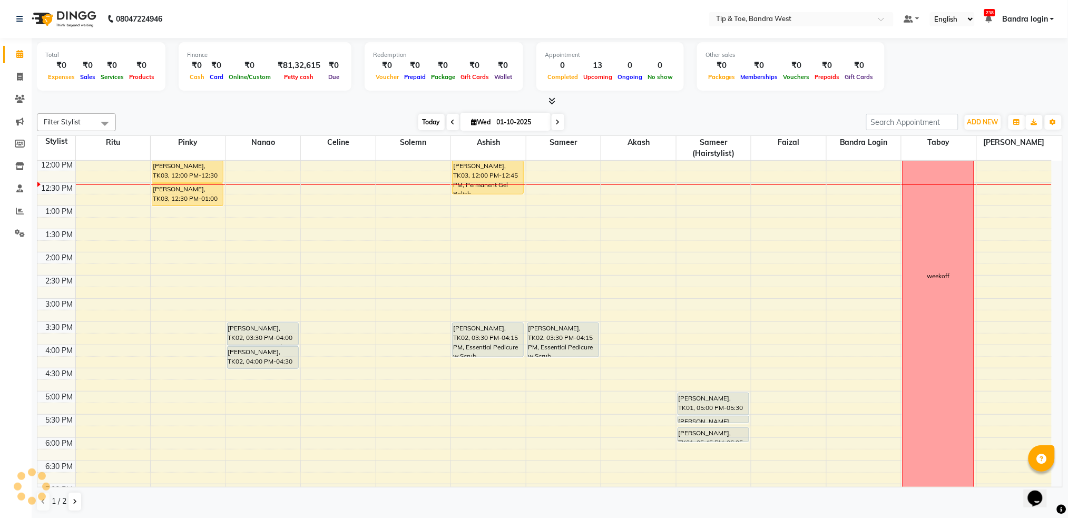
click at [431, 122] on span "Today" at bounding box center [431, 122] width 26 height 16
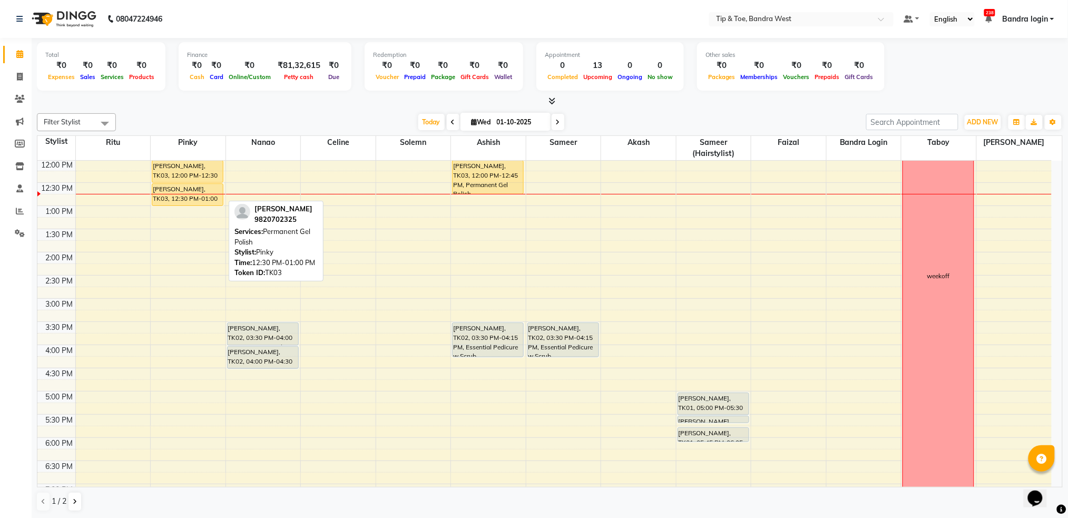
click at [196, 187] on div "[PERSON_NAME], TK03, 12:30 PM-01:00 PM, Permanent Gel Polish" at bounding box center [187, 195] width 71 height 22
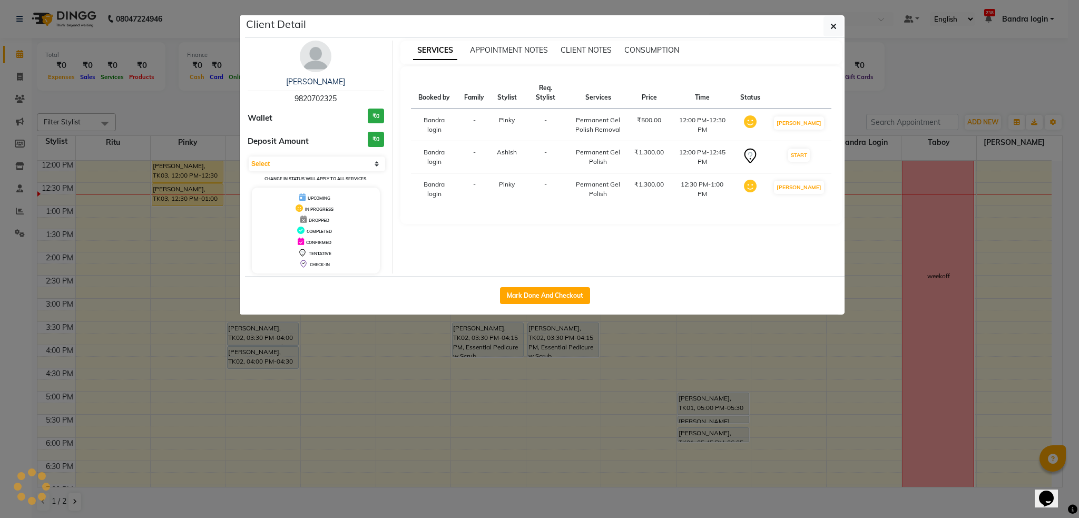
select select "1"
click at [535, 289] on button "Mark Done And Checkout" at bounding box center [545, 295] width 90 height 17
select select "5957"
select select "service"
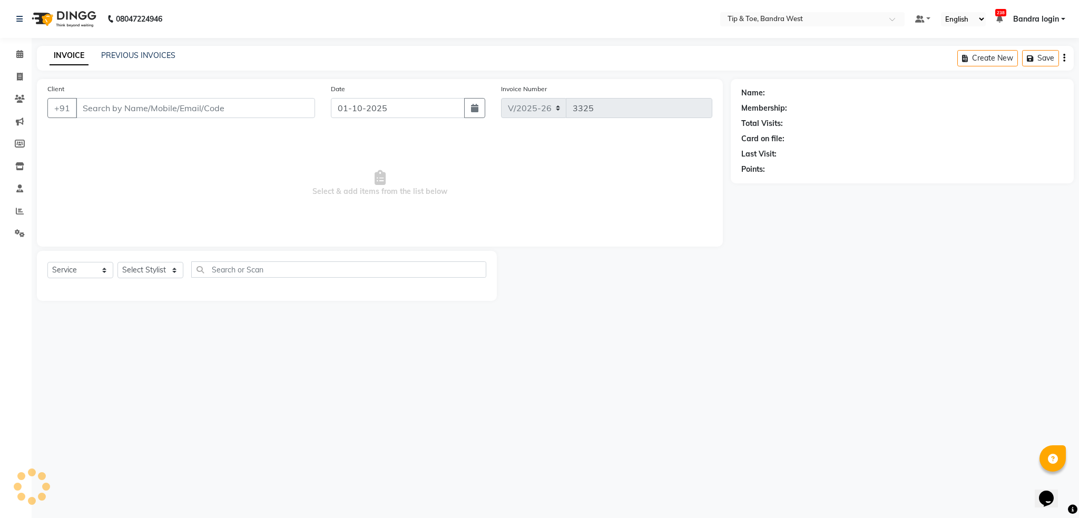
type input "9820702325"
select select "42340"
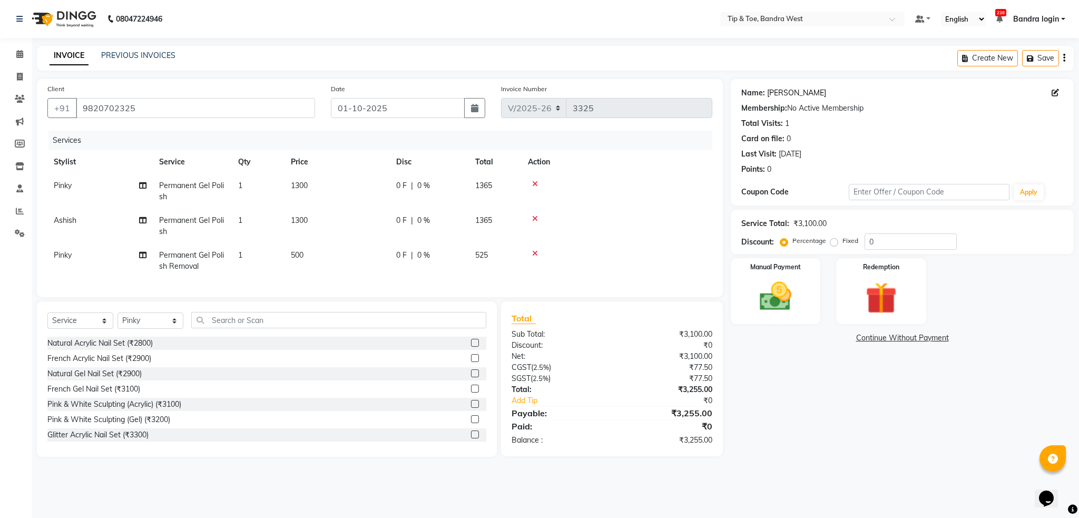
click at [790, 97] on link "Nivedita" at bounding box center [796, 92] width 59 height 11
click at [312, 263] on td "500" at bounding box center [336, 260] width 105 height 35
select select "42340"
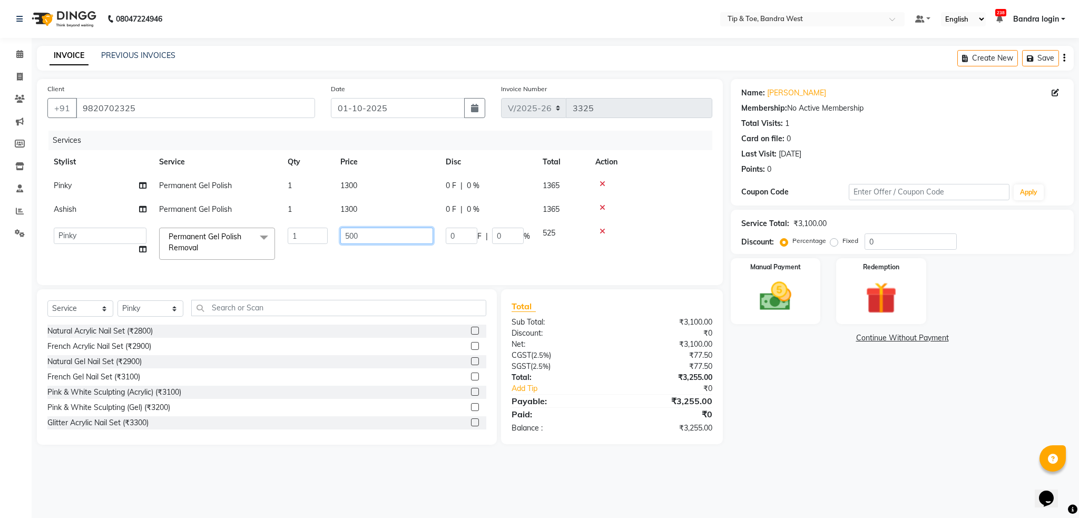
drag, startPoint x: 384, startPoint y: 241, endPoint x: 302, endPoint y: 241, distance: 82.2
click at [347, 241] on input "500" at bounding box center [386, 236] width 93 height 16
type input "300"
click at [326, 254] on tr "Akash Ashish Bandra login Bilal Celine Danish Dhananjay Sharma Faizal Jai Chava…" at bounding box center [379, 243] width 665 height 45
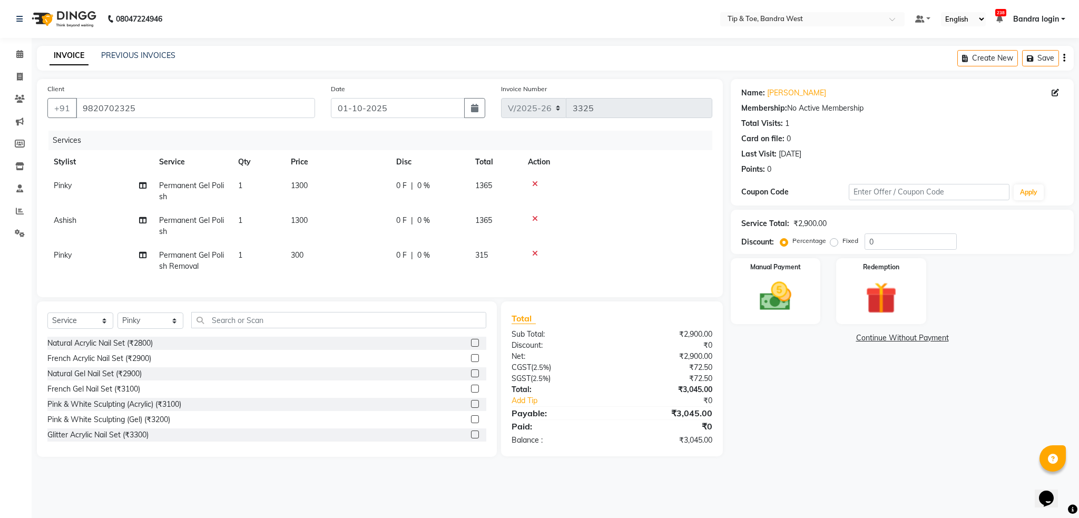
click at [580, 201] on td at bounding box center [617, 191] width 191 height 35
click at [142, 329] on select "Select Stylist Akash Ashish Bandra login Bilal Celine Danish Dhananjay Sharma F…" at bounding box center [150, 320] width 66 height 16
select select "42304"
click at [117, 323] on select "Select Stylist Akash Ashish Bandra login Bilal Celine Danish Dhananjay Sharma F…" at bounding box center [150, 320] width 66 height 16
click at [271, 328] on input "text" at bounding box center [338, 320] width 295 height 16
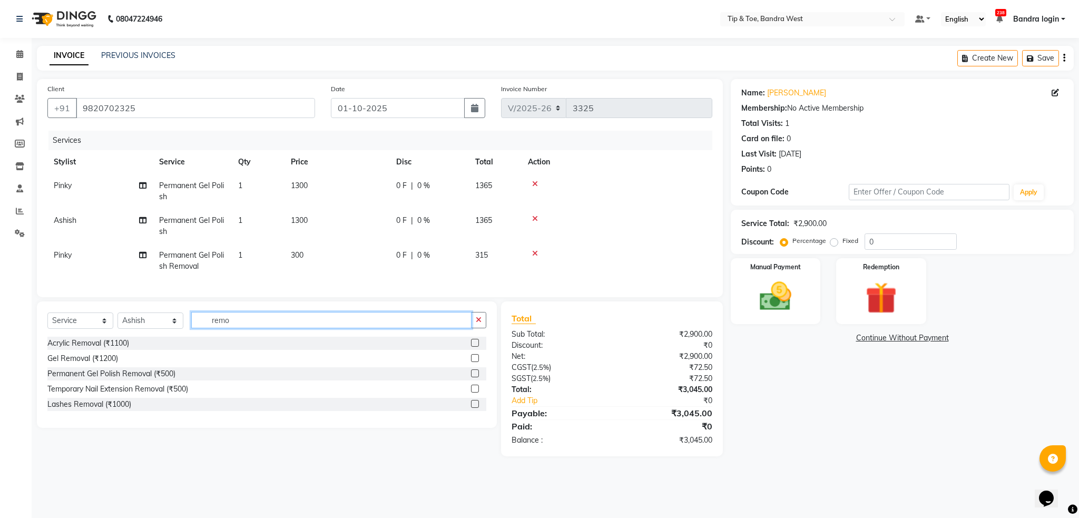
type input "remo"
click at [475, 377] on label at bounding box center [475, 373] width 8 height 8
click at [475, 377] on input "checkbox" at bounding box center [474, 373] width 7 height 7
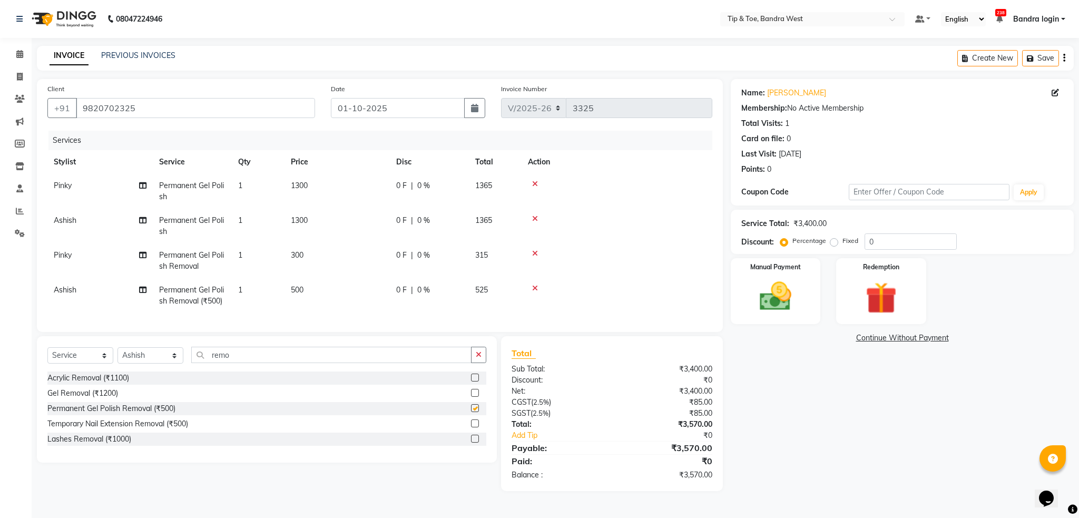
checkbox input "false"
click at [327, 295] on td "500" at bounding box center [336, 295] width 105 height 35
select select "42304"
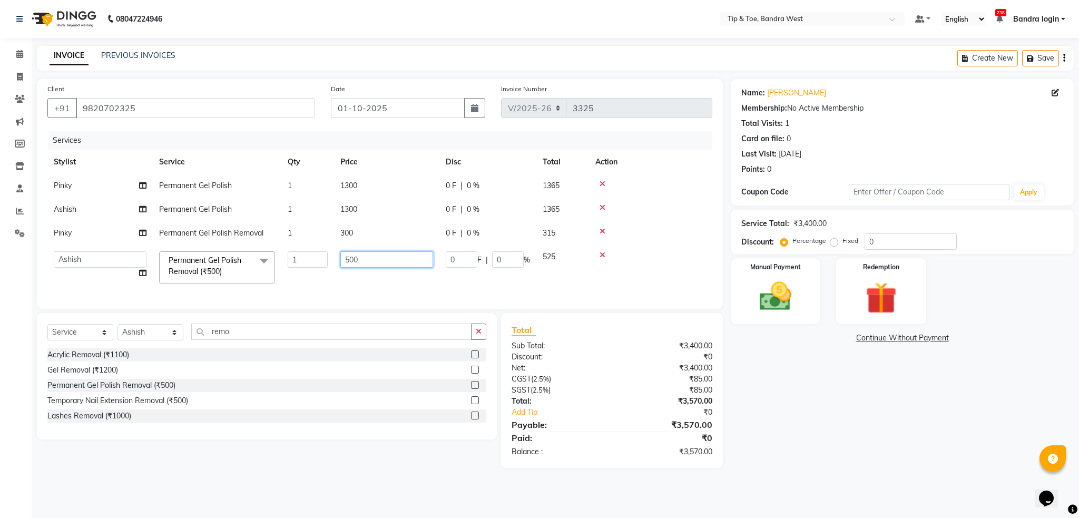
drag, startPoint x: 377, startPoint y: 260, endPoint x: 267, endPoint y: 257, distance: 110.1
click at [271, 258] on tr "Akash Ashish Bandra login Bilal Celine Danish Dhananjay Sharma Faizal Jai Chava…" at bounding box center [379, 267] width 665 height 45
type input "300"
click at [347, 289] on td "300" at bounding box center [386, 267] width 105 height 45
select select "42304"
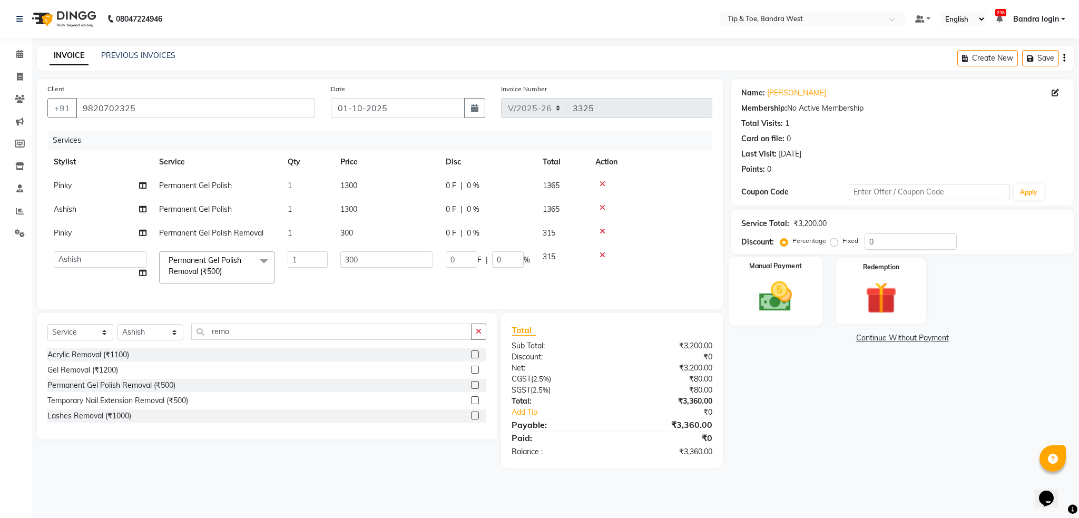
click at [782, 280] on img at bounding box center [776, 297] width 54 height 38
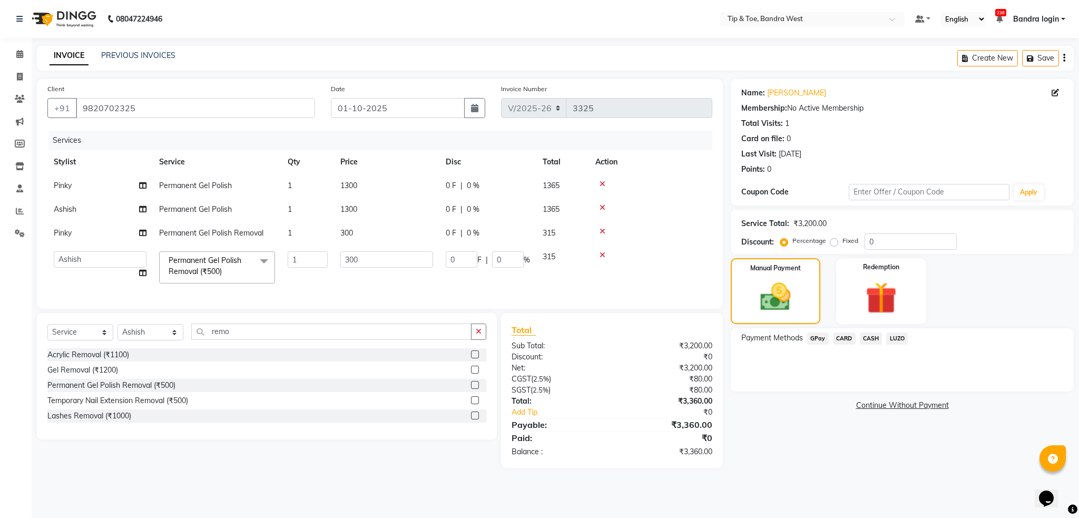
click at [820, 339] on span "GPay" at bounding box center [818, 338] width 22 height 12
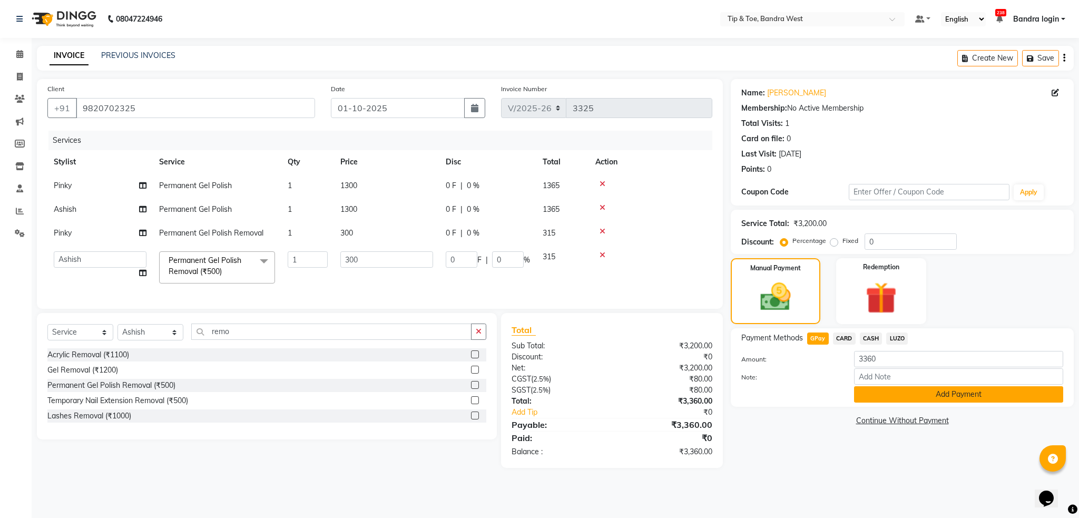
click at [912, 395] on button "Add Payment" at bounding box center [958, 394] width 209 height 16
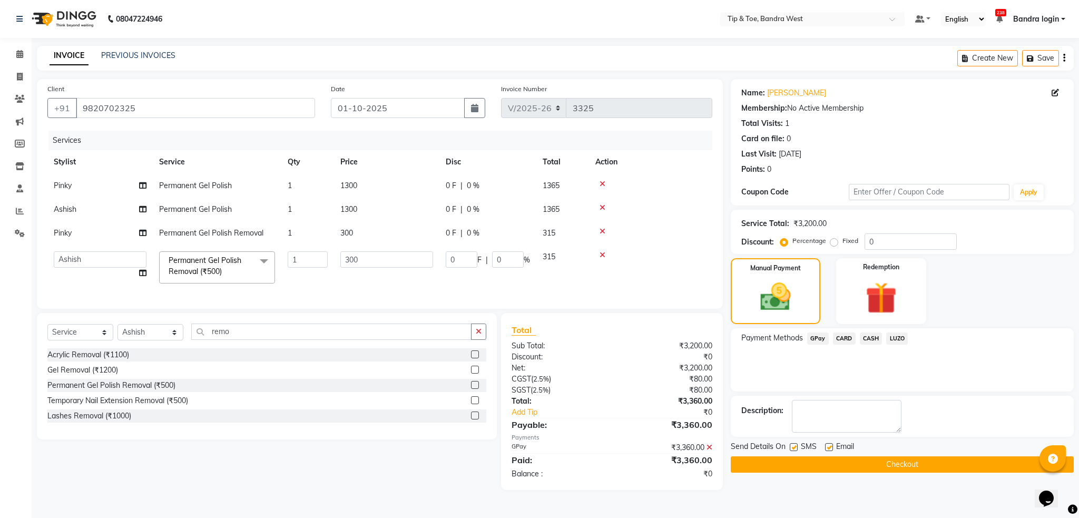
click at [918, 466] on button "Checkout" at bounding box center [902, 464] width 343 height 16
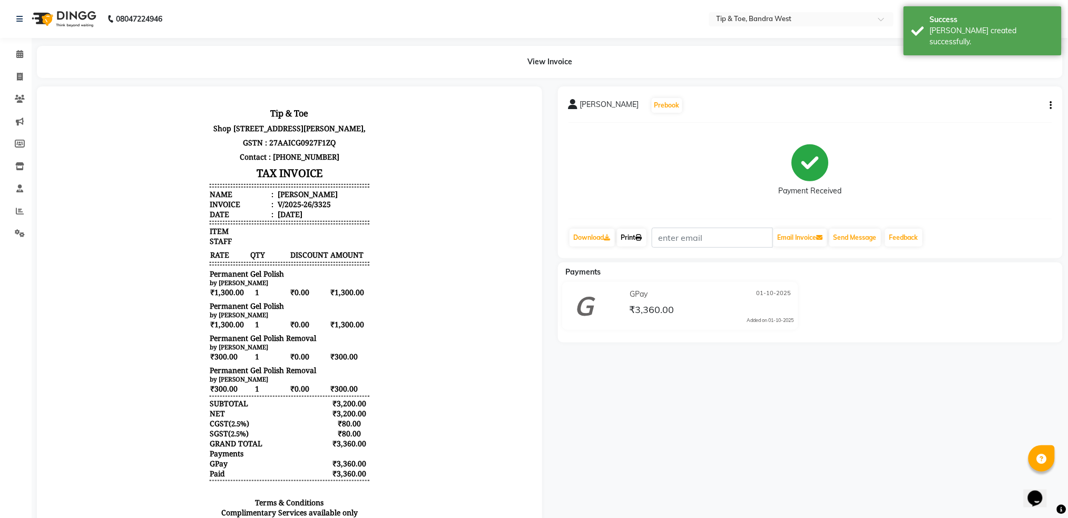
click at [636, 237] on link "Print" at bounding box center [632, 238] width 30 height 18
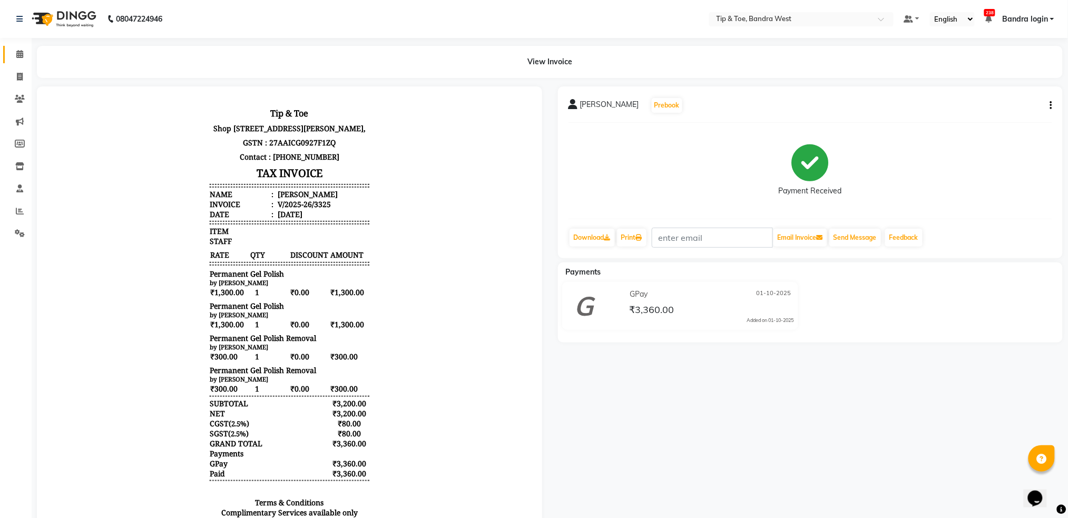
click at [14, 47] on link "Calendar" at bounding box center [15, 54] width 25 height 17
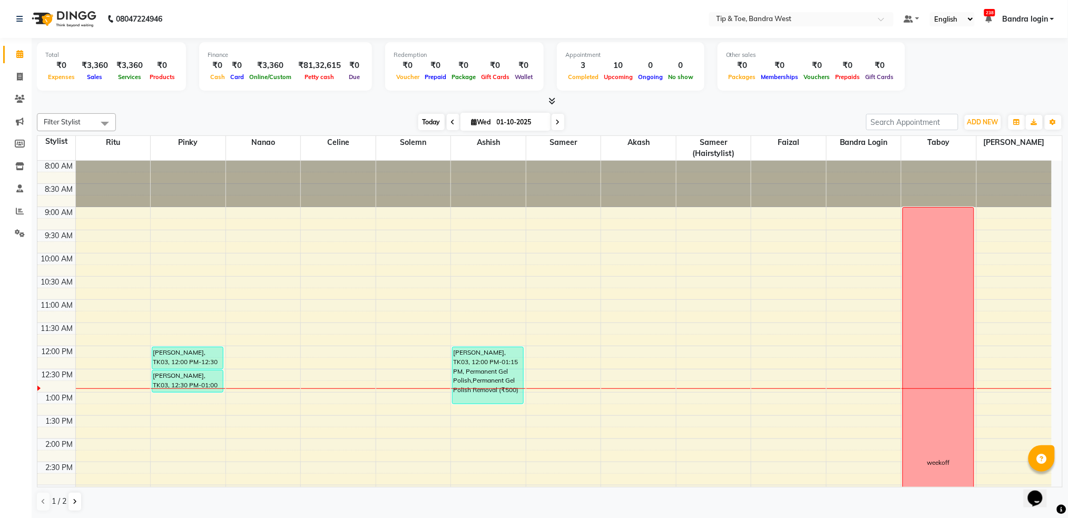
click at [427, 119] on span "Today" at bounding box center [431, 122] width 26 height 16
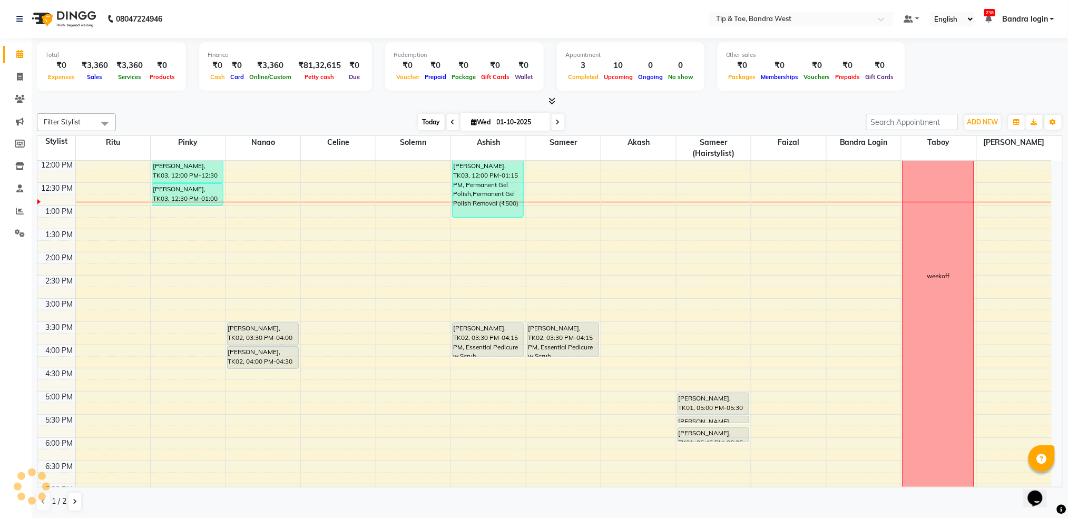
click at [427, 119] on span "Today" at bounding box center [431, 122] width 26 height 16
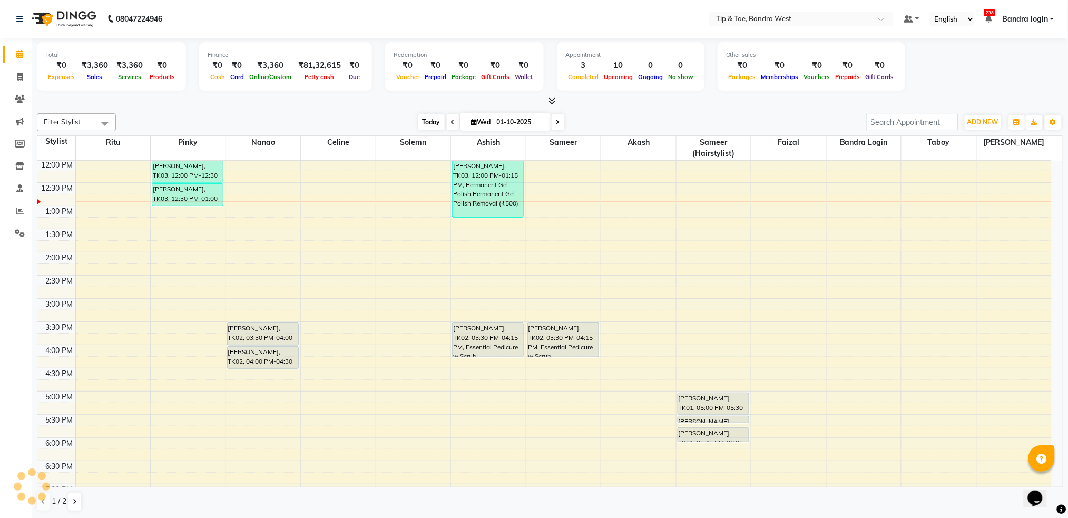
scroll to position [186, 0]
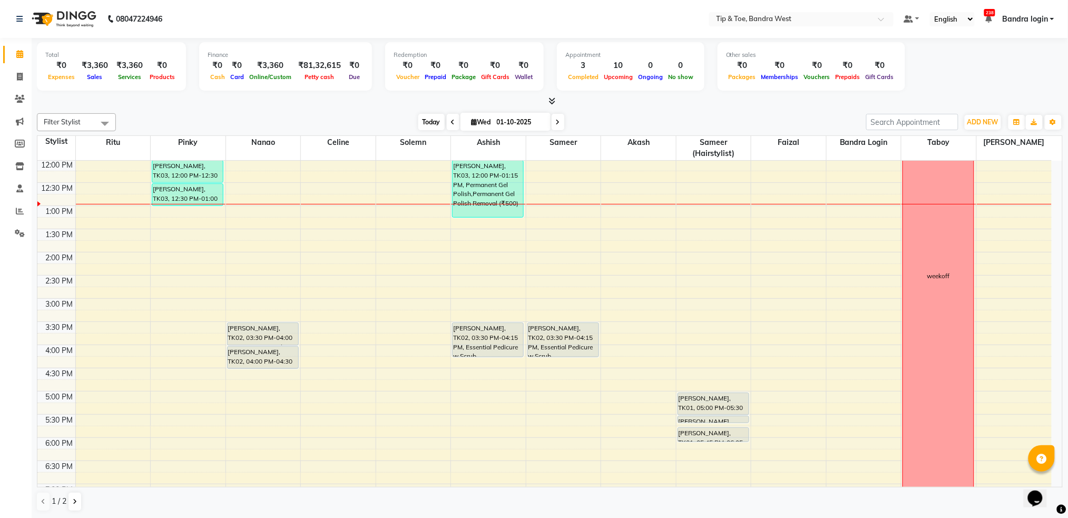
click at [424, 116] on span "Today" at bounding box center [431, 122] width 26 height 16
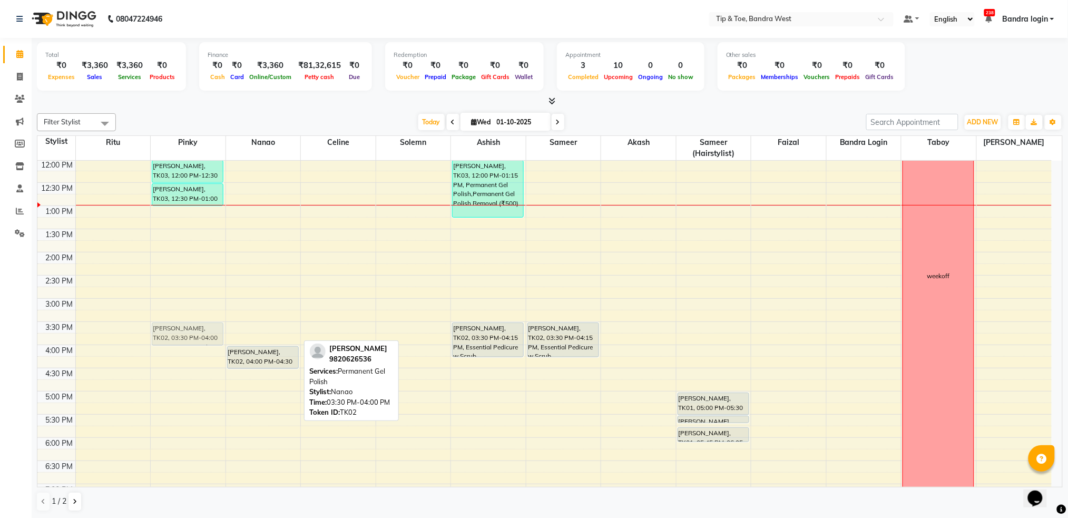
drag, startPoint x: 252, startPoint y: 331, endPoint x: 207, endPoint y: 331, distance: 45.3
click at [207, 331] on tr "NIVEDITA, TK03, 12:00 PM-12:30 PM, Permanent Gel Polish Removal NIVEDITA, TK03,…" at bounding box center [544, 275] width 1014 height 602
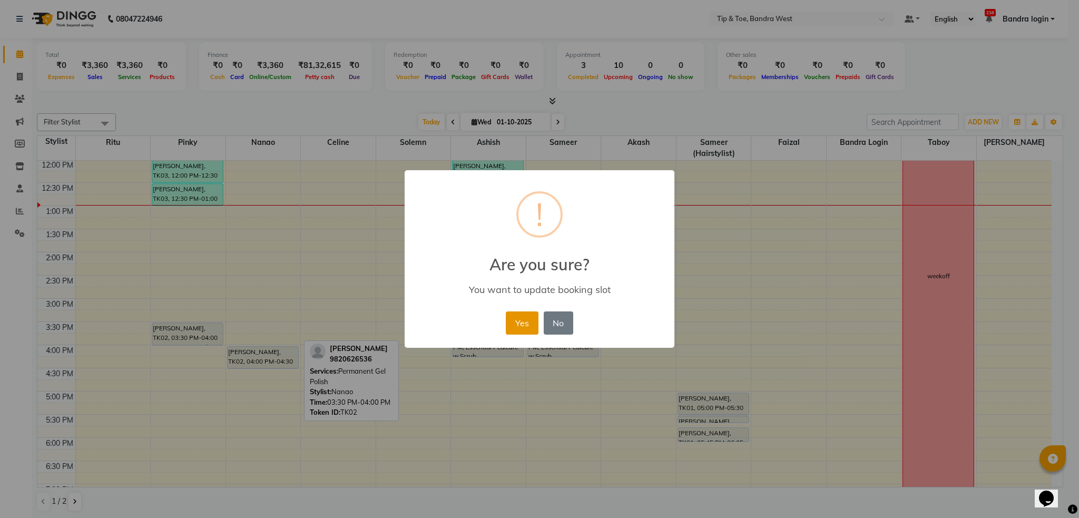
click at [515, 324] on button "Yes" at bounding box center [522, 322] width 32 height 23
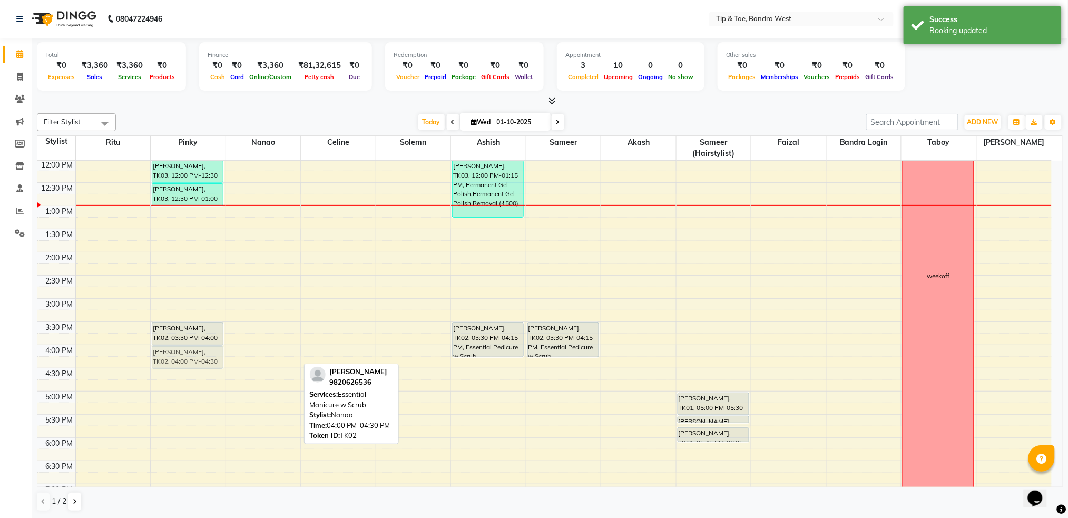
drag, startPoint x: 255, startPoint y: 357, endPoint x: 193, endPoint y: 357, distance: 62.7
click at [193, 357] on tr "NIVEDITA, TK03, 12:00 PM-12:30 PM, Permanent Gel Polish Removal NIVEDITA, TK03,…" at bounding box center [544, 275] width 1014 height 602
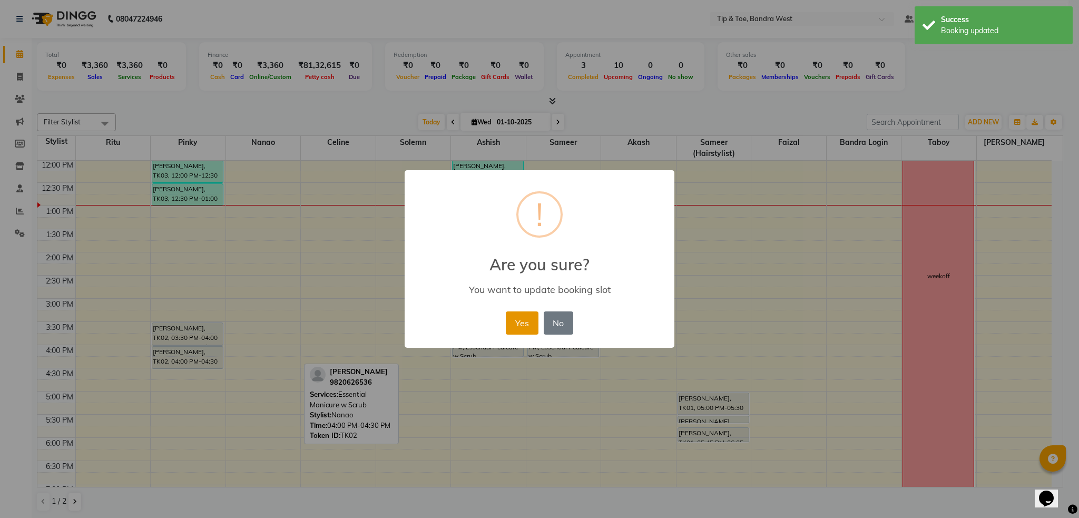
click at [523, 321] on button "Yes" at bounding box center [522, 322] width 32 height 23
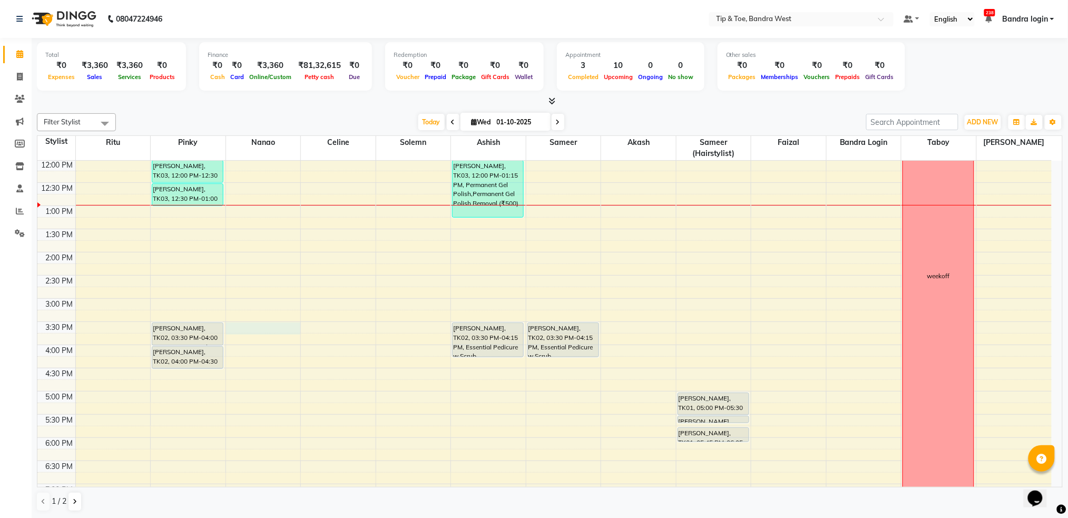
click at [256, 328] on div "8:00 AM 8:30 AM 9:00 AM 9:30 AM 10:00 AM 10:30 AM 11:00 AM 11:30 AM 12:00 PM 12…" at bounding box center [544, 275] width 1014 height 602
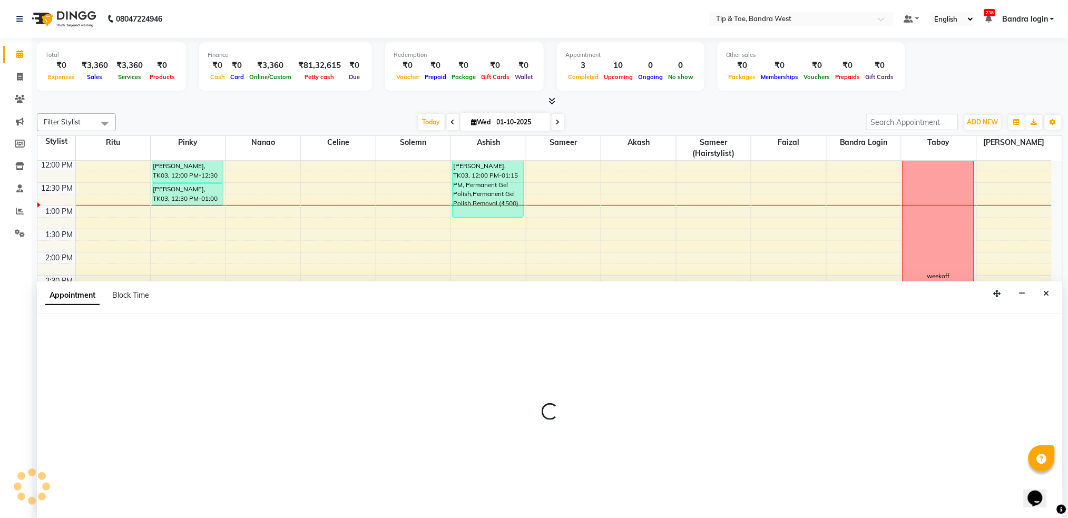
scroll to position [1, 0]
select select "42385"
select select "930"
select select "tentative"
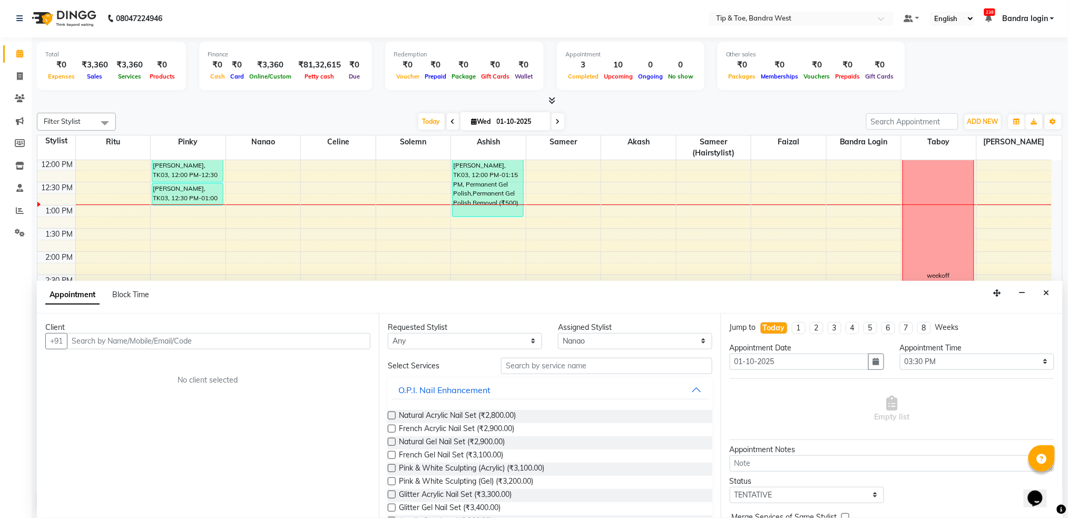
click at [218, 336] on input "text" at bounding box center [218, 341] width 303 height 16
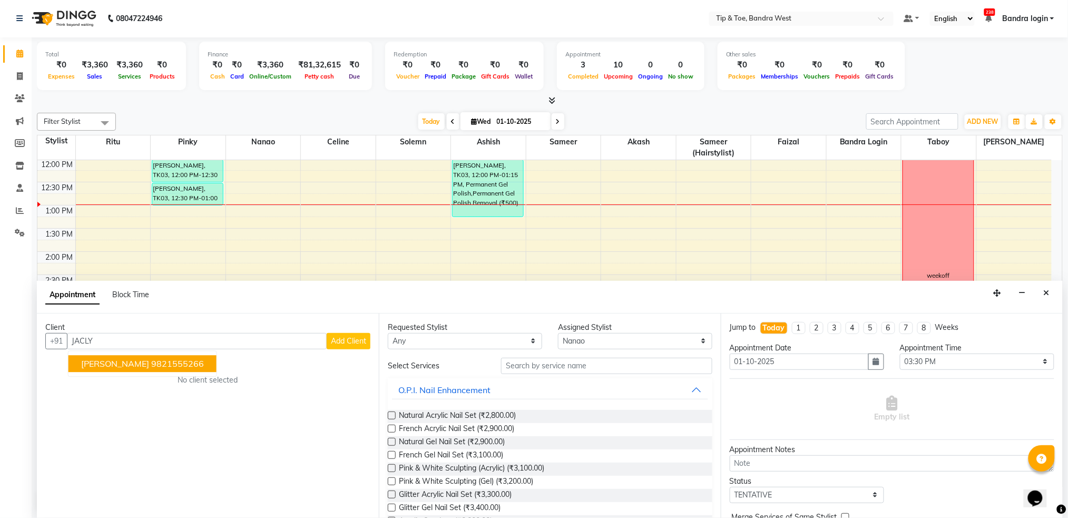
click at [180, 365] on ngb-highlight "9821555266" at bounding box center [177, 363] width 53 height 11
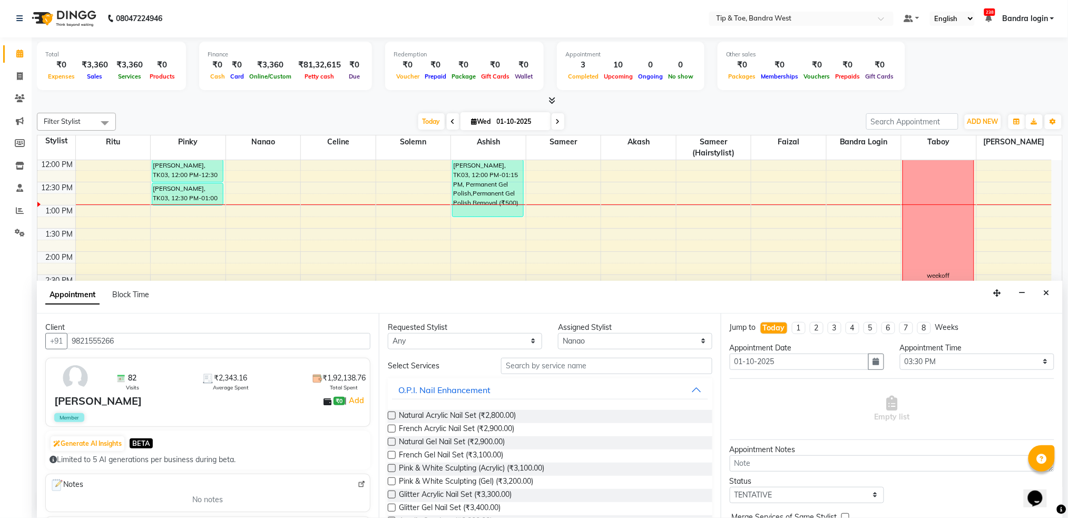
type input "9821555266"
click at [495, 345] on select "Any Akash Ashish Bandra login Celine Faizal Jigna Nanao Nihal Pinky Ritu Sameer…" at bounding box center [465, 341] width 154 height 16
select select "42385"
click at [388, 333] on select "Any Akash Ashish Bandra login Celine Faizal Jigna Nanao Nihal Pinky Ritu Sameer…" at bounding box center [465, 341] width 154 height 16
click at [541, 366] on input "text" at bounding box center [606, 366] width 211 height 16
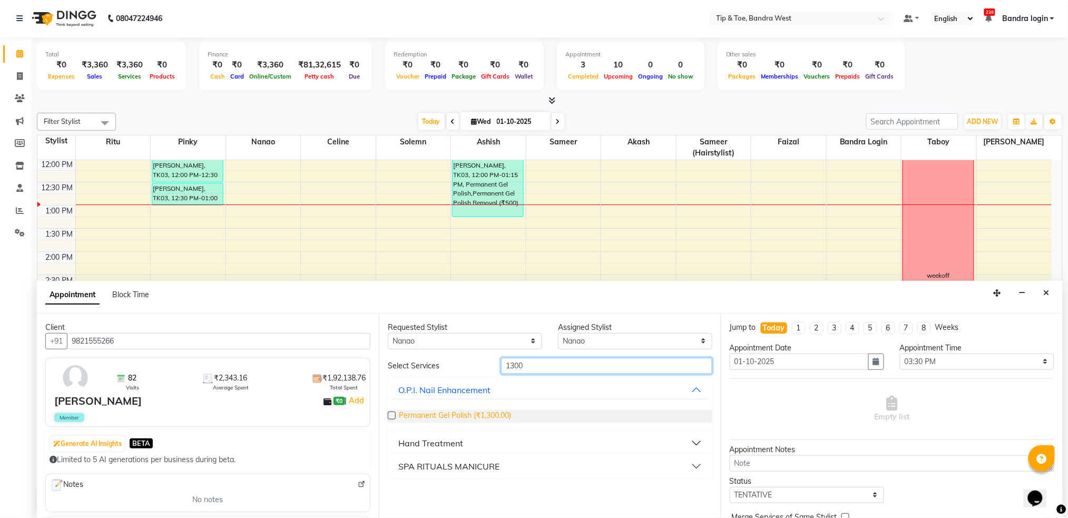
type input "1300"
click at [477, 421] on span "Permanent Gel Polish (₹1,300.00)" at bounding box center [455, 416] width 112 height 13
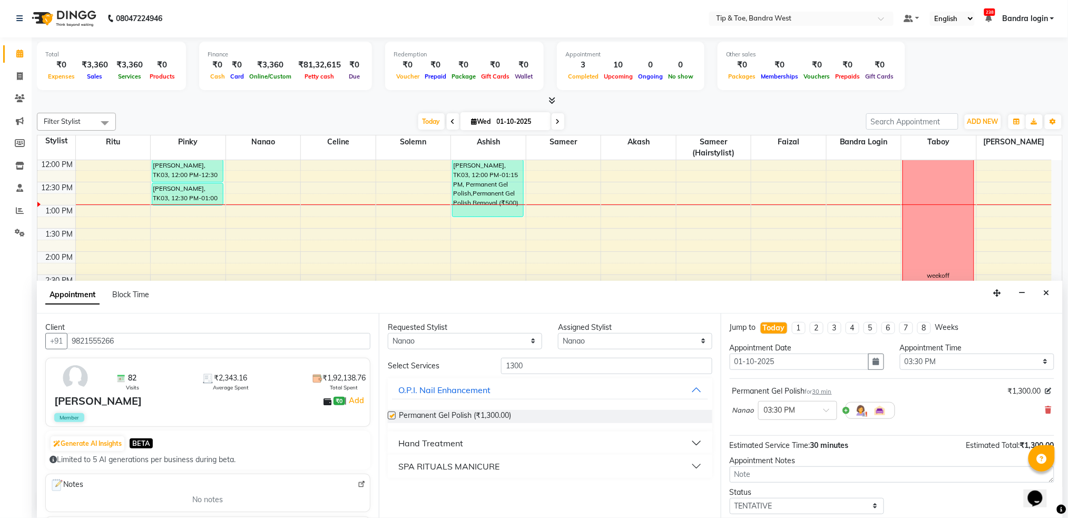
checkbox input "false"
click at [557, 366] on input "1300" at bounding box center [606, 366] width 211 height 16
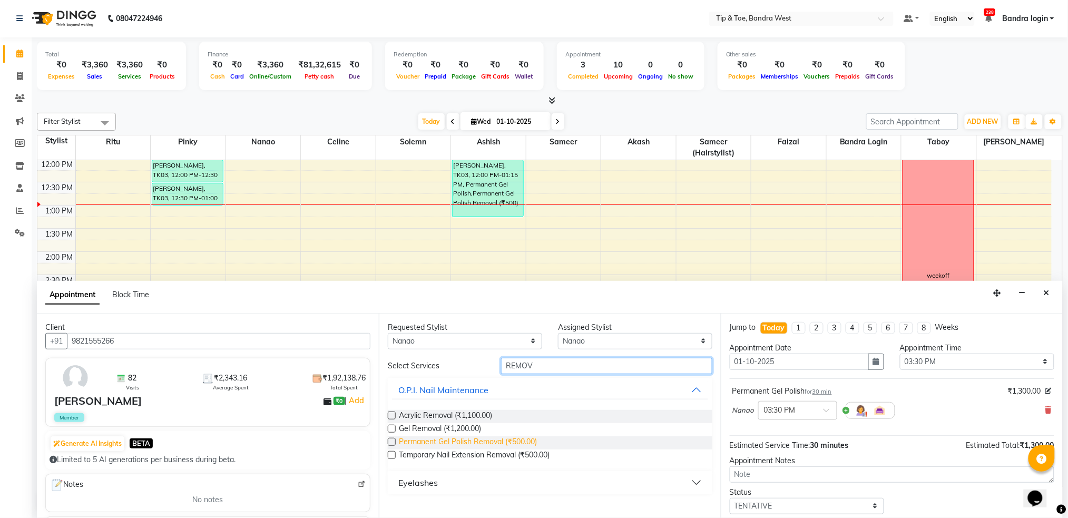
type input "REMOV"
click at [521, 446] on span "Permanent Gel Polish Removal (₹500.00)" at bounding box center [468, 442] width 138 height 13
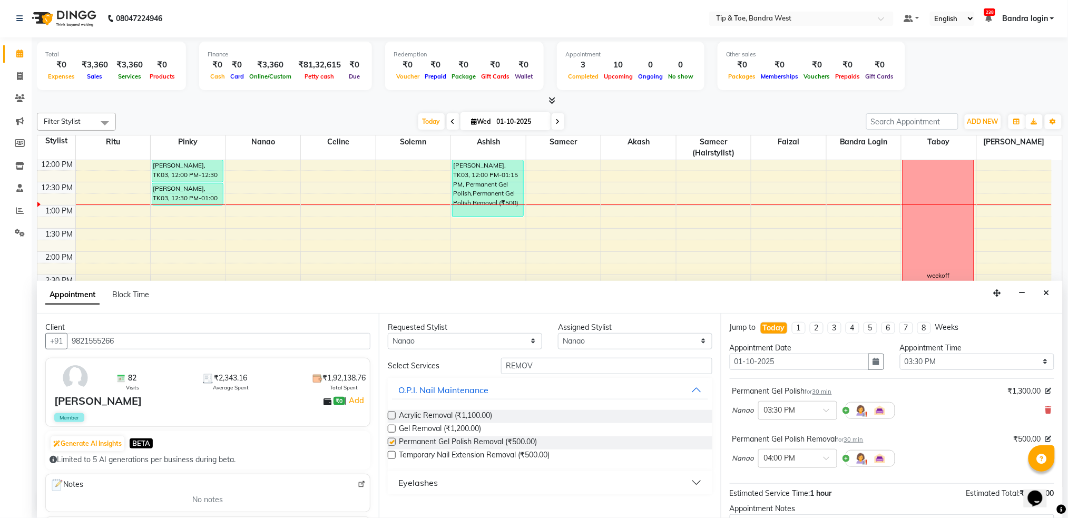
checkbox input "false"
click at [513, 343] on select "Any Akash Ashish Bandra login Celine Faizal Jigna Nanao Nihal Pinky Ritu Sameer…" at bounding box center [465, 341] width 154 height 16
select select "42304"
click at [388, 333] on select "Any Akash Ashish Bandra login Celine Faizal Jigna Nanao Nihal Pinky Ritu Sameer…" at bounding box center [465, 341] width 154 height 16
select select "42304"
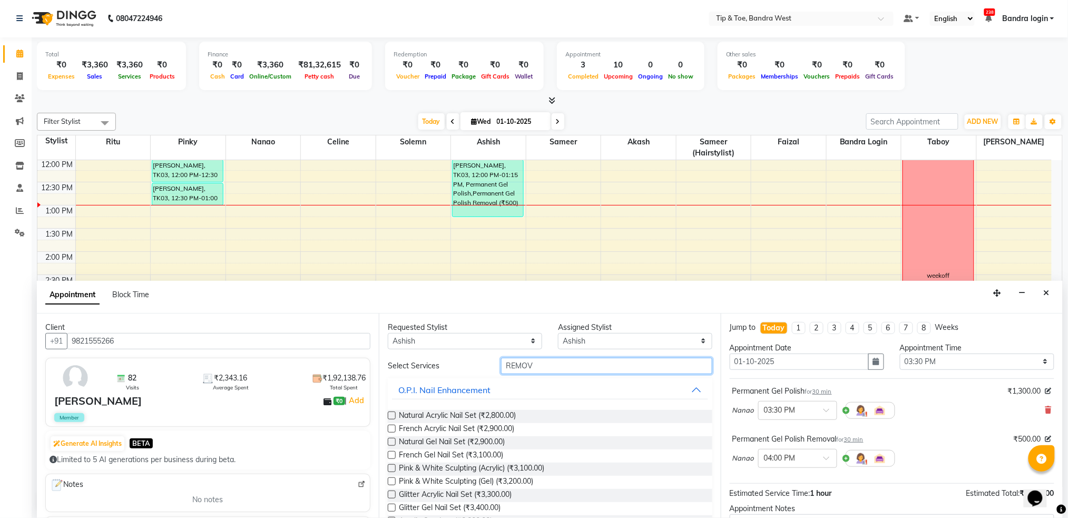
click at [552, 362] on input "REMOV" at bounding box center [606, 366] width 211 height 16
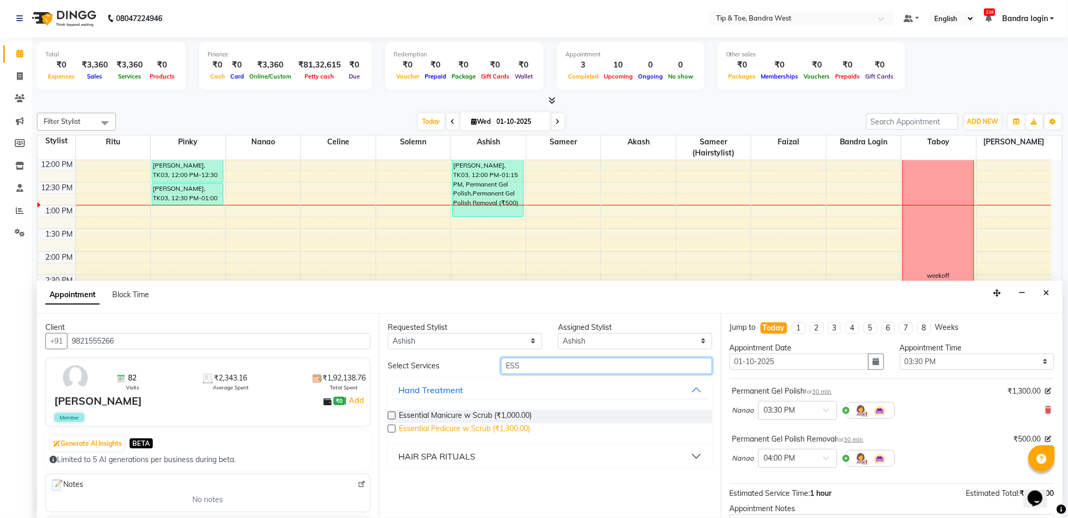
type input "ESS"
click at [511, 430] on span "Essential Pedicure w Scrub (₹1,300.00)" at bounding box center [464, 429] width 131 height 13
checkbox input "false"
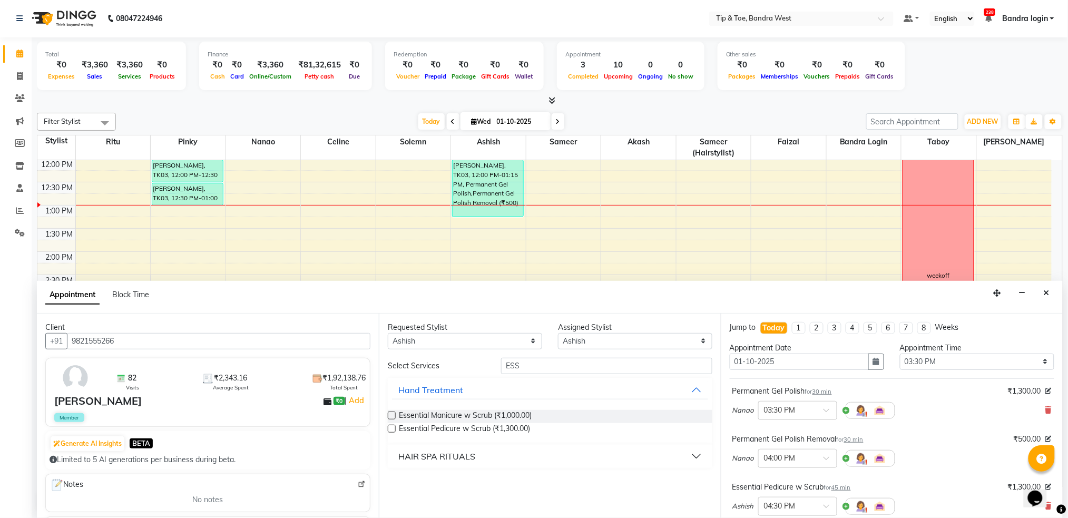
scroll to position [140, 0]
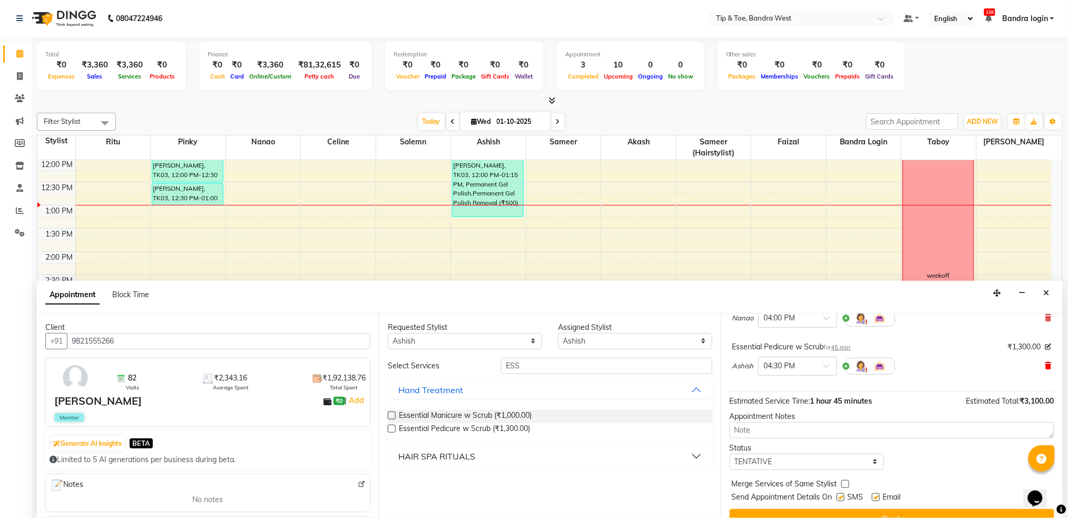
click at [1045, 366] on icon at bounding box center [1048, 365] width 6 height 7
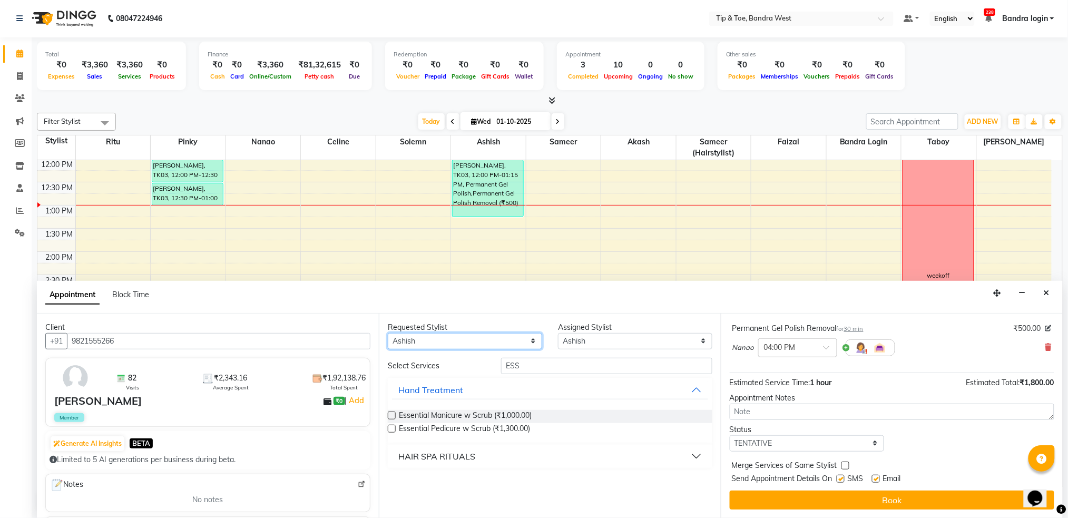
click at [480, 346] on select "Any Akash Ashish Bandra login Celine Faizal Jigna Nanao Nihal Pinky Ritu Sameer…" at bounding box center [465, 341] width 154 height 16
select select "null"
click at [388, 333] on select "Any Akash Ashish Bandra login Celine Faizal Jigna Nanao Nihal Pinky Ritu Sameer…" at bounding box center [465, 341] width 154 height 16
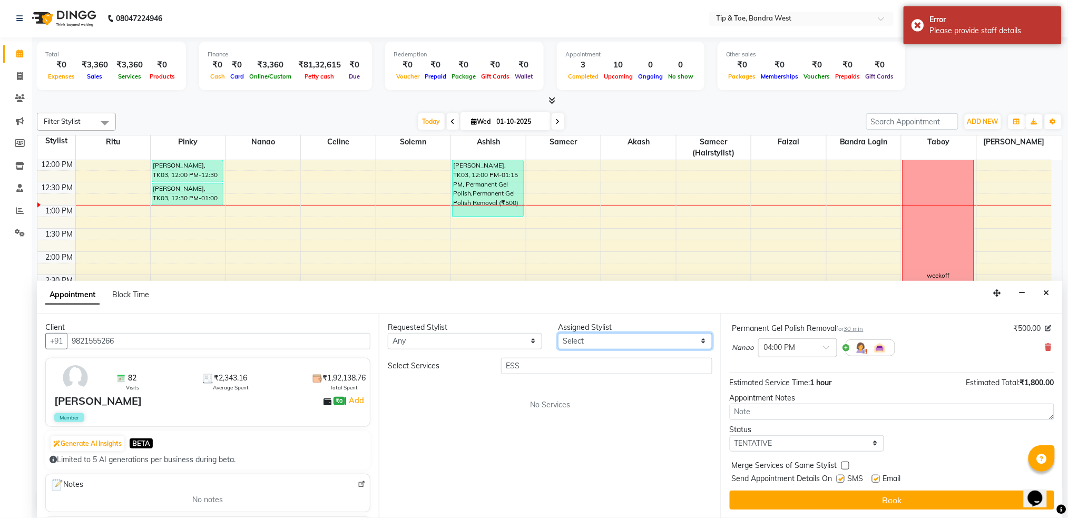
click at [598, 342] on select "Select Akash Ashish Bandra login Celine Faizal Jigna Nanao Nihal Pinky Ritu Sam…" at bounding box center [635, 341] width 154 height 16
select select "42304"
click at [558, 333] on select "Select Akash Ashish Bandra login Celine Faizal Jigna Nanao Nihal Pinky Ritu Sam…" at bounding box center [635, 341] width 154 height 16
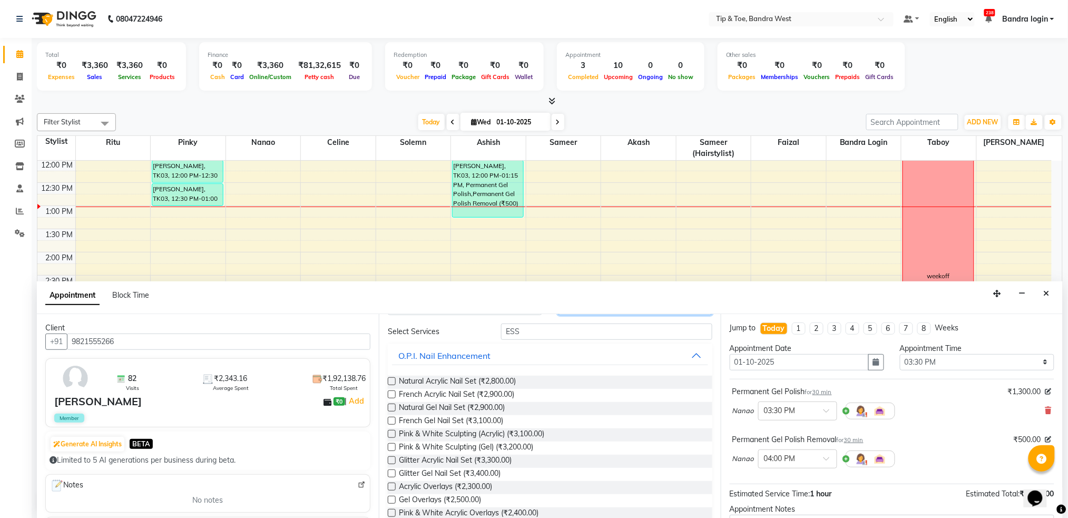
scroll to position [0, 0]
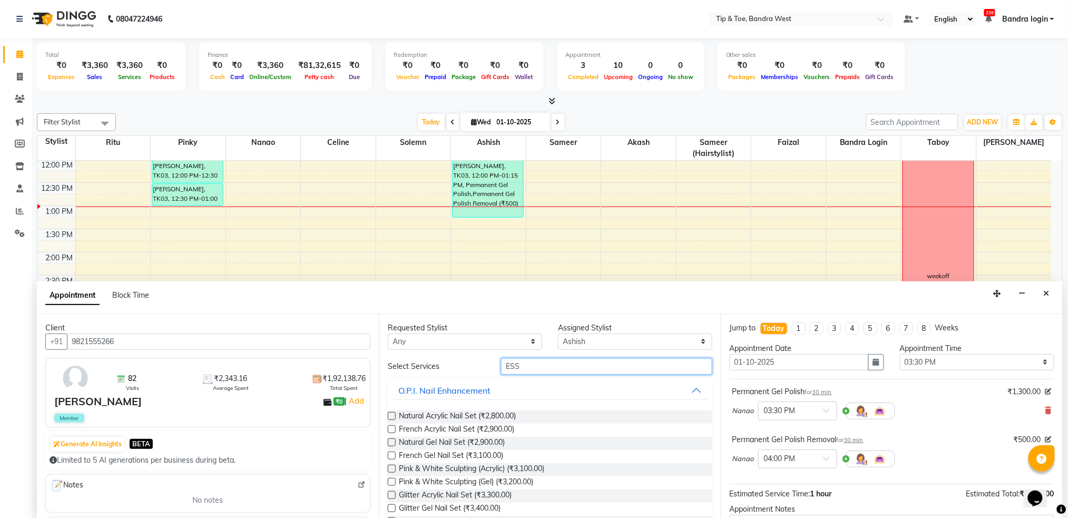
click at [592, 367] on input "ESS" at bounding box center [606, 366] width 211 height 16
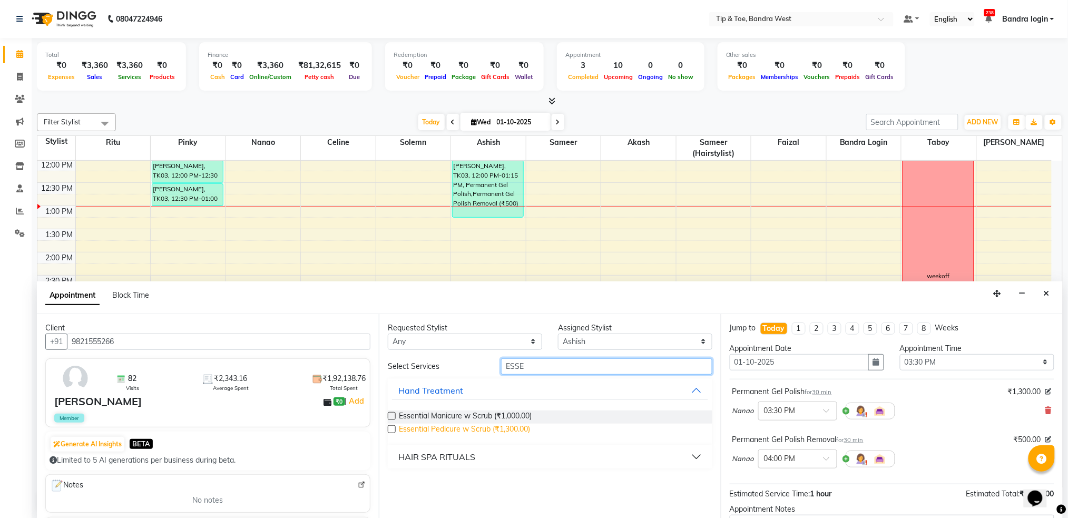
type input "ESSE"
click at [470, 427] on span "Essential Pedicure w Scrub (₹1,300.00)" at bounding box center [464, 430] width 131 height 13
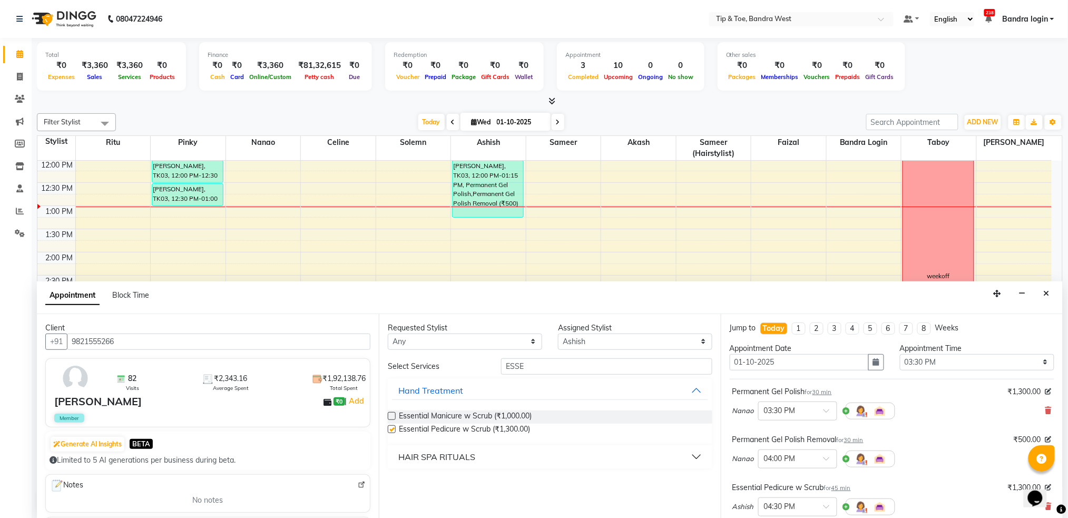
checkbox input "false"
drag, startPoint x: 604, startPoint y: 346, endPoint x: 609, endPoint y: 335, distance: 11.8
click at [604, 346] on select "Select Akash Ashish Bandra login Celine Faizal Jigna Nanao Nihal Pinky Ritu Sam…" at bounding box center [635, 341] width 154 height 16
select select "57557"
click at [558, 333] on select "Select Akash Ashish Bandra login Celine Faizal Jigna Nanao Nihal Pinky Ritu Sam…" at bounding box center [635, 341] width 154 height 16
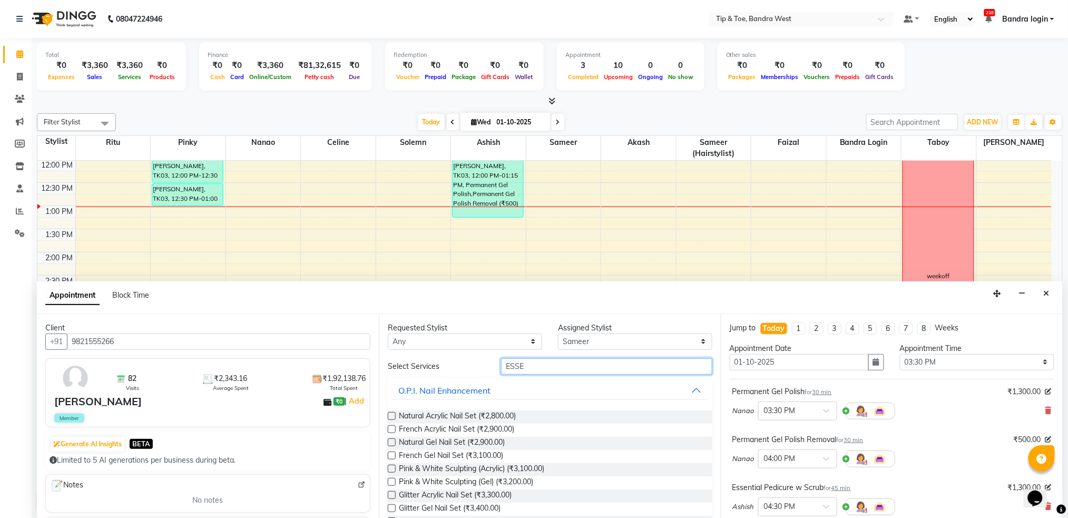
click at [567, 359] on input "ESSE" at bounding box center [606, 366] width 211 height 16
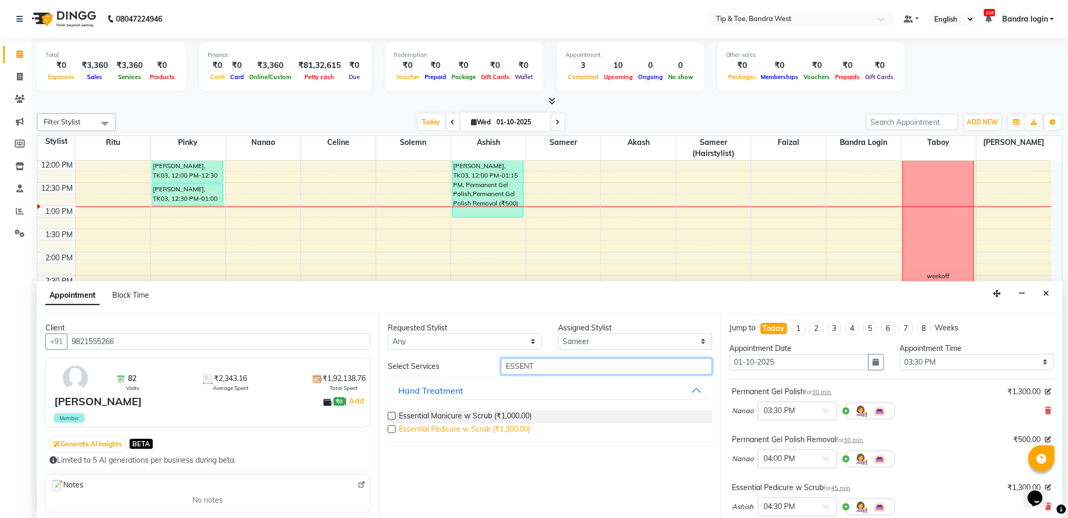
type input "ESSENT"
click at [492, 428] on span "Essential Pedicure w Scrub (₹1,300.00)" at bounding box center [464, 430] width 131 height 13
checkbox input "false"
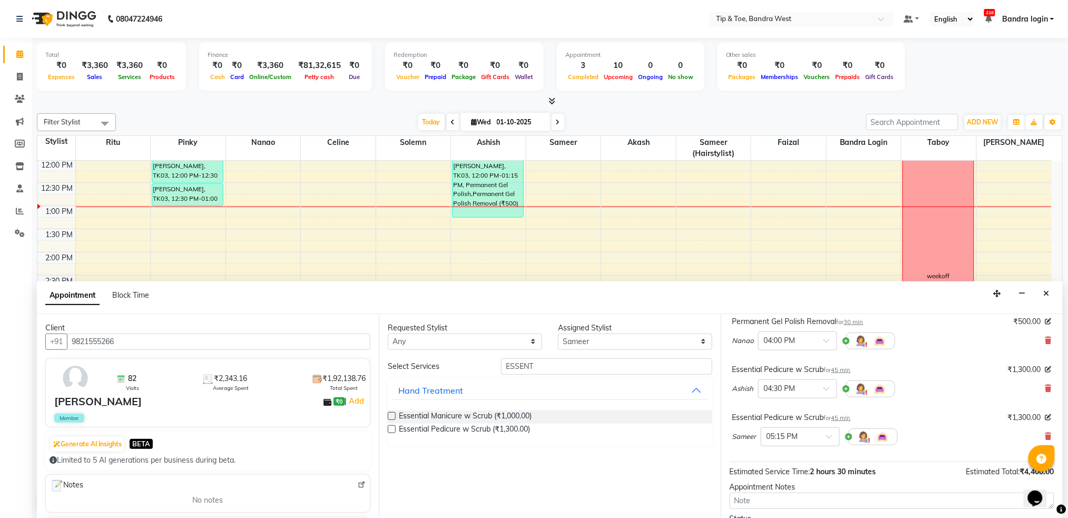
scroll to position [207, 0]
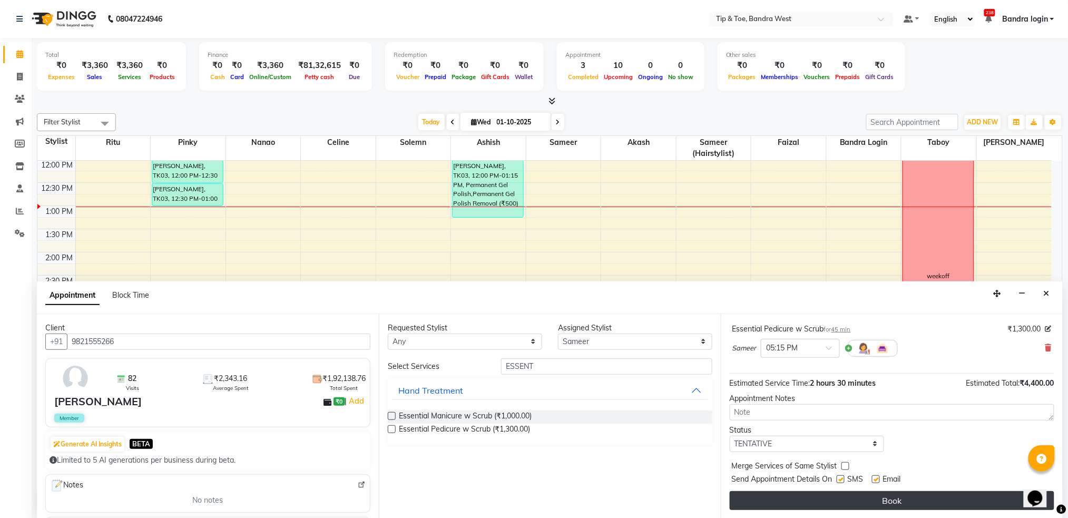
click at [887, 505] on button "Book" at bounding box center [892, 500] width 325 height 19
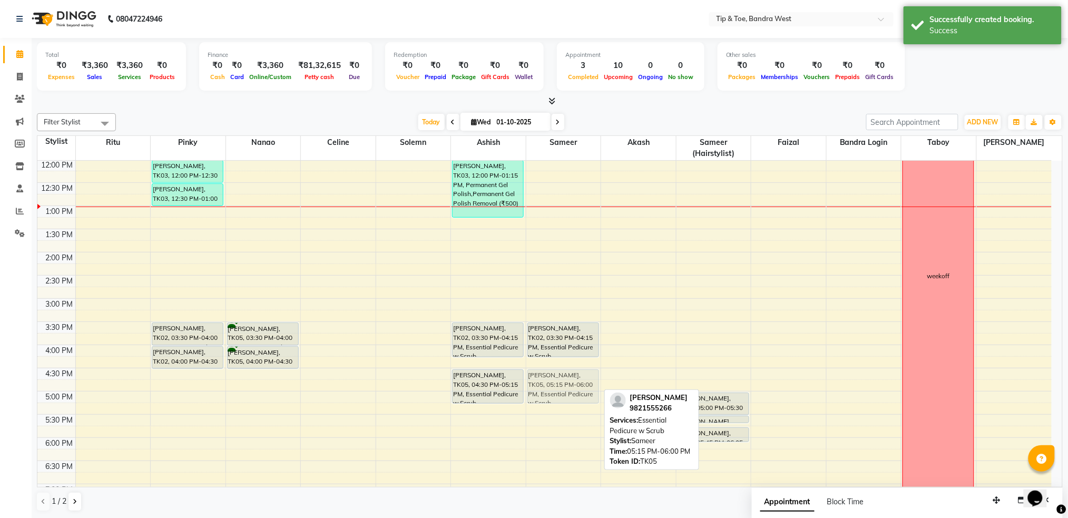
drag, startPoint x: 566, startPoint y: 414, endPoint x: 568, endPoint y: 382, distance: 31.7
click at [568, 382] on div "Ridhi Telreja, TK02, 03:30 PM-04:15 PM, Essential Pedicure w Scrub JACLYN D'Mel…" at bounding box center [563, 275] width 75 height 602
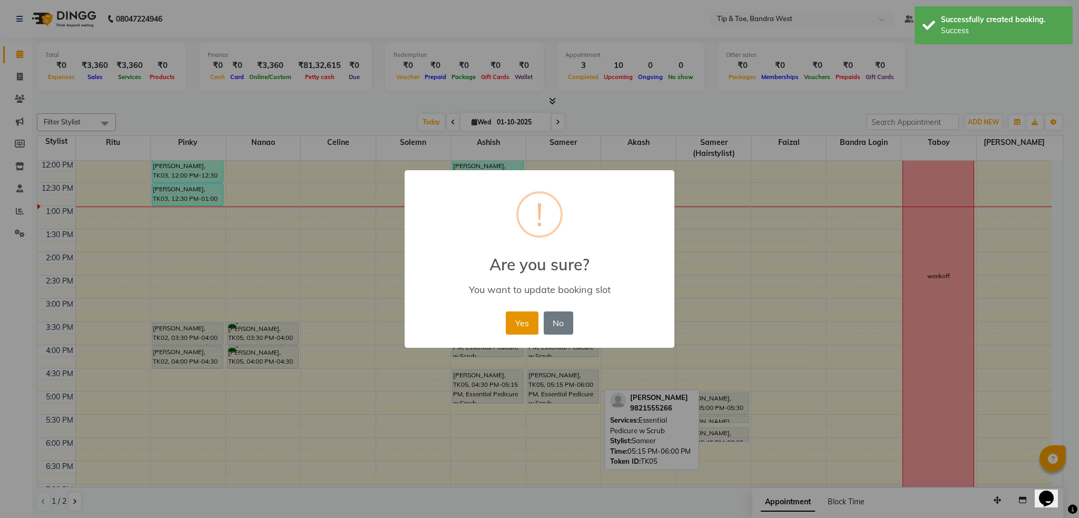
click at [518, 330] on button "Yes" at bounding box center [522, 322] width 32 height 23
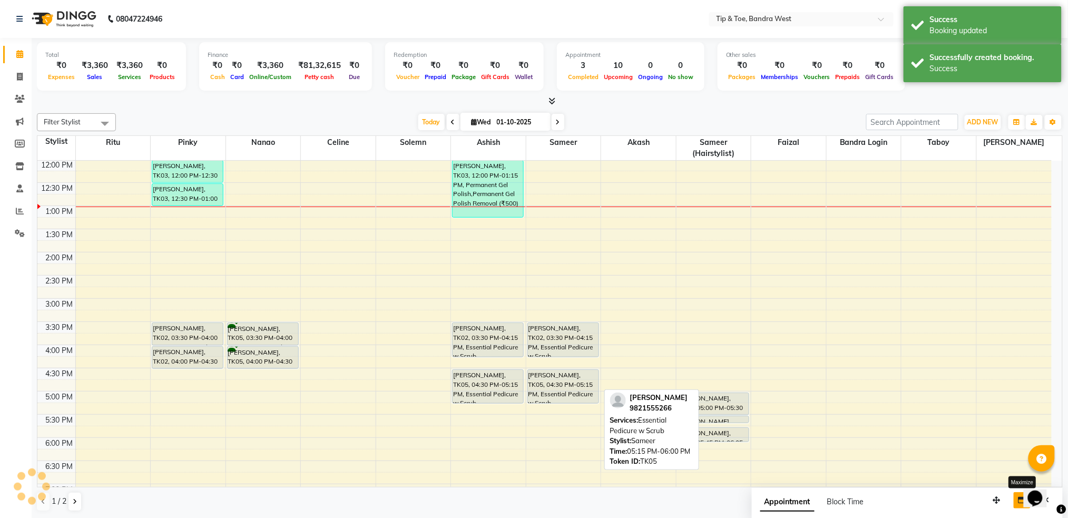
click at [1015, 499] on button "button" at bounding box center [1022, 500] width 17 height 16
select select "tentative"
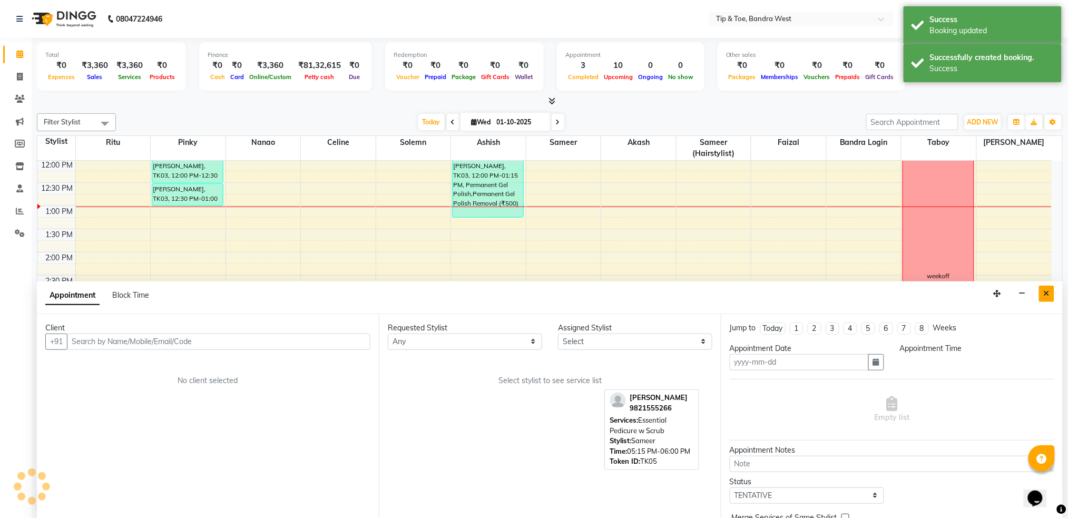
click at [1052, 292] on button "Close" at bounding box center [1046, 294] width 15 height 16
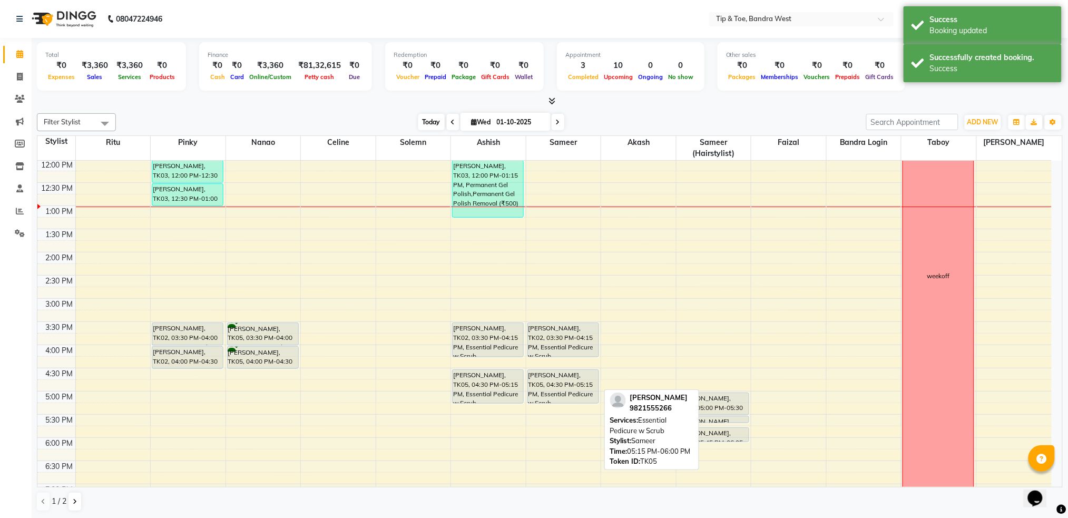
click at [435, 122] on span "Today" at bounding box center [431, 122] width 26 height 16
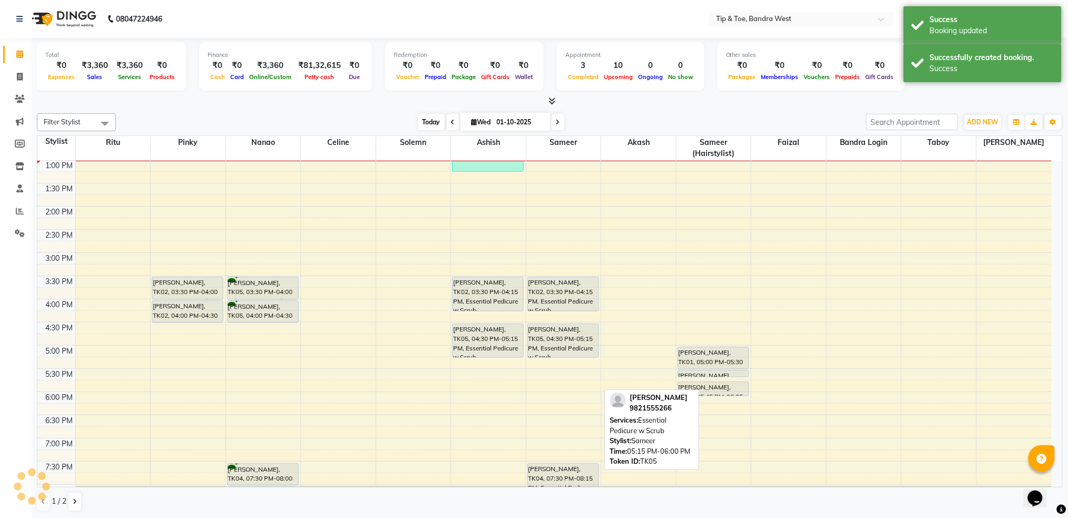
click at [435, 122] on span "Today" at bounding box center [431, 122] width 26 height 16
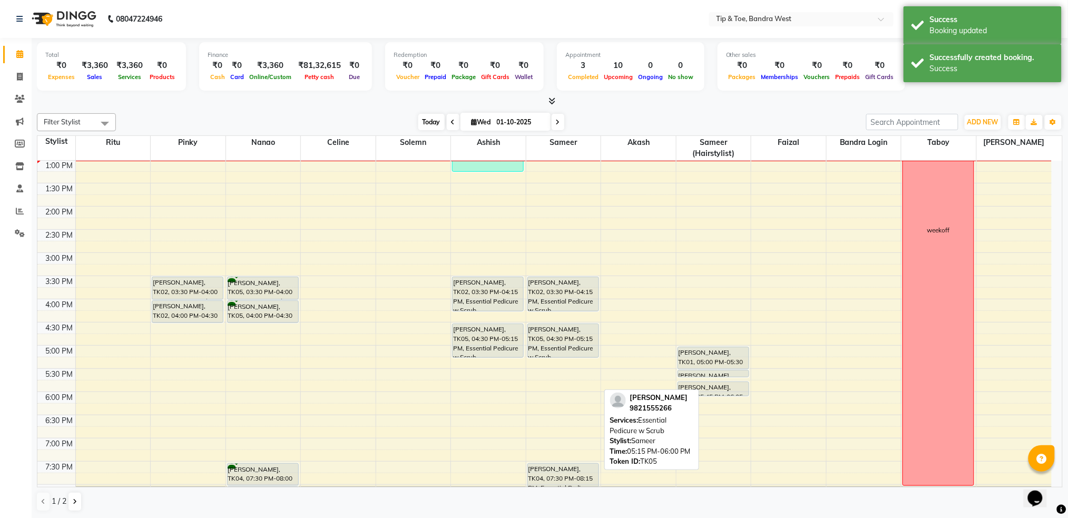
click at [435, 122] on span "Today" at bounding box center [431, 122] width 26 height 16
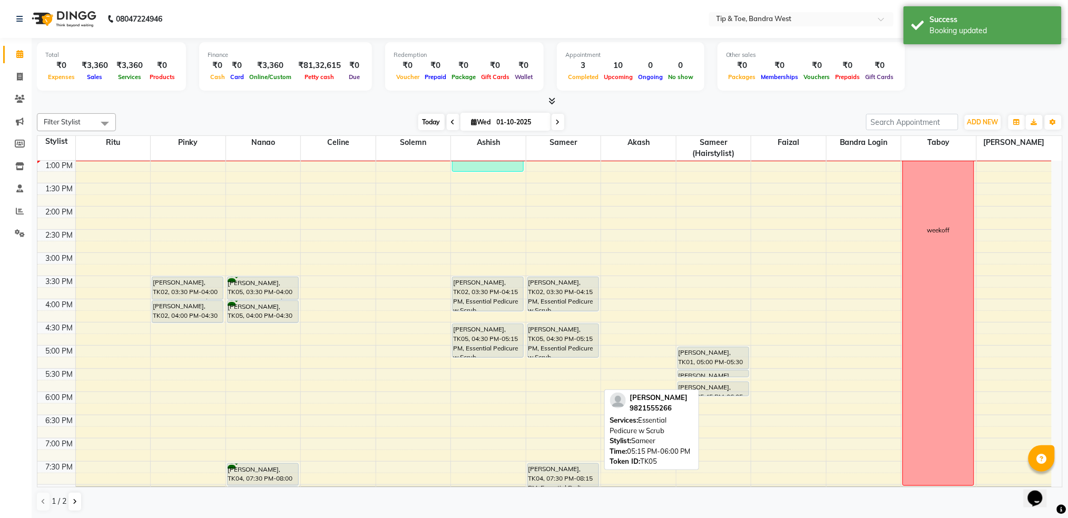
click at [435, 122] on span "Today" at bounding box center [431, 122] width 26 height 16
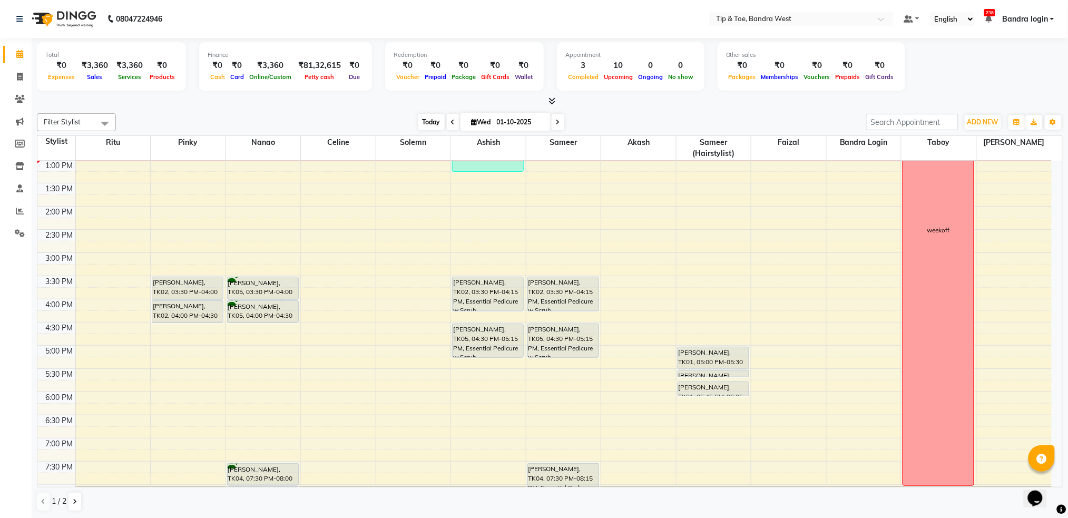
click at [435, 117] on span "Today" at bounding box center [431, 122] width 26 height 16
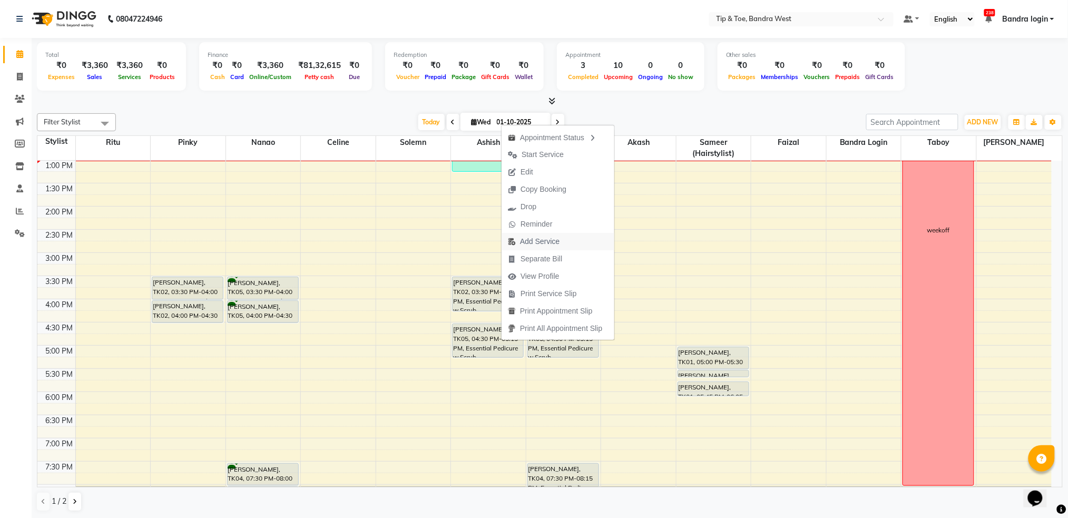
click at [546, 242] on span "Add Service" at bounding box center [540, 241] width 40 height 11
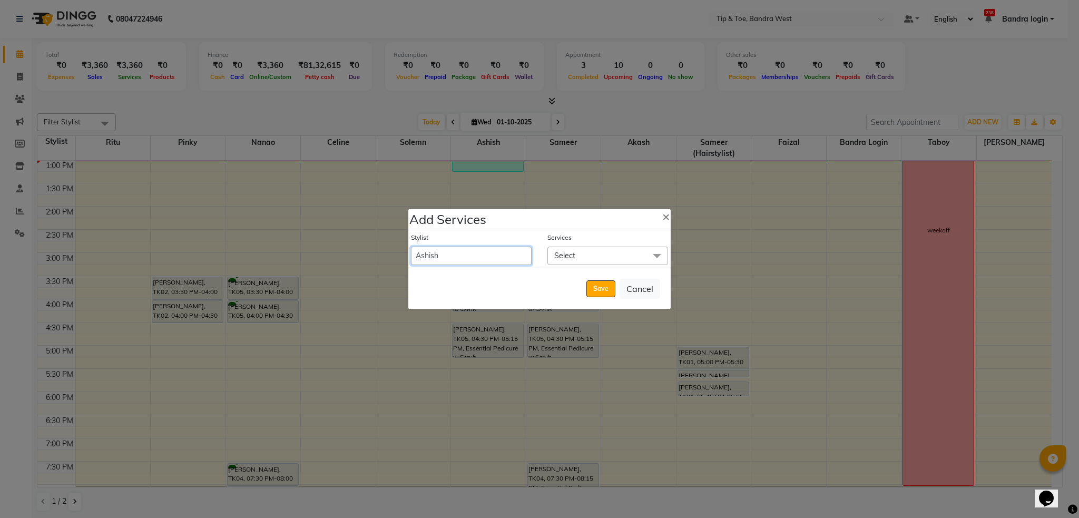
click at [476, 256] on select "Akash Ashish Bandra login Bilal Celine Danish Dhananjay Sharma Faizal Jai Chava…" at bounding box center [471, 256] width 121 height 18
select select "42385"
click at [411, 247] on select "Akash Ashish Bandra login Bilal Celine Danish Dhananjay Sharma Faizal Jai Chava…" at bounding box center [471, 256] width 121 height 18
select select "1035"
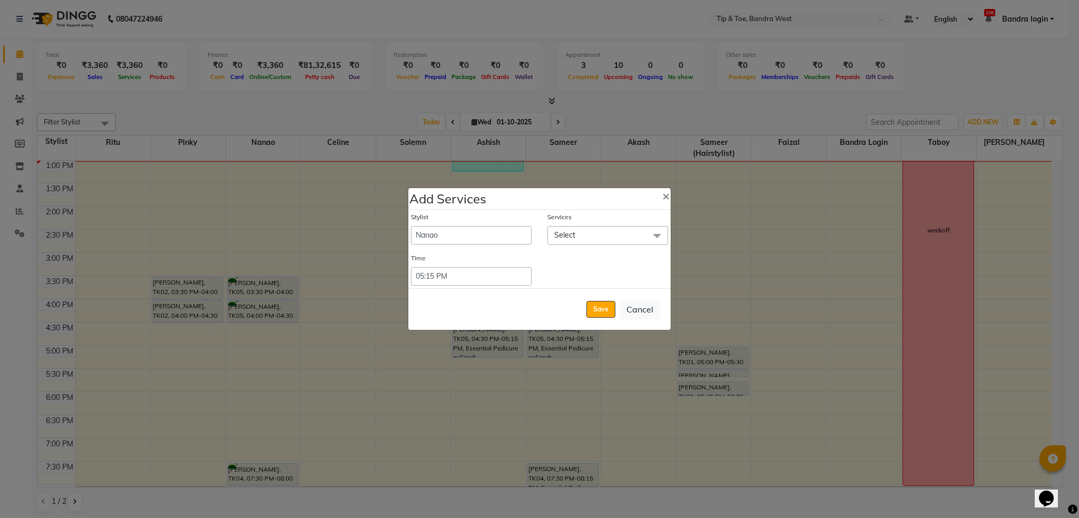
click at [605, 239] on span "Select" at bounding box center [607, 235] width 121 height 18
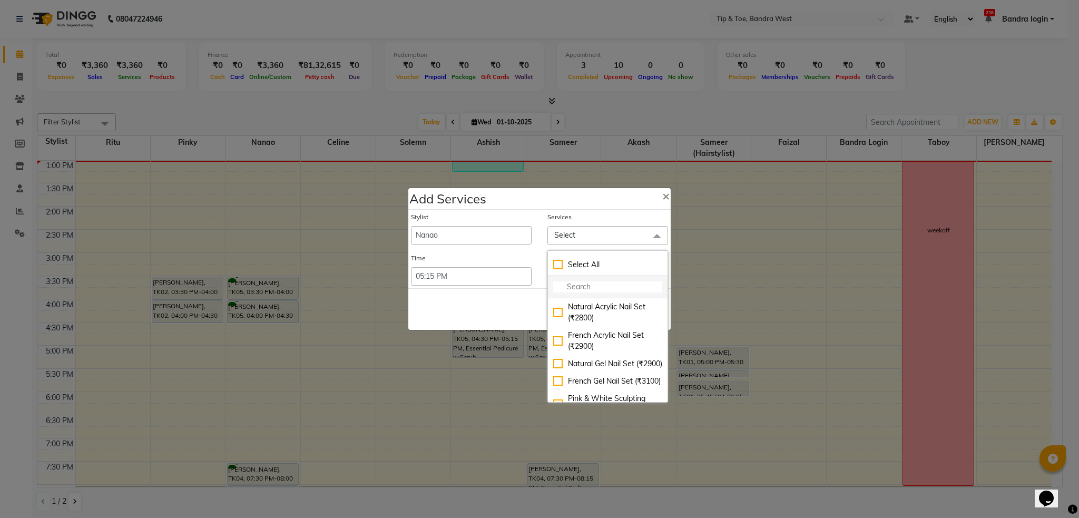
click at [590, 287] on input "multiselect-search" at bounding box center [607, 286] width 109 height 11
type input "ESS"
click at [579, 311] on div "Essential Manicure w Scrub (₹1000)" at bounding box center [607, 312] width 109 height 22
checkbox input "true"
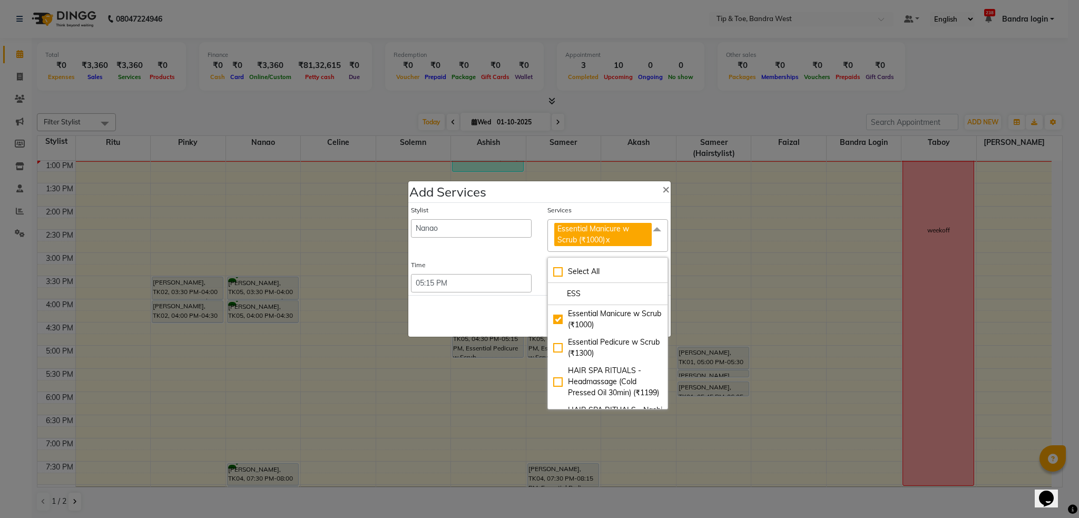
click at [507, 311] on div "Save Cancel" at bounding box center [539, 316] width 262 height 42
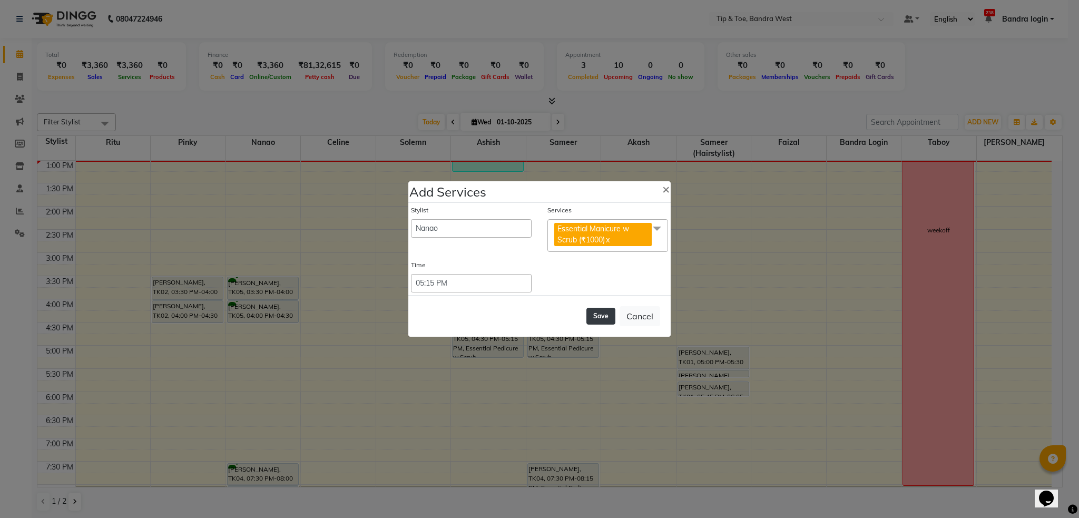
click at [598, 316] on button "Save" at bounding box center [600, 316] width 29 height 17
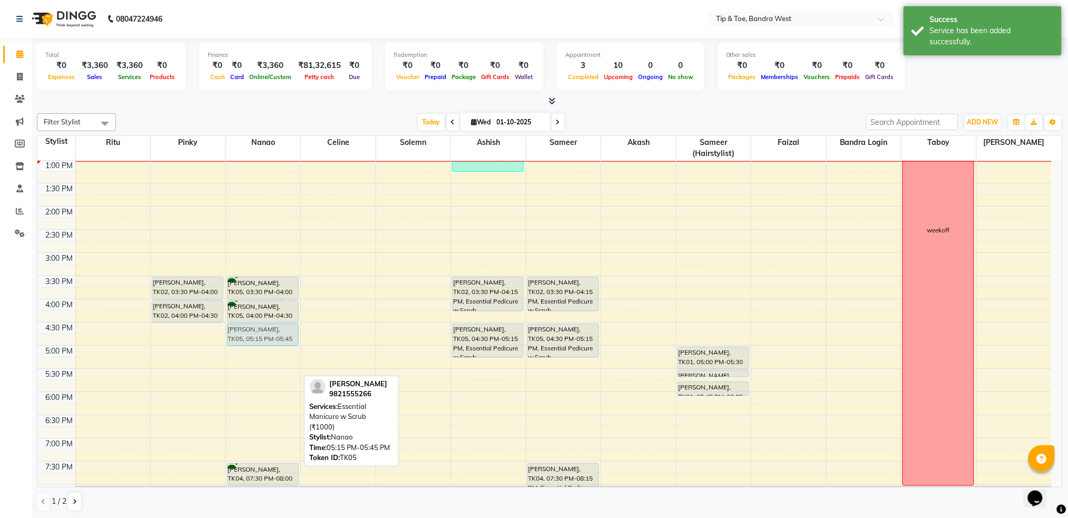
drag, startPoint x: 267, startPoint y: 363, endPoint x: 282, endPoint y: 331, distance: 36.1
click at [282, 331] on div "JACLYN D'Mello, TK05, 03:30 PM-04:00 PM, Permanent Gel Polish JACLYN D'Mello, T…" at bounding box center [263, 229] width 75 height 602
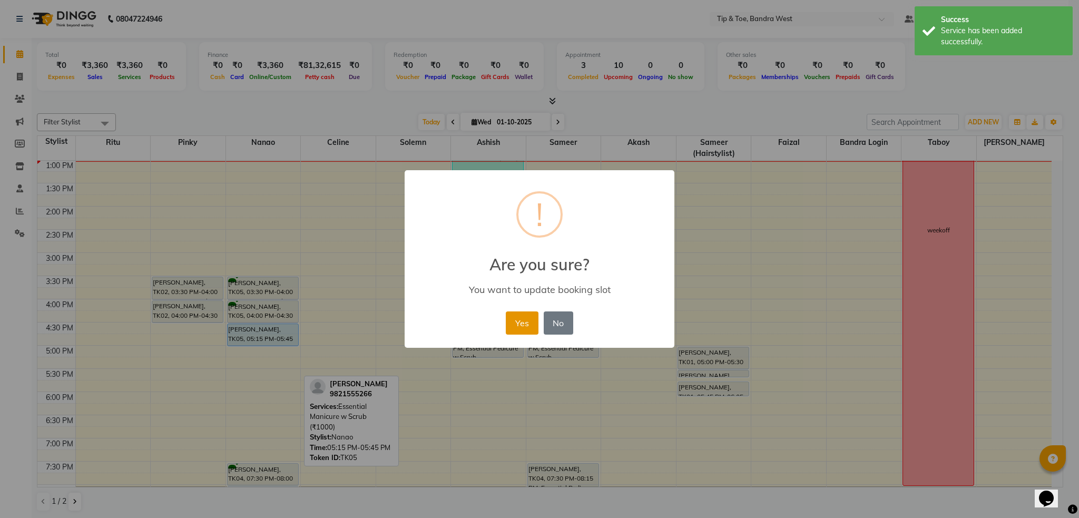
click at [529, 320] on button "Yes" at bounding box center [522, 322] width 32 height 23
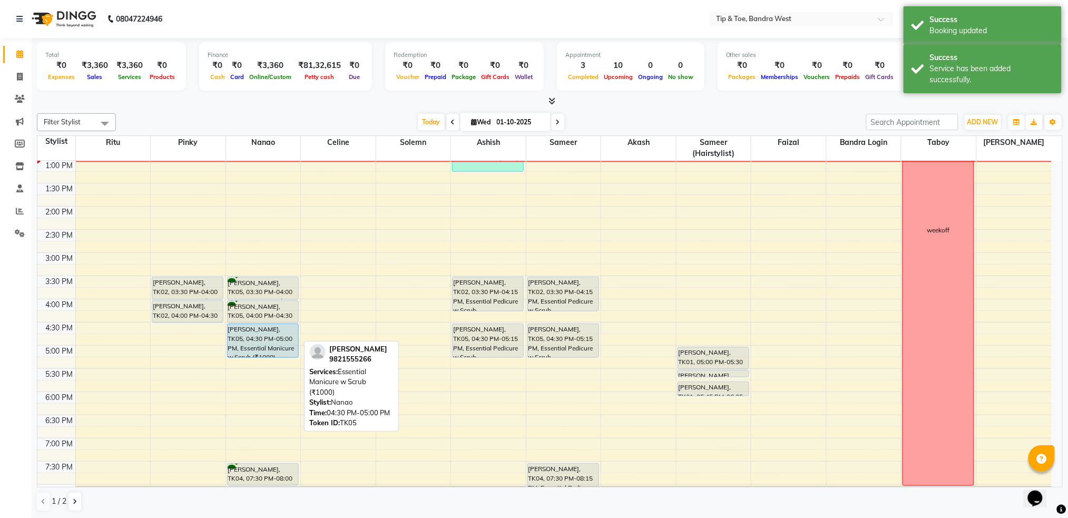
drag, startPoint x: 261, startPoint y: 343, endPoint x: 266, endPoint y: 350, distance: 7.6
click at [266, 350] on div "JACLYN D'Mello, TK05, 03:30 PM-04:00 PM, Permanent Gel Polish JACLYN D'Mello, T…" at bounding box center [263, 229] width 75 height 602
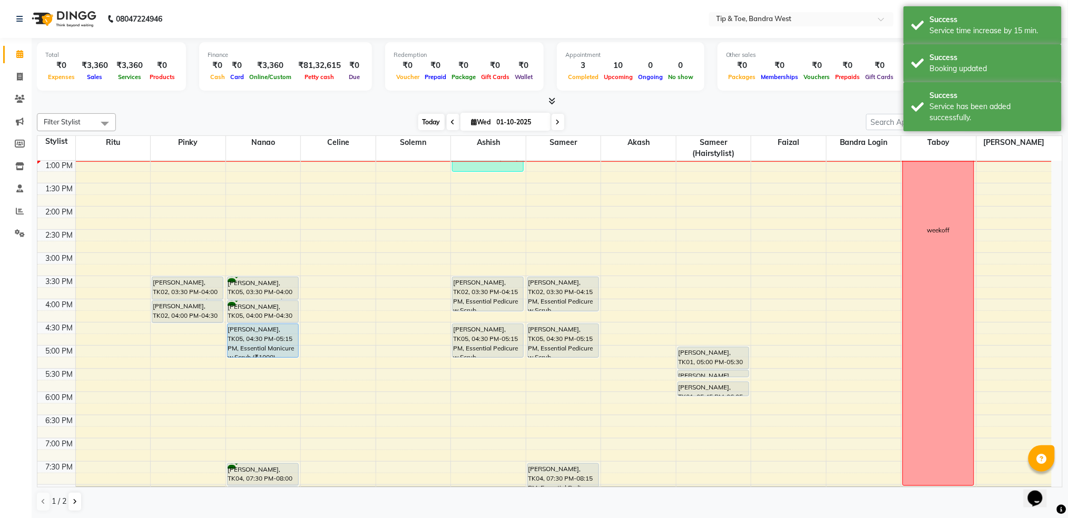
click at [422, 124] on span "Today" at bounding box center [431, 122] width 26 height 16
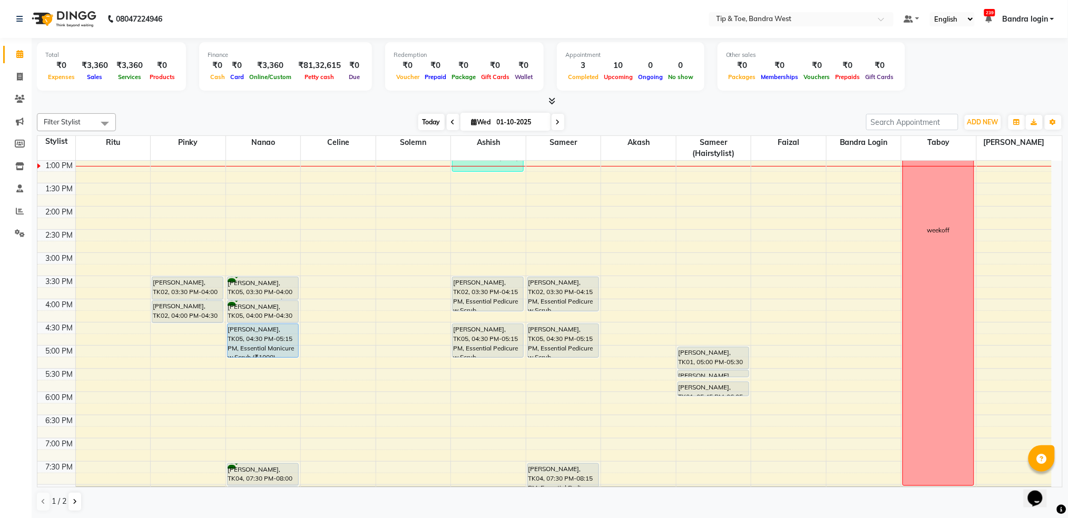
click at [426, 122] on span "Today" at bounding box center [431, 122] width 26 height 16
click at [430, 116] on span "Today" at bounding box center [431, 122] width 26 height 16
click at [428, 117] on span "Today" at bounding box center [431, 122] width 26 height 16
click at [432, 121] on span "Today" at bounding box center [431, 122] width 26 height 16
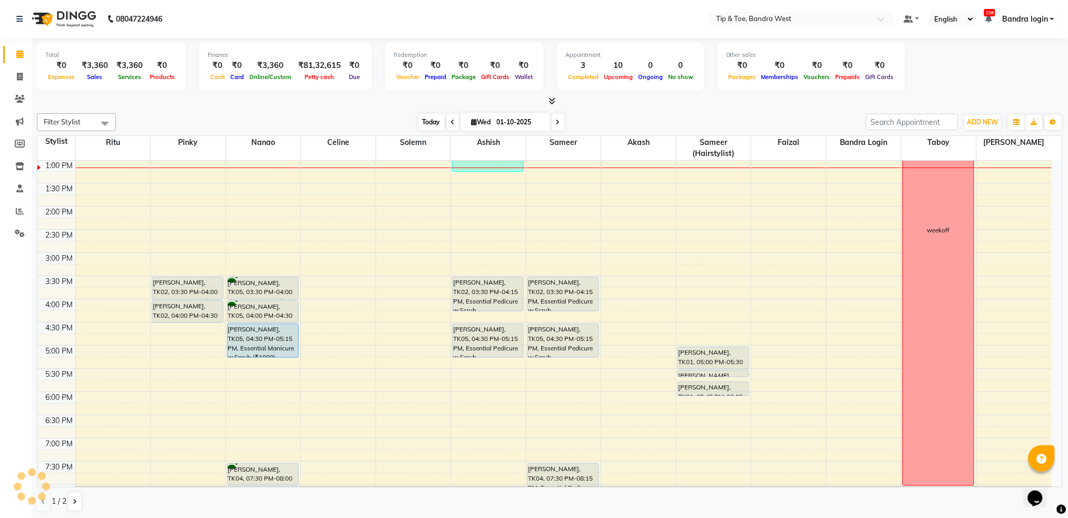
click at [431, 121] on span "Today" at bounding box center [431, 122] width 26 height 16
click at [424, 120] on span "Today" at bounding box center [431, 122] width 26 height 16
click at [422, 118] on span "Today" at bounding box center [431, 122] width 26 height 16
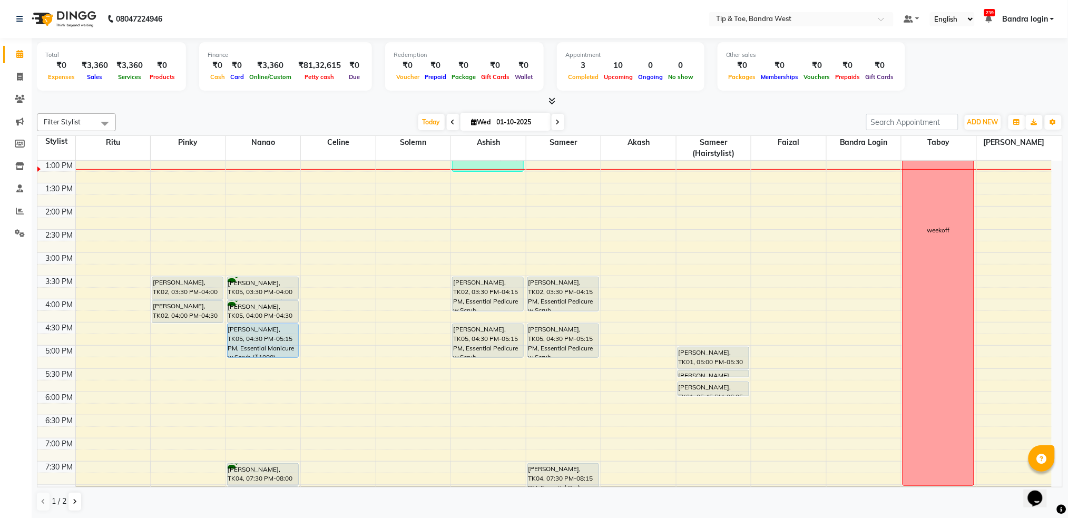
click at [417, 117] on div "Today Wed 01-10-2025" at bounding box center [491, 122] width 148 height 16
click at [421, 121] on span "Today" at bounding box center [431, 122] width 26 height 16
click at [423, 117] on span "Today" at bounding box center [431, 122] width 26 height 16
click at [431, 123] on span "Today" at bounding box center [431, 122] width 26 height 16
click at [431, 122] on span "Today" at bounding box center [431, 122] width 26 height 16
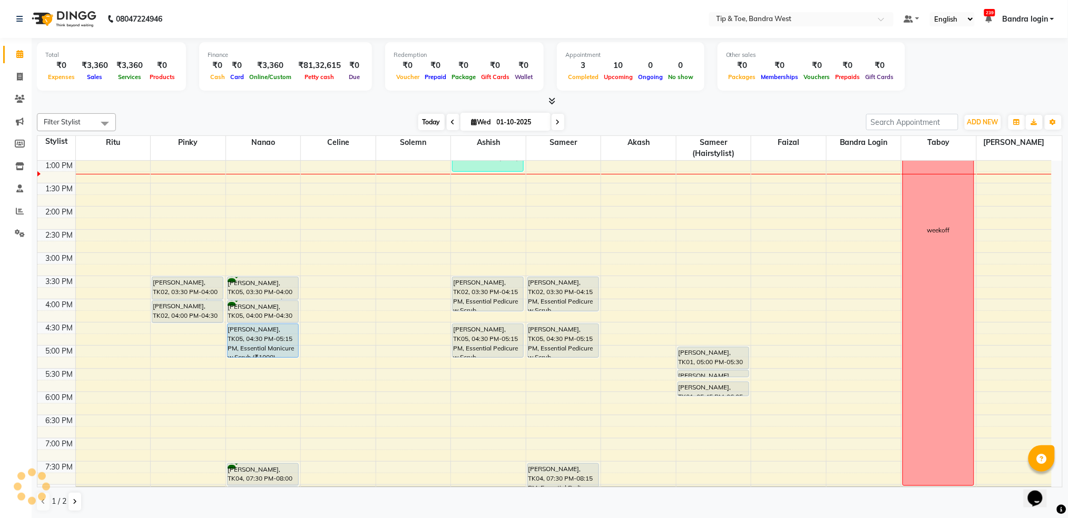
click at [430, 122] on span "Today" at bounding box center [431, 122] width 26 height 16
click at [433, 121] on span "Today" at bounding box center [431, 122] width 26 height 16
click at [421, 118] on span "Today" at bounding box center [431, 122] width 26 height 16
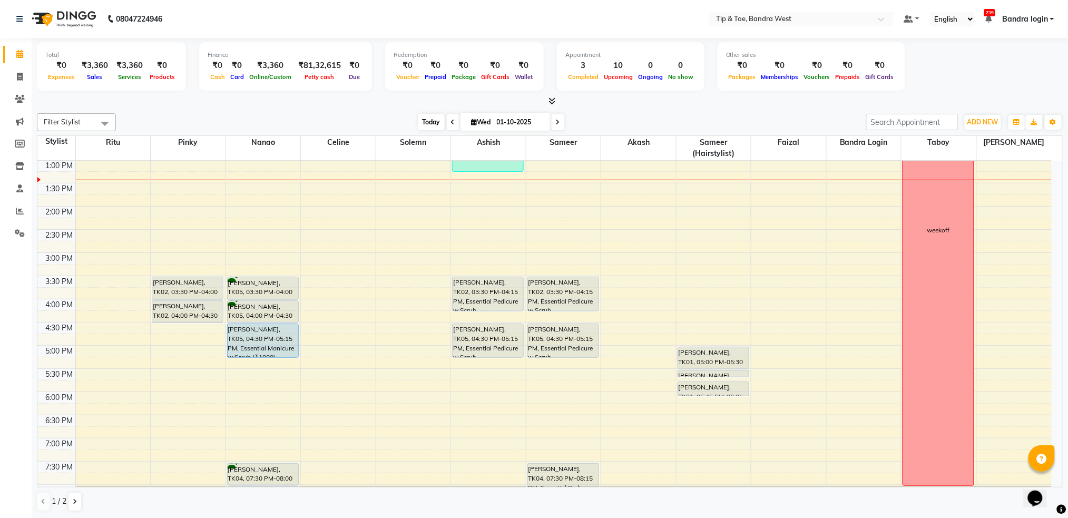
click at [436, 117] on span "Today" at bounding box center [431, 122] width 26 height 16
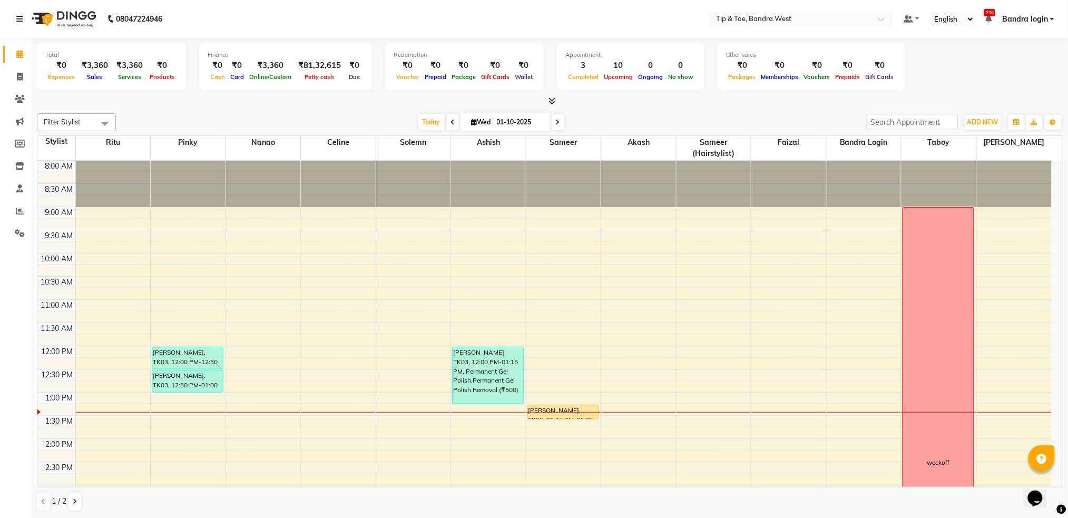
scroll to position [278, 0]
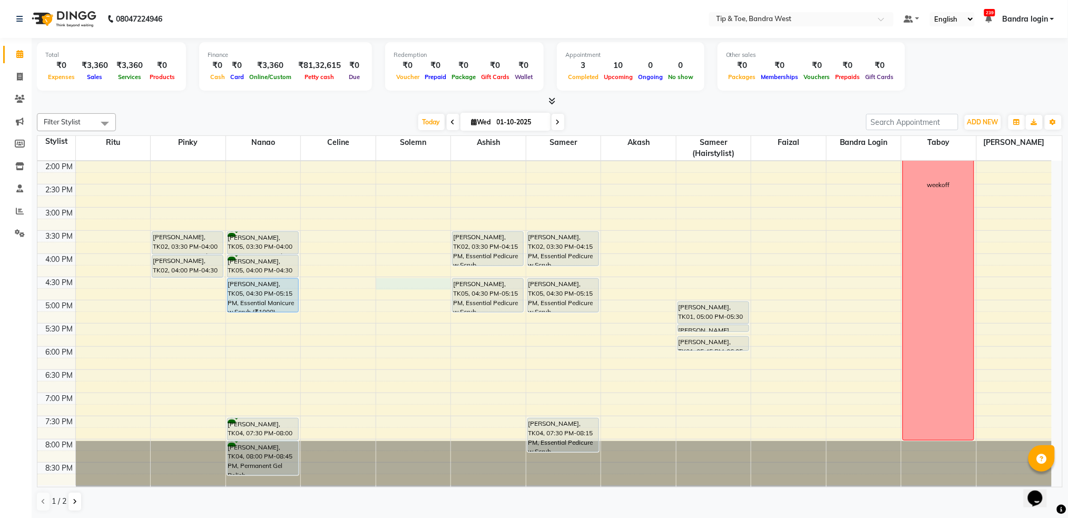
click at [398, 281] on div "8:00 AM 8:30 AM 9:00 AM 9:30 AM 10:00 AM 10:30 AM 11:00 AM 11:30 AM 12:00 PM 12…" at bounding box center [544, 184] width 1014 height 602
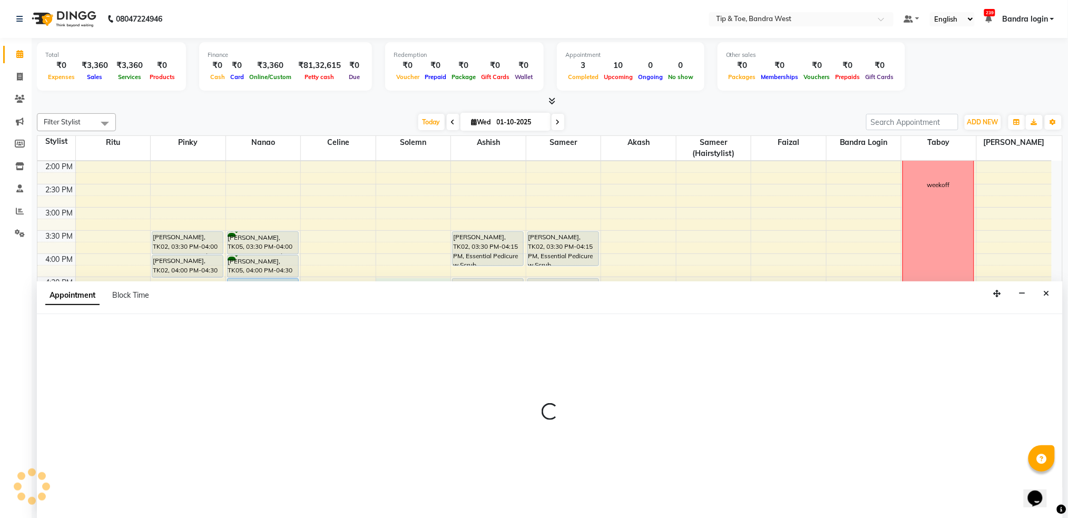
scroll to position [1, 0]
select select "46561"
select select "990"
select select "tentative"
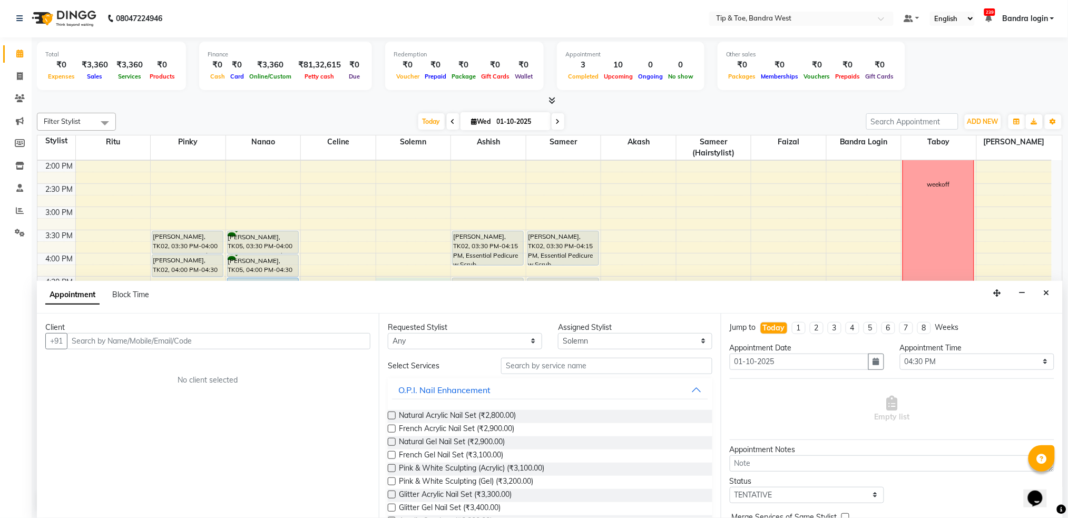
click at [281, 347] on input "text" at bounding box center [218, 341] width 303 height 16
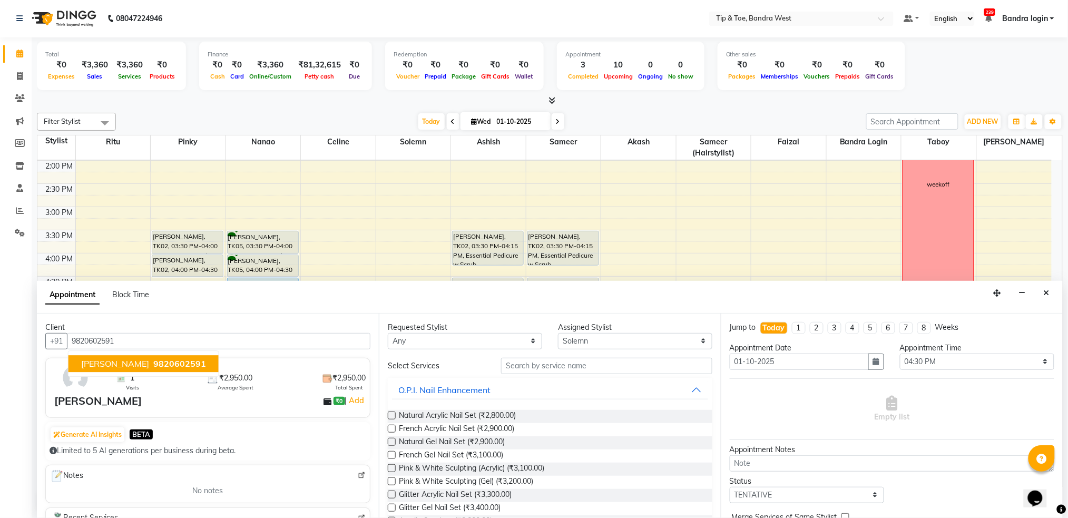
click at [153, 363] on span "9820602591" at bounding box center [179, 363] width 53 height 11
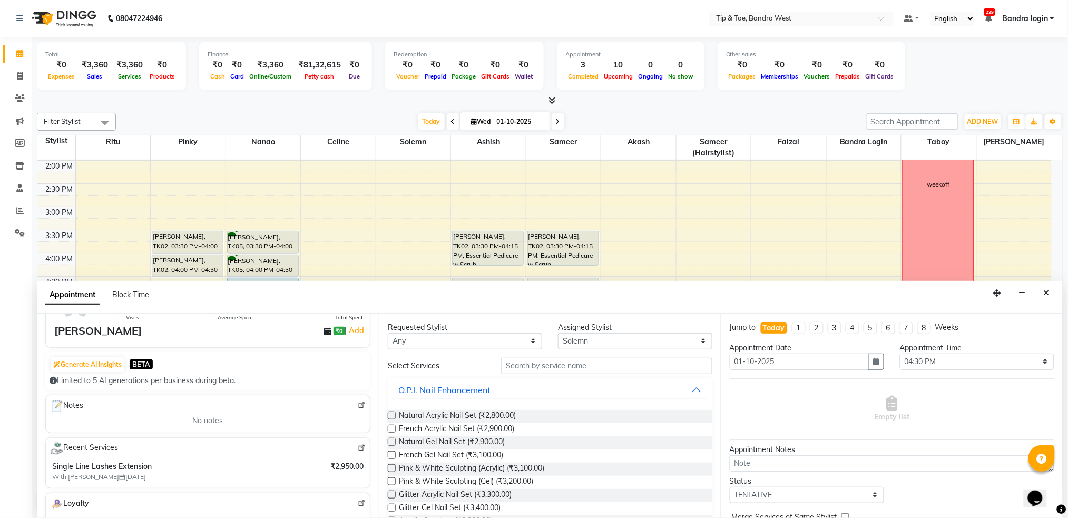
type input "9820602591"
click at [358, 406] on img at bounding box center [362, 405] width 8 height 8
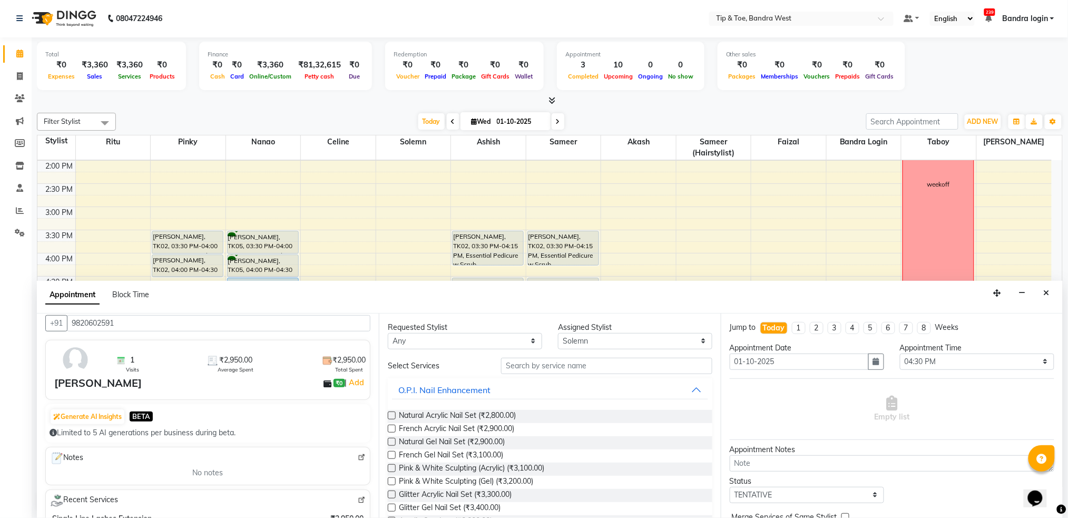
scroll to position [0, 0]
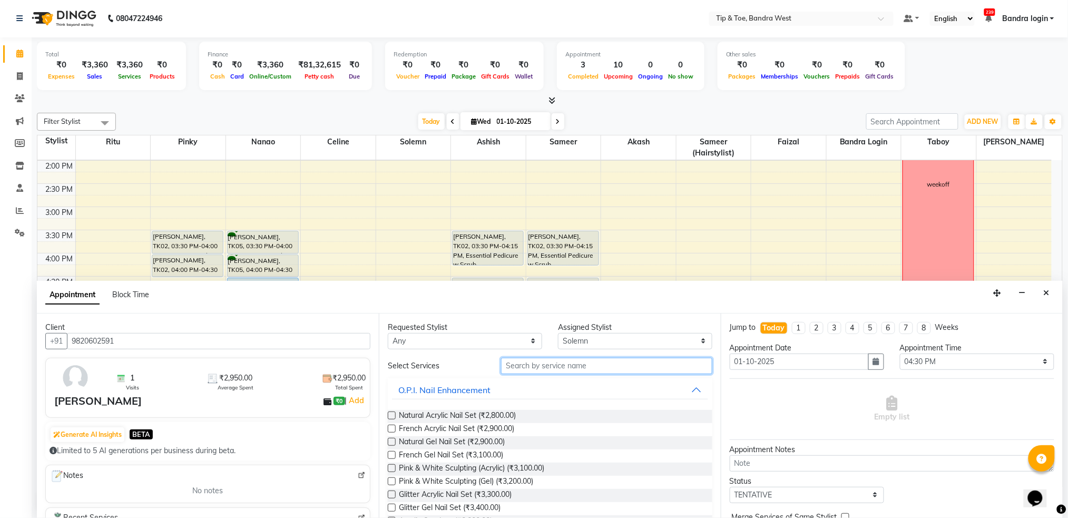
click at [642, 366] on input "text" at bounding box center [606, 366] width 211 height 16
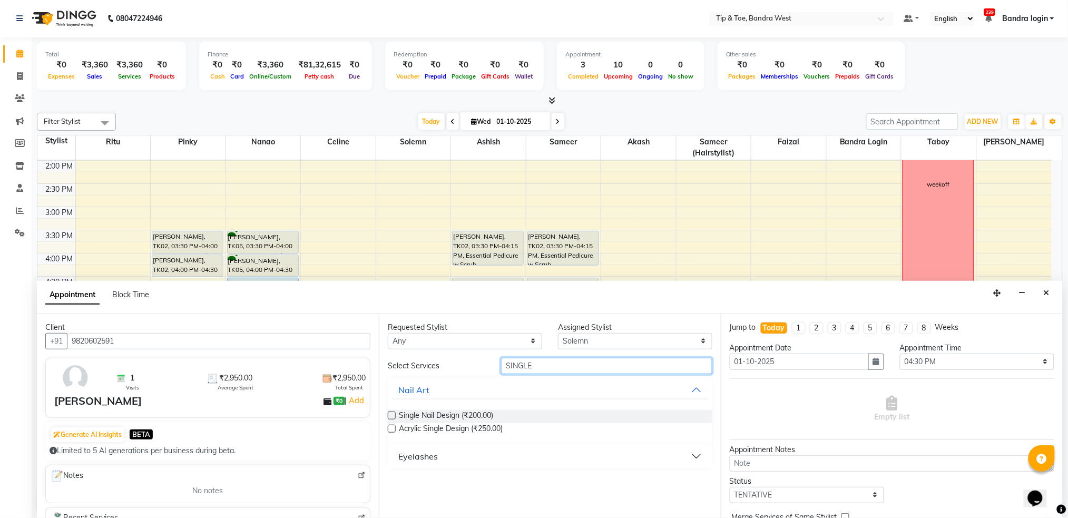
type input "SINGLE"
click at [489, 458] on button "Eyelashes" at bounding box center [550, 456] width 316 height 19
click at [489, 480] on span "Single Line Lashes Extension (₹5,000.00)" at bounding box center [467, 482] width 137 height 13
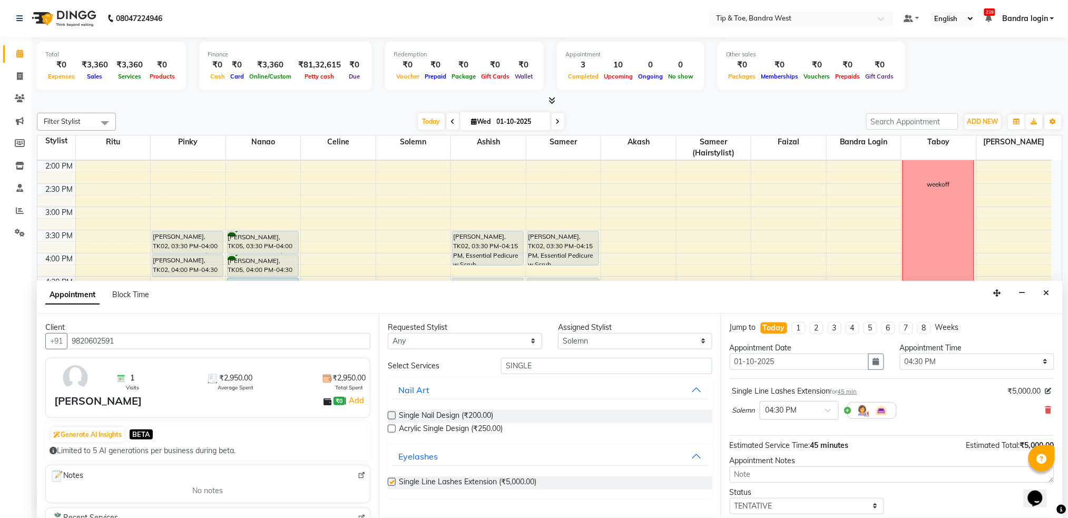
checkbox input "false"
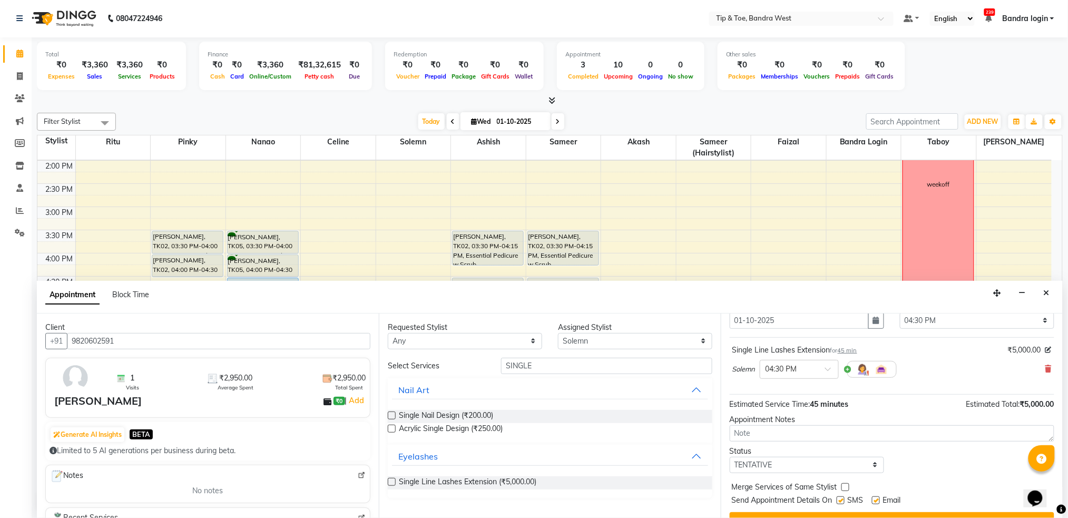
scroll to position [63, 0]
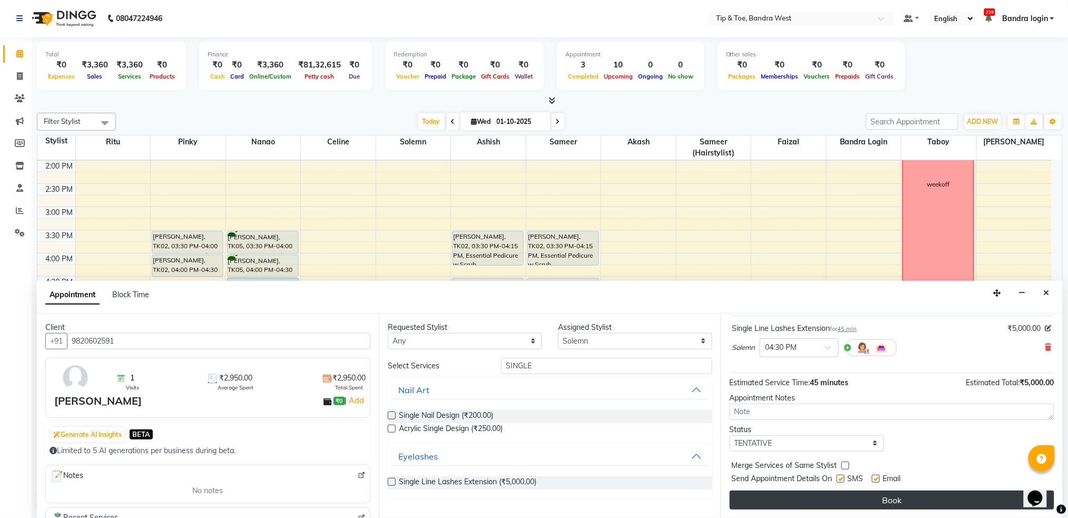
click at [835, 494] on button "Book" at bounding box center [892, 499] width 325 height 19
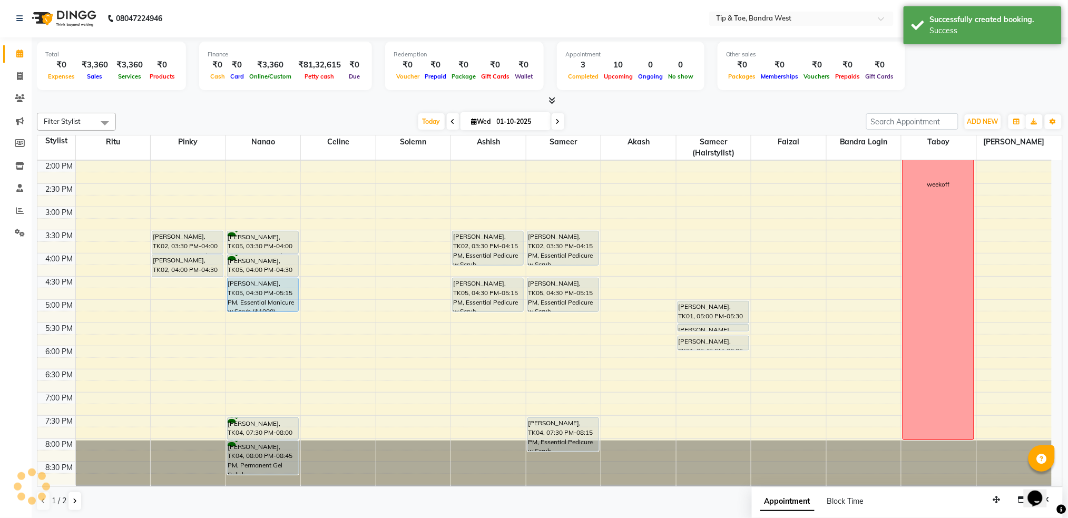
scroll to position [0, 0]
click at [429, 119] on span "Today" at bounding box center [431, 122] width 26 height 16
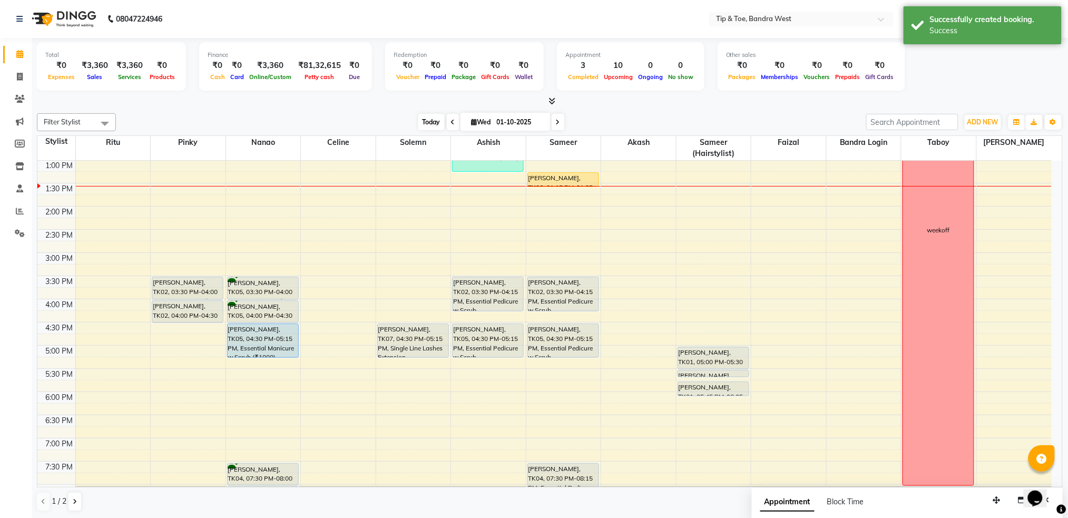
click at [425, 119] on span "Today" at bounding box center [431, 122] width 26 height 16
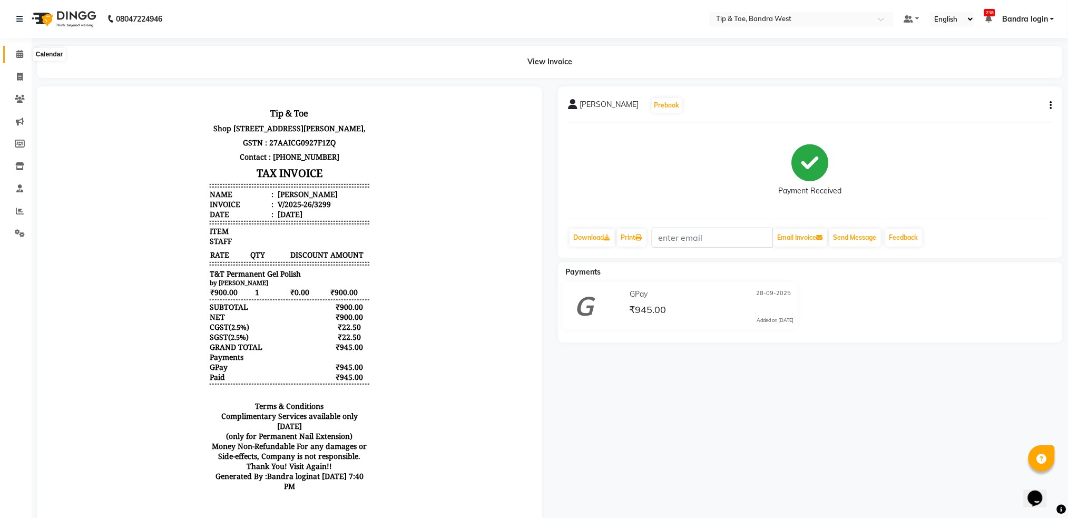
click at [12, 50] on span at bounding box center [20, 54] width 18 height 12
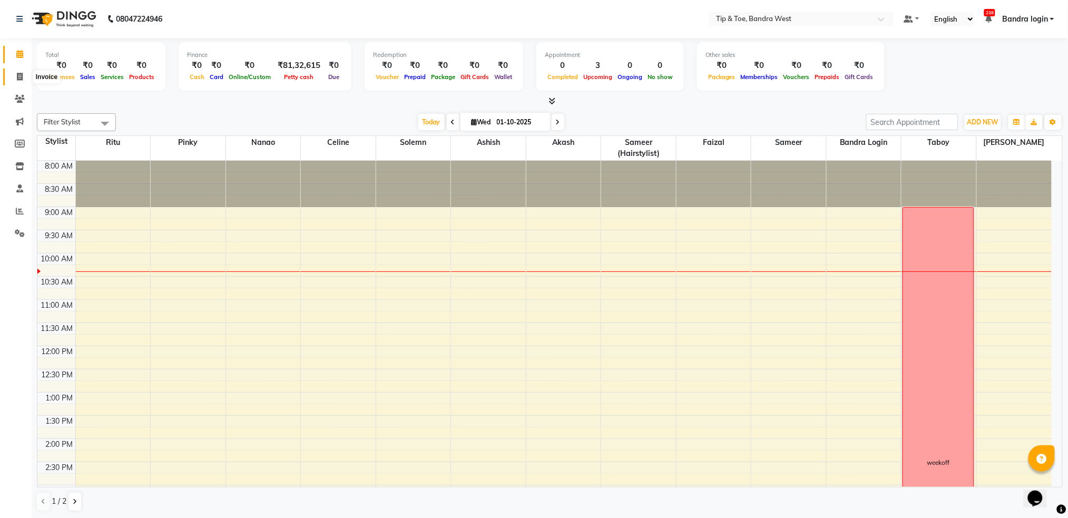
click at [24, 77] on span at bounding box center [20, 77] width 18 height 12
select select "5957"
select select "service"
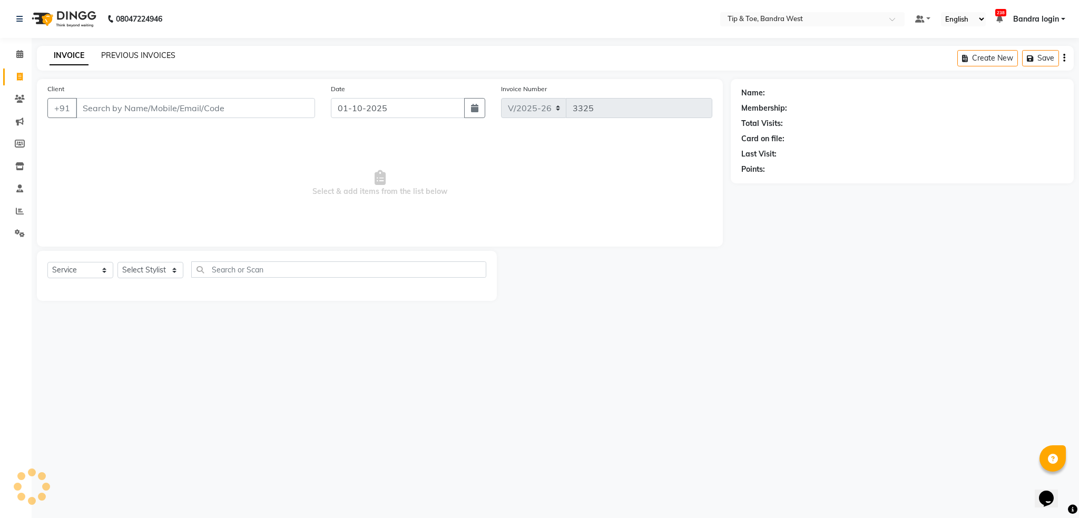
click at [145, 55] on link "PREVIOUS INVOICES" at bounding box center [138, 55] width 74 height 9
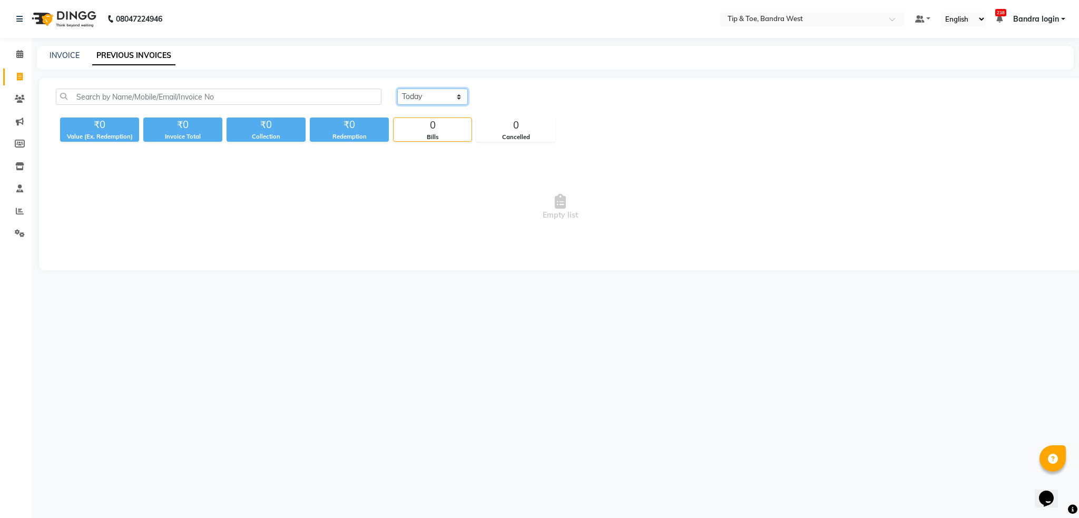
click at [415, 101] on select "Today Yesterday Custom Range" at bounding box center [432, 97] width 71 height 16
select select "range"
click at [397, 89] on select "Today Yesterday Custom Range" at bounding box center [432, 97] width 71 height 16
click at [516, 101] on input "01-10-2025" at bounding box center [518, 97] width 74 height 15
select select "10"
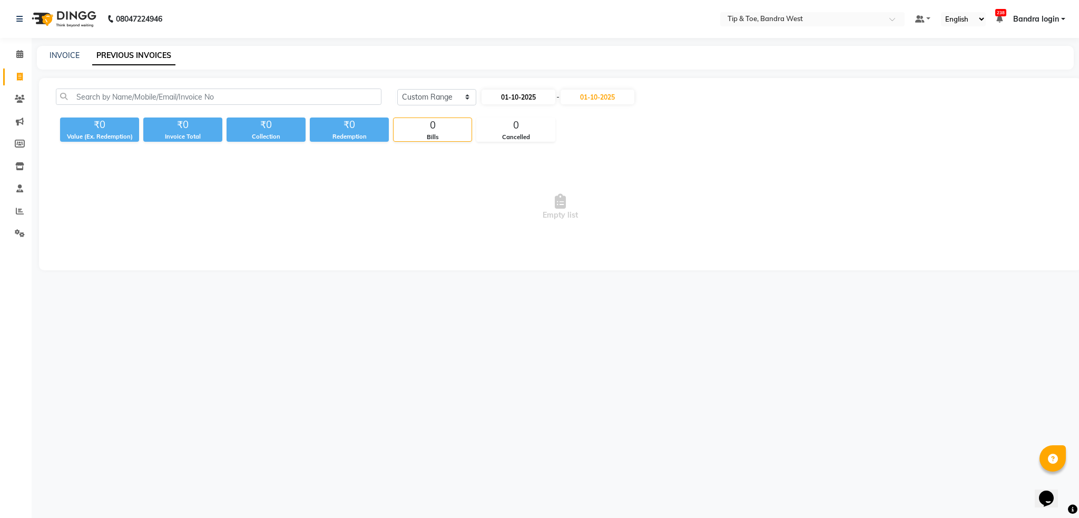
select select "2025"
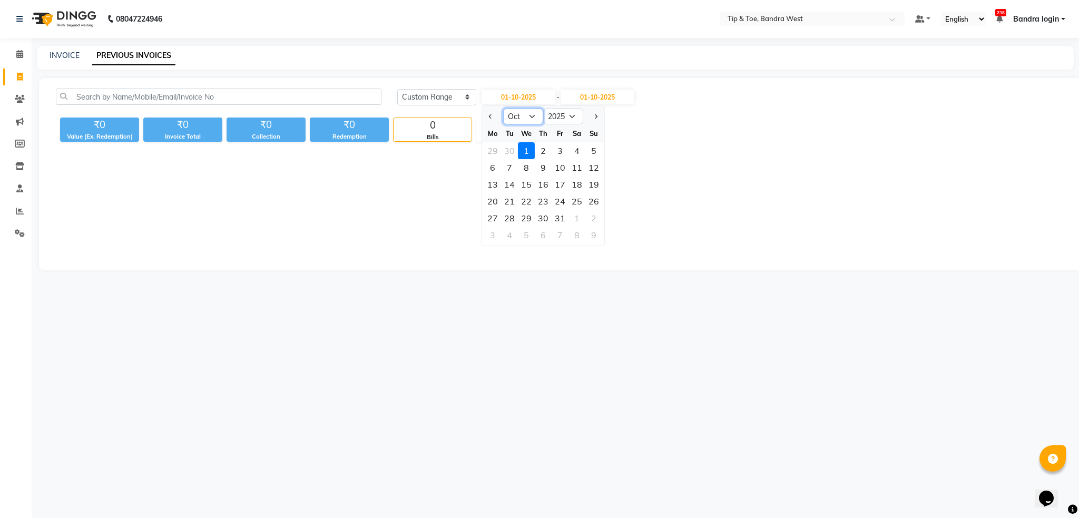
drag, startPoint x: 525, startPoint y: 116, endPoint x: 525, endPoint y: 122, distance: 5.8
click at [525, 117] on select "Jan Feb Mar Apr May Jun Jul Aug Sep Oct Nov Dec" at bounding box center [523, 117] width 40 height 16
select select "9"
click at [503, 109] on select "Jan Feb Mar Apr May Jun Jul Aug Sep Oct Nov Dec" at bounding box center [523, 117] width 40 height 16
click at [601, 98] on input "01-10-2025" at bounding box center [598, 97] width 74 height 15
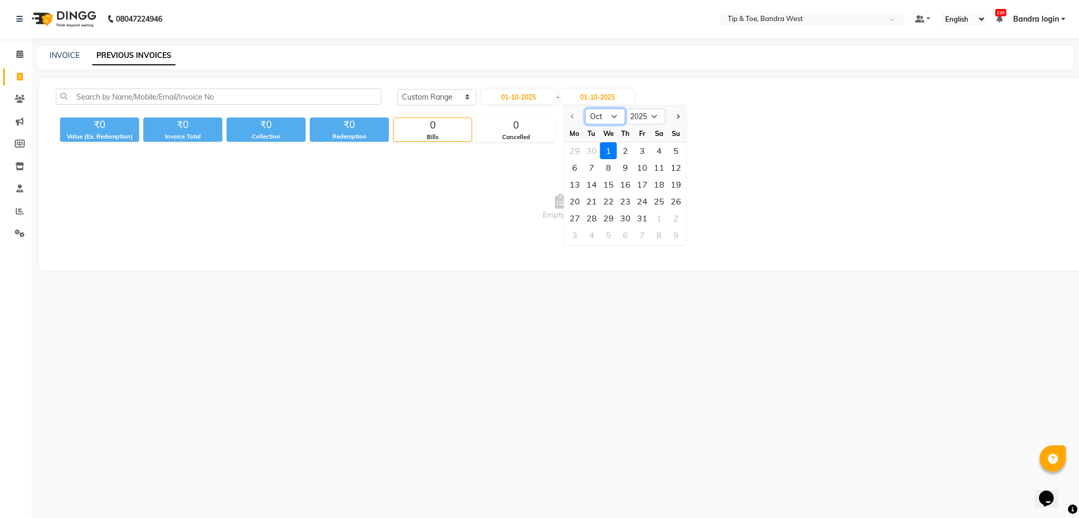
click at [606, 120] on select "Oct Nov Dec" at bounding box center [605, 117] width 40 height 16
click at [526, 107] on div "Today Yesterday Custom Range 01-10-2025 - 01-10-2025 Oct Nov Dec 2025 2026 2027…" at bounding box center [730, 101] width 683 height 25
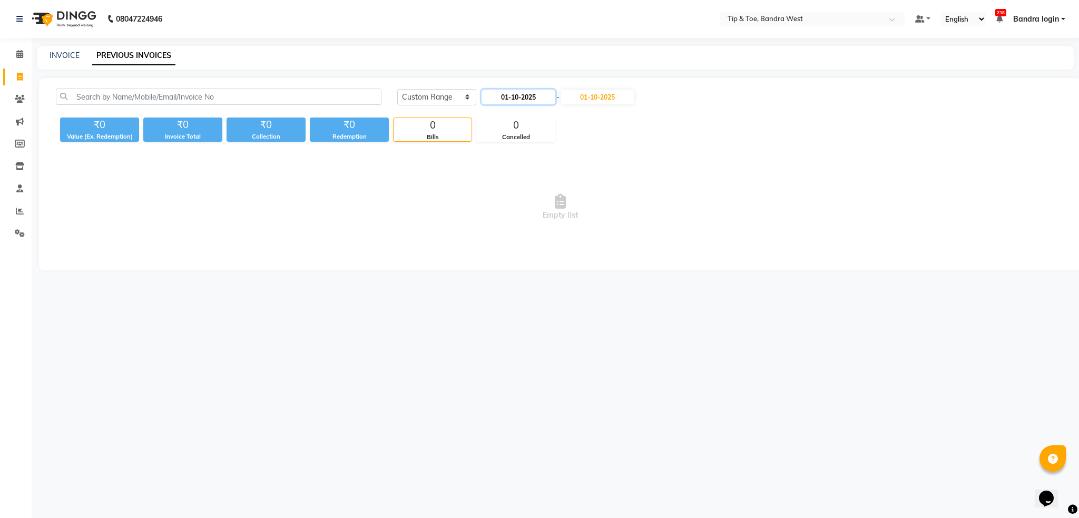
click at [528, 102] on input "01-10-2025" at bounding box center [518, 97] width 74 height 15
select select "10"
select select "2025"
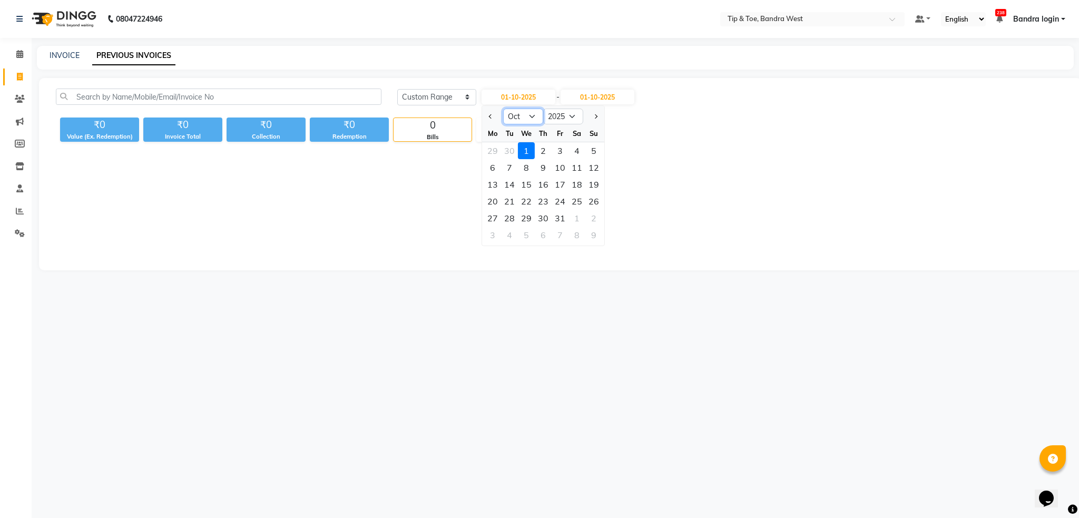
click at [526, 120] on select "Jan Feb Mar Apr May Jun Jul Aug Sep Oct Nov Dec" at bounding box center [523, 117] width 40 height 16
select select "9"
click at [503, 109] on select "Jan Feb Mar Apr May Jun Jul Aug Sep Oct Nov Dec" at bounding box center [523, 117] width 40 height 16
click at [672, 197] on span "Empty list" at bounding box center [560, 206] width 1009 height 105
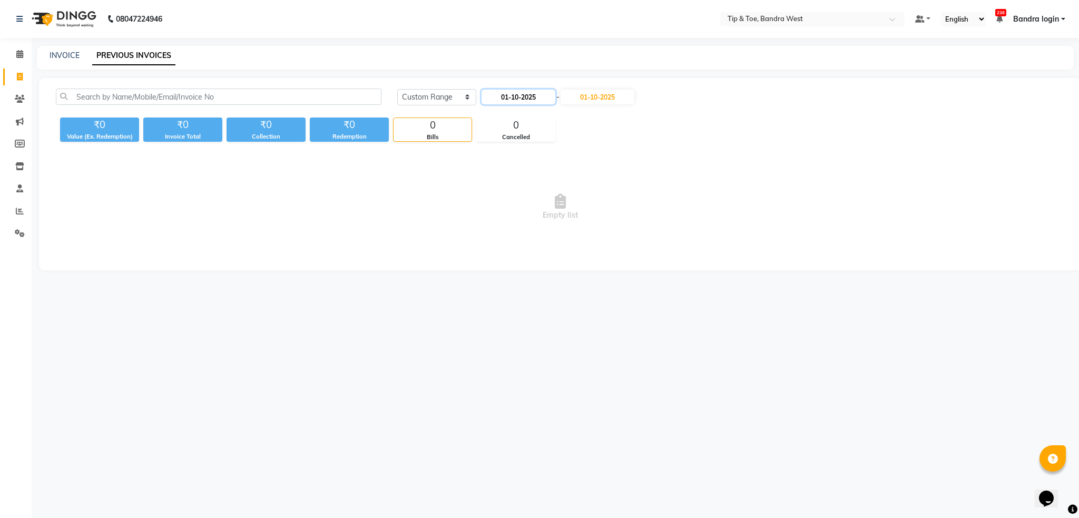
click at [530, 101] on input "01-10-2025" at bounding box center [518, 97] width 74 height 15
select select "10"
select select "2025"
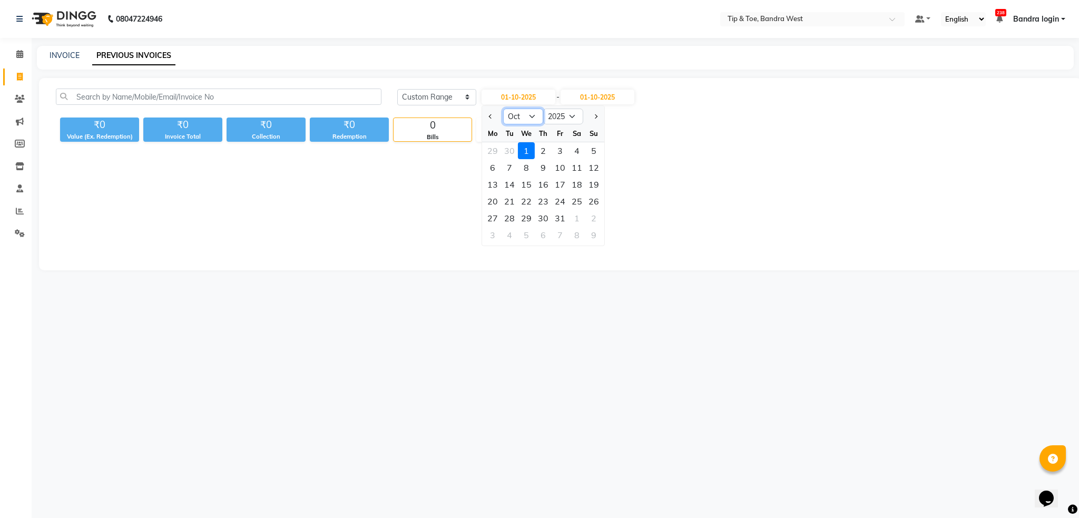
click at [526, 116] on select "Jan Feb Mar Apr May Jun Jul Aug Sep Oct Nov Dec" at bounding box center [523, 117] width 40 height 16
select select "9"
click at [503, 109] on select "Jan Feb Mar Apr May Jun Jul Aug Sep Oct Nov Dec" at bounding box center [523, 117] width 40 height 16
click at [596, 183] on div "21" at bounding box center [593, 184] width 17 height 17
type input "21-09-2025"
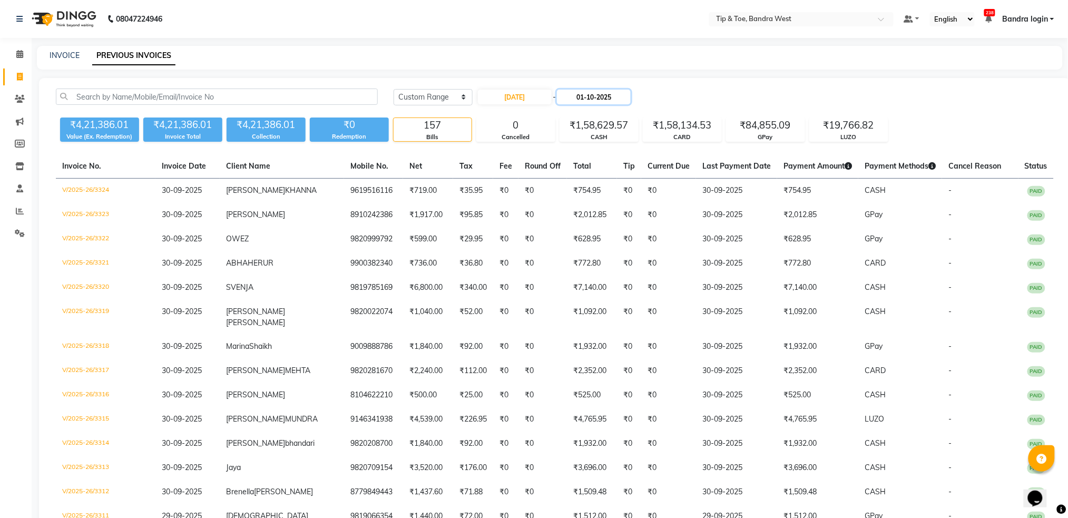
click at [587, 101] on input "01-10-2025" at bounding box center [594, 97] width 74 height 15
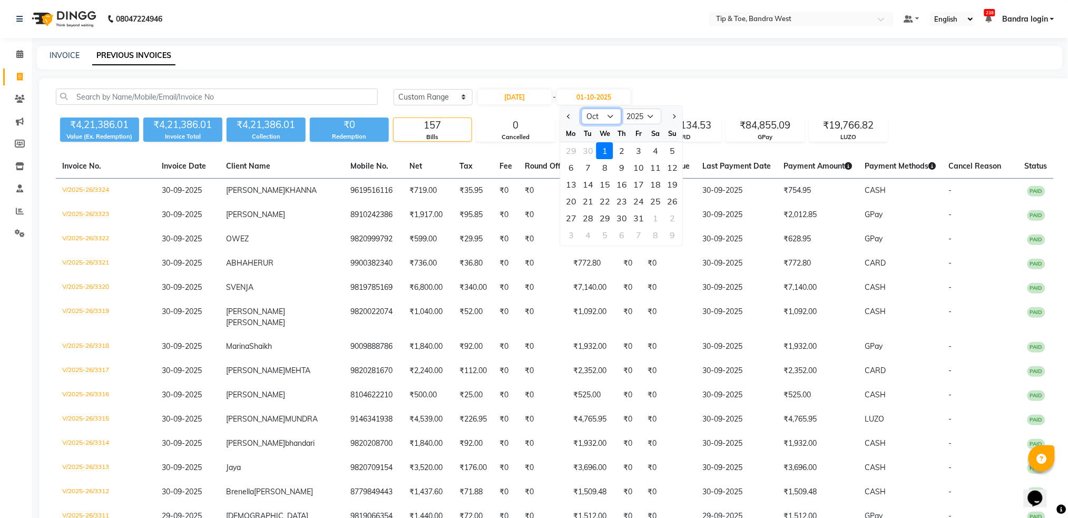
click at [595, 120] on select "Sep Oct Nov Dec" at bounding box center [602, 117] width 40 height 16
select select "9"
click at [582, 109] on select "Sep Oct Nov Dec" at bounding box center [602, 117] width 40 height 16
click at [671, 180] on div "21" at bounding box center [672, 184] width 17 height 17
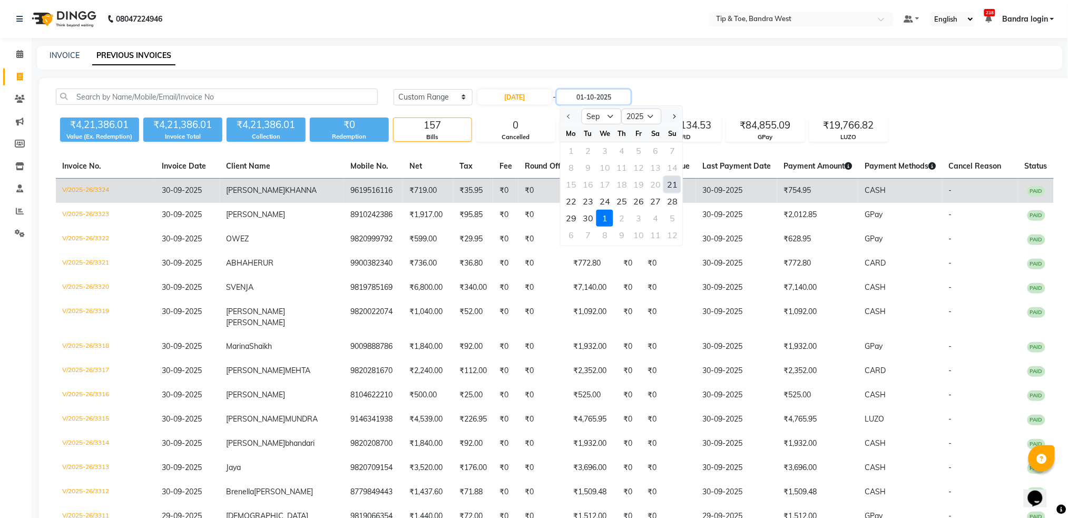
type input "21-09-2025"
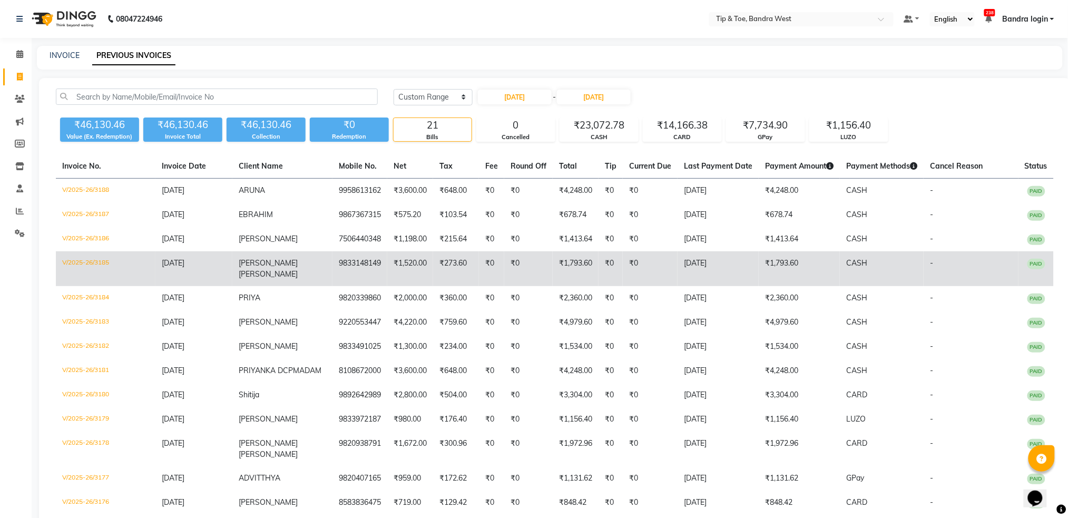
click at [94, 262] on td "V/2025-26/3185" at bounding box center [106, 268] width 100 height 35
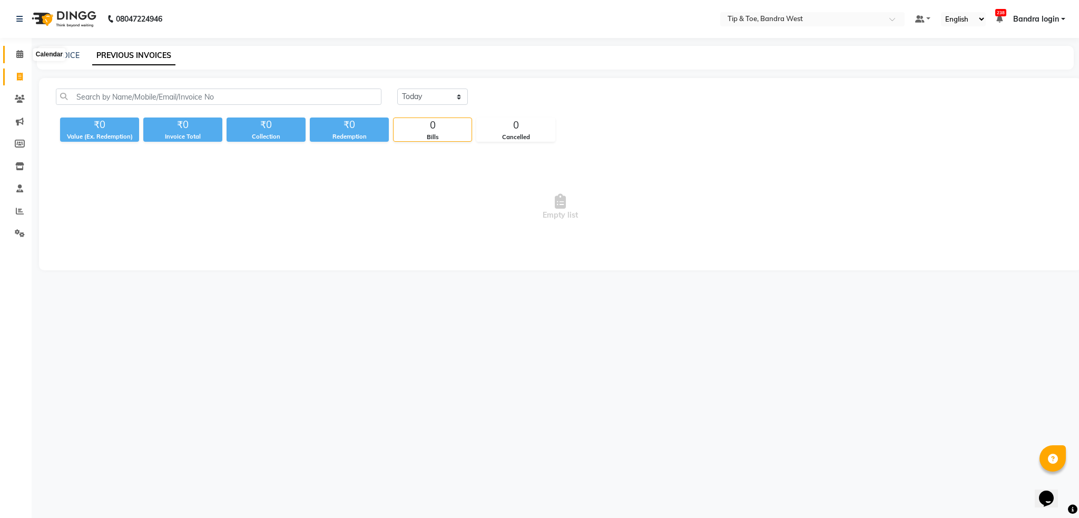
click at [21, 52] on icon at bounding box center [19, 54] width 7 height 8
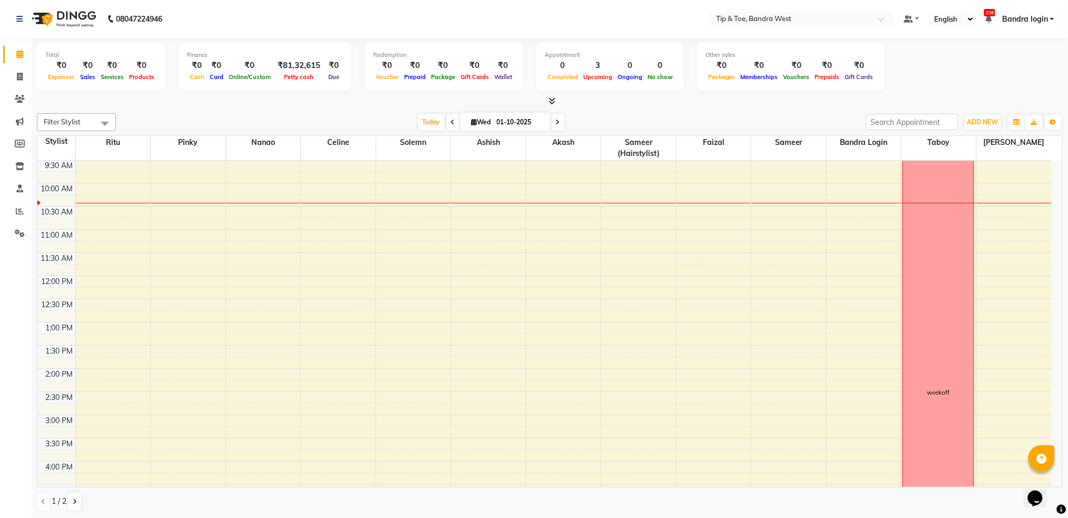
scroll to position [140, 0]
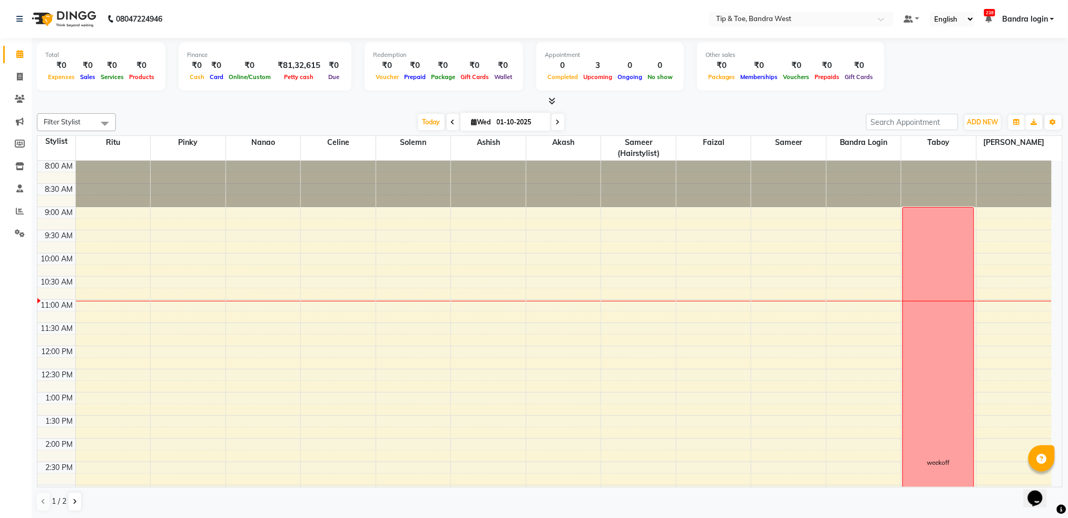
scroll to position [140, 0]
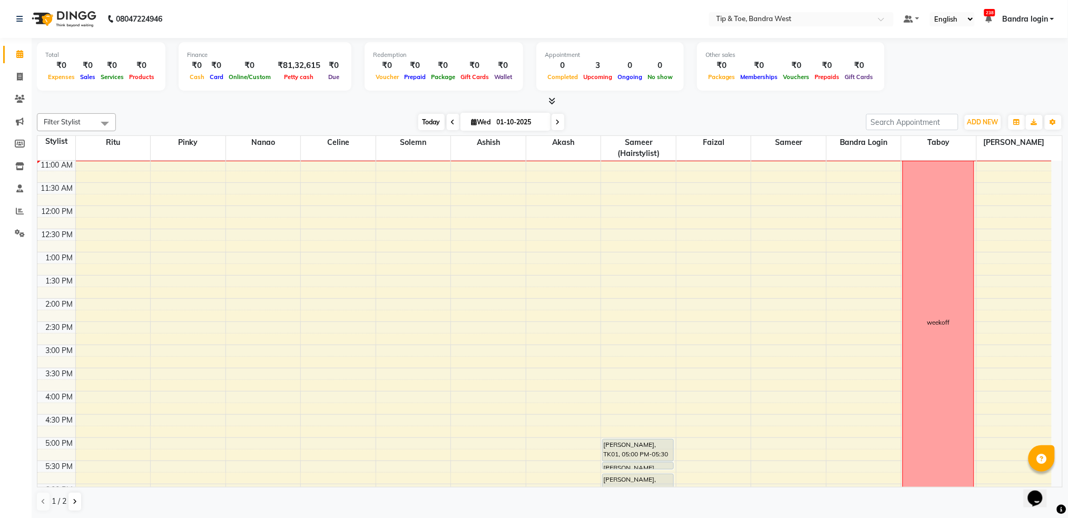
click at [434, 121] on span "Today" at bounding box center [431, 122] width 26 height 16
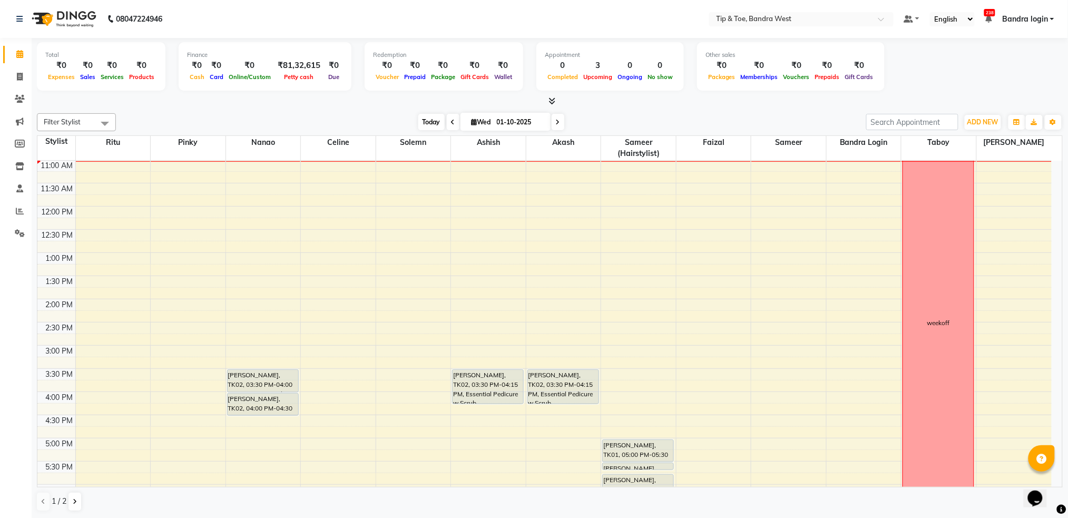
click at [435, 118] on span "Today" at bounding box center [431, 122] width 26 height 16
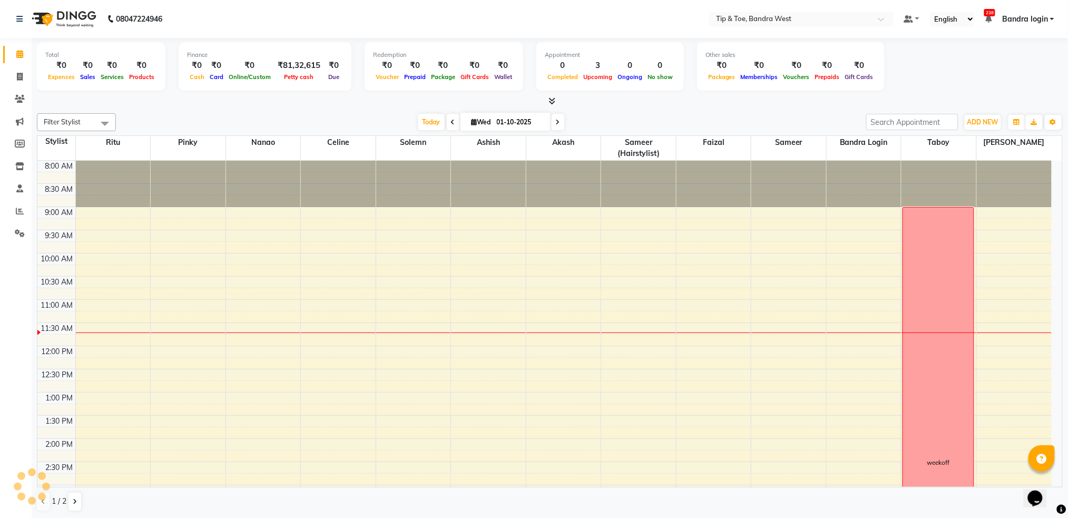
click at [428, 126] on span "Today" at bounding box center [431, 122] width 26 height 16
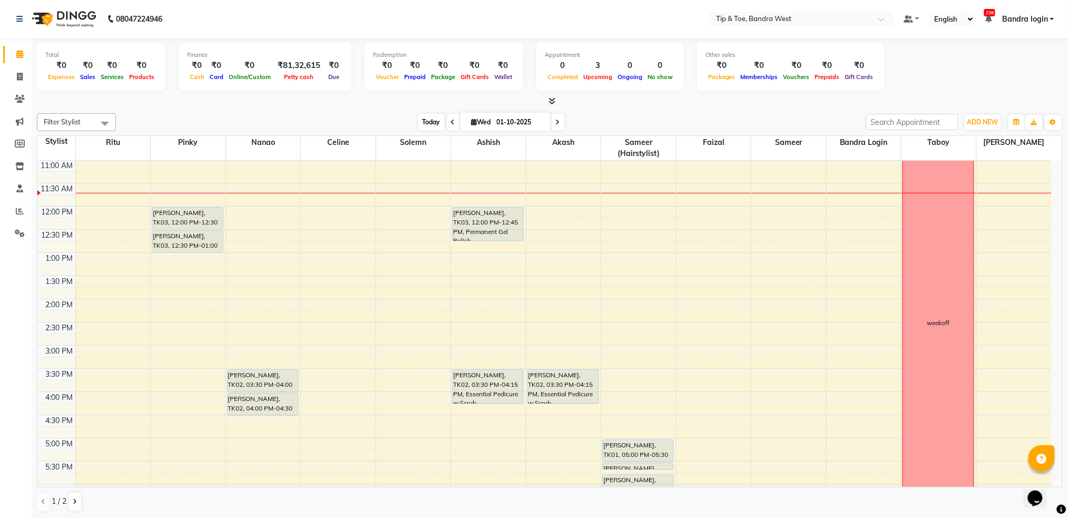
click at [429, 126] on span "Today" at bounding box center [431, 122] width 26 height 16
click at [422, 121] on span "Today" at bounding box center [431, 122] width 26 height 16
click at [422, 120] on span "Today" at bounding box center [431, 122] width 26 height 16
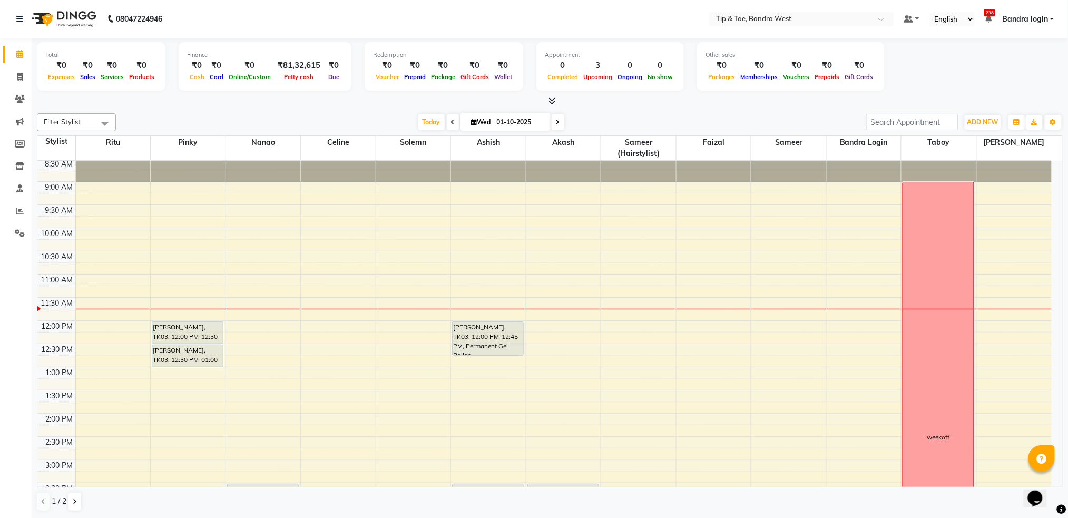
scroll to position [0, 0]
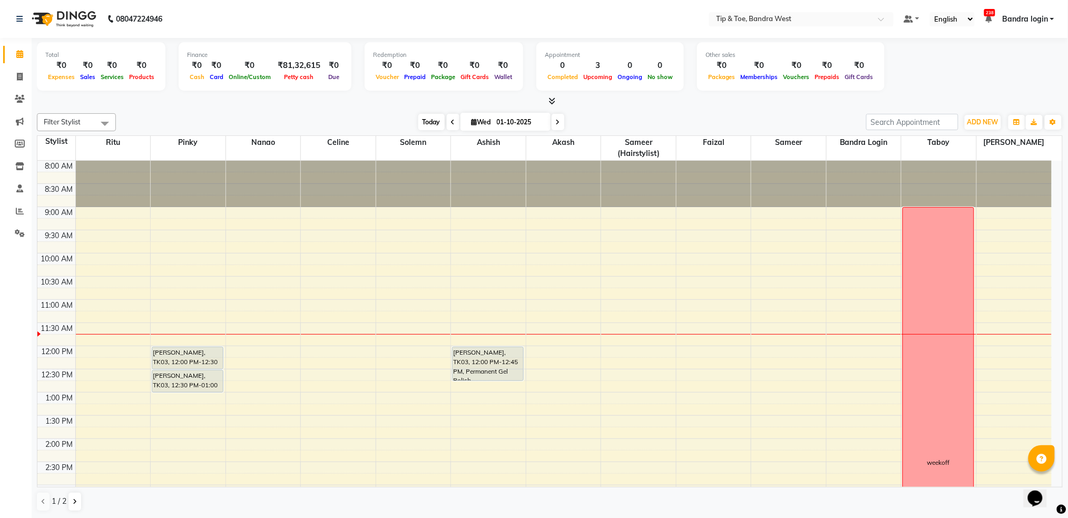
click at [426, 119] on span "Today" at bounding box center [431, 122] width 26 height 16
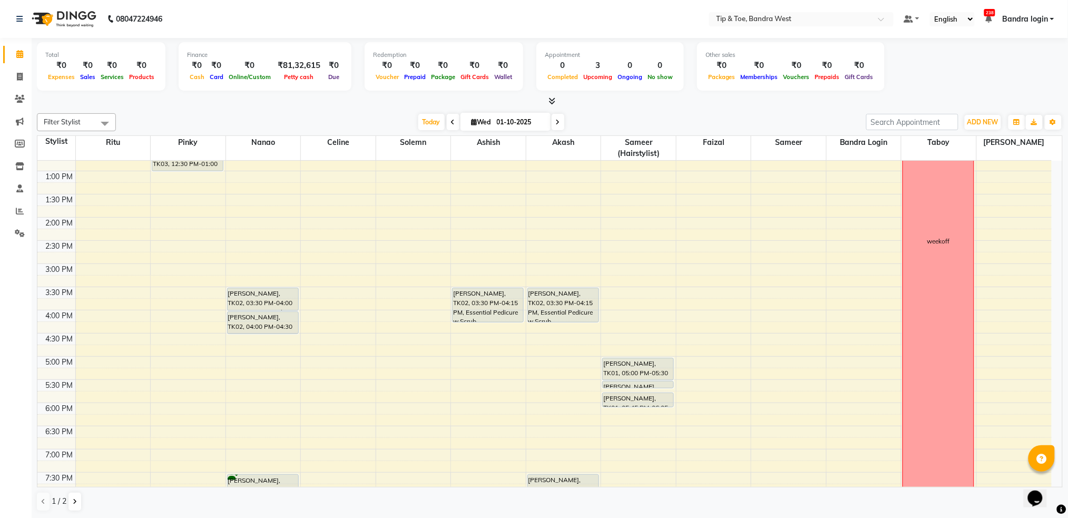
scroll to position [278, 0]
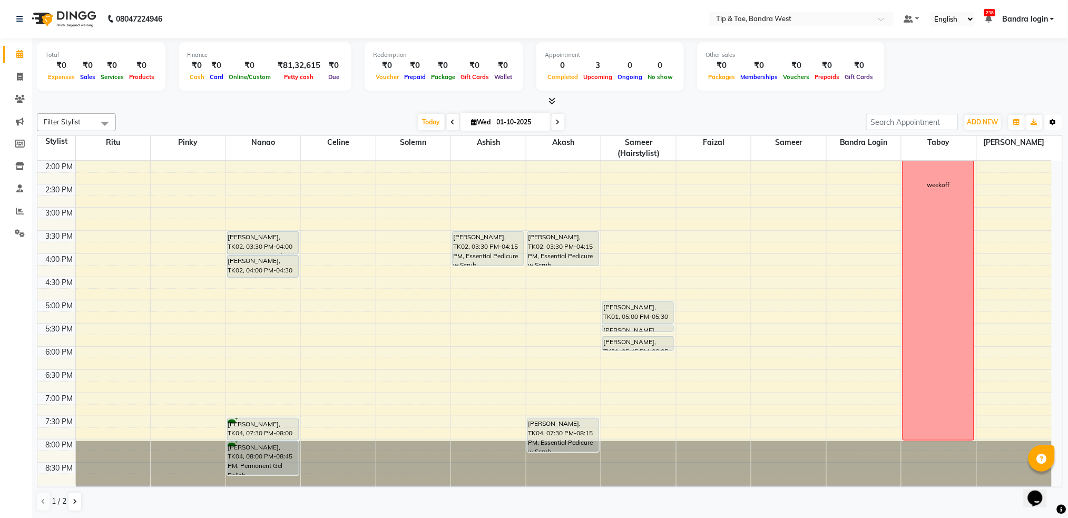
click at [1054, 123] on icon "button" at bounding box center [1053, 122] width 6 height 6
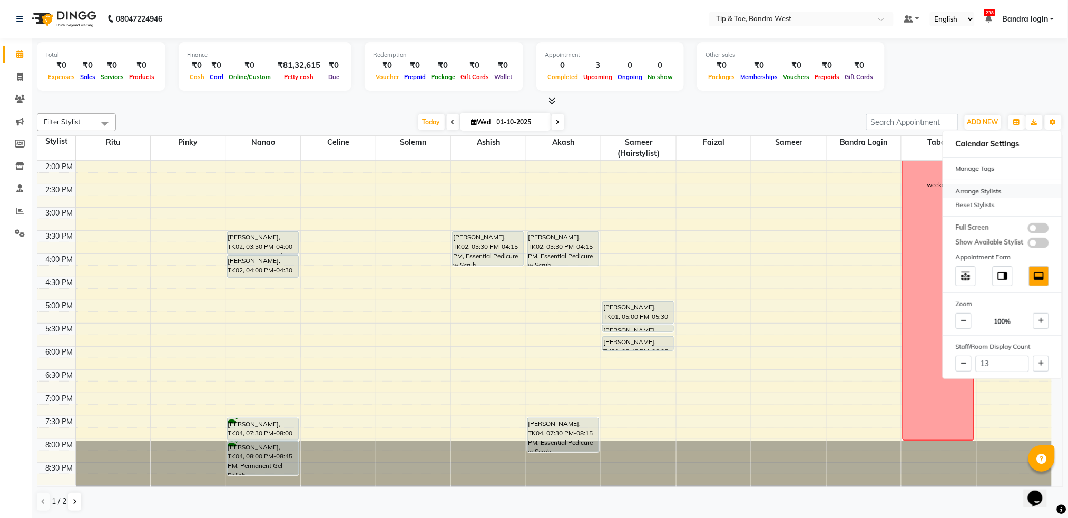
click at [1017, 190] on div "Arrange Stylists" at bounding box center [1002, 191] width 119 height 14
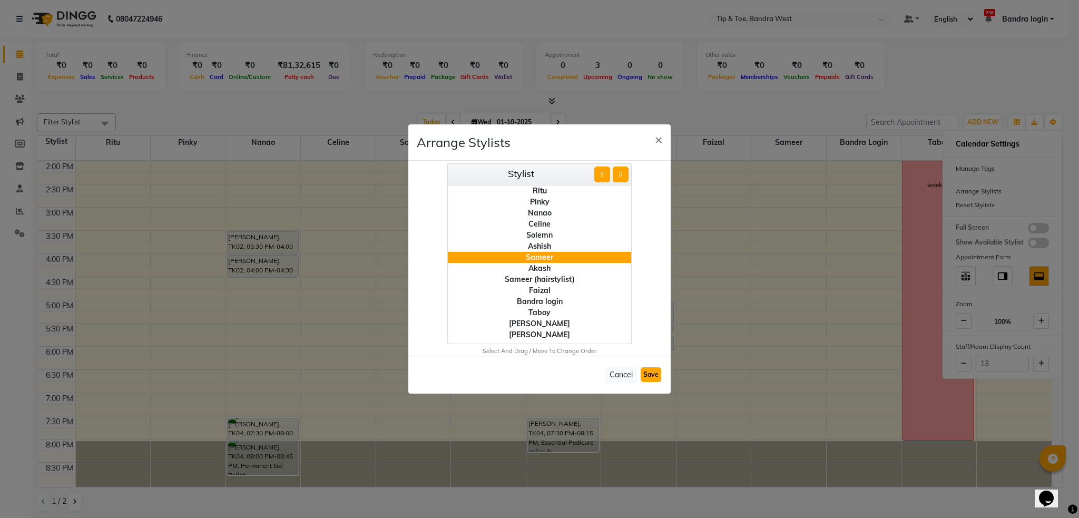
click at [651, 376] on button "Save" at bounding box center [651, 374] width 21 height 15
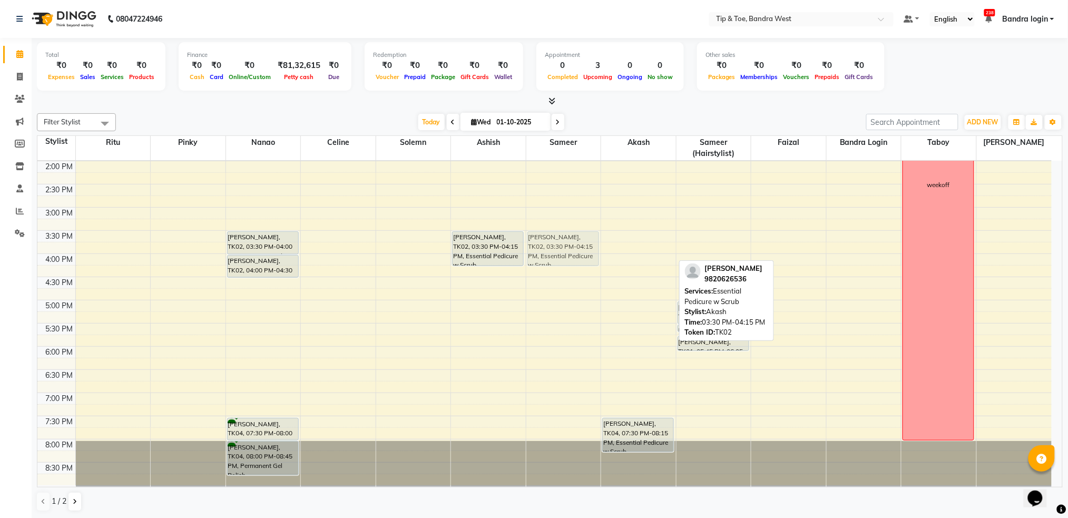
drag, startPoint x: 647, startPoint y: 238, endPoint x: 582, endPoint y: 239, distance: 65.9
click at [582, 239] on tr "NIVEDITA, TK03, 12:00 PM-12:30 PM, Permanent Gel Polish Removal NIVEDITA, TK03,…" at bounding box center [544, 184] width 1014 height 602
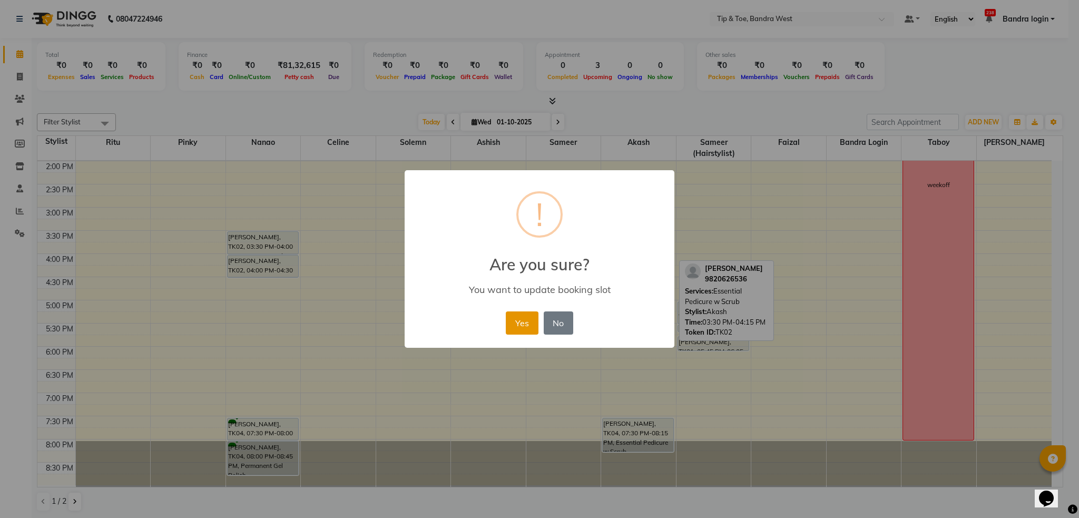
click at [520, 320] on button "Yes" at bounding box center [522, 322] width 32 height 23
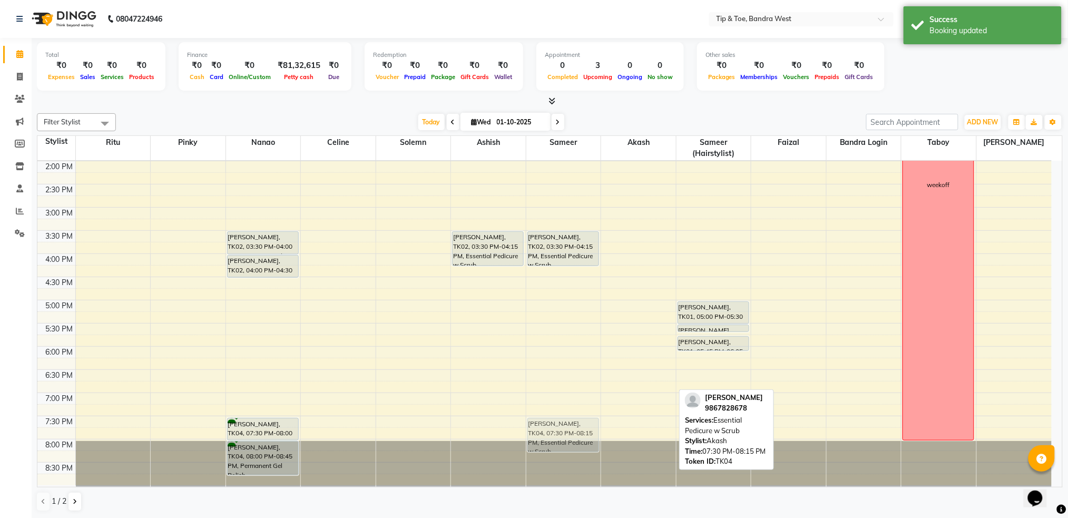
drag, startPoint x: 624, startPoint y: 434, endPoint x: 547, endPoint y: 430, distance: 77.0
click at [547, 430] on tr "NIVEDITA, TK03, 12:00 PM-12:30 PM, Permanent Gel Polish Removal NIVEDITA, TK03,…" at bounding box center [544, 184] width 1014 height 602
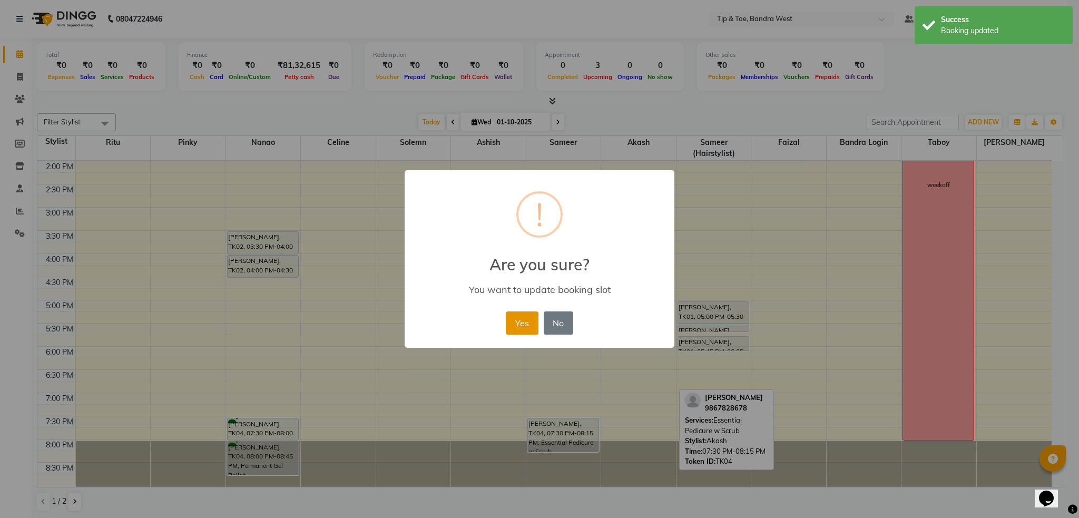
click at [517, 328] on button "Yes" at bounding box center [522, 322] width 32 height 23
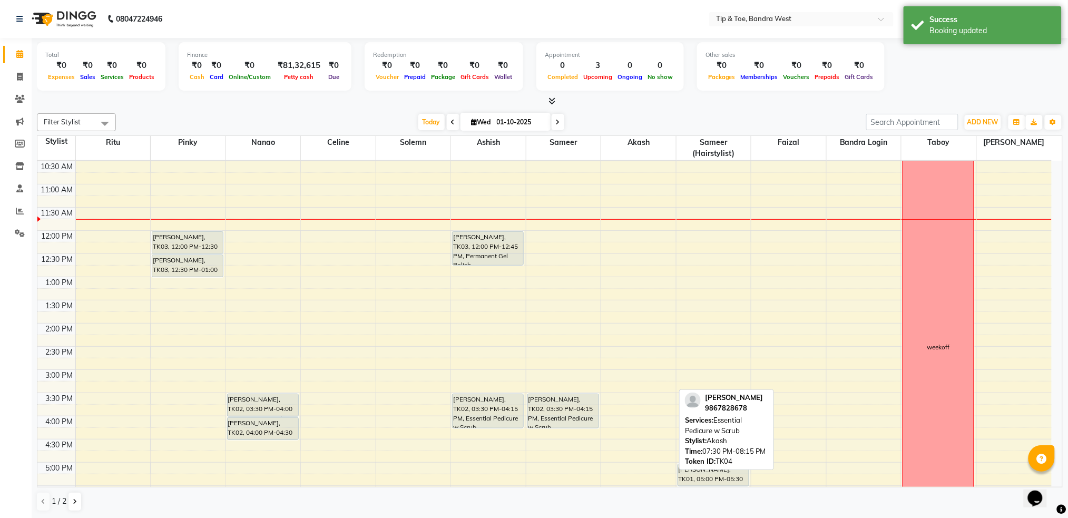
scroll to position [0, 0]
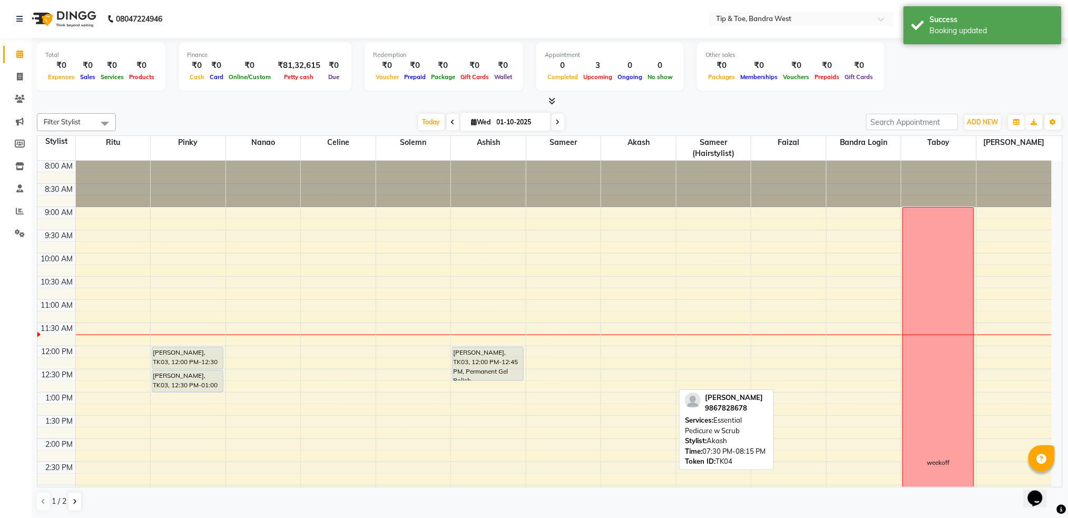
click at [441, 121] on div "Today Wed 01-10-2025" at bounding box center [491, 122] width 148 height 16
click at [435, 124] on span "Today" at bounding box center [431, 122] width 26 height 16
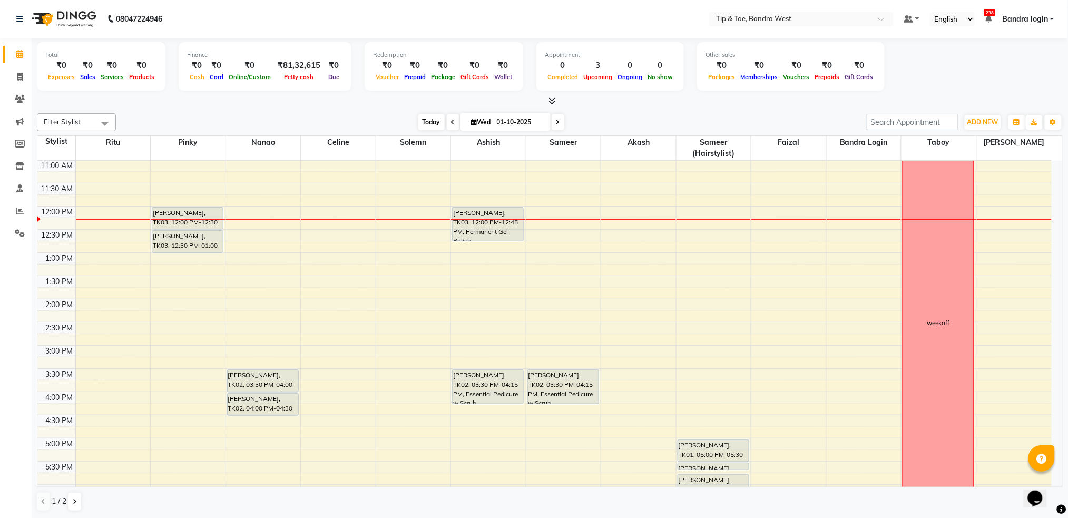
click at [428, 122] on span "Today" at bounding box center [431, 122] width 26 height 16
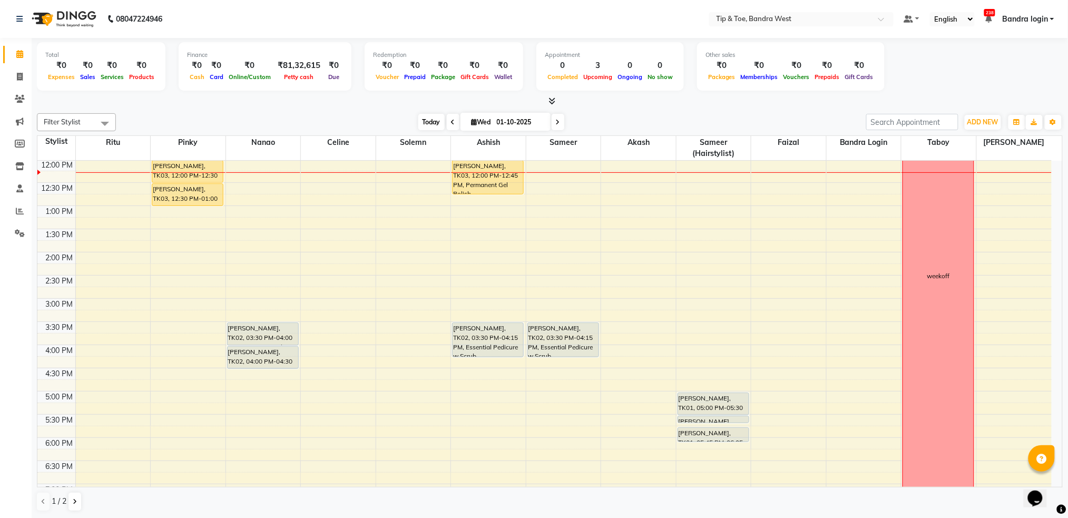
click at [428, 127] on span "Today" at bounding box center [431, 122] width 26 height 16
click at [431, 123] on span "Today" at bounding box center [431, 122] width 26 height 16
click at [432, 122] on span "Today" at bounding box center [431, 122] width 26 height 16
click at [427, 122] on span "Today" at bounding box center [431, 122] width 26 height 16
click at [420, 124] on span "Today" at bounding box center [431, 122] width 26 height 16
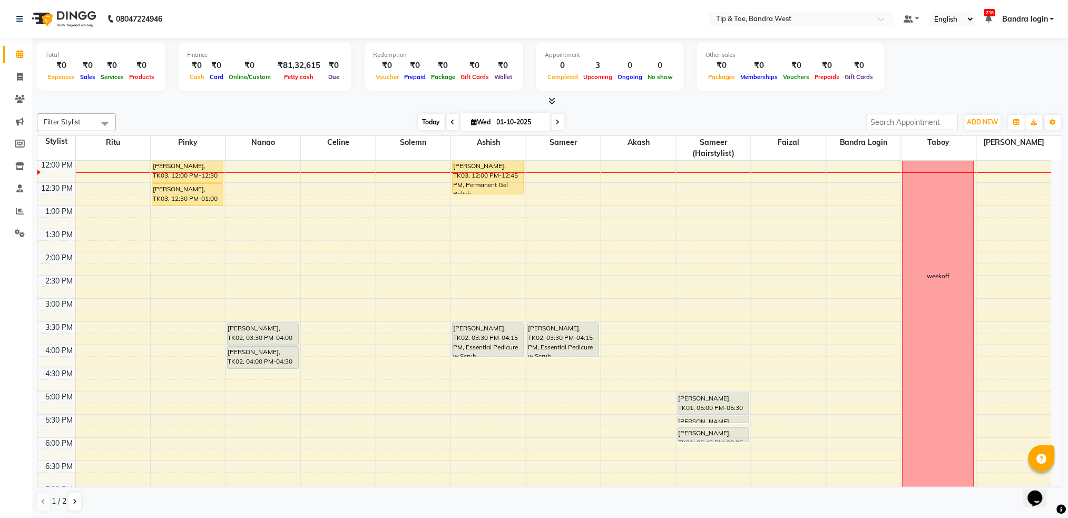
click at [422, 122] on span "Today" at bounding box center [431, 122] width 26 height 16
click at [425, 123] on span "Today" at bounding box center [431, 122] width 26 height 16
click at [432, 123] on span "Today" at bounding box center [431, 122] width 26 height 16
click at [434, 123] on span "Today" at bounding box center [431, 122] width 26 height 16
click at [426, 122] on span "Today" at bounding box center [431, 122] width 26 height 16
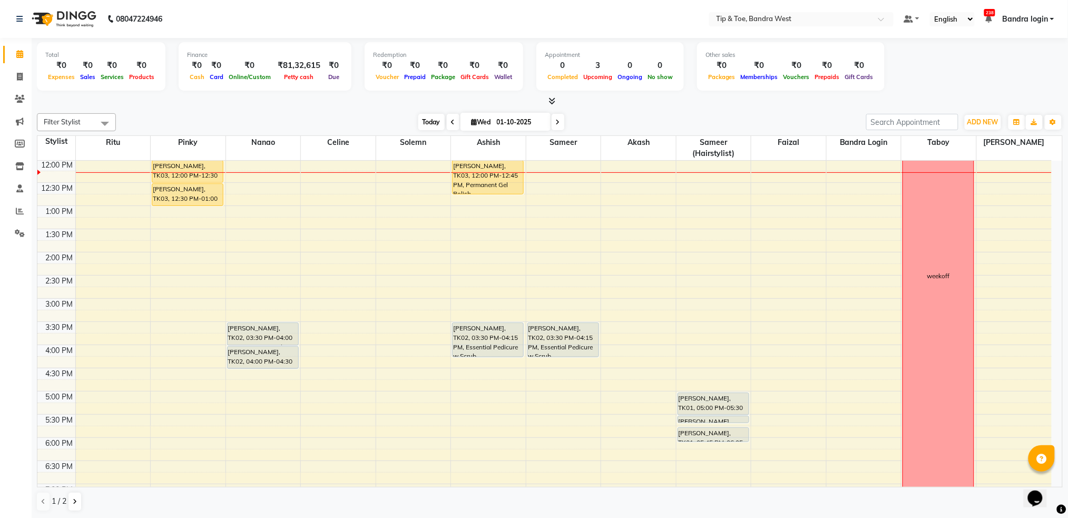
click at [425, 120] on span "Today" at bounding box center [431, 122] width 26 height 16
click at [437, 123] on span "Today" at bounding box center [431, 122] width 26 height 16
click at [423, 121] on span "Today" at bounding box center [431, 122] width 26 height 16
click at [432, 120] on span "Today" at bounding box center [431, 122] width 26 height 16
click at [432, 122] on span "Today" at bounding box center [431, 122] width 26 height 16
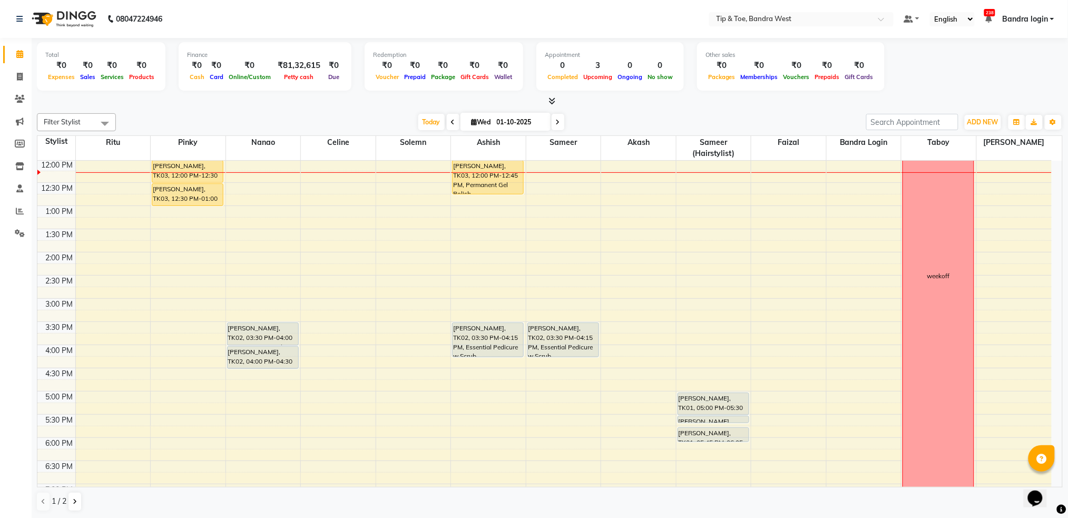
click at [417, 121] on div "Today Wed 01-10-2025" at bounding box center [491, 122] width 148 height 16
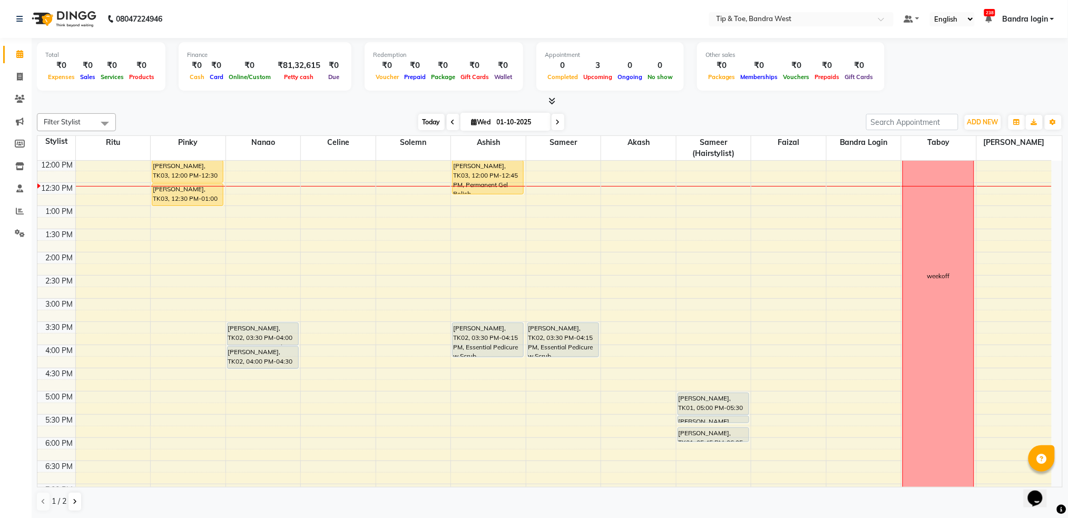
click at [420, 123] on span "Today" at bounding box center [431, 122] width 26 height 16
click at [561, 120] on span at bounding box center [558, 122] width 13 height 16
type input "02-10-2025"
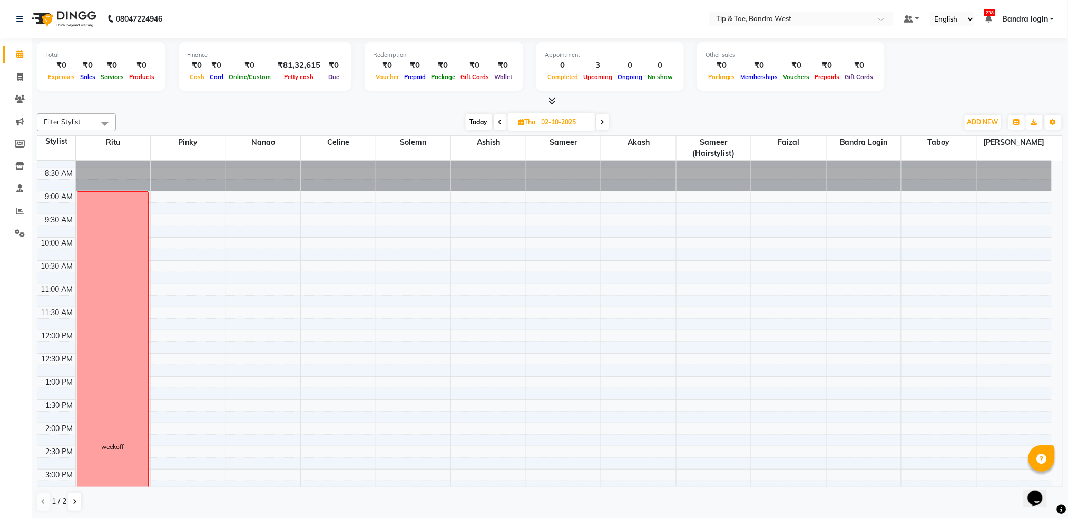
scroll to position [0, 0]
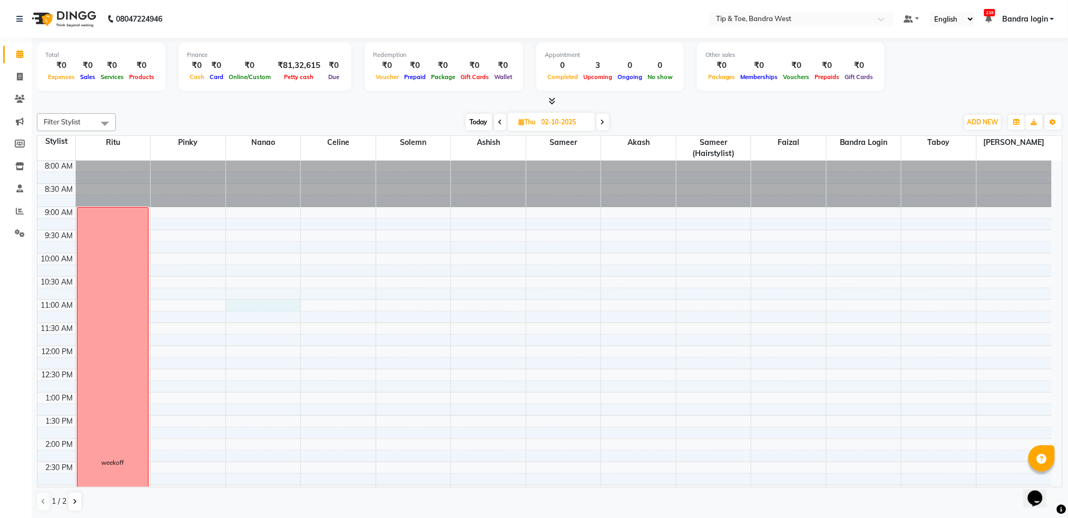
click at [261, 304] on div "8:00 AM 8:30 AM 9:00 AM 9:30 AM 10:00 AM 10:30 AM 11:00 AM 11:30 AM 12:00 PM 12…" at bounding box center [544, 462] width 1014 height 602
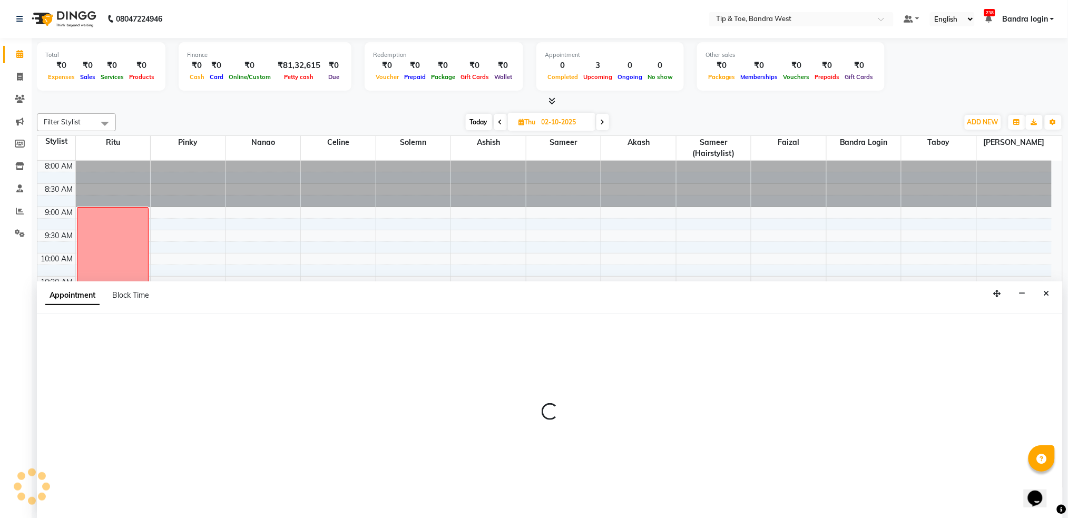
scroll to position [1, 0]
select select "42385"
select select "660"
select select "tentative"
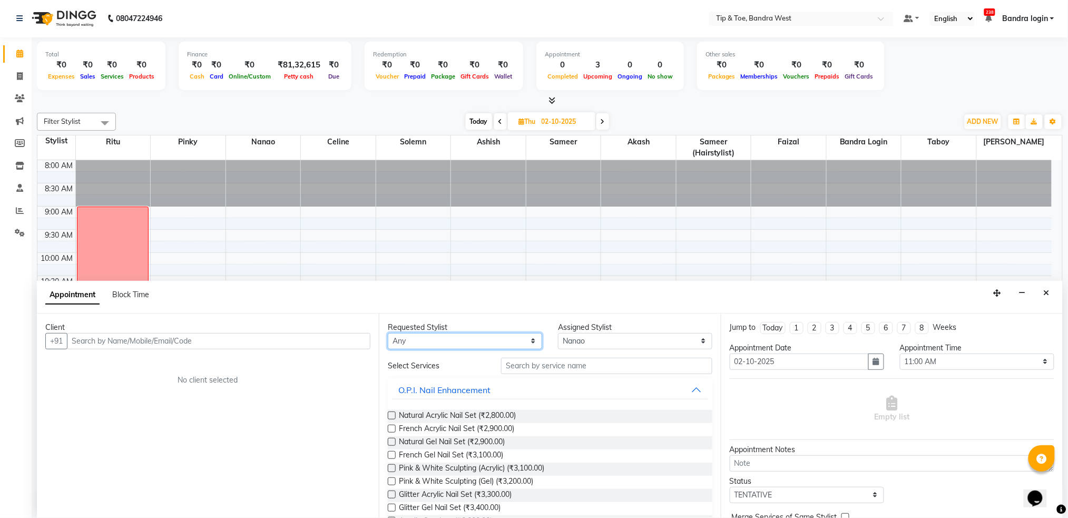
click at [481, 339] on select "Any Akash Ashish Bandra login Celine Faizal Jigna Nanao Nihal Pinky Ritu Sameer…" at bounding box center [465, 341] width 154 height 16
select select "42385"
click at [388, 333] on select "Any Akash Ashish Bandra login Celine Faizal Jigna Nanao Nihal Pinky Ritu Sameer…" at bounding box center [465, 341] width 154 height 16
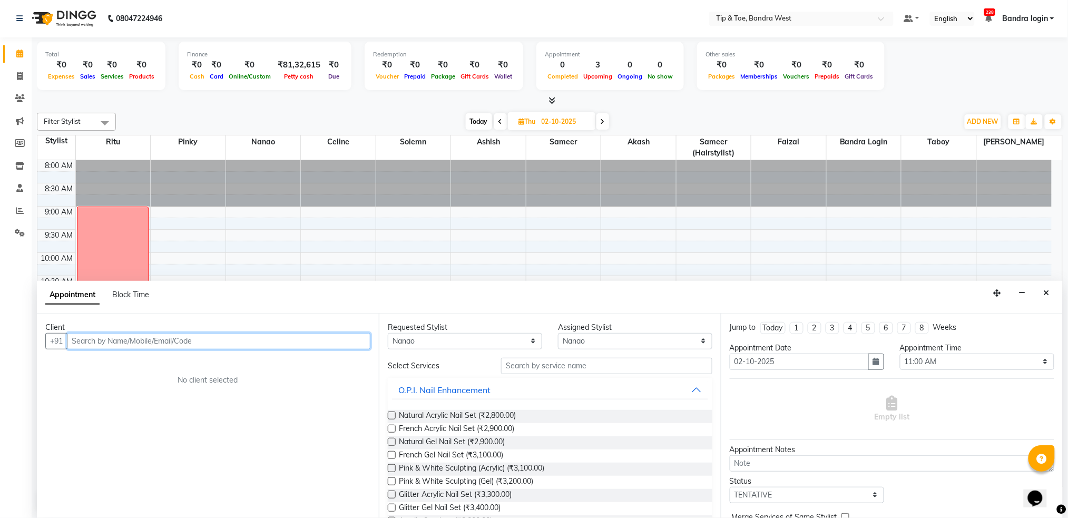
click at [292, 339] on input "text" at bounding box center [218, 341] width 303 height 16
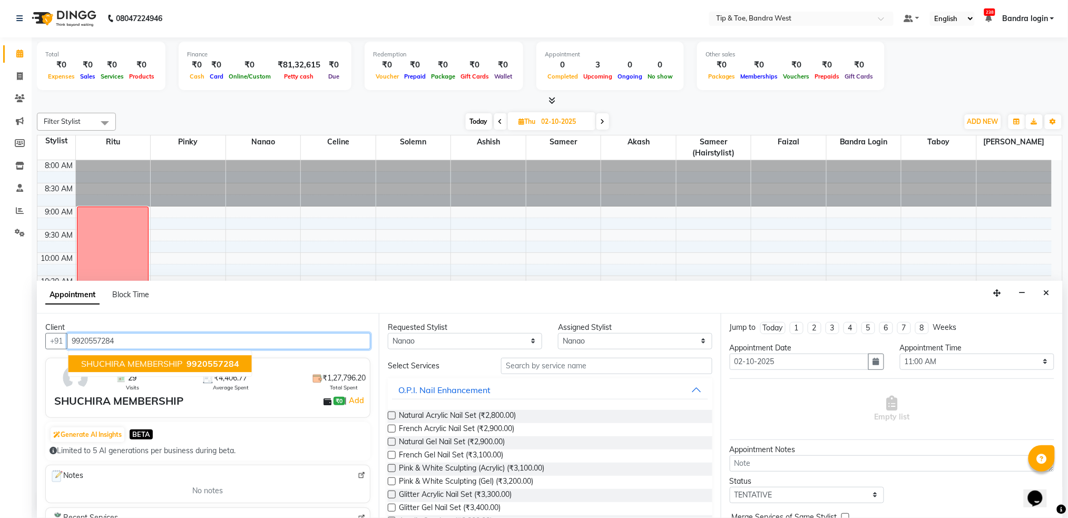
click at [214, 363] on span "9920557284" at bounding box center [212, 363] width 53 height 11
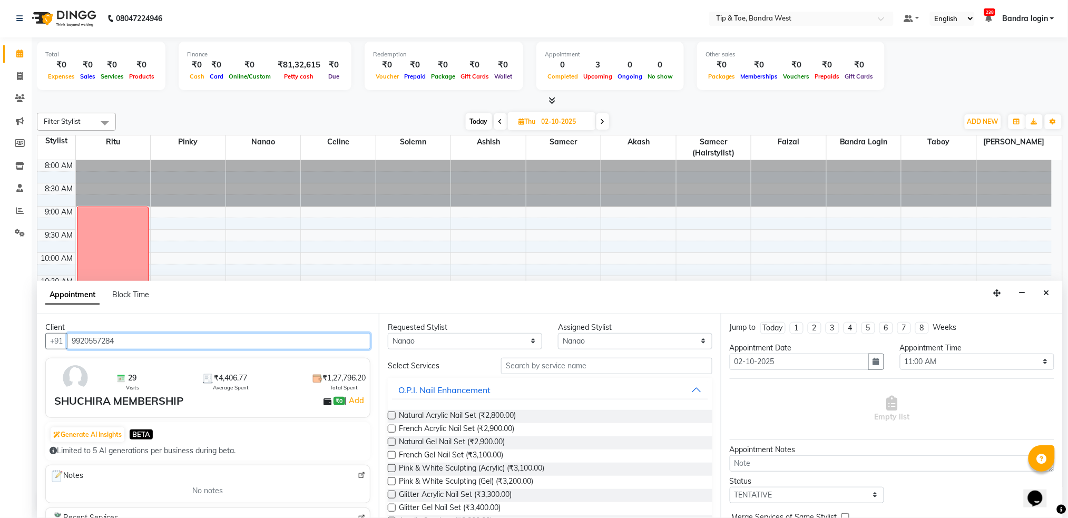
type input "9920557284"
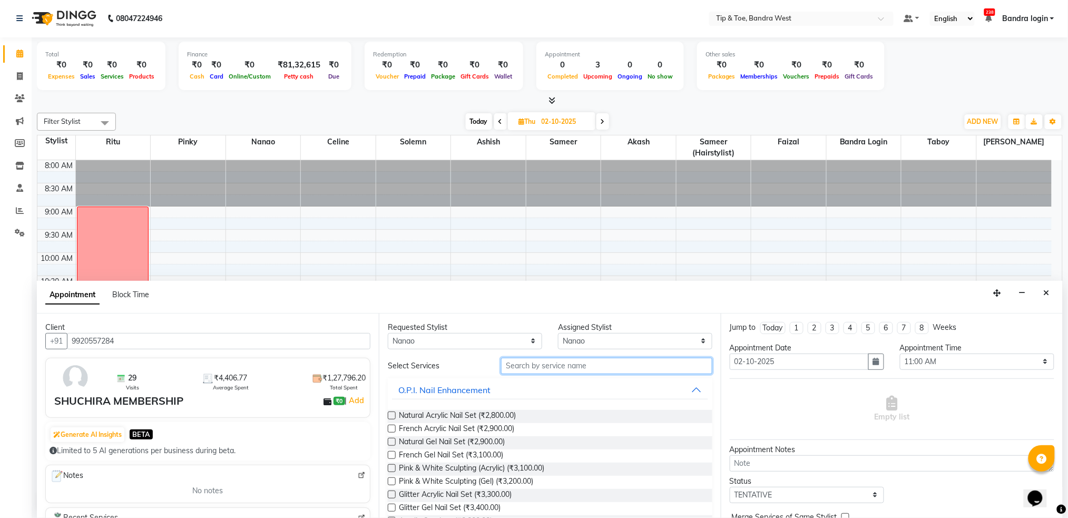
click at [617, 365] on input "text" at bounding box center [606, 366] width 211 height 16
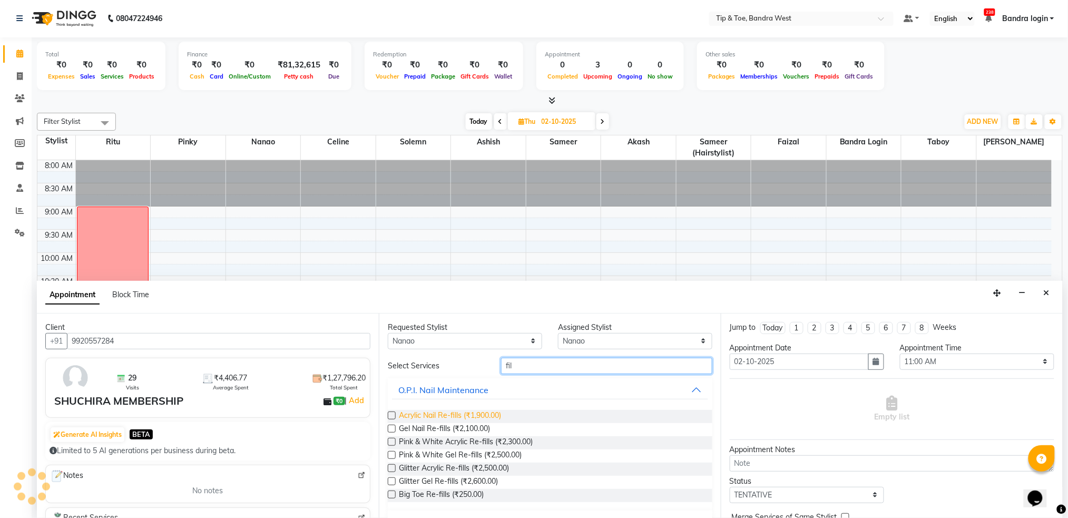
type input "fil"
click at [475, 417] on span "Acrylic Nail Re-fills (₹1,900.00)" at bounding box center [450, 416] width 102 height 13
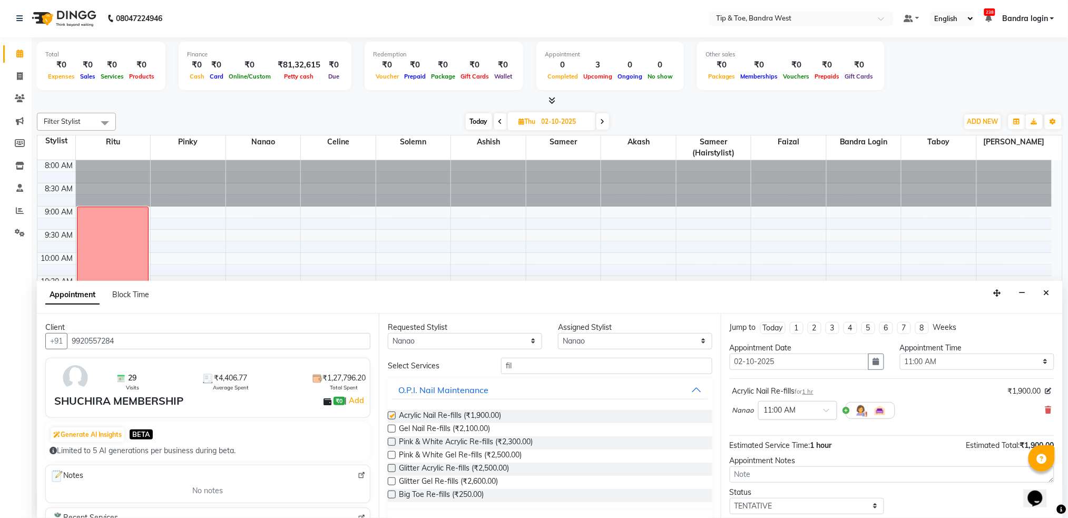
checkbox input "false"
click at [555, 365] on input "fil" at bounding box center [606, 366] width 211 height 16
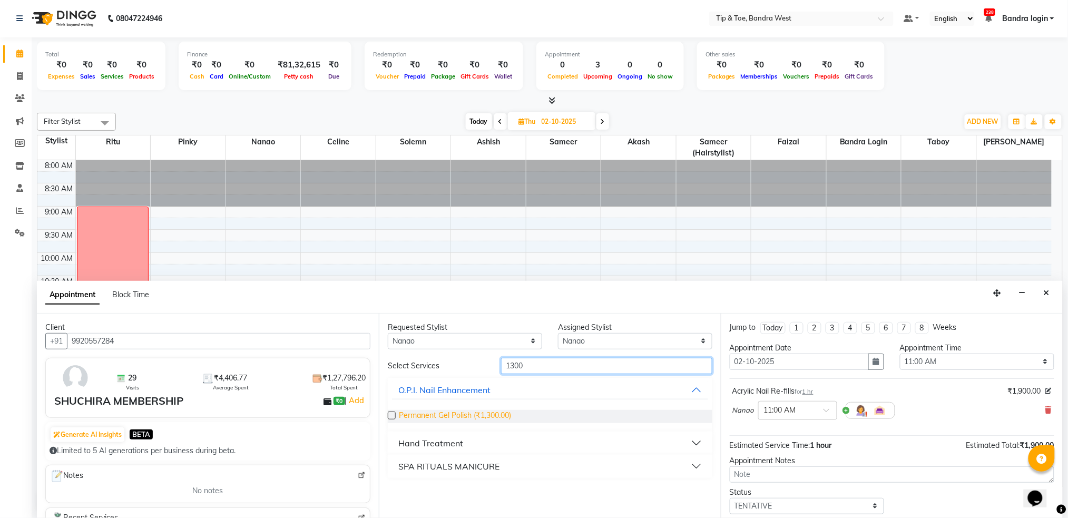
type input "1300"
click at [475, 418] on span "Permanent Gel Polish (₹1,300.00)" at bounding box center [455, 416] width 112 height 13
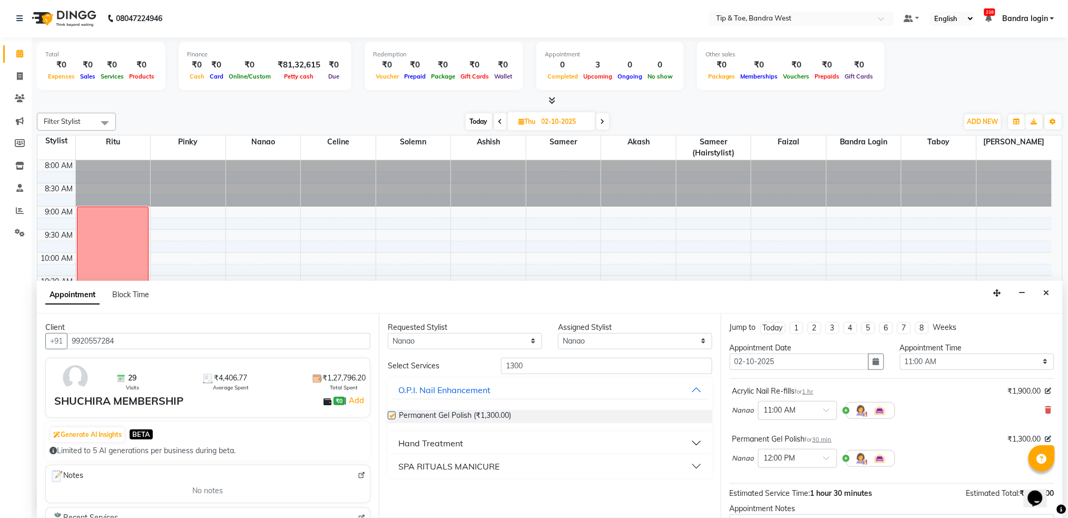
checkbox input "false"
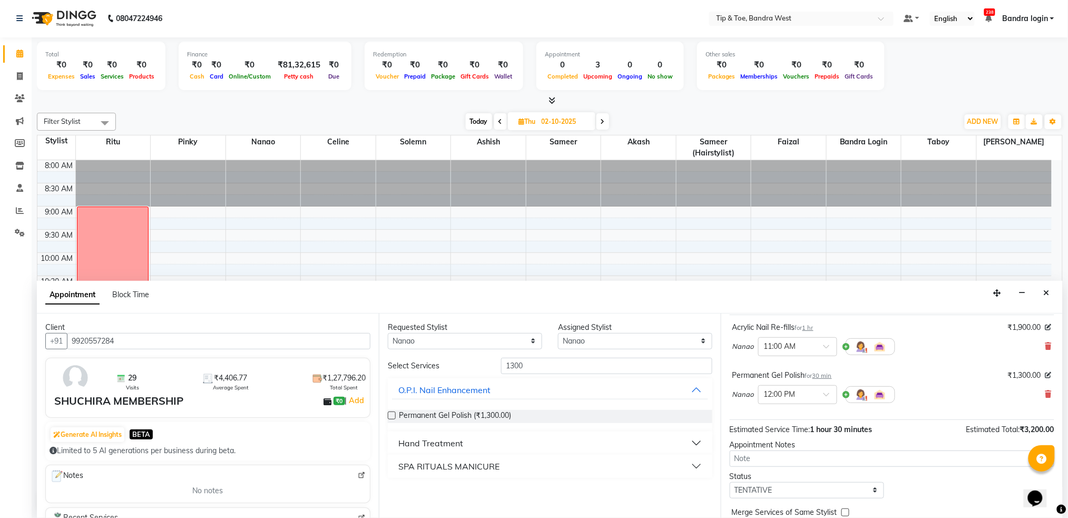
scroll to position [111, 0]
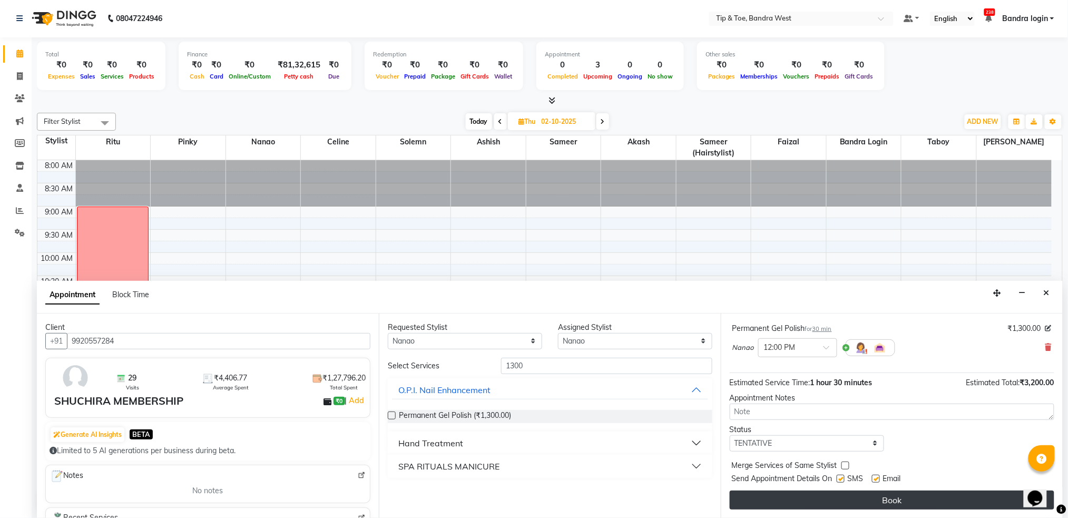
click at [908, 506] on button "Book" at bounding box center [892, 499] width 325 height 19
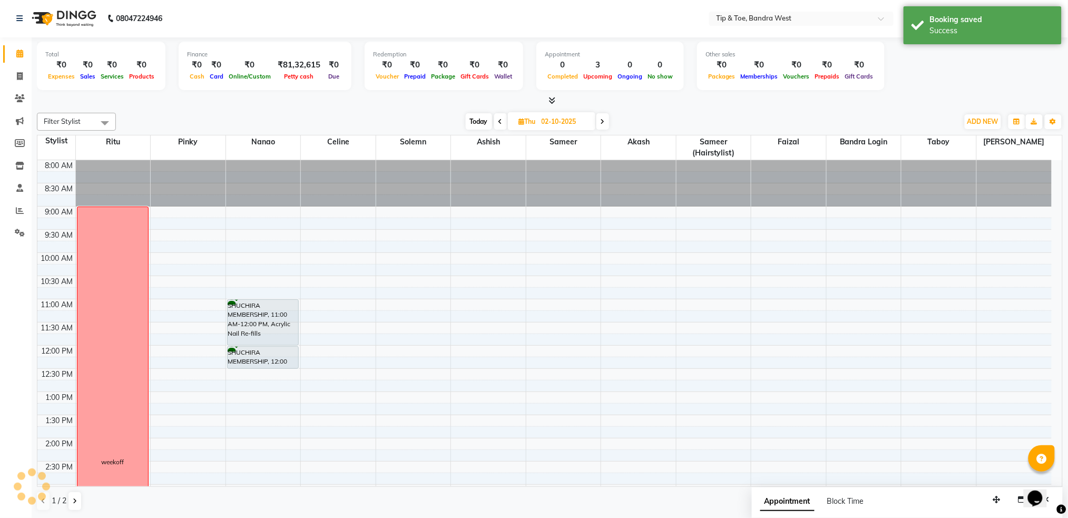
scroll to position [0, 0]
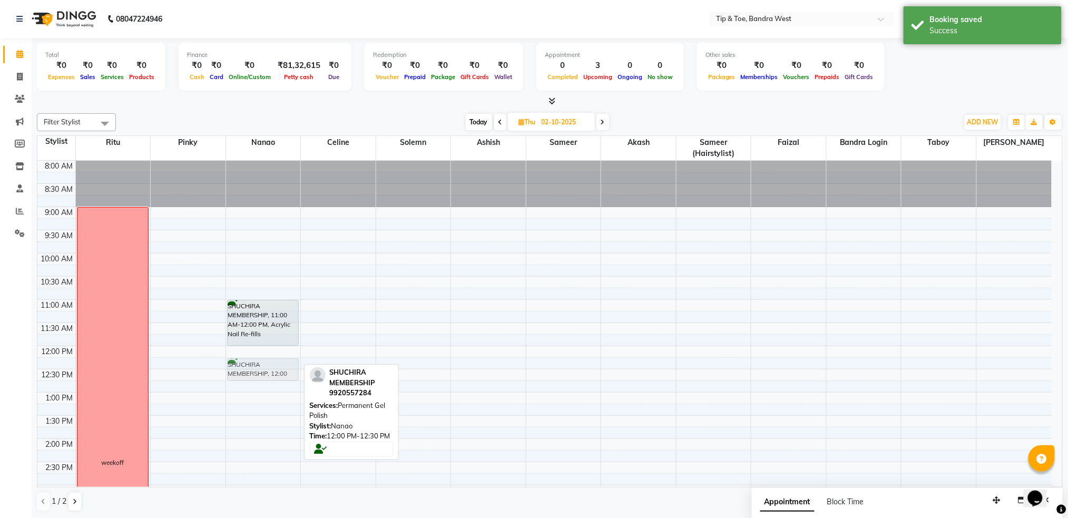
click at [255, 371] on div "SHUCHIRA MEMBERSHIP, 11:00 AM-12:00 PM, Acrylic Nail Re-fills SHUCHIRA MEMBERSH…" at bounding box center [263, 462] width 75 height 602
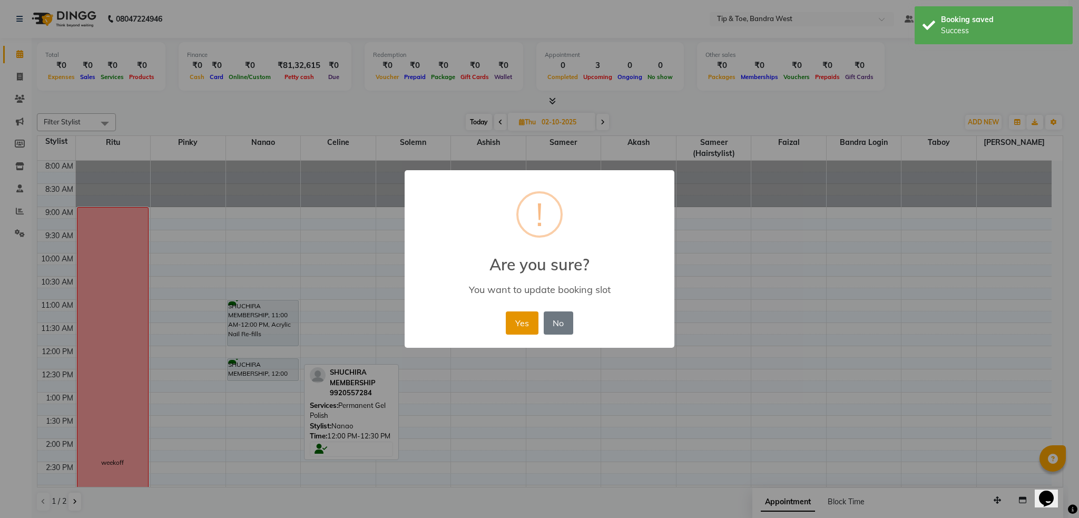
click at [525, 322] on button "Yes" at bounding box center [522, 322] width 32 height 23
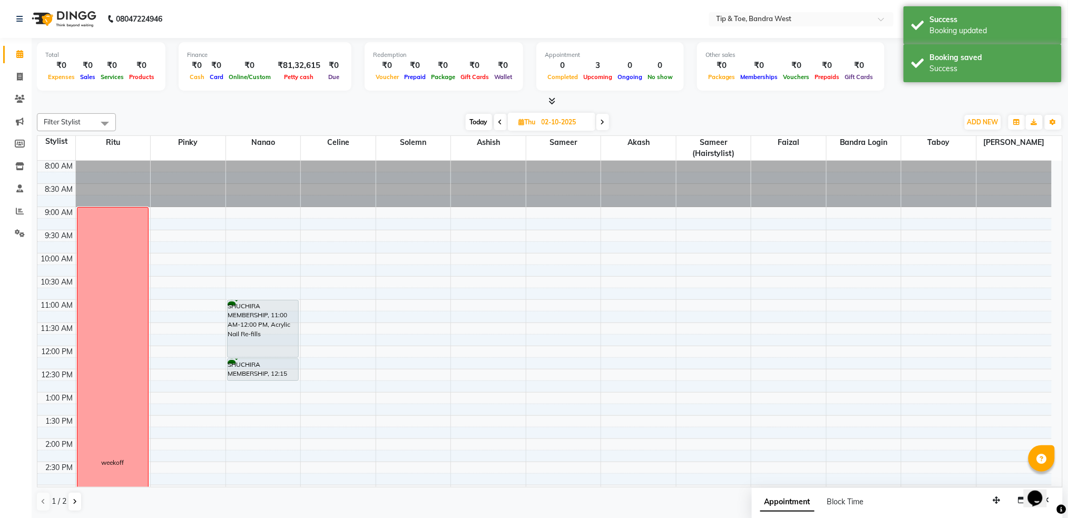
click at [282, 350] on div "SHUCHIRA MEMBERSHIP, 11:00 AM-12:00 PM, Acrylic Nail Re-fills SHUCHIRA MEMBERSH…" at bounding box center [263, 462] width 75 height 602
click at [476, 124] on span "Today" at bounding box center [479, 122] width 26 height 16
type input "01-10-2025"
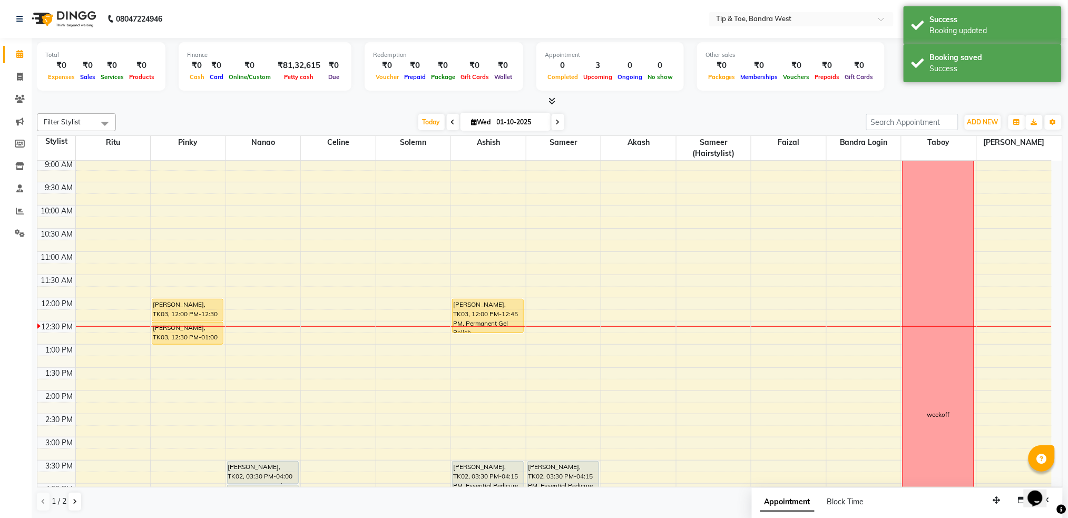
scroll to position [140, 0]
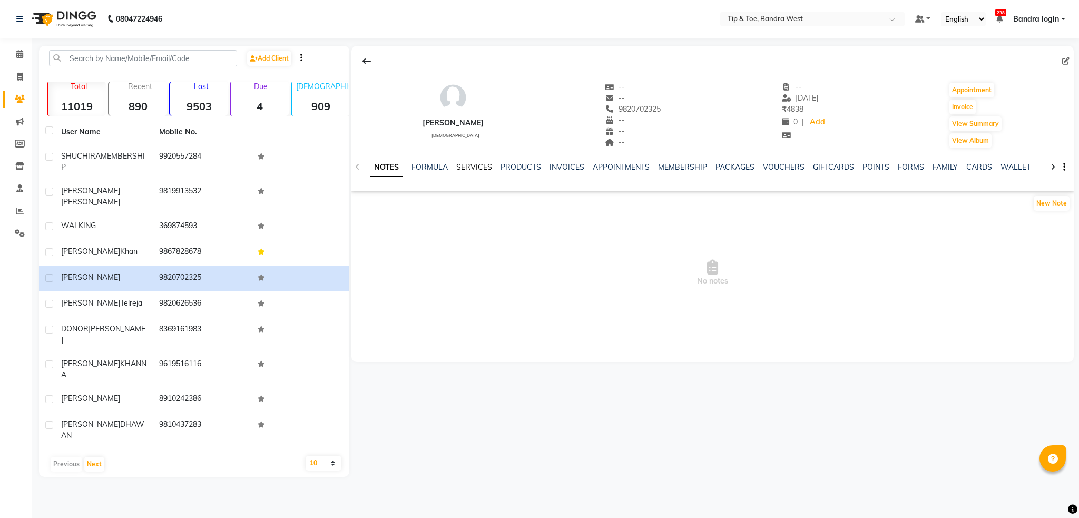
click at [477, 167] on link "SERVICES" at bounding box center [474, 166] width 36 height 9
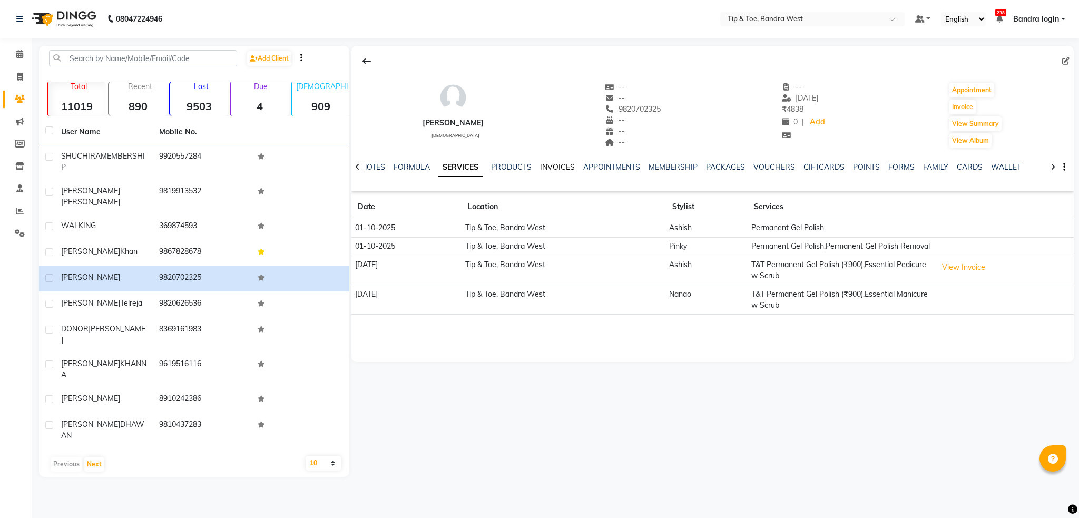
click at [554, 168] on link "INVOICES" at bounding box center [557, 166] width 35 height 9
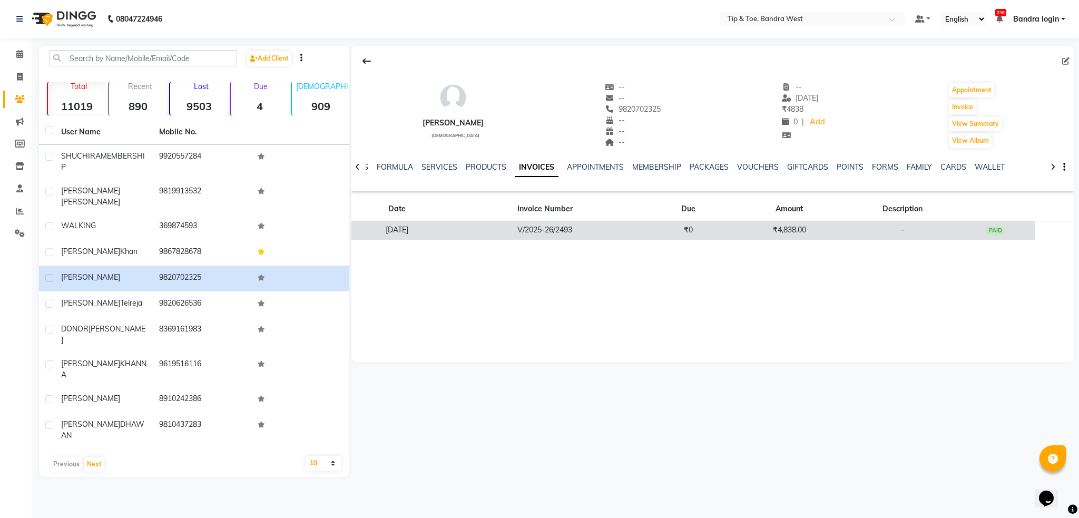
click at [620, 237] on td "V/2025-26/2493" at bounding box center [544, 230] width 205 height 18
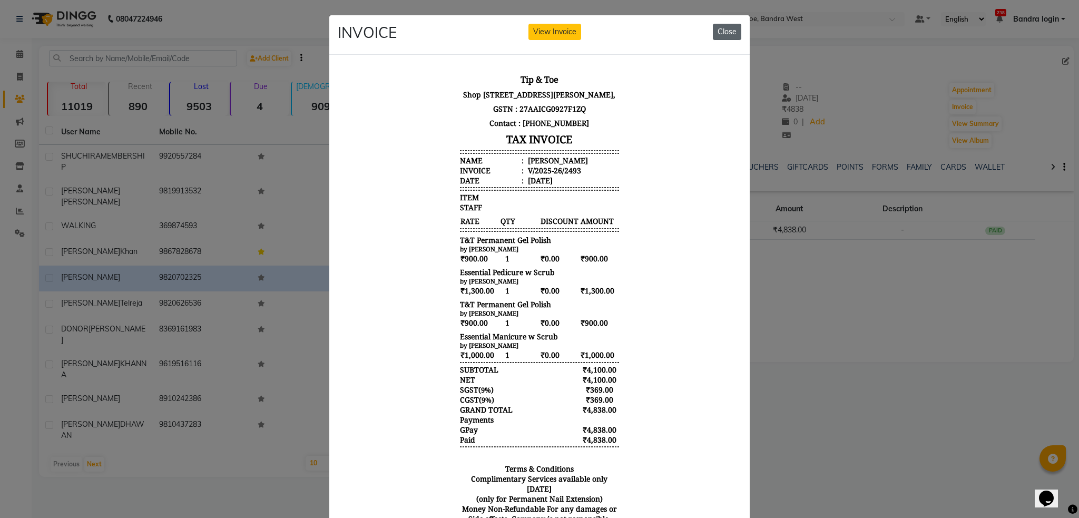
click at [718, 32] on button "Close" at bounding box center [727, 32] width 28 height 16
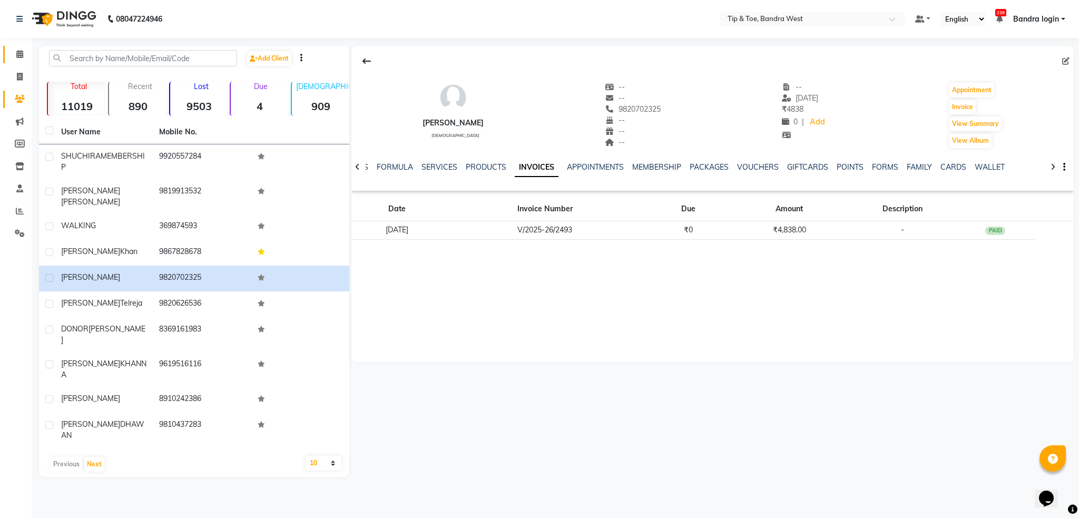
click at [5, 53] on link "Calendar" at bounding box center [15, 54] width 25 height 17
click at [14, 53] on span at bounding box center [20, 54] width 18 height 12
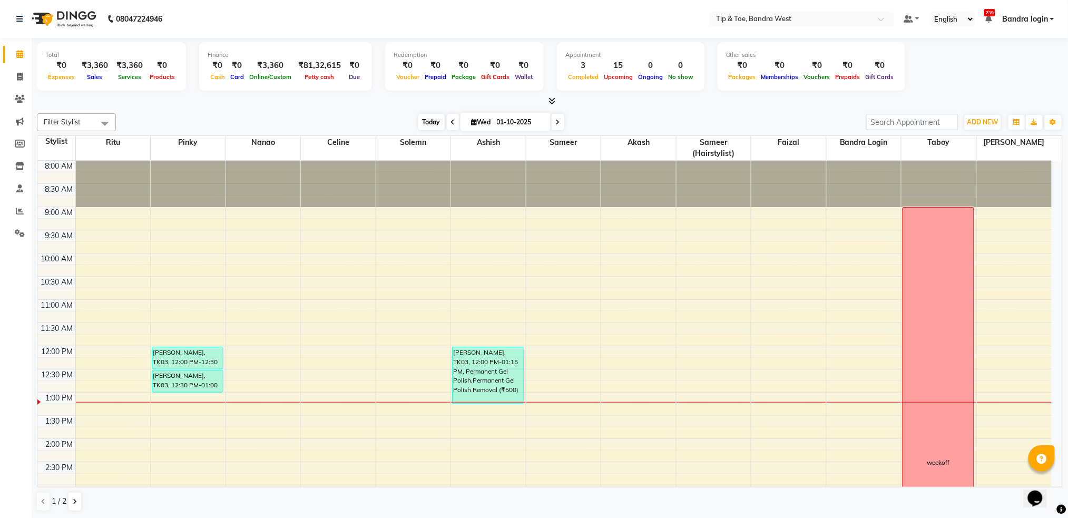
click at [431, 122] on span "Today" at bounding box center [431, 122] width 26 height 16
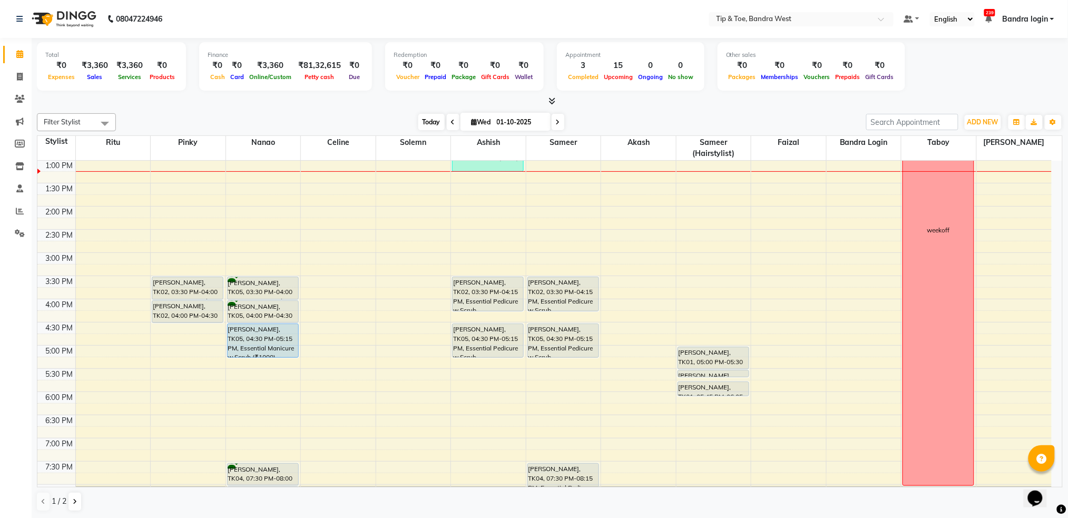
click at [424, 119] on span "Today" at bounding box center [431, 122] width 26 height 16
click at [427, 122] on span "Today" at bounding box center [431, 122] width 26 height 16
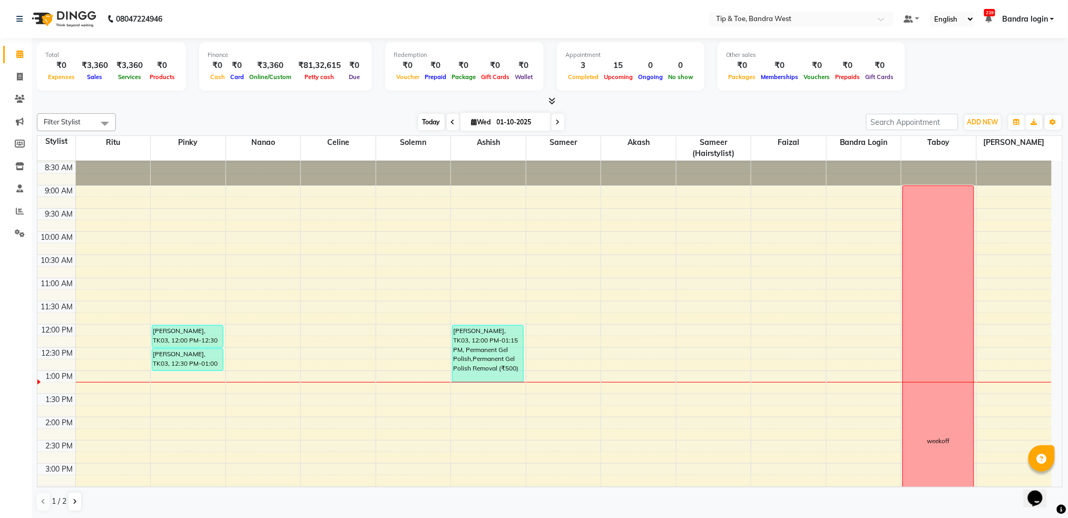
click at [428, 120] on span "Today" at bounding box center [431, 122] width 26 height 16
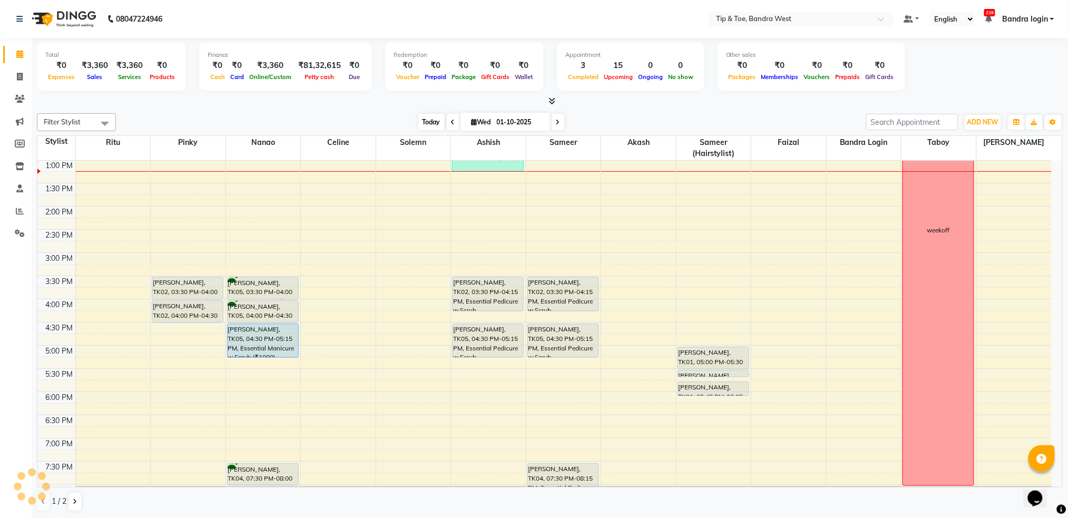
click at [428, 120] on span "Today" at bounding box center [431, 122] width 26 height 16
click at [428, 121] on span "Today" at bounding box center [431, 122] width 26 height 16
click at [429, 122] on span "Today" at bounding box center [431, 122] width 26 height 16
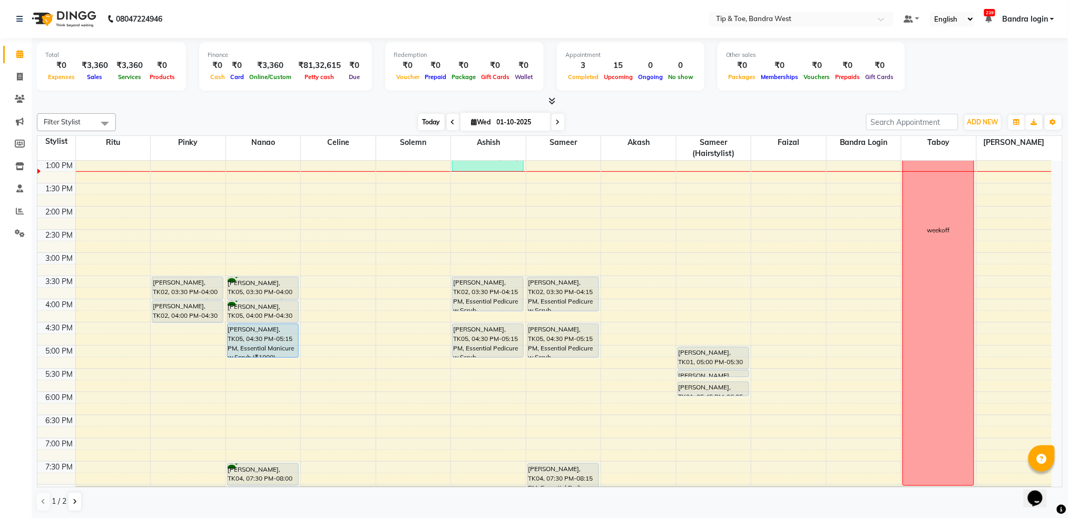
click at [429, 122] on span "Today" at bounding box center [431, 122] width 26 height 16
click at [427, 120] on span "Today" at bounding box center [431, 122] width 26 height 16
click at [436, 120] on span "Today" at bounding box center [431, 122] width 26 height 16
click at [433, 120] on span "Today" at bounding box center [431, 122] width 26 height 16
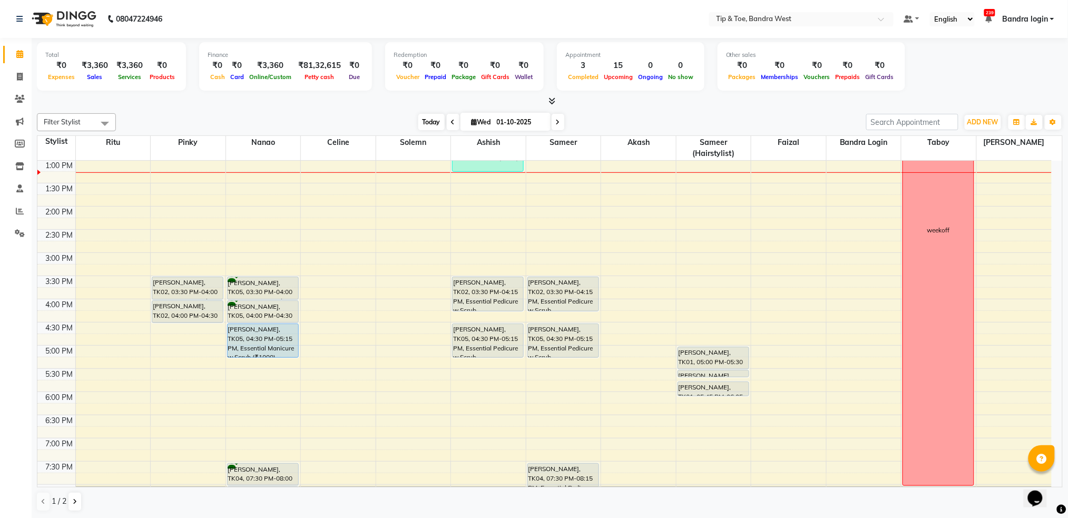
click at [433, 120] on span "Today" at bounding box center [431, 122] width 26 height 16
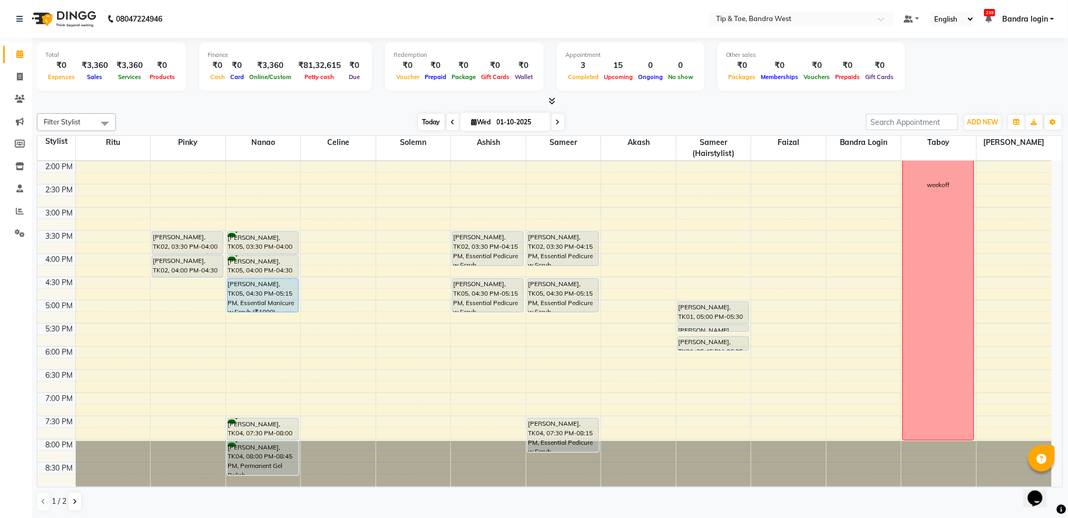
click at [437, 124] on span "Today" at bounding box center [431, 122] width 26 height 16
click at [429, 114] on span "Today" at bounding box center [431, 122] width 26 height 16
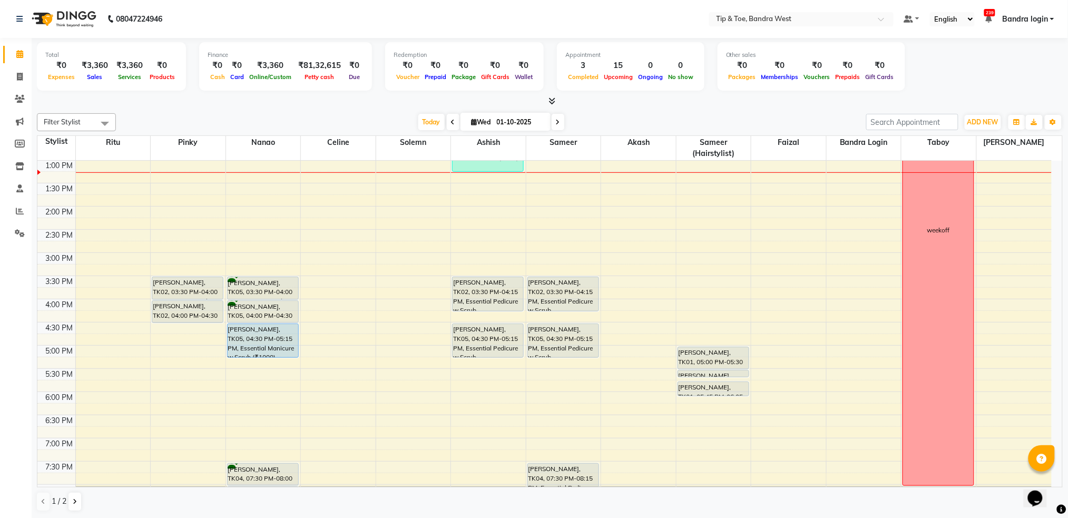
click at [602, 110] on div "Filter Stylist Select All Ritu Pinky Nanao Celine Solemn Ashish Sameer Akash Sa…" at bounding box center [550, 312] width 1026 height 407
click at [422, 125] on span "Today" at bounding box center [431, 122] width 26 height 16
click at [422, 123] on span "Today" at bounding box center [431, 122] width 26 height 16
click at [425, 118] on span "Today" at bounding box center [431, 122] width 26 height 16
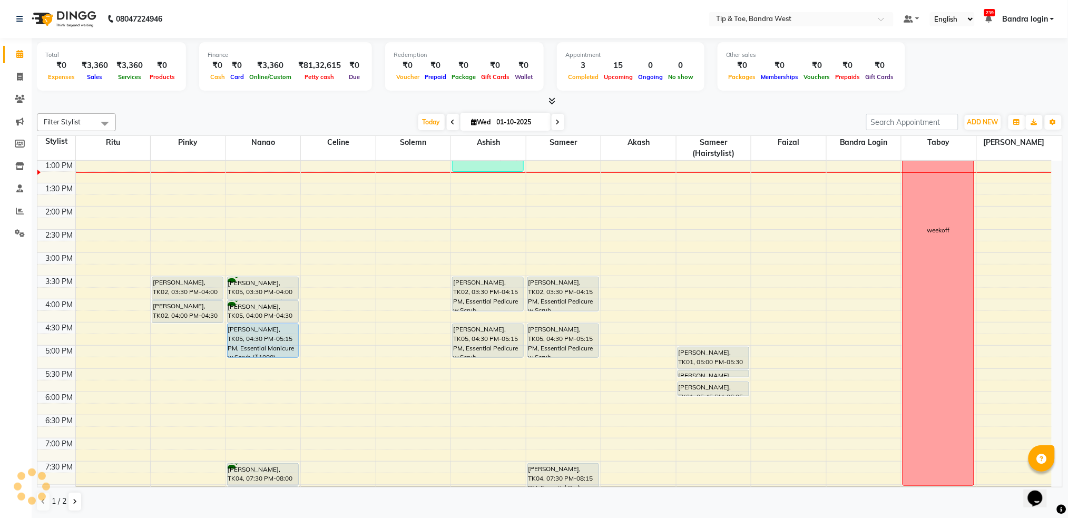
click at [386, 117] on div "Today Wed 01-10-2025" at bounding box center [491, 122] width 740 height 16
click at [429, 118] on span "Today" at bounding box center [431, 122] width 26 height 16
click at [427, 121] on span "Today" at bounding box center [431, 122] width 26 height 16
click at [427, 125] on span "Today" at bounding box center [431, 122] width 26 height 16
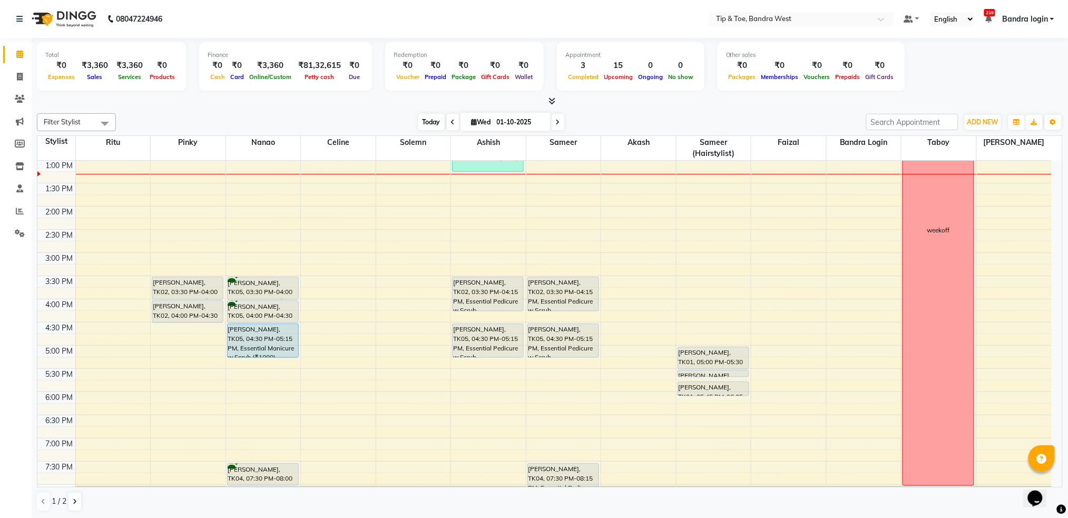
click at [427, 123] on span "Today" at bounding box center [431, 122] width 26 height 16
click at [546, 181] on div "8:00 AM 8:30 AM 9:00 AM 9:30 AM 10:00 AM 10:30 AM 11:00 AM 11:30 AM 12:00 PM 12…" at bounding box center [544, 229] width 1014 height 602
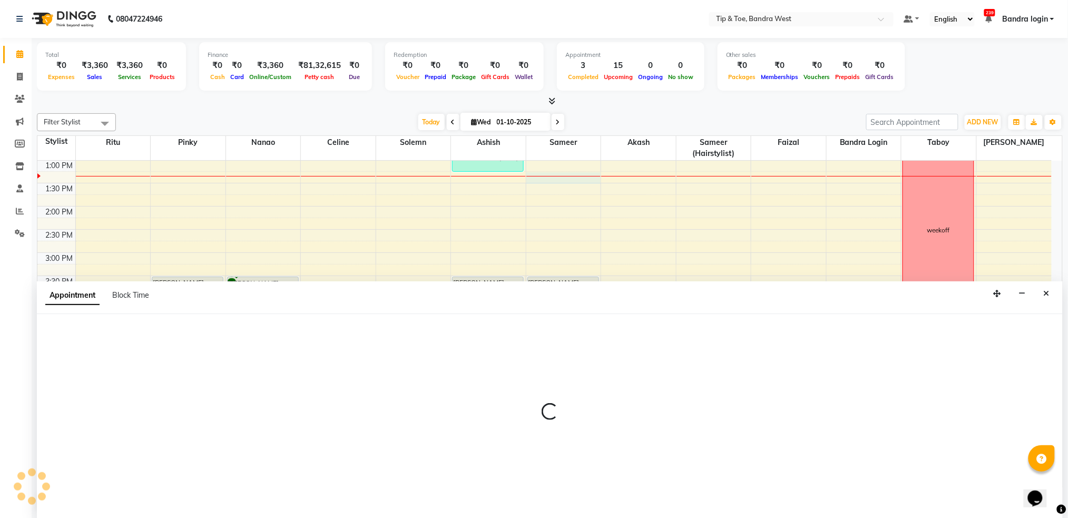
scroll to position [1, 0]
select select "57557"
select select "795"
select select "tentative"
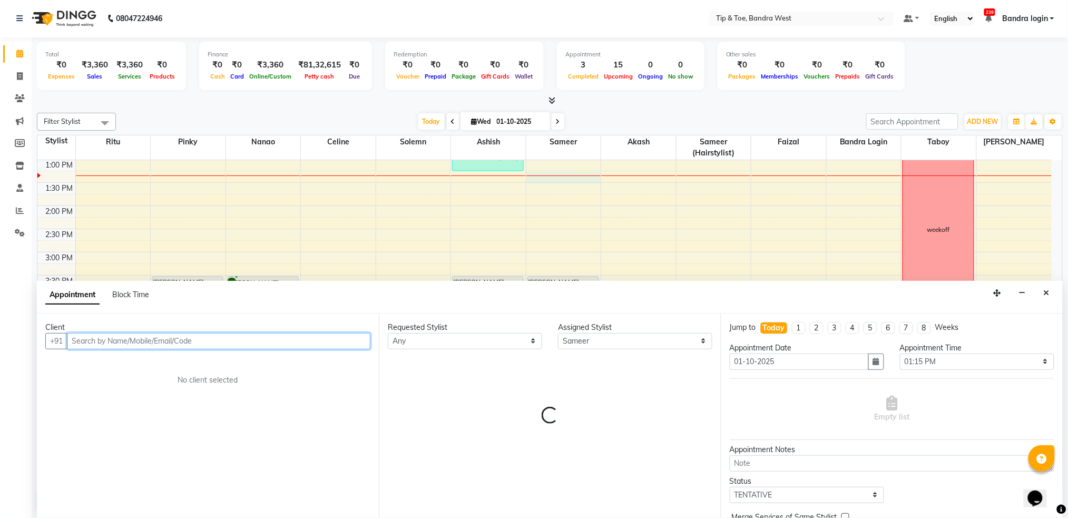
click at [156, 342] on input "text" at bounding box center [218, 341] width 303 height 16
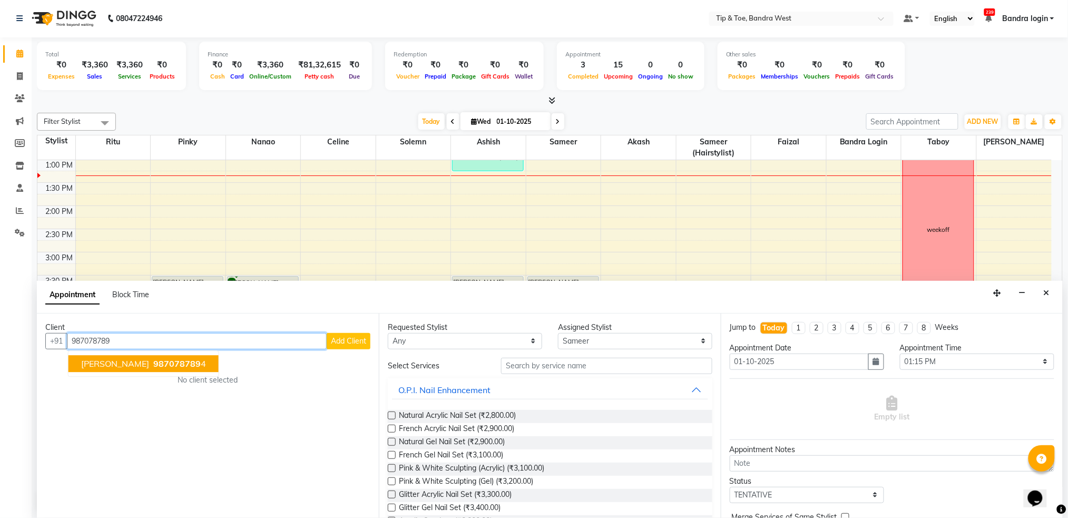
click at [149, 368] on span "[PERSON_NAME]" at bounding box center [115, 363] width 68 height 11
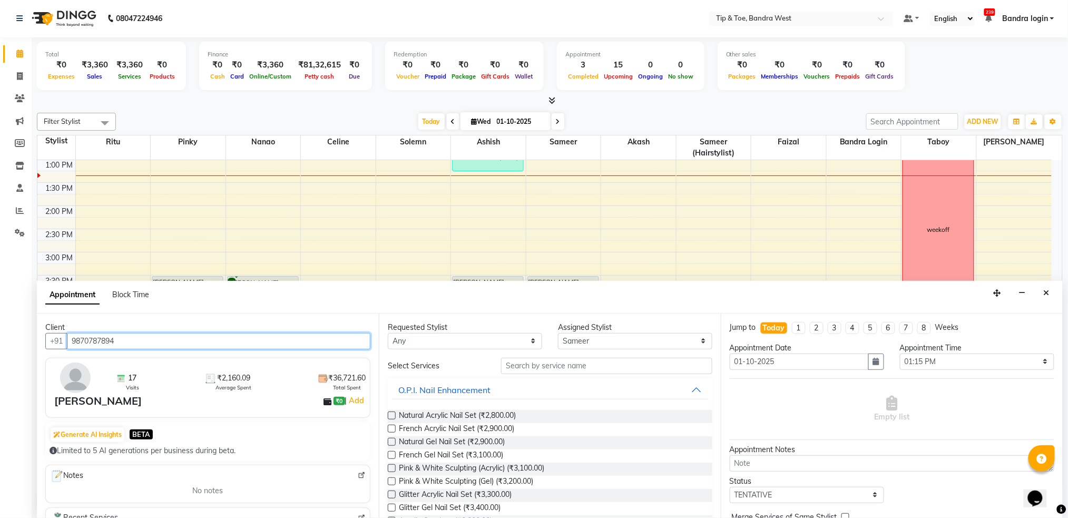
type input "9870787894"
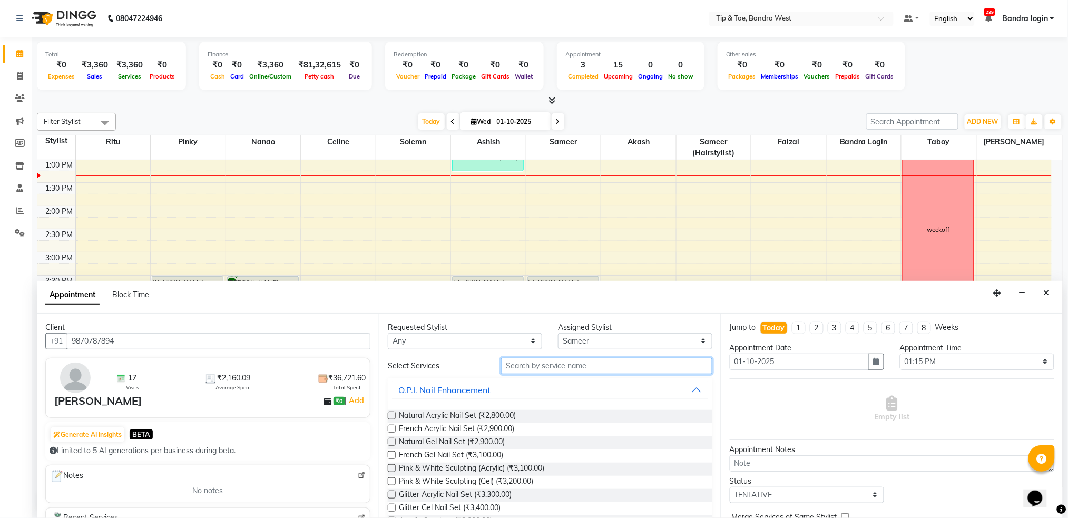
click at [546, 370] on input "text" at bounding box center [606, 366] width 211 height 16
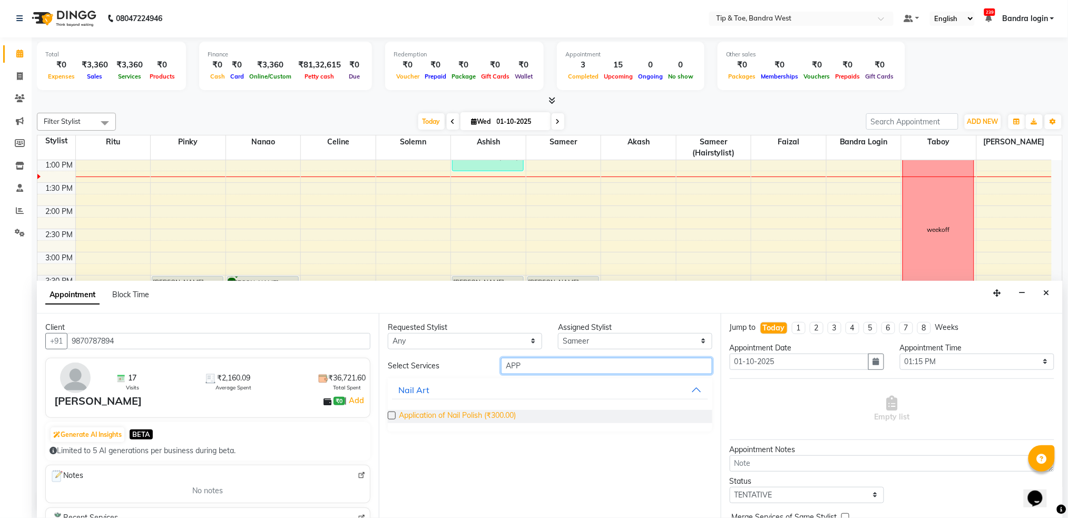
type input "APP"
click at [484, 416] on span "Application of Nail Polish (₹300.00)" at bounding box center [457, 416] width 117 height 13
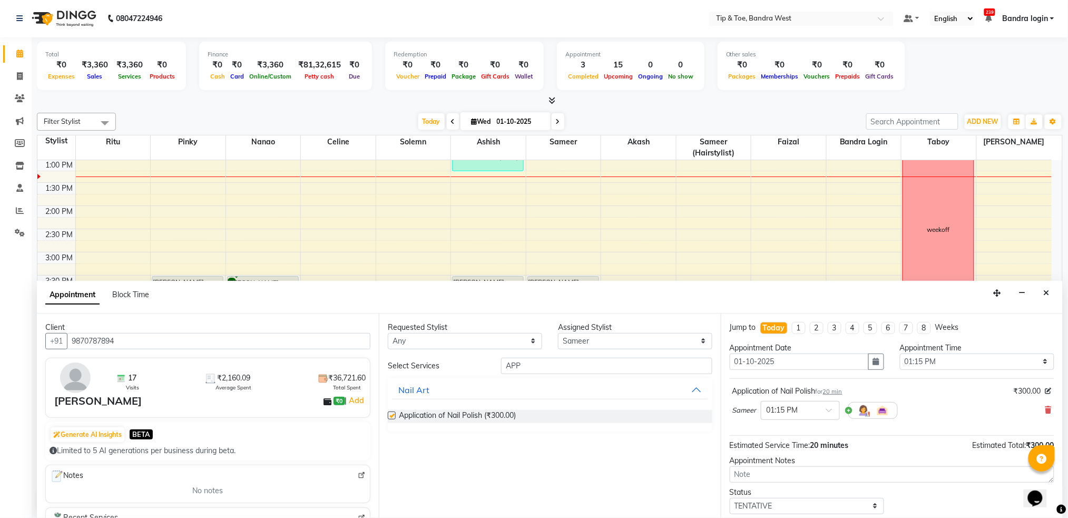
checkbox input "false"
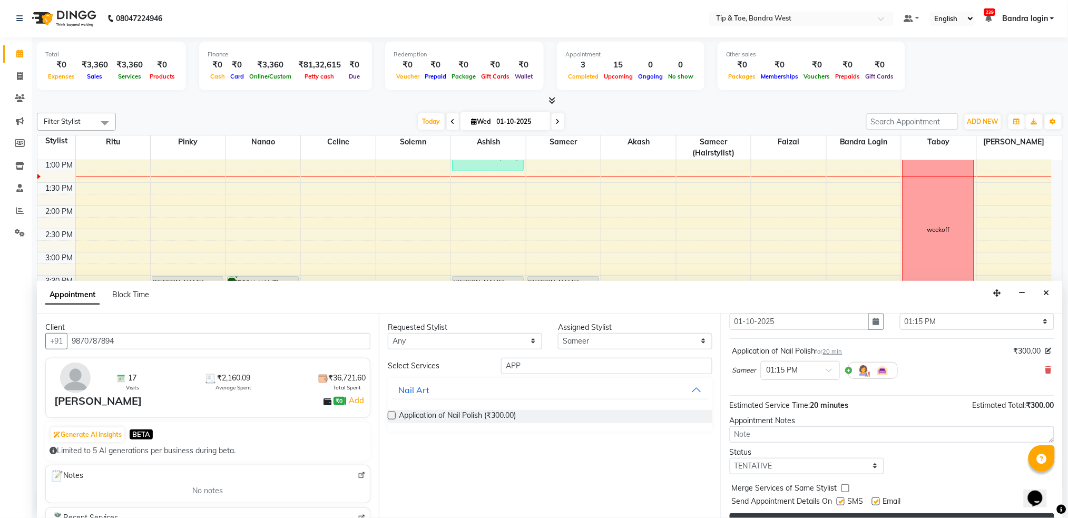
scroll to position [63, 0]
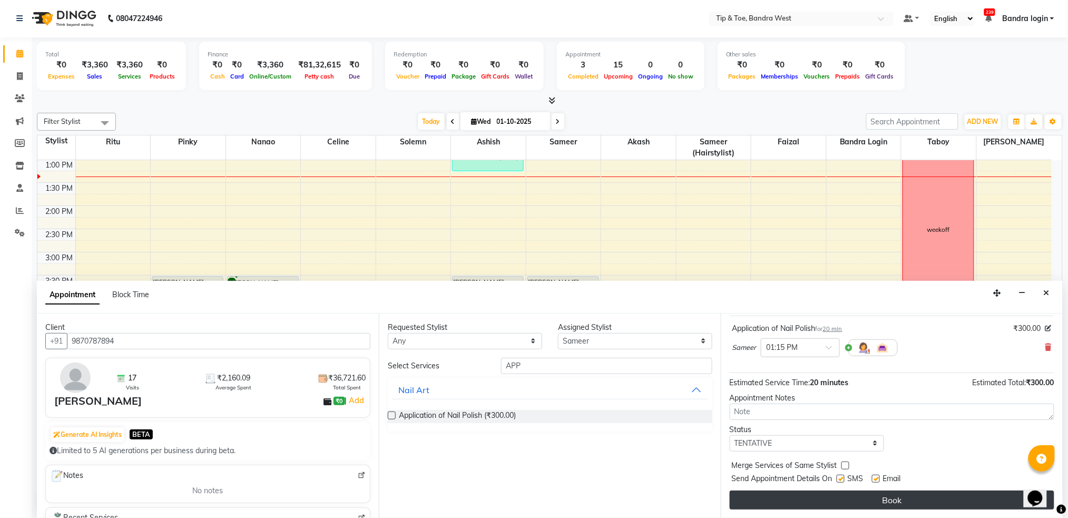
click at [864, 492] on button "Book" at bounding box center [892, 499] width 325 height 19
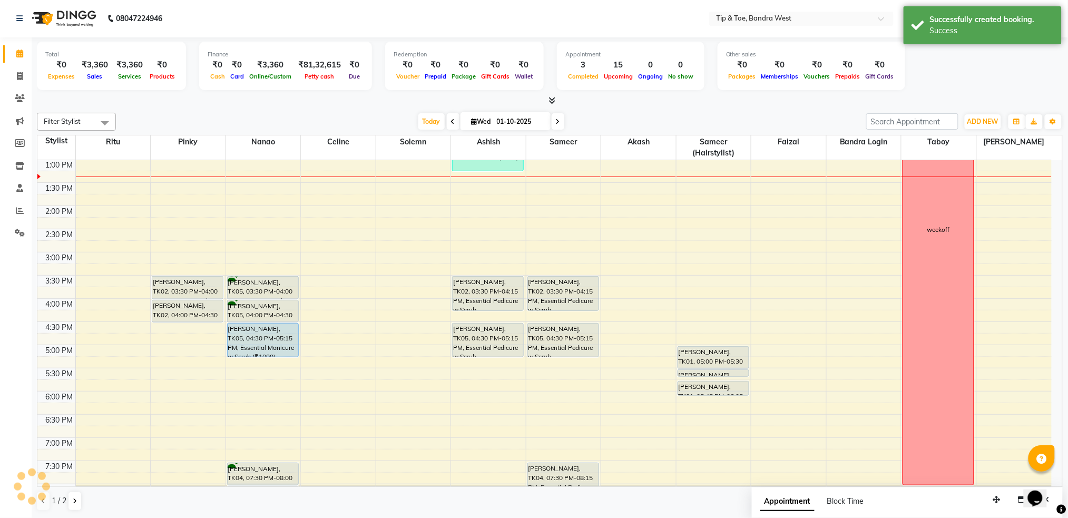
scroll to position [0, 0]
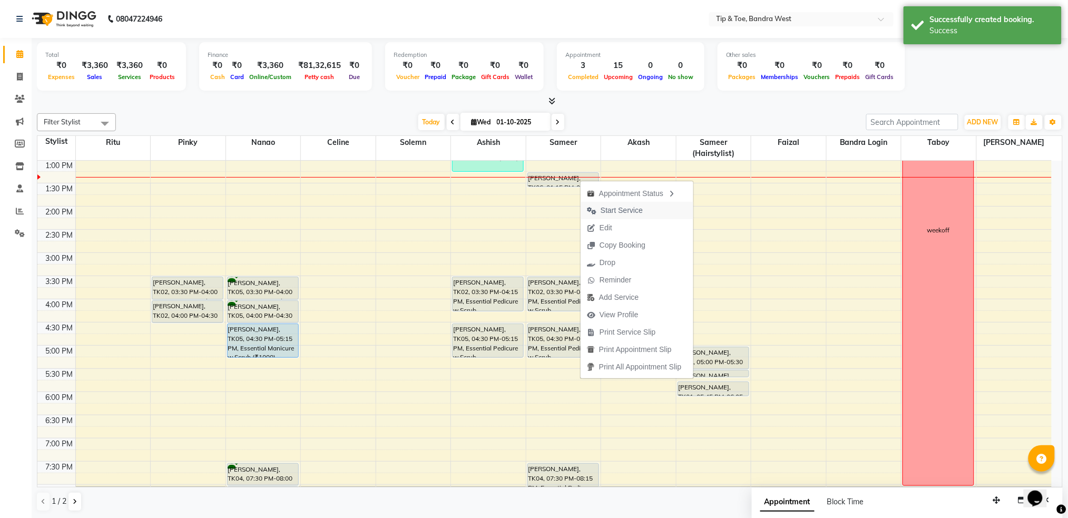
click at [592, 204] on span "Start Service" at bounding box center [615, 210] width 68 height 17
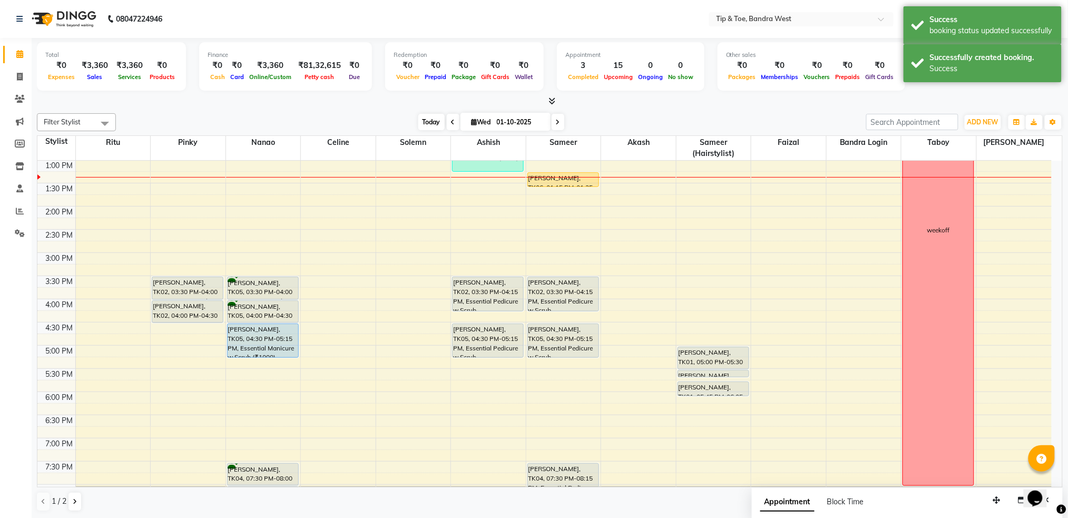
click at [430, 122] on span "Today" at bounding box center [431, 122] width 26 height 16
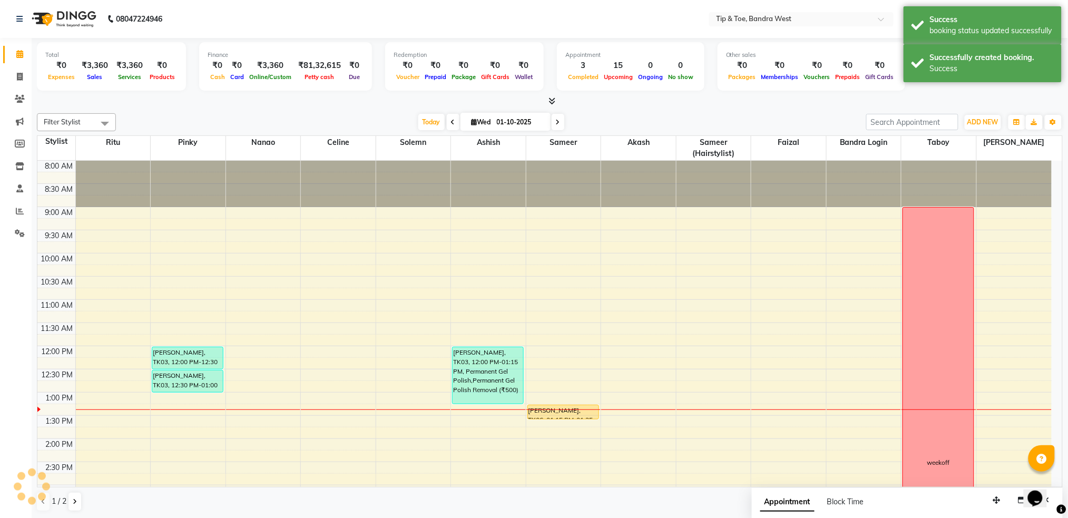
scroll to position [232, 0]
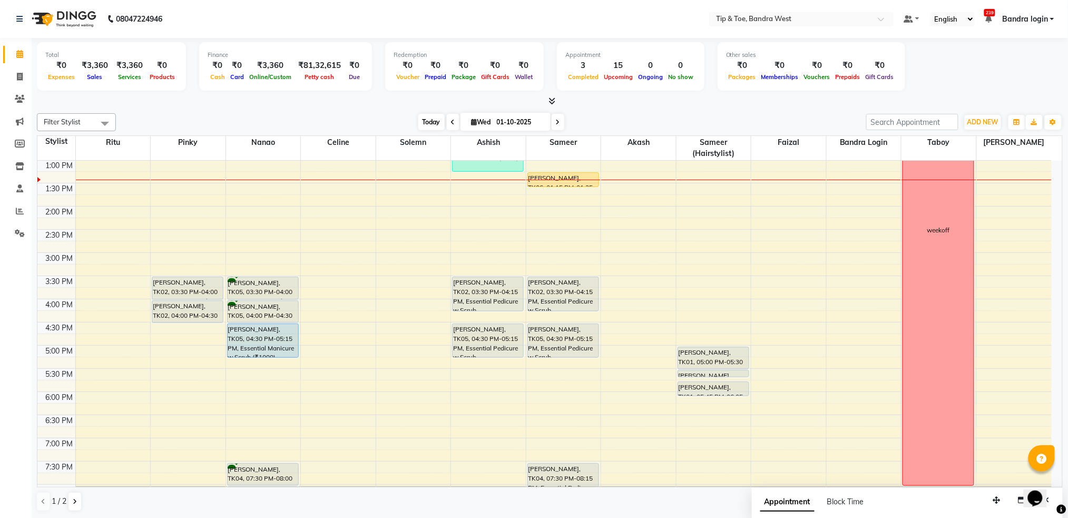
click at [429, 121] on span "Today" at bounding box center [431, 122] width 26 height 16
click at [428, 120] on span "Today" at bounding box center [431, 122] width 26 height 16
click at [427, 117] on span "Today" at bounding box center [431, 122] width 26 height 16
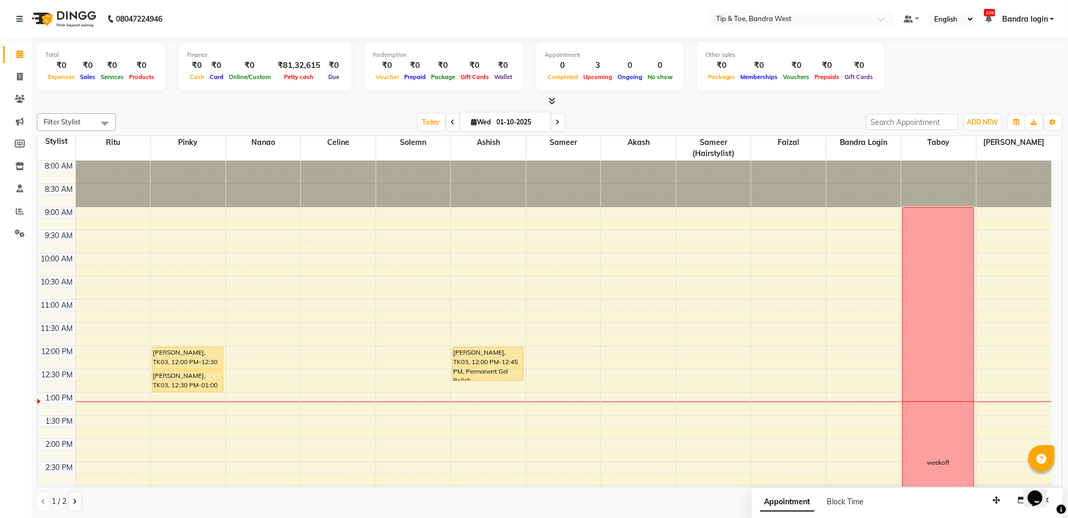
scroll to position [140, 0]
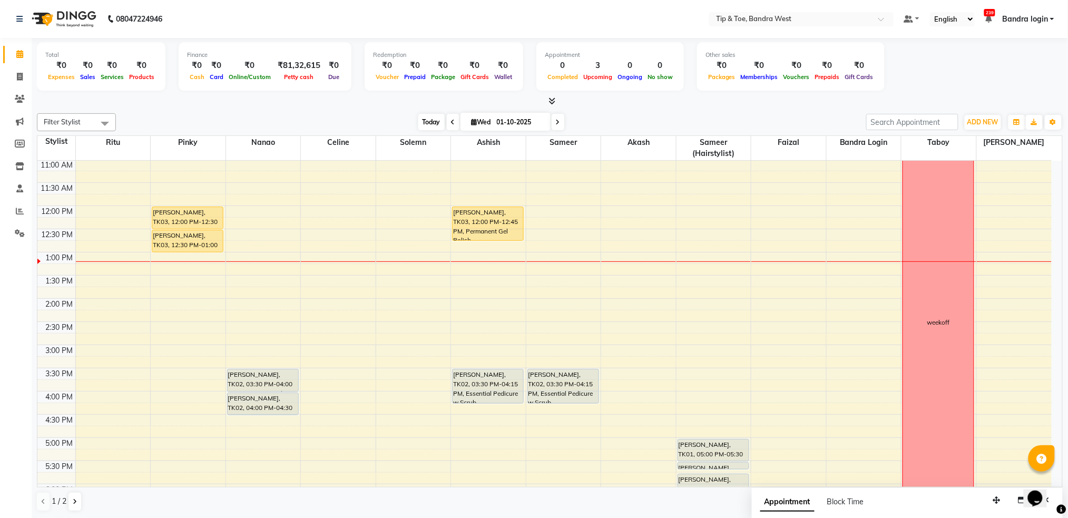
click at [428, 120] on span "Today" at bounding box center [431, 122] width 26 height 16
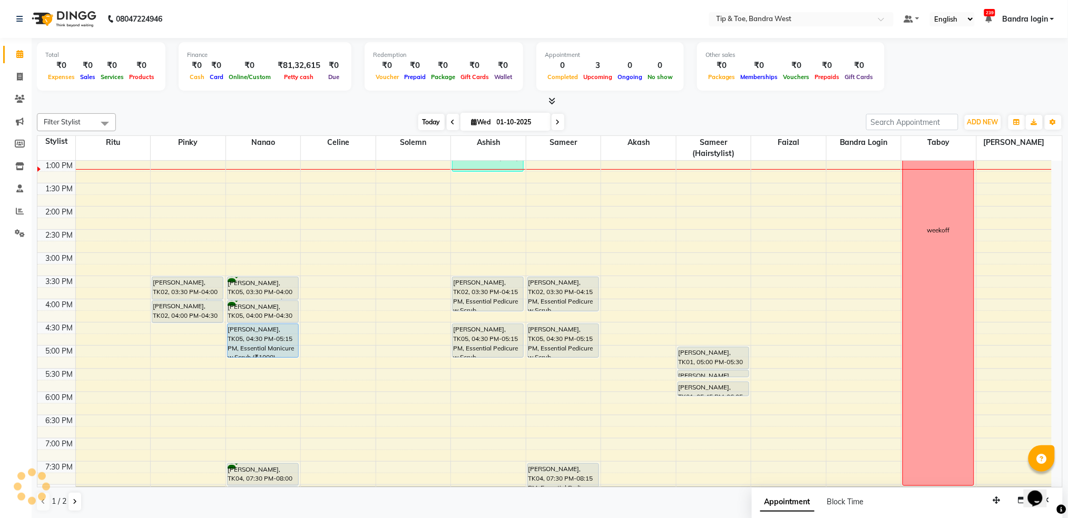
click at [428, 119] on span "Today" at bounding box center [431, 122] width 26 height 16
click at [425, 119] on span "Today" at bounding box center [431, 122] width 26 height 16
click at [430, 123] on span "Today" at bounding box center [431, 122] width 26 height 16
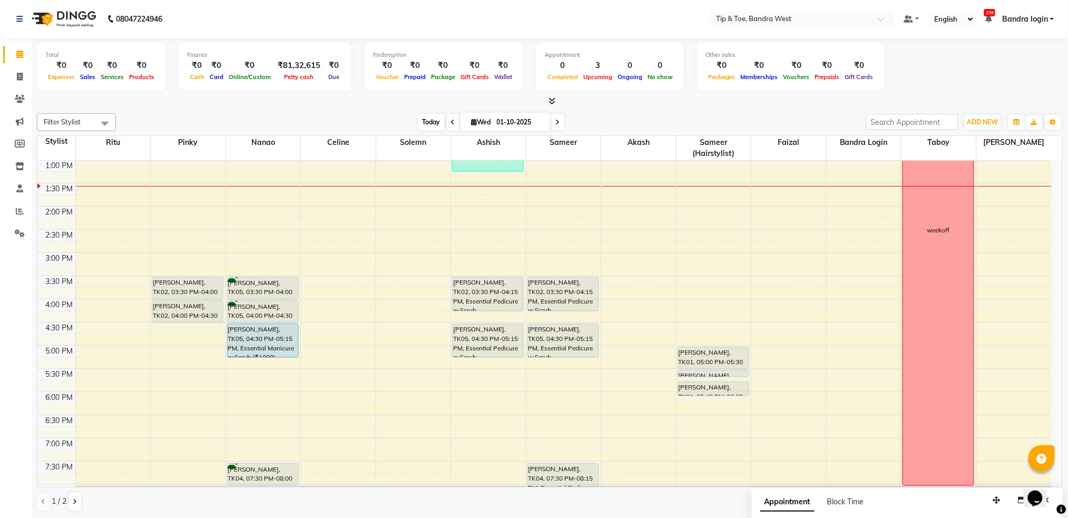
click at [426, 117] on span "Today" at bounding box center [431, 122] width 26 height 16
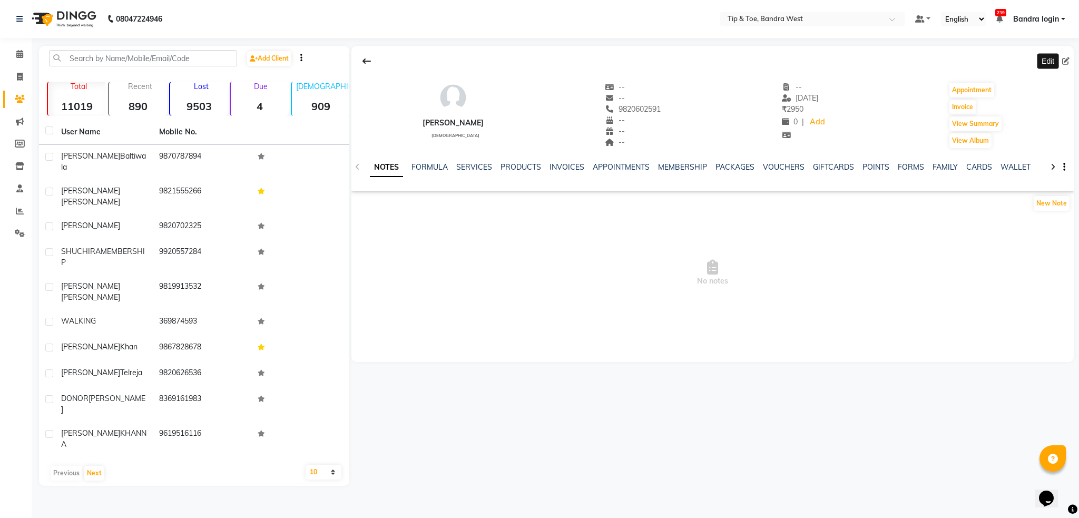
click at [1069, 60] on icon at bounding box center [1065, 60] width 7 height 7
select select "[DEMOGRAPHIC_DATA]"
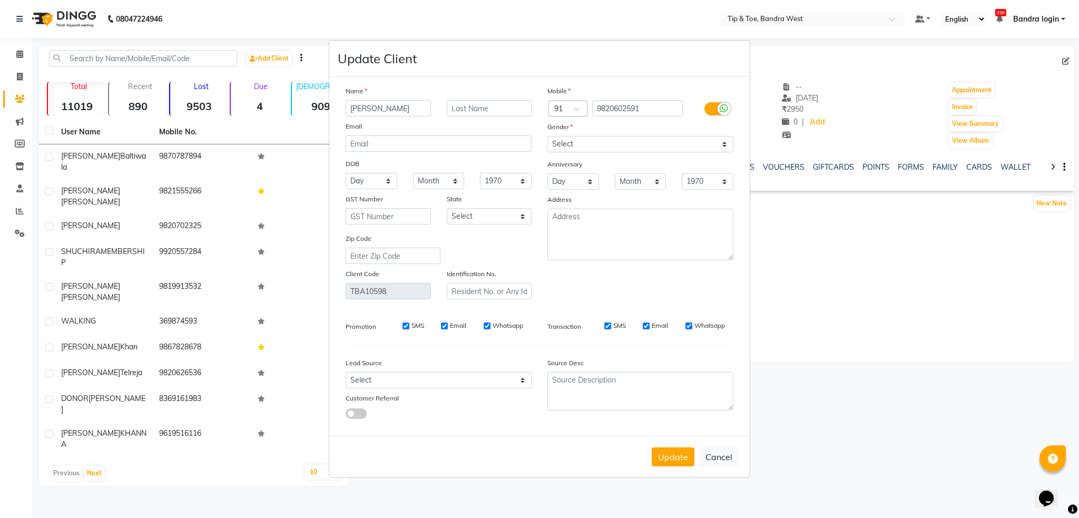
drag, startPoint x: 405, startPoint y: 104, endPoint x: 210, endPoint y: 82, distance: 196.1
click at [210, 82] on ngb-modal-window "Update Client Name [PERSON_NAME] Email DOB Day 01 02 03 04 05 06 07 08 09 10 11…" at bounding box center [539, 259] width 1079 height 518
drag, startPoint x: 402, startPoint y: 107, endPoint x: 222, endPoint y: 107, distance: 180.2
click at [222, 107] on ngb-modal-window "Update Client Name [PERSON_NAME] Email DOB Day 01 02 03 04 05 06 07 08 09 10 11…" at bounding box center [539, 259] width 1079 height 518
type input "[PERSON_NAME]"
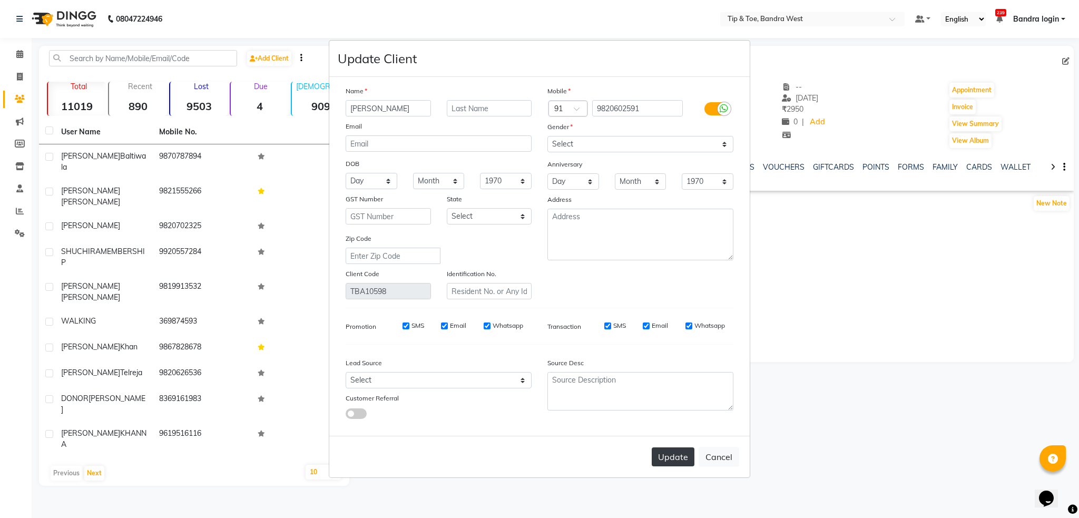
click at [676, 454] on button "Update" at bounding box center [673, 456] width 43 height 19
select select
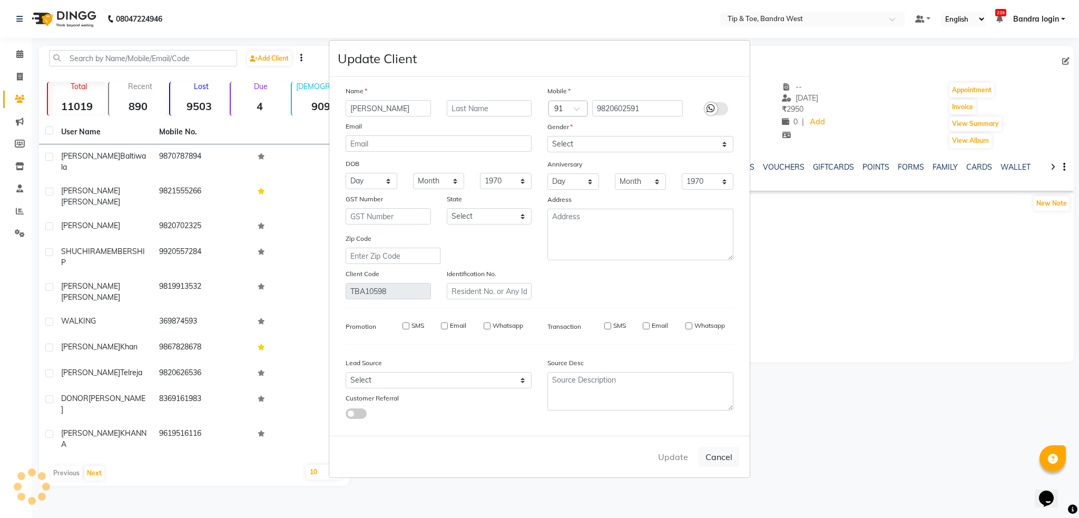
select select
checkbox input "false"
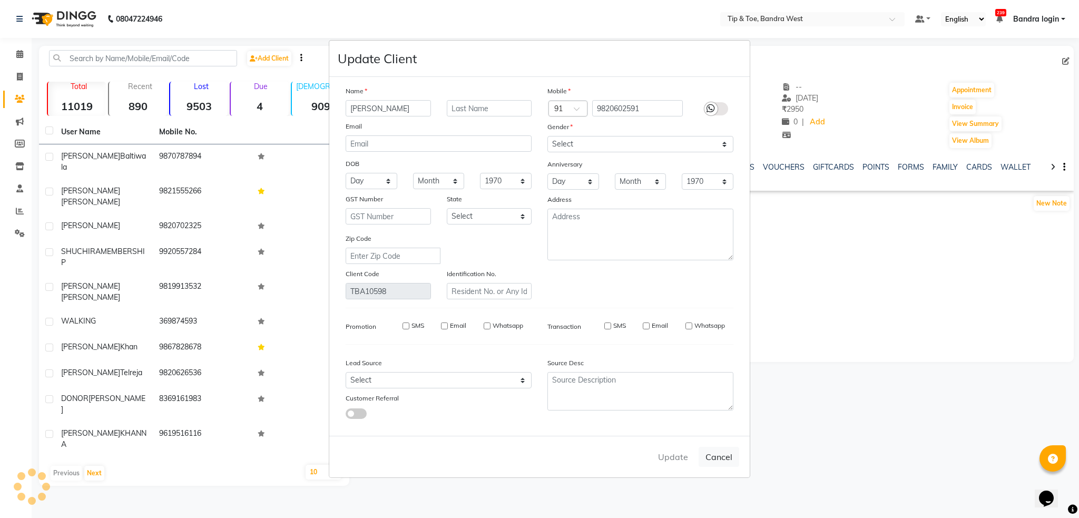
checkbox input "false"
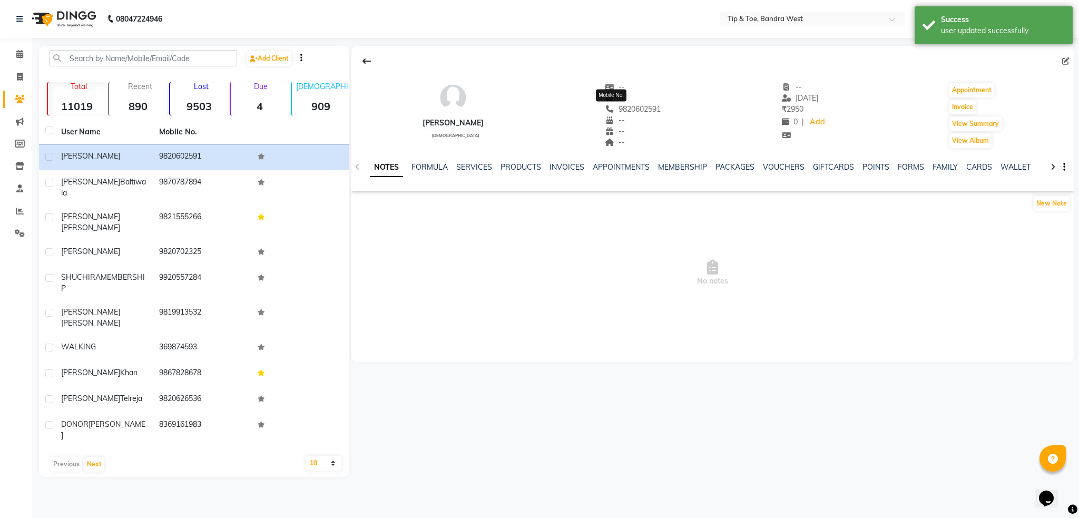
click at [631, 110] on span "9820602591" at bounding box center [633, 108] width 56 height 9
copy span "9820602591"
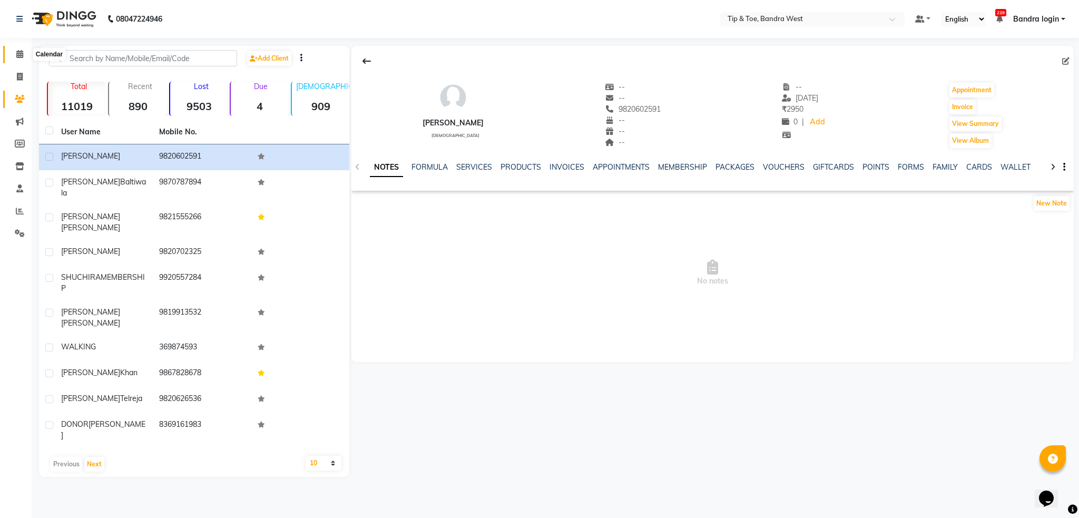
click at [21, 50] on icon at bounding box center [19, 54] width 7 height 8
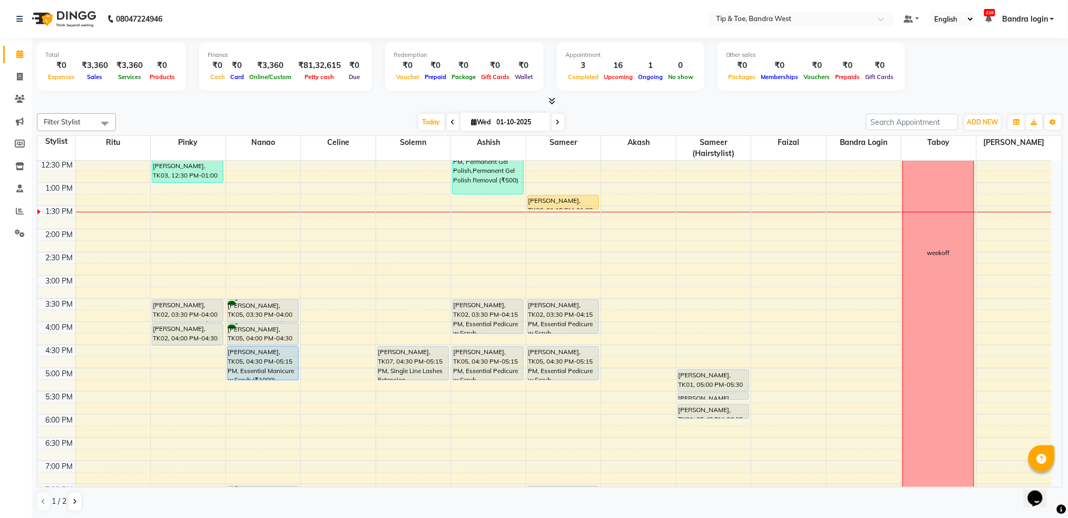
scroll to position [211, 0]
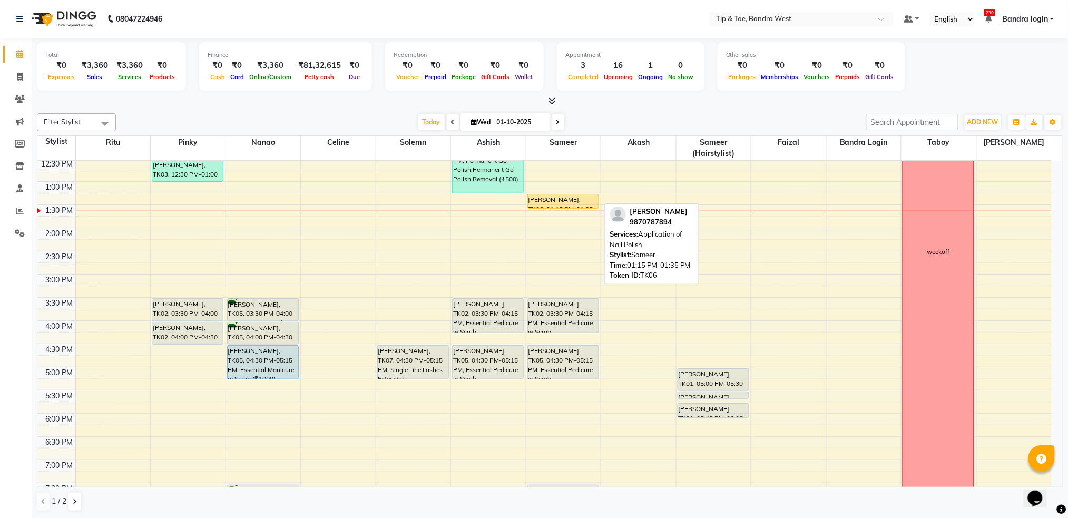
click at [558, 201] on div "[PERSON_NAME], TK06, 01:15 PM-01:35 PM, Application of Nail Polish" at bounding box center [563, 201] width 71 height 14
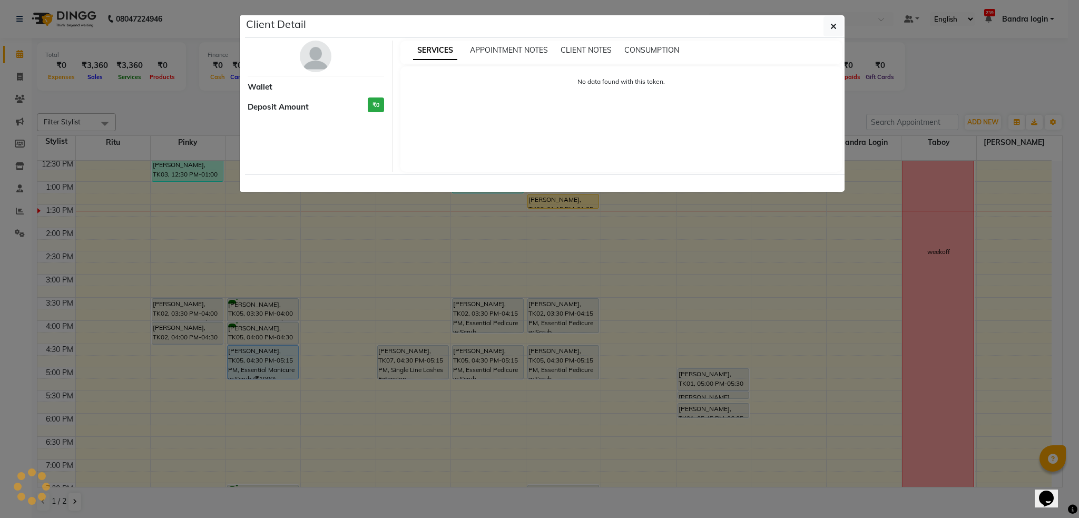
select select "1"
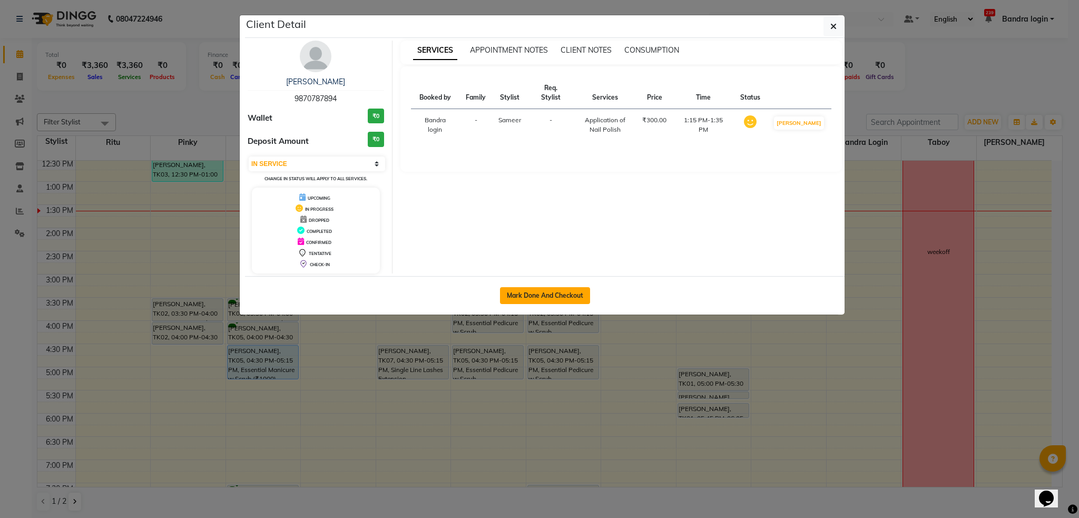
click at [542, 302] on button "Mark Done And Checkout" at bounding box center [545, 295] width 90 height 17
select select "5957"
select select "service"
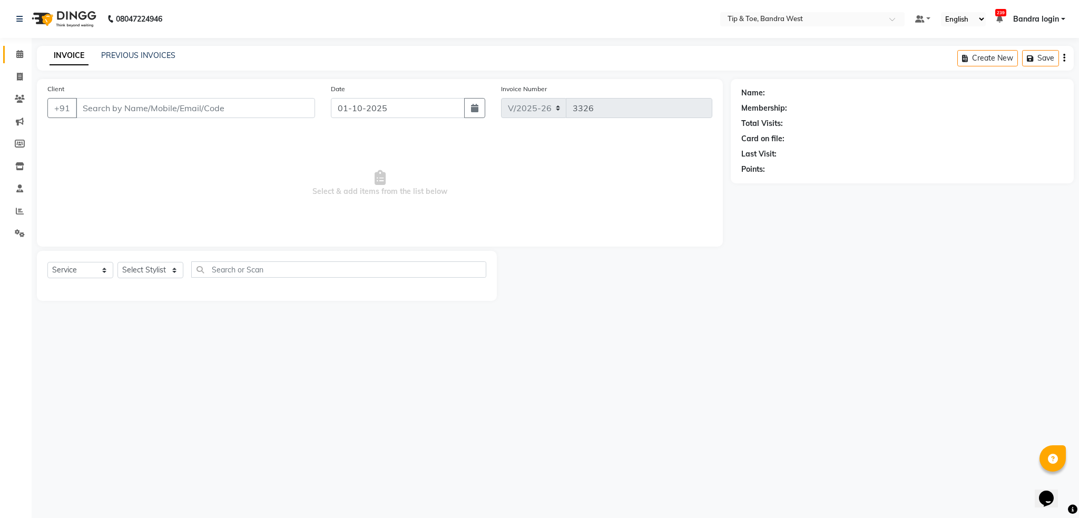
type input "9870787894"
select select "57557"
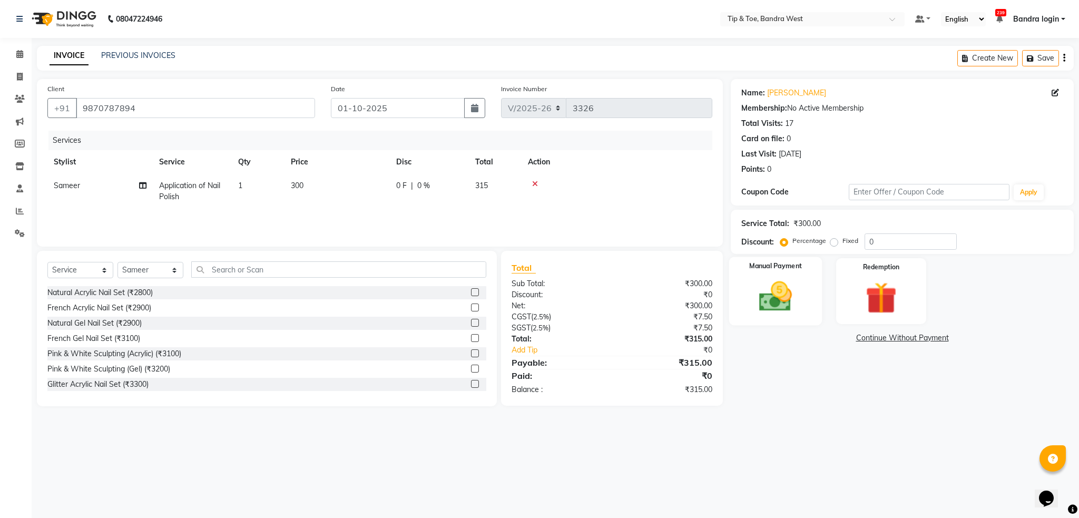
click at [773, 299] on img at bounding box center [776, 297] width 54 height 38
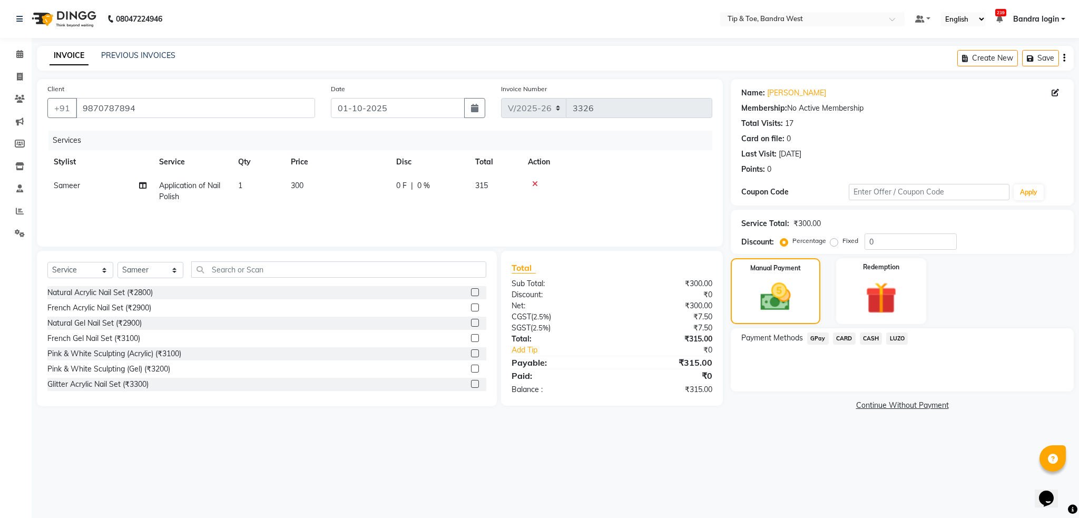
click at [863, 334] on span "CASH" at bounding box center [871, 338] width 23 height 12
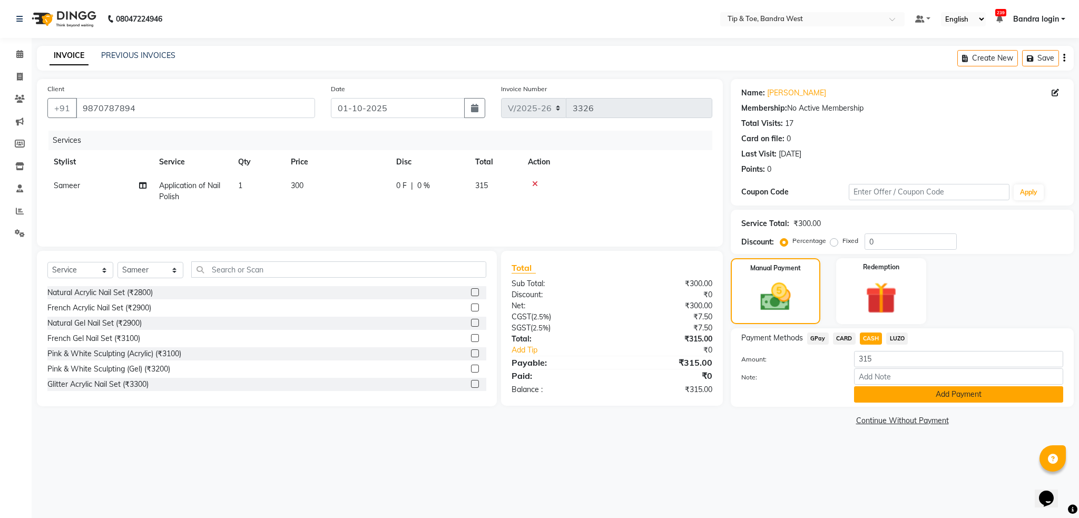
click at [905, 394] on button "Add Payment" at bounding box center [958, 394] width 209 height 16
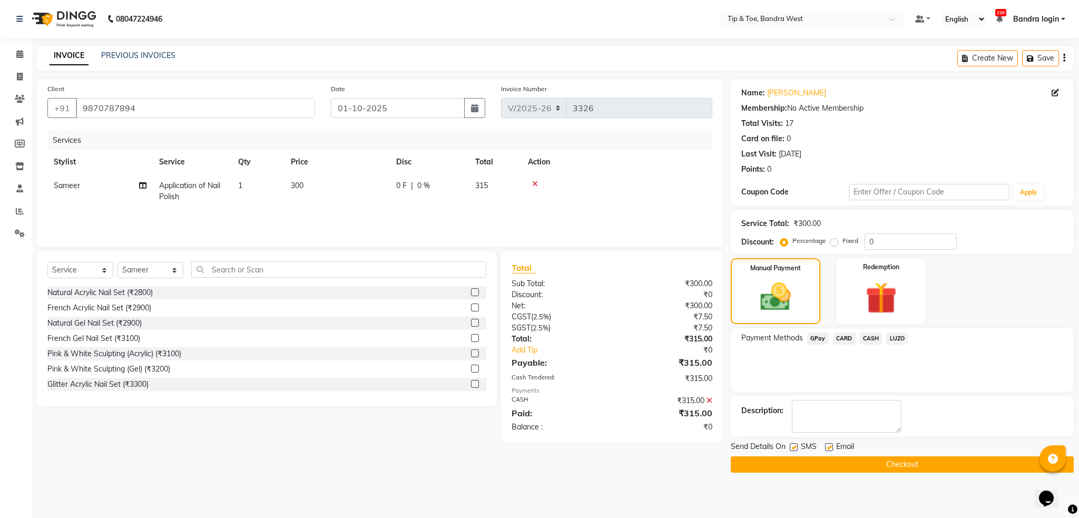
click at [947, 459] on button "Checkout" at bounding box center [902, 464] width 343 height 16
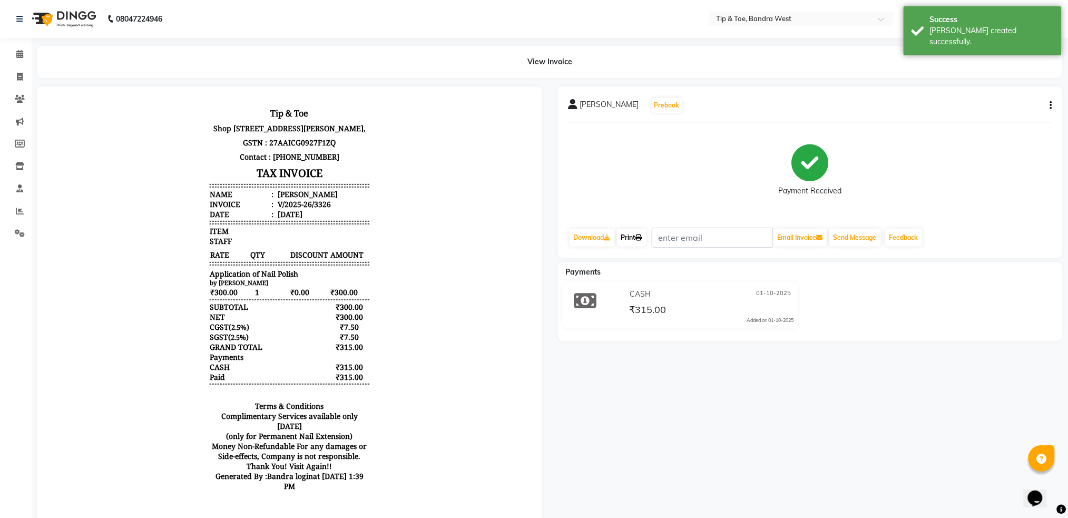
click at [633, 231] on link "Print" at bounding box center [632, 238] width 30 height 18
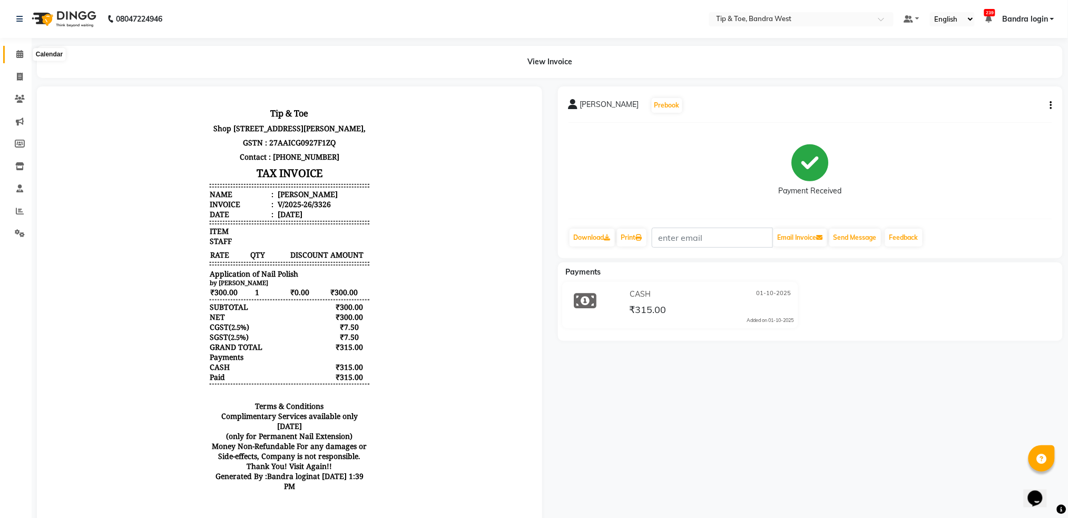
click at [17, 54] on icon at bounding box center [19, 54] width 7 height 8
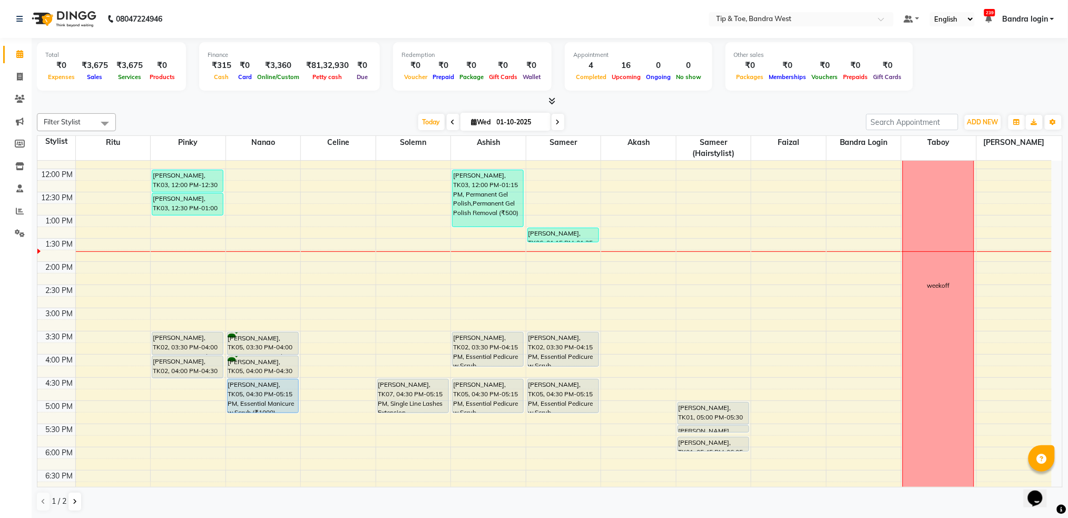
scroll to position [208, 0]
